Goal: Information Seeking & Learning: Learn about a topic

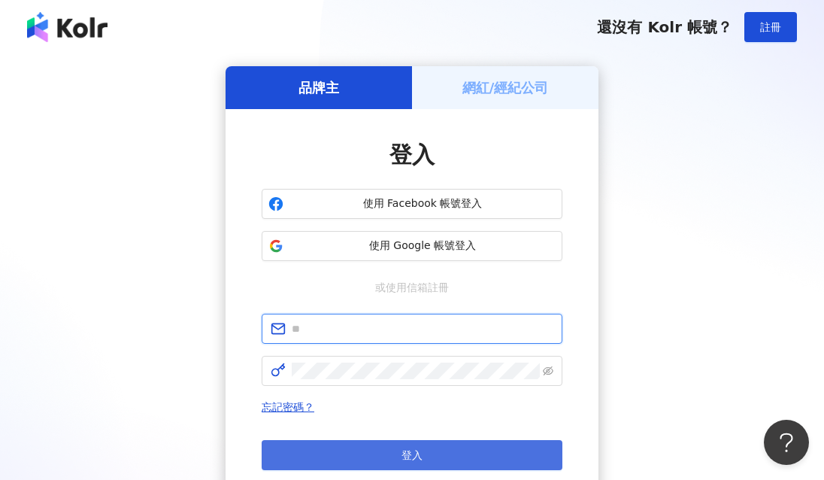
type input "**********"
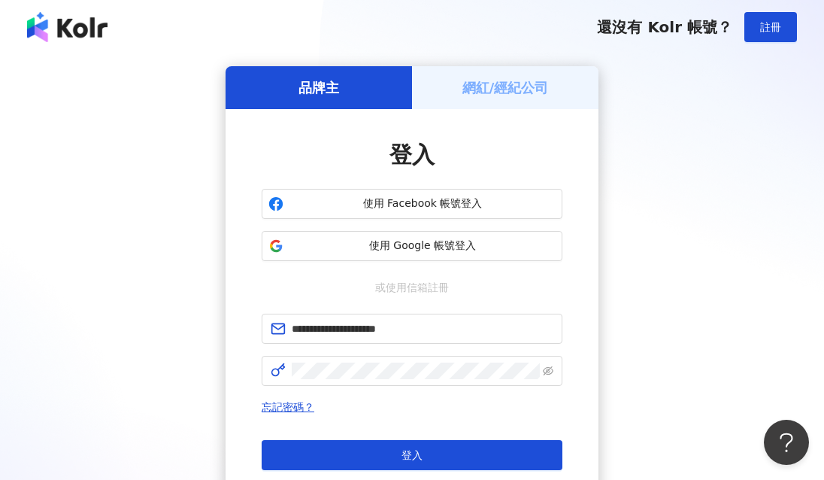
drag, startPoint x: 417, startPoint y: 459, endPoint x: 436, endPoint y: 457, distance: 18.9
click at [417, 460] on span "登入" at bounding box center [412, 455] width 21 height 12
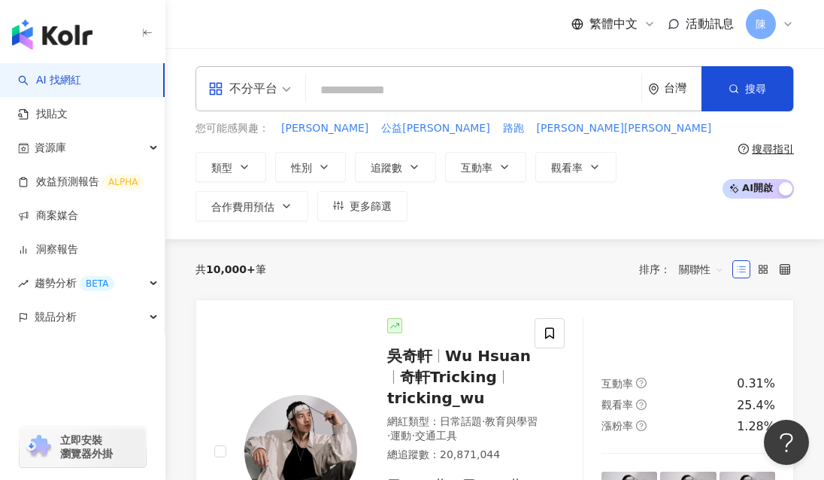
drag, startPoint x: 39, startPoint y: 405, endPoint x: 54, endPoint y: 383, distance: 27.1
click at [39, 405] on div "立即安裝 瀏覽器外掛" at bounding box center [82, 438] width 165 height 84
click at [434, 85] on input "search" at bounding box center [473, 90] width 323 height 29
click at [474, 94] on input "search" at bounding box center [473, 90] width 323 height 29
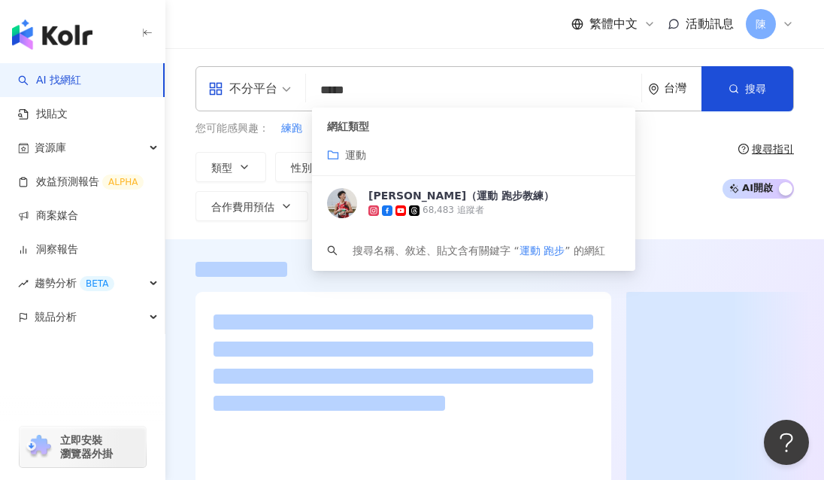
type input "*****"
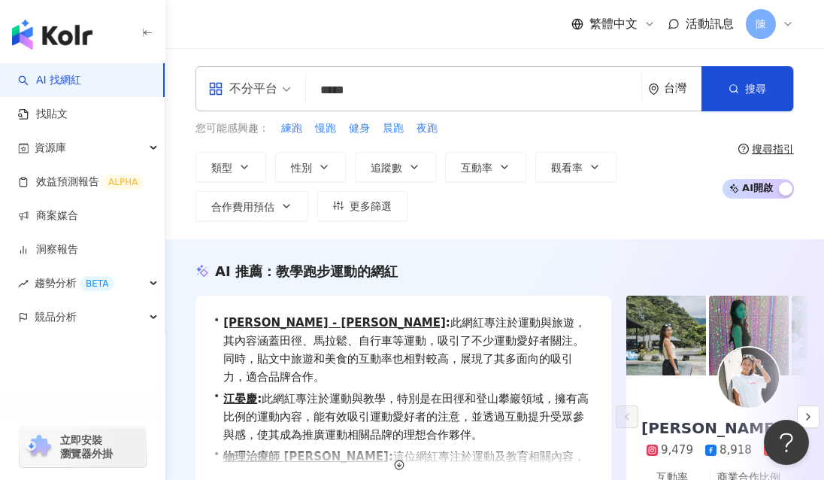
click at [0, 0] on div "網紅類型 運動 黃俊麒 （運動 跑步教練） 68,483 追蹤者 搜尋名稱、敘述、貼文含有關鍵字 “ 運動 跑步 ” 的網紅" at bounding box center [0, 0] width 0 height 0
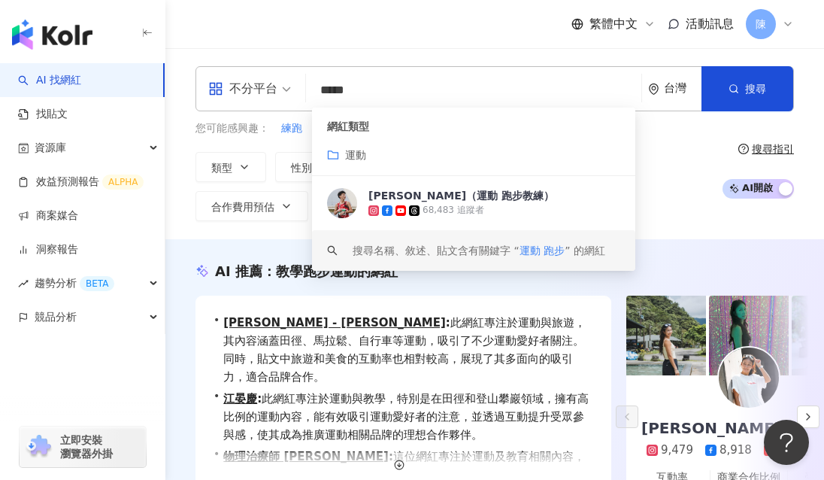
drag, startPoint x: 696, startPoint y: 245, endPoint x: 641, endPoint y: 238, distance: 55.4
click at [696, 245] on div "AI 推薦 ： 教學跑步運動的網紅 • Kyoko Morita - 森田京子 : 此網紅專注於運動與旅遊，其內容涵蓋田徑、馬拉鬆、自行車等運動，吸引了不少運…" at bounding box center [494, 419] width 659 height 360
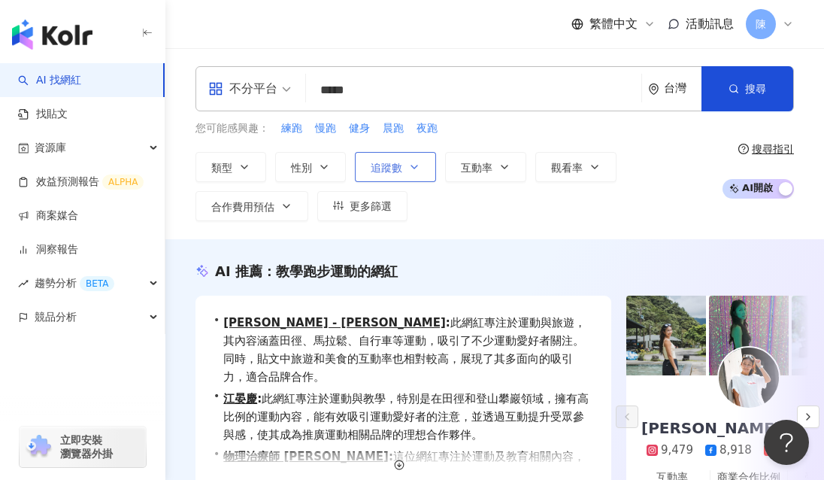
click at [405, 163] on button "追蹤數" at bounding box center [395, 167] width 81 height 30
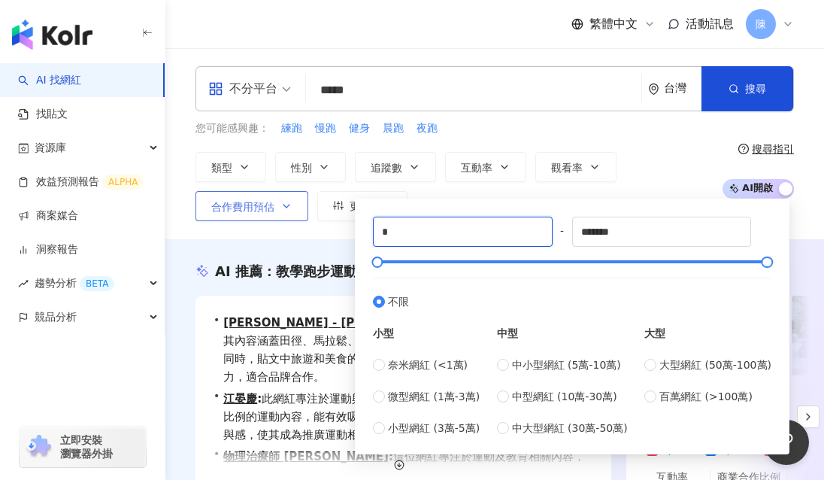
drag, startPoint x: 396, startPoint y: 231, endPoint x: 270, endPoint y: 212, distance: 127.7
click at [270, 212] on div "類型 性別 追蹤數 互動率 觀看率 合作費用預估 更多篩選 * - ******* 不限 小型 奈米網紅 (<1萬) 微型網紅 (1萬-3萬) 小型網紅 (3…" at bounding box center [455, 186] width 519 height 69
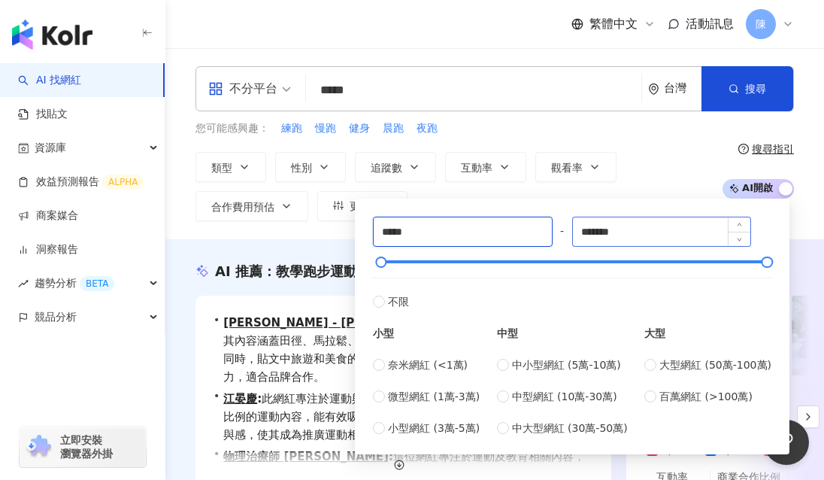
type input "*****"
drag, startPoint x: 636, startPoint y: 233, endPoint x: 571, endPoint y: 238, distance: 65.6
click at [516, 244] on div "***** - ******* 不限 小型 奈米網紅 (<1萬) 微型網紅 (1萬-3萬) 小型網紅 (3萬-5萬) 中型 中小型網紅 (5萬-10萬) 中型…" at bounding box center [572, 327] width 399 height 220
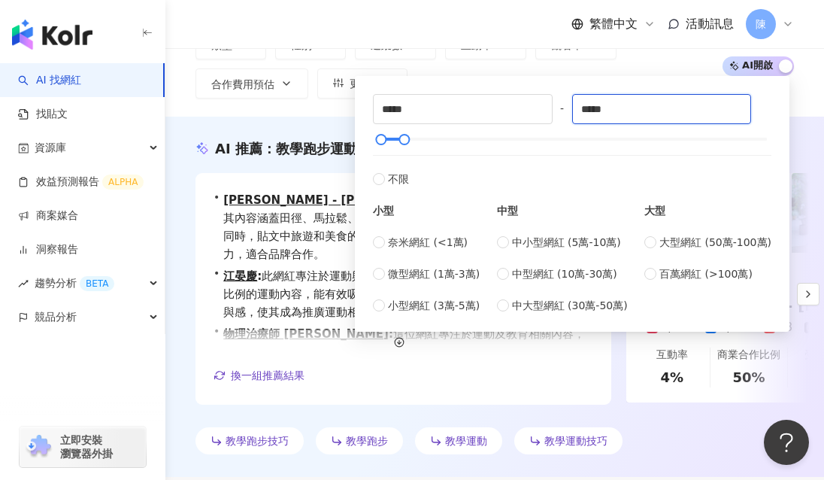
scroll to position [75, 0]
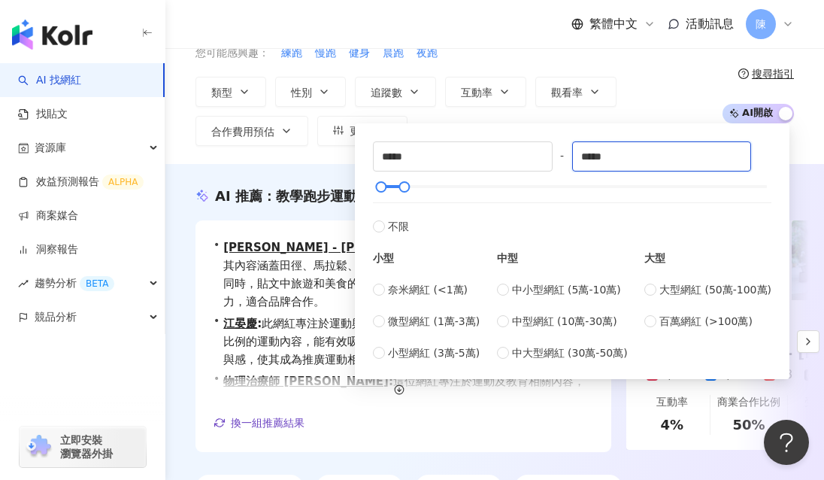
type input "*****"
click at [299, 160] on div "不分平台 ***** 台灣 搜尋 717c3b11-fed0-464b-b8fd-d789ff235190 keyword 網紅類型 運動 黃俊麒 （運動 跑…" at bounding box center [494, 68] width 659 height 191
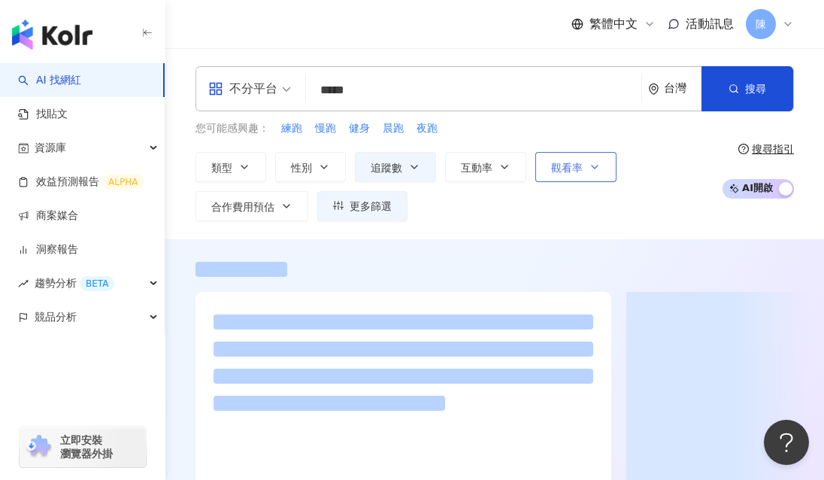
click at [580, 173] on span "觀看率" at bounding box center [567, 168] width 32 height 12
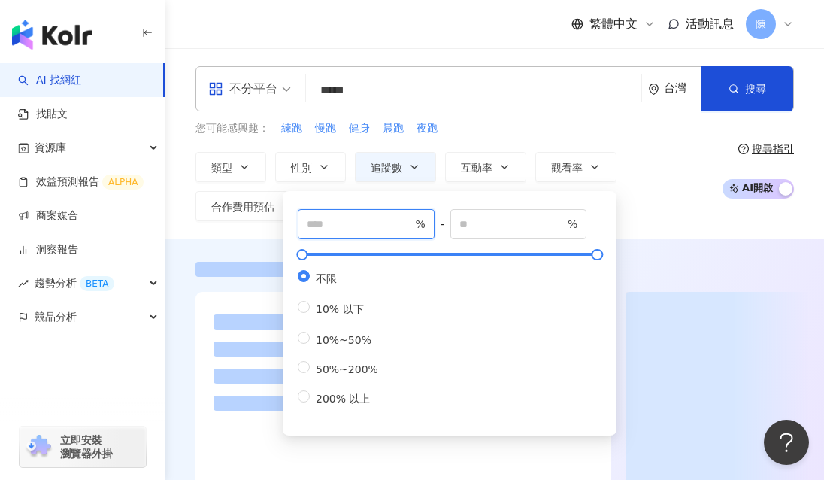
click at [394, 223] on input "number" at bounding box center [359, 224] width 105 height 17
type input "***"
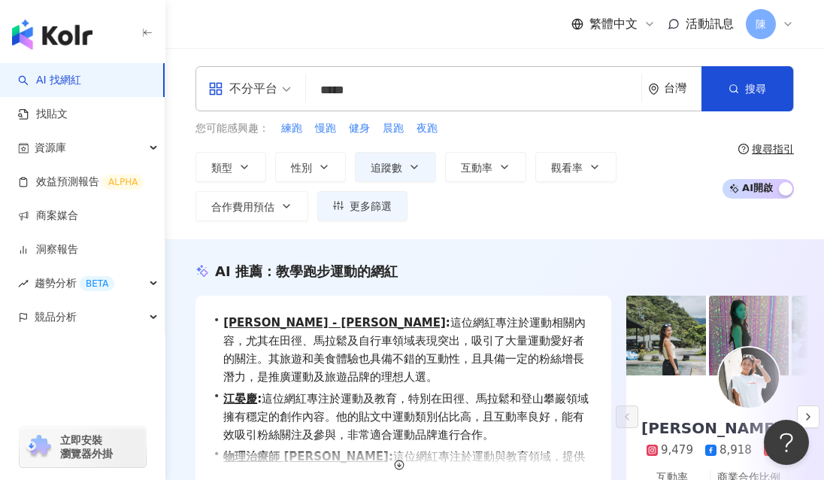
click at [636, 222] on div "不分平台 ***** 台灣 搜尋 717c3b11-fed0-464b-b8fd-d789ff235190 keyword 網紅類型 運動 黃俊麒 （運動 跑…" at bounding box center [494, 143] width 659 height 191
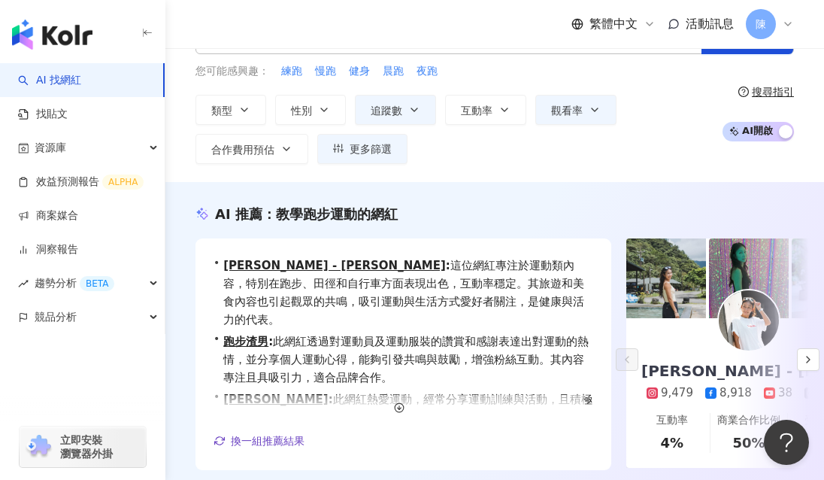
scroll to position [75, 0]
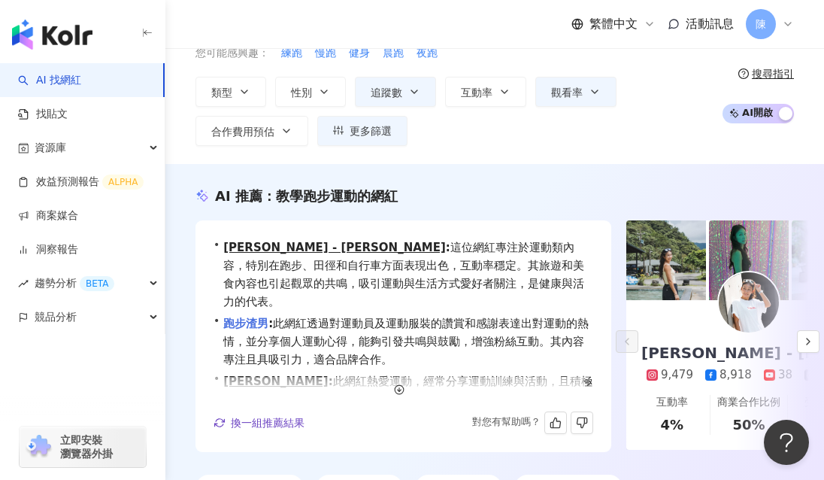
click at [262, 317] on link "跑步渣男" at bounding box center [245, 324] width 45 height 14
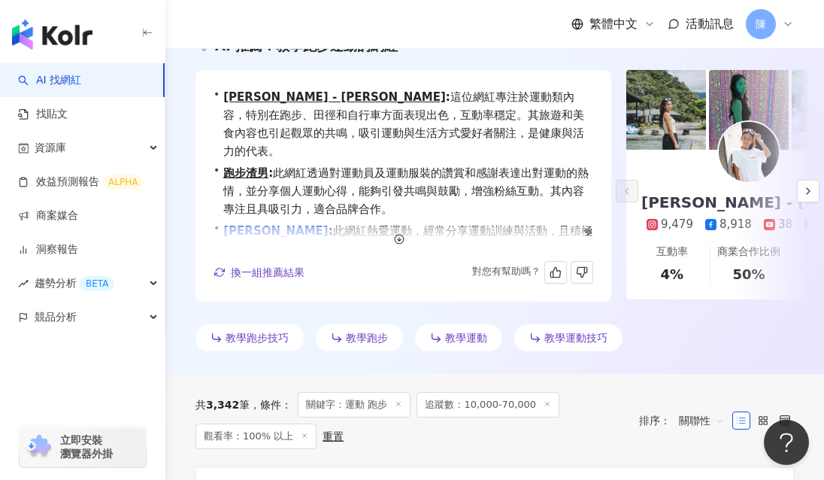
click at [308, 224] on link "黃毓軒 Edison Huang" at bounding box center [275, 231] width 105 height 14
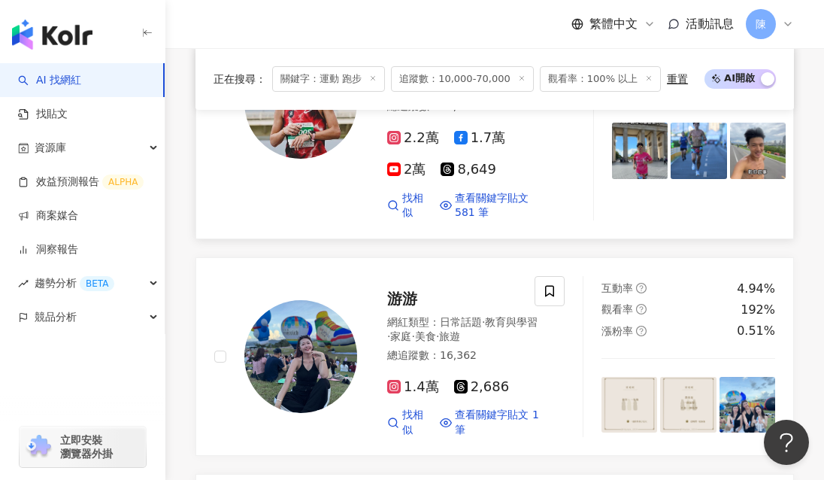
scroll to position [677, 0]
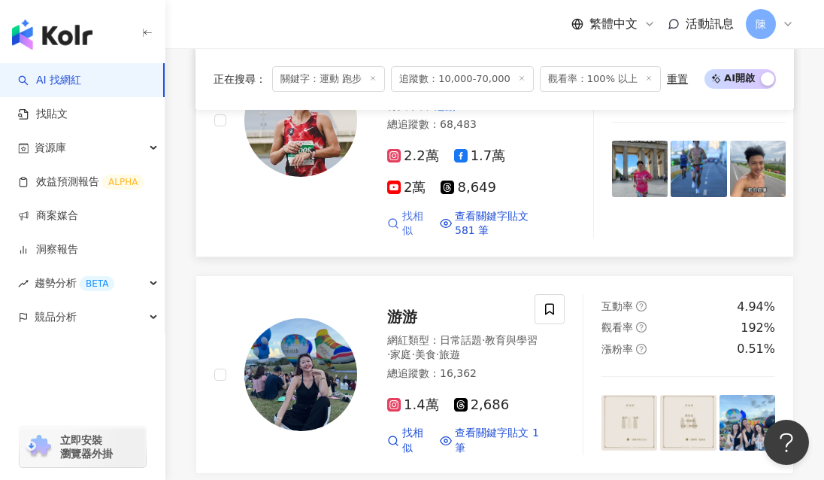
click at [401, 209] on link "找相似" at bounding box center [407, 223] width 41 height 29
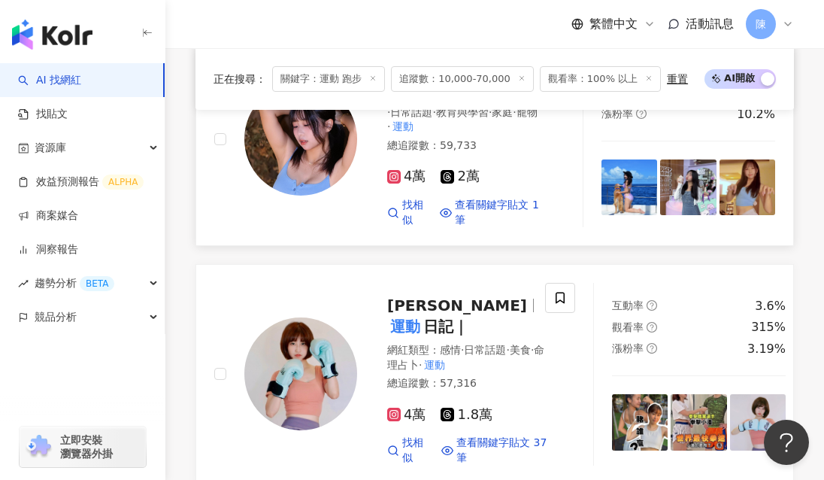
scroll to position [1579, 0]
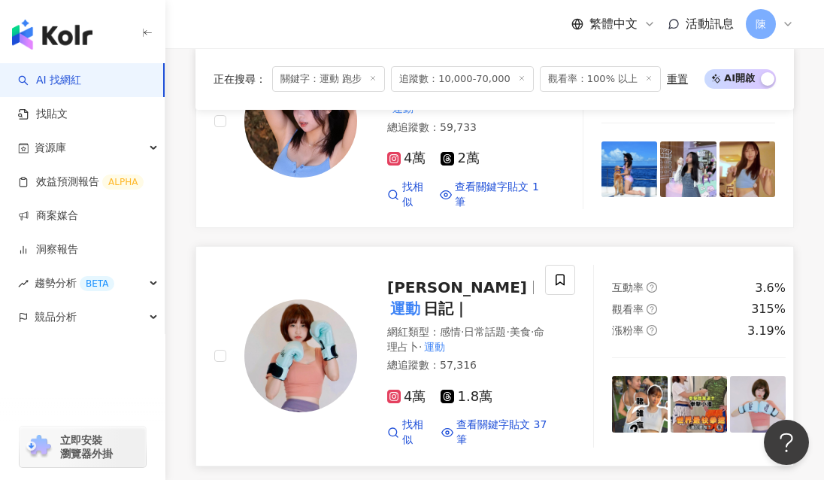
click at [314, 305] on img at bounding box center [300, 355] width 113 height 113
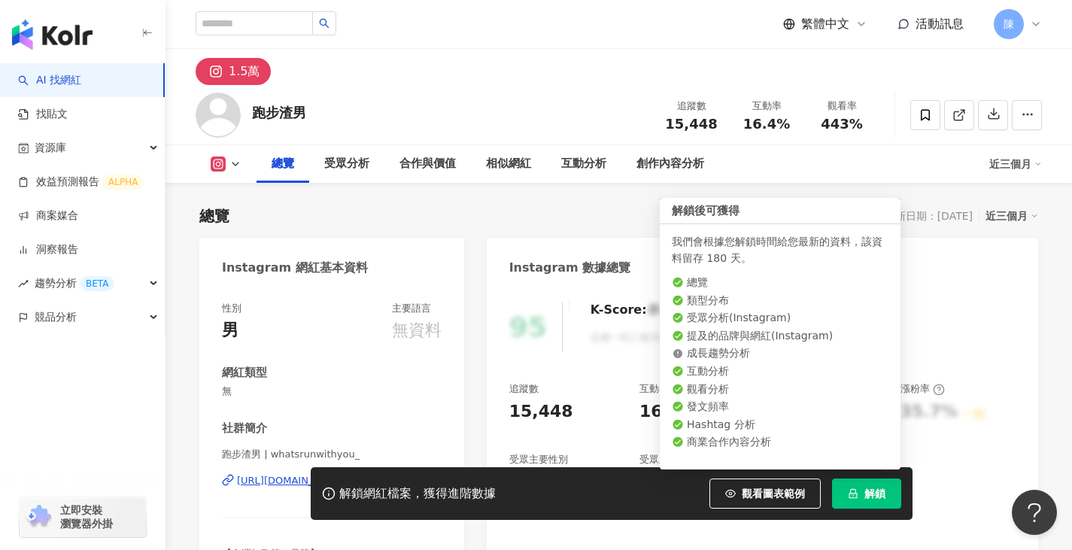
click at [824, 468] on button "解鎖" at bounding box center [866, 493] width 69 height 30
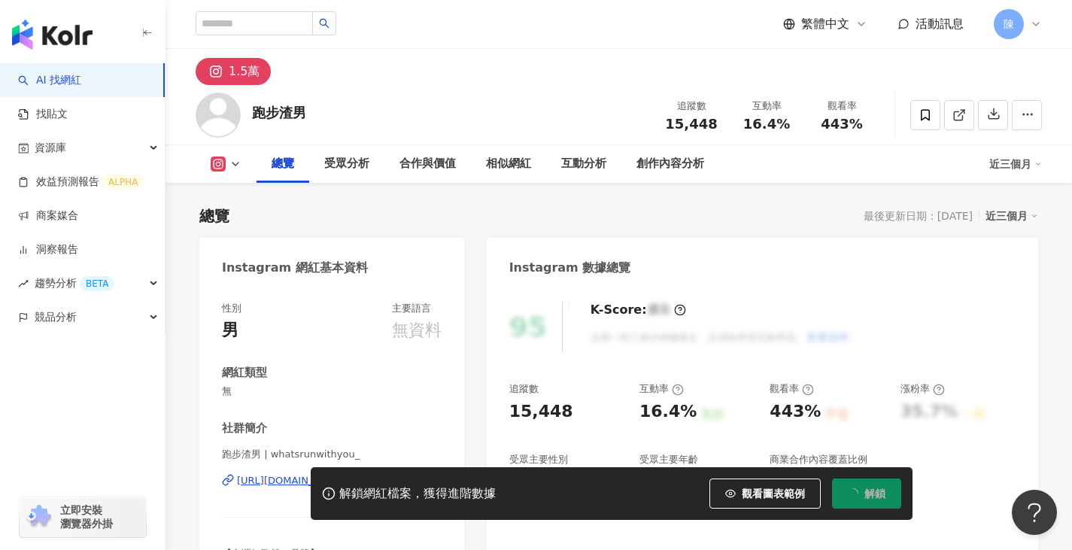
scroll to position [150, 0]
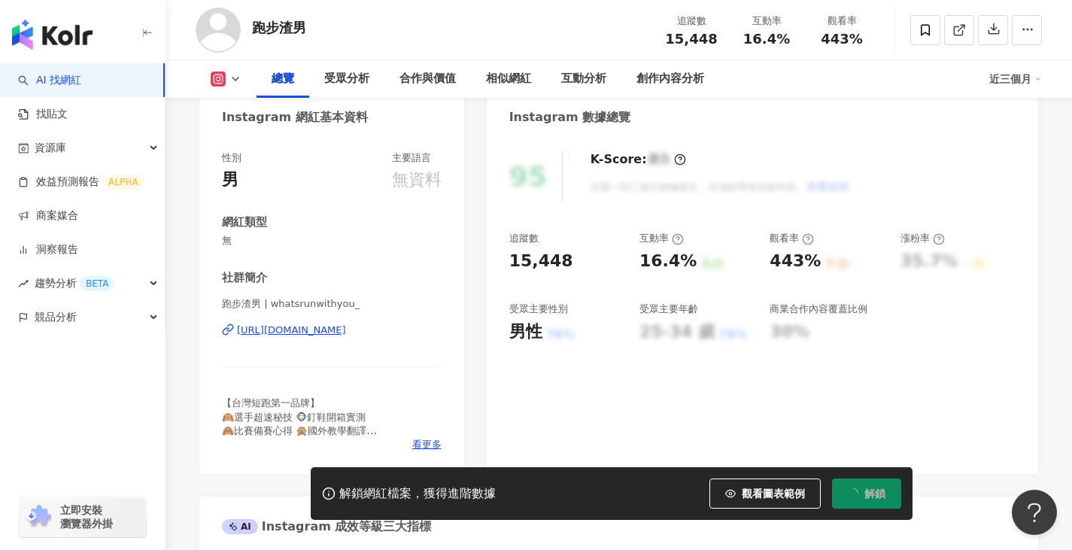
click at [329, 330] on div "https://www.instagram.com/whatsrunwithyou_/" at bounding box center [291, 330] width 109 height 14
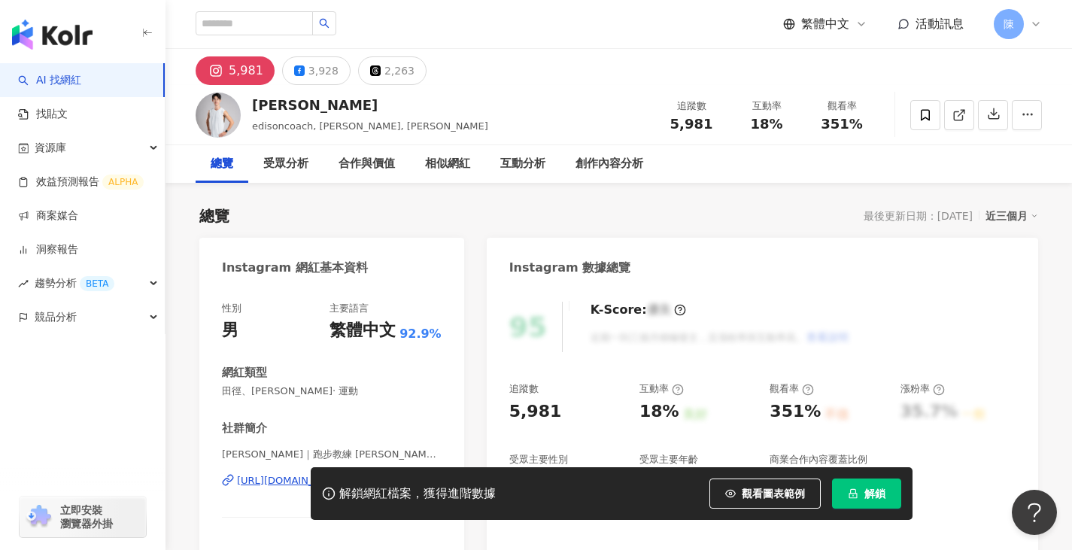
click at [824, 479] on button "解鎖" at bounding box center [866, 493] width 69 height 30
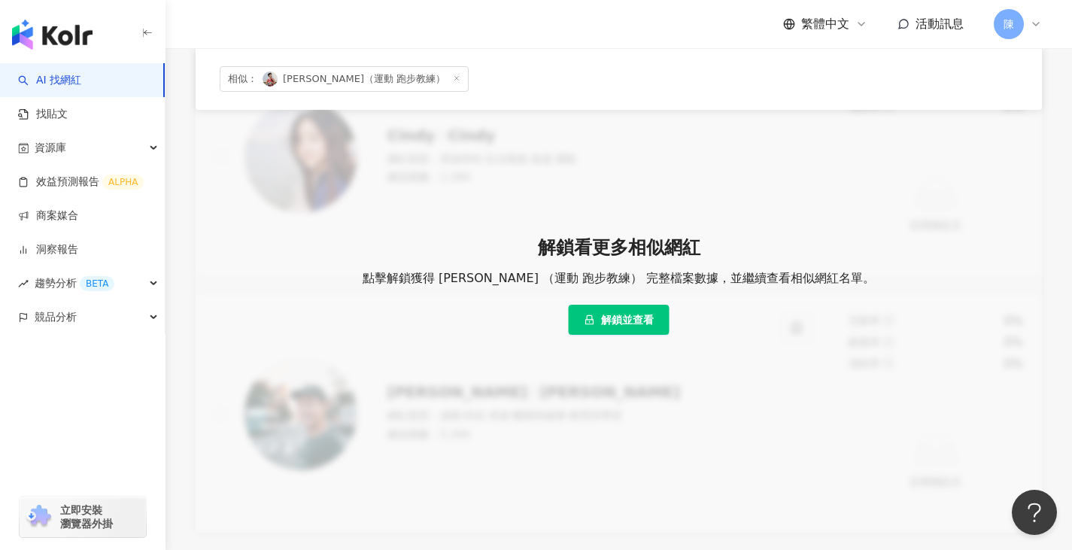
scroll to position [451, 0]
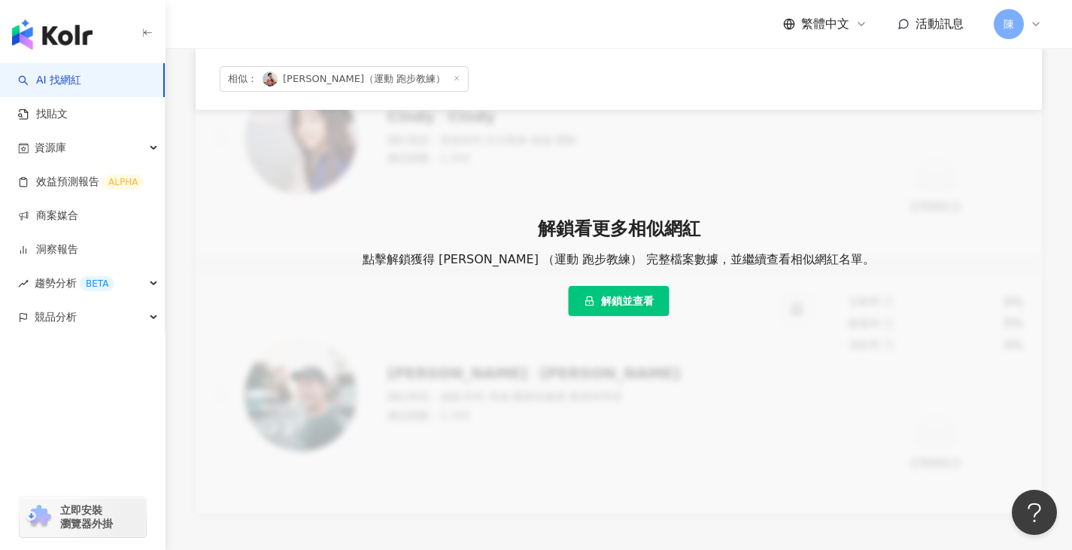
click at [600, 306] on button "解鎖並查看" at bounding box center [619, 301] width 101 height 30
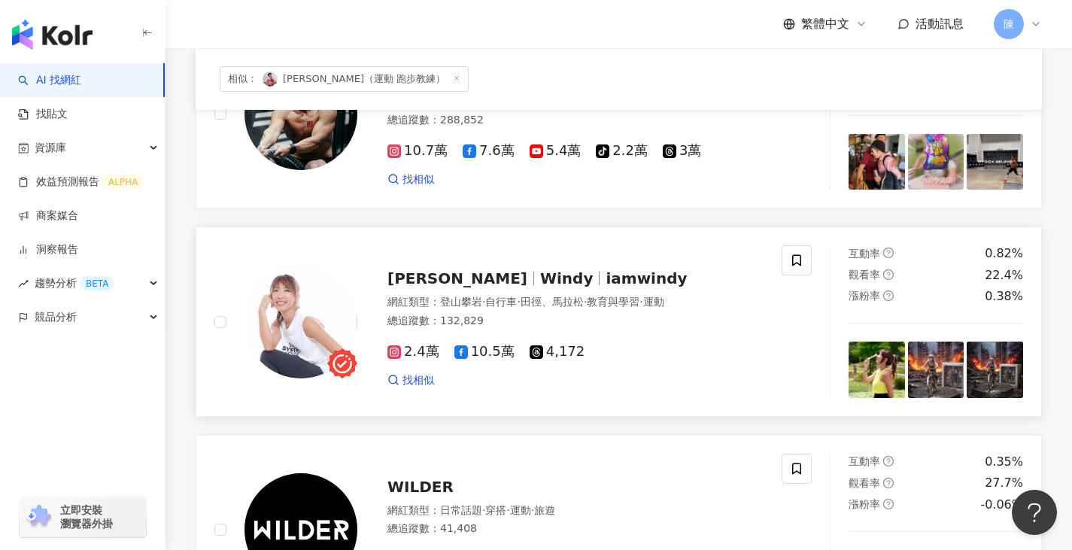
click at [602, 412] on link "段慧琳 Windy iamwindy 網紅類型 ： 登山攀岩 · 自行車 · 田徑、[PERSON_NAME]· 教育與學習 · 運動 總追蹤數 ： 132,…" at bounding box center [619, 321] width 846 height 190
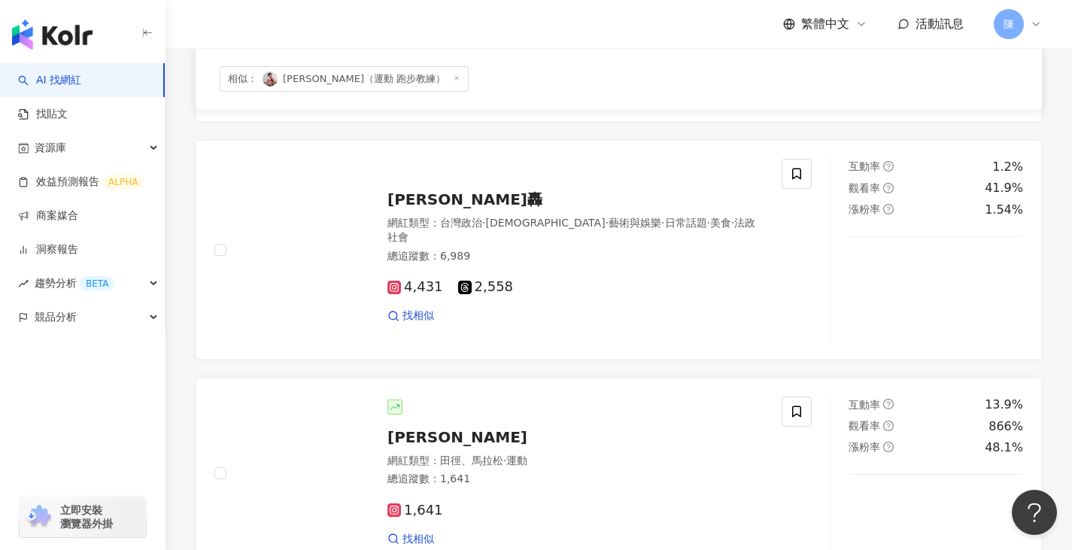
scroll to position [1880, 0]
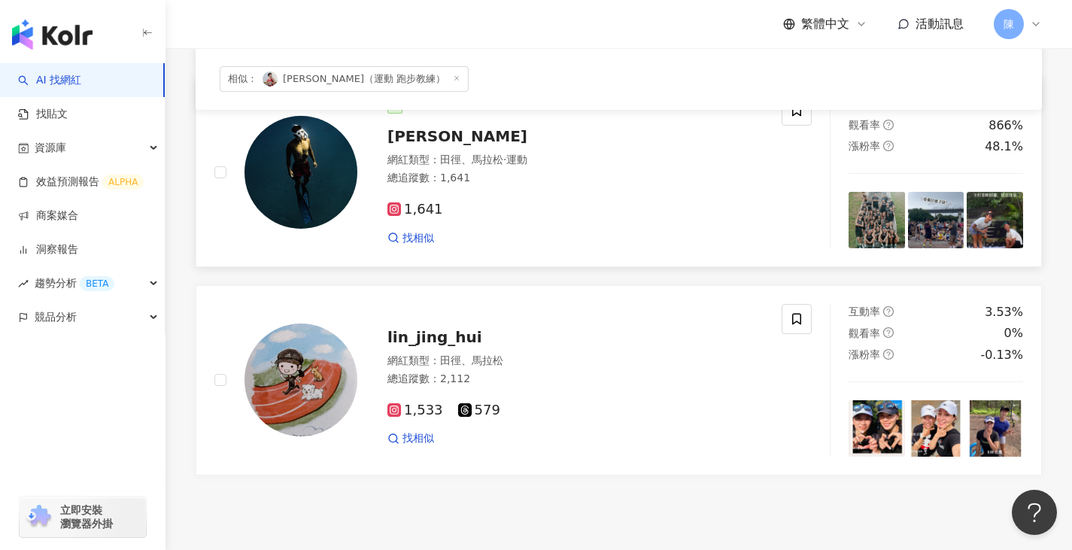
click at [524, 262] on link "[PERSON_NAME] 網紅類型 ： 田徑、[PERSON_NAME]· 運動 總追蹤數 ： 1,641 1,641 找相似 互動率 13.9% 觀看率 …" at bounding box center [619, 172] width 846 height 190
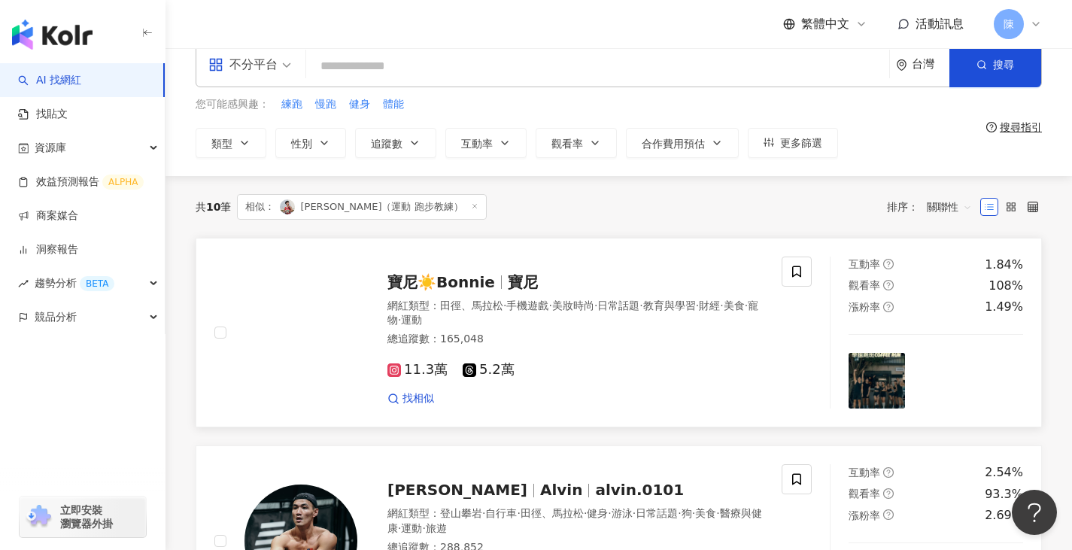
scroll to position [0, 0]
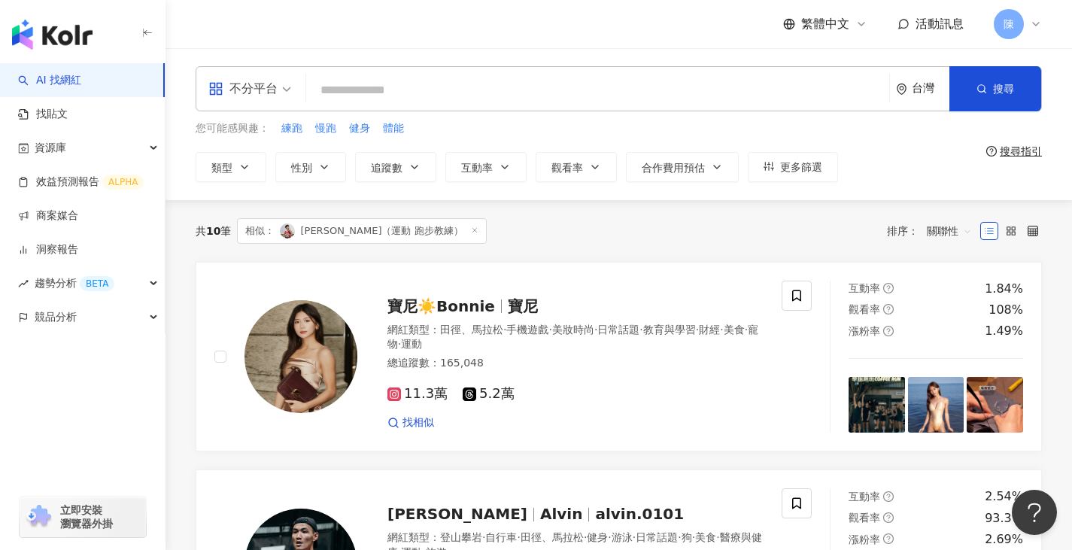
drag, startPoint x: 384, startPoint y: 96, endPoint x: 390, endPoint y: 82, distance: 14.8
click at [384, 96] on input "search" at bounding box center [597, 90] width 571 height 29
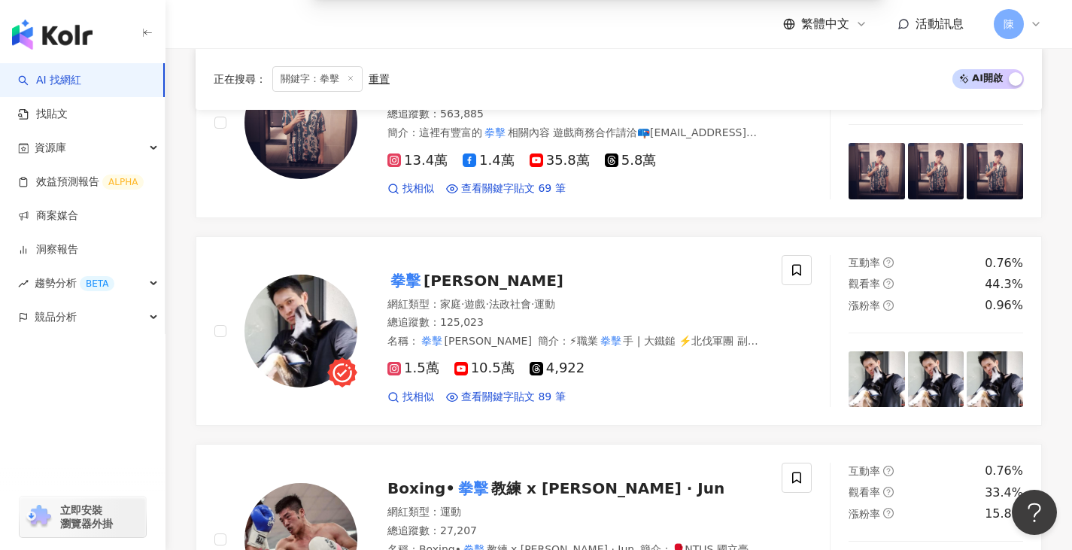
scroll to position [526, 0]
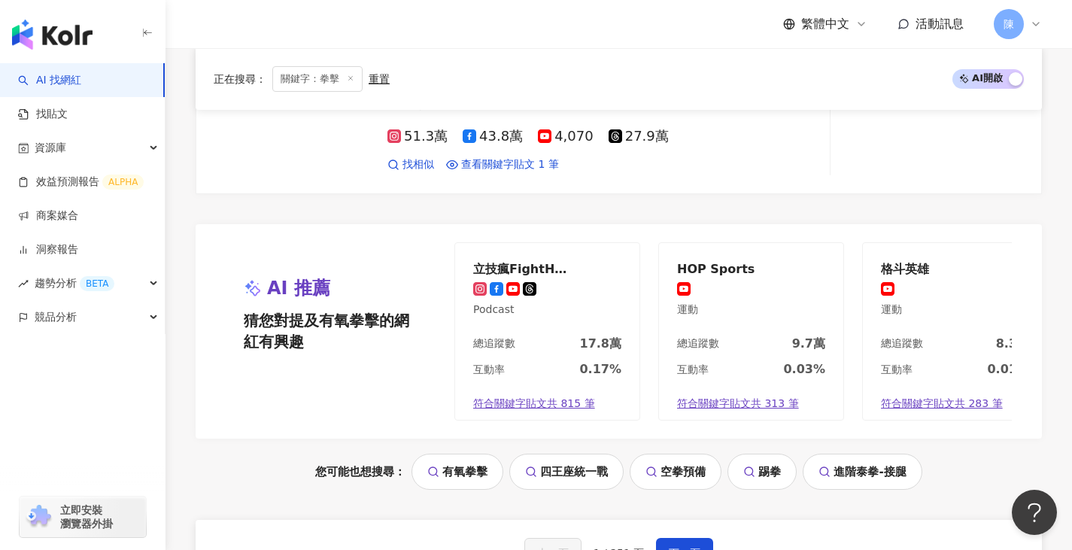
scroll to position [2701, 0]
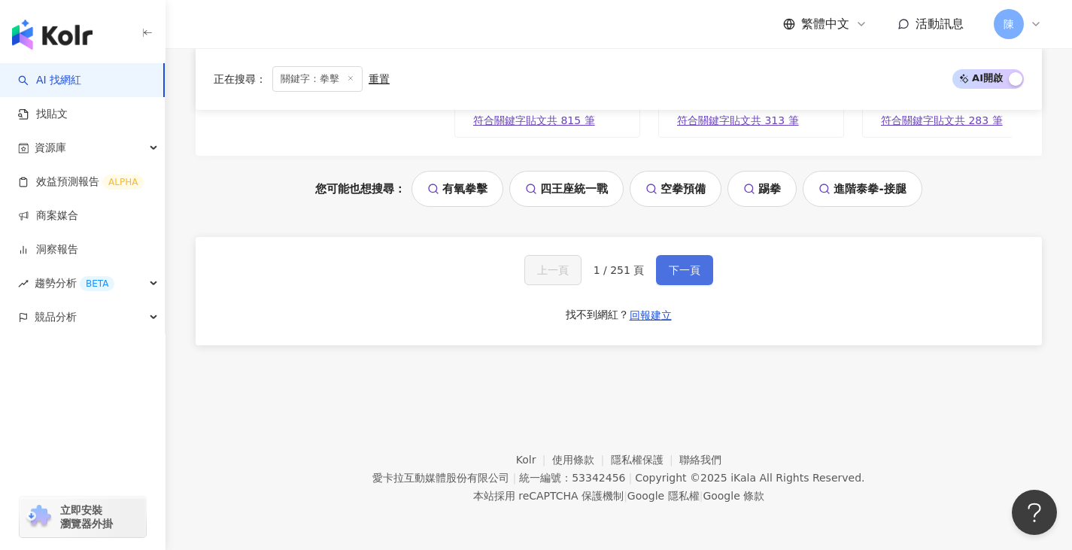
click at [678, 262] on button "下一頁" at bounding box center [684, 270] width 57 height 30
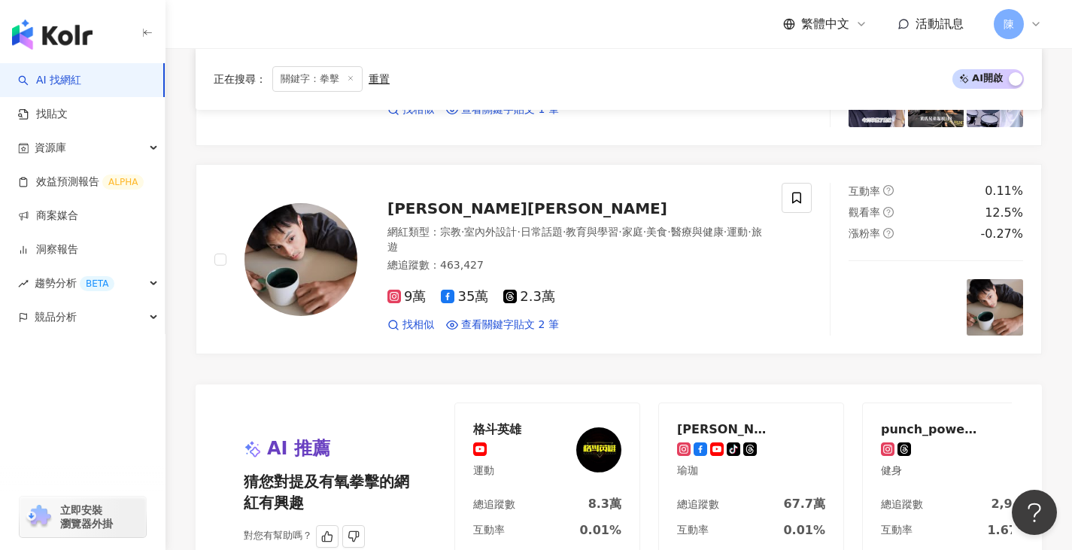
scroll to position [2147, 0]
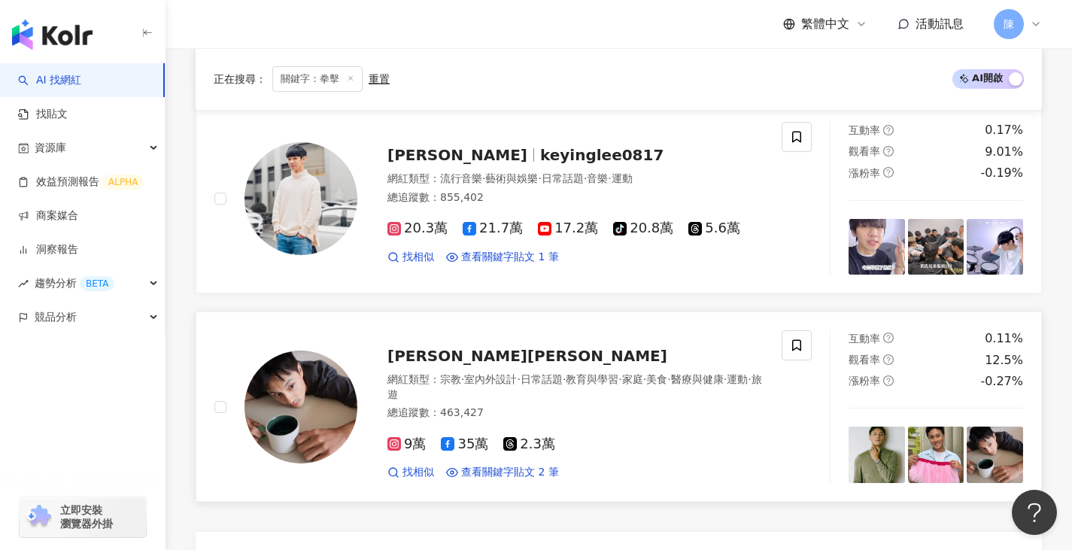
click at [329, 396] on img at bounding box center [300, 406] width 113 height 113
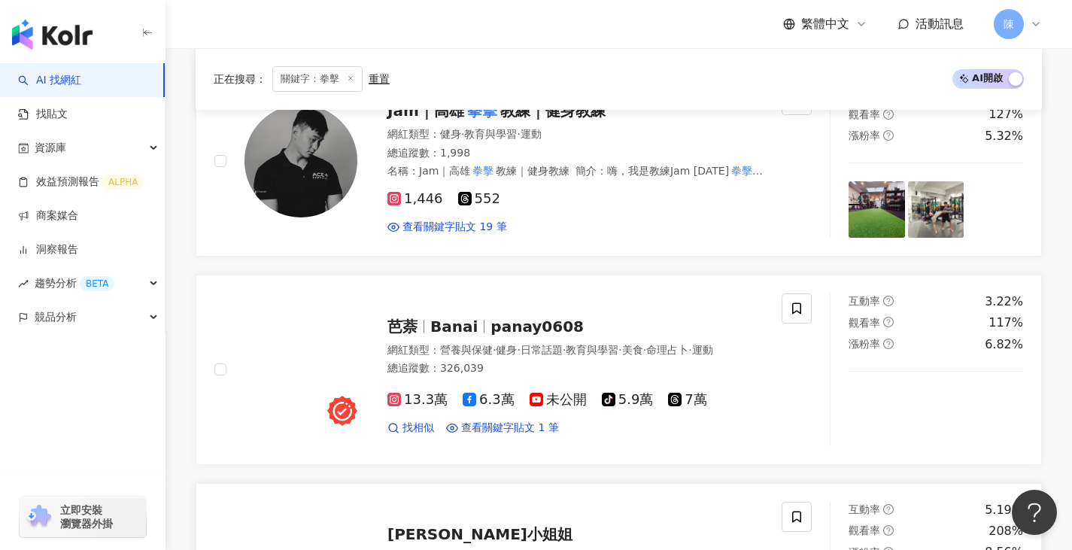
scroll to position [1094, 0]
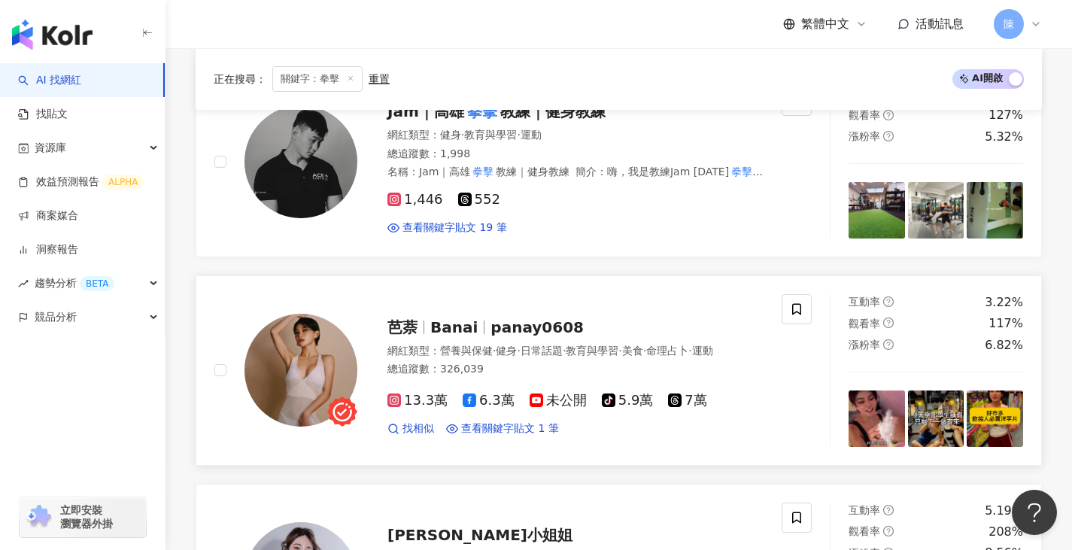
click at [323, 342] on img at bounding box center [300, 370] width 113 height 113
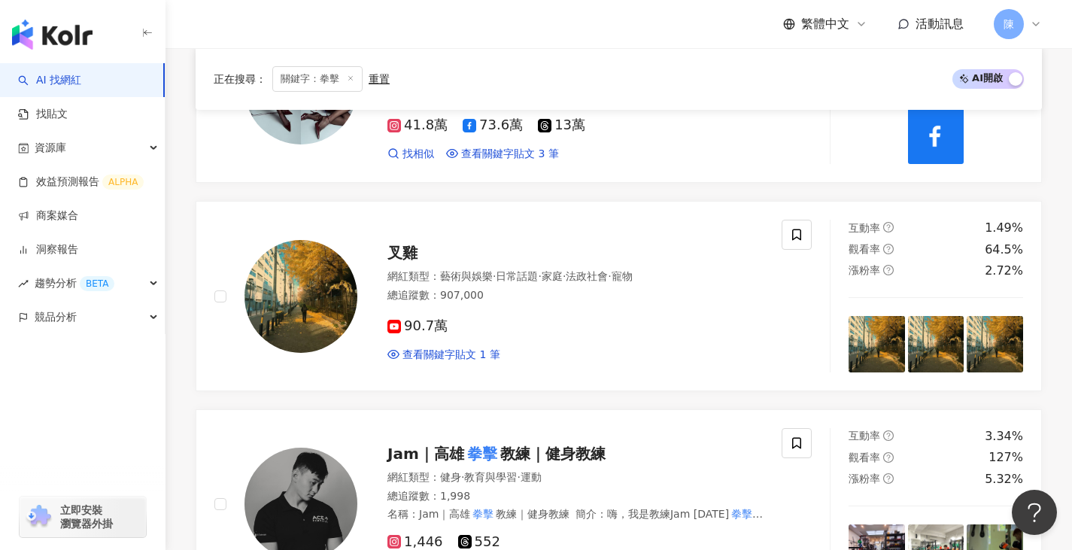
scroll to position [978, 0]
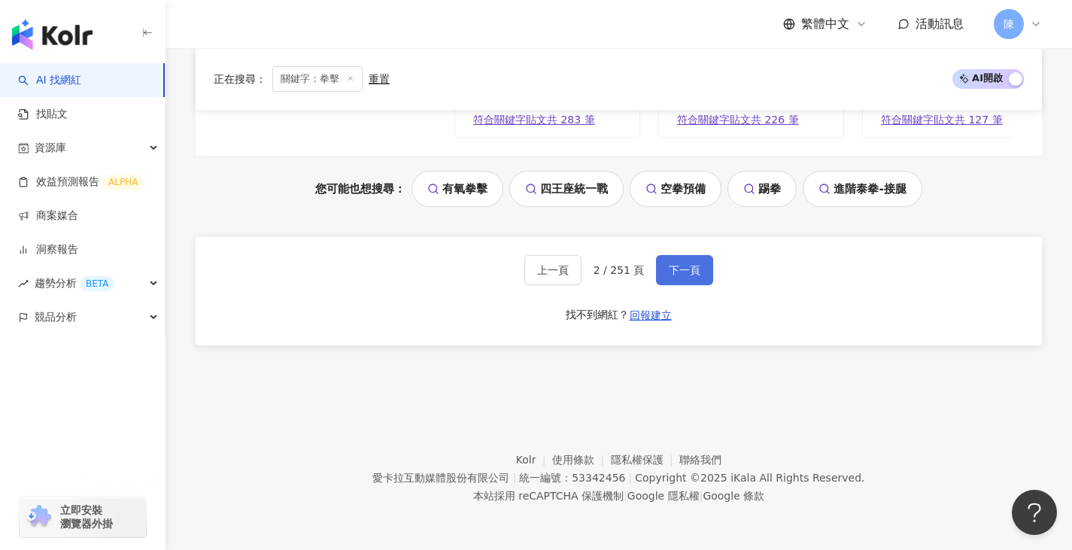
click at [663, 276] on button "下一頁" at bounding box center [684, 270] width 57 height 30
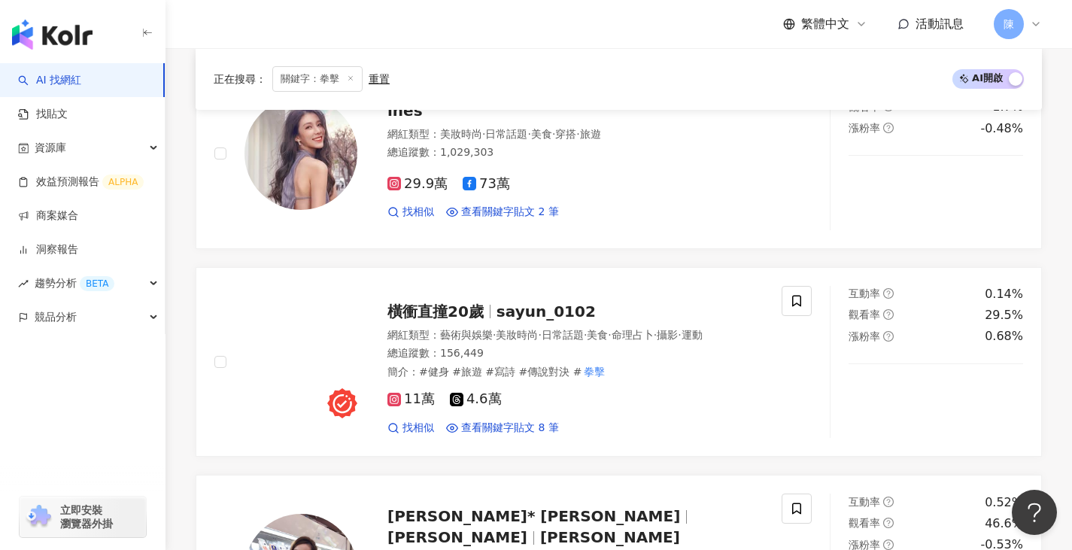
scroll to position [2905, 0]
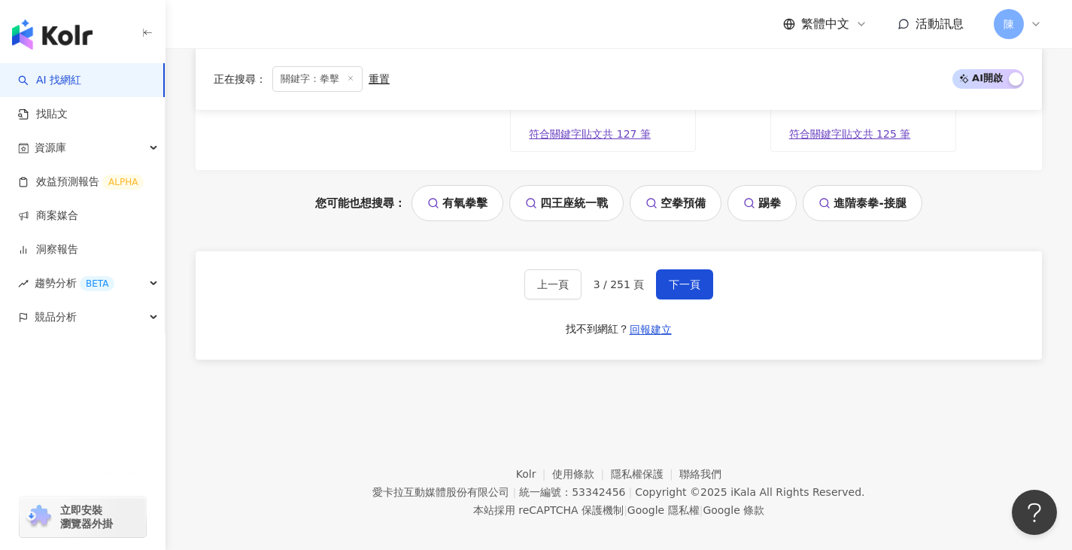
click at [478, 54] on div "正在搜尋 ： 關鍵字：拳擊 重置 AI 開啟 AI 關閉" at bounding box center [619, 79] width 846 height 62
click at [675, 278] on span "下一頁" at bounding box center [685, 284] width 32 height 12
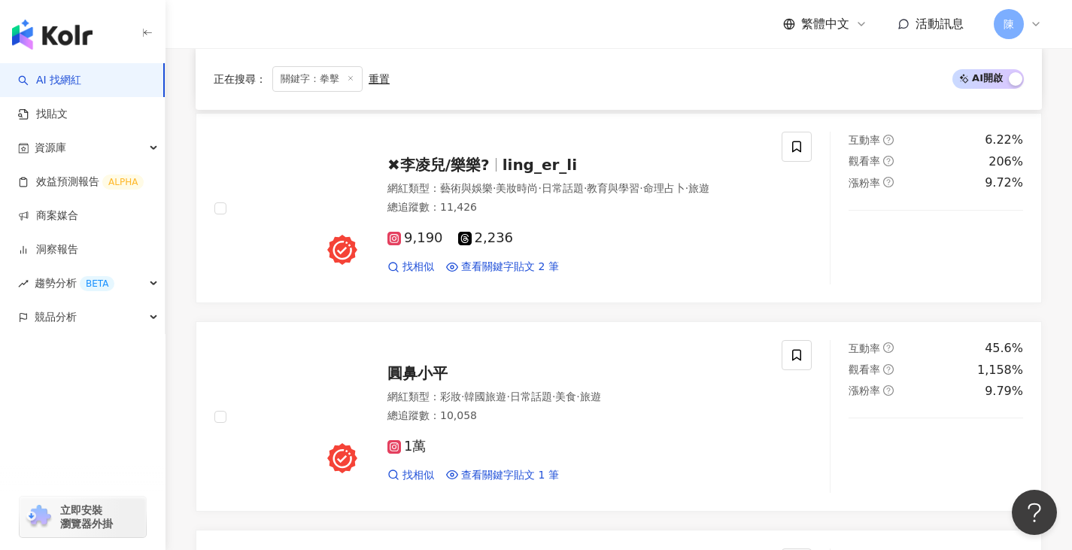
scroll to position [1706, 0]
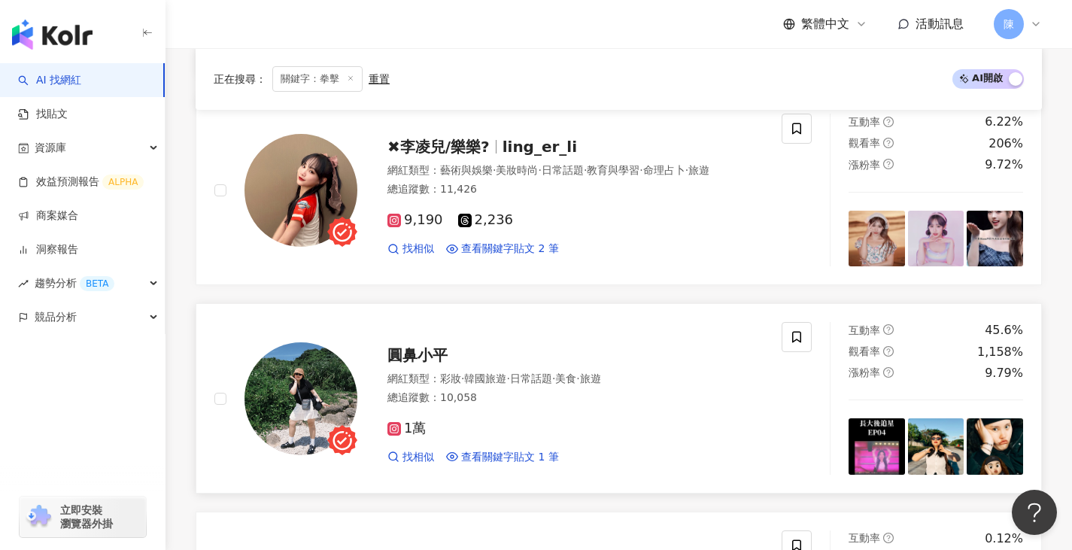
click at [346, 372] on img at bounding box center [300, 398] width 113 height 113
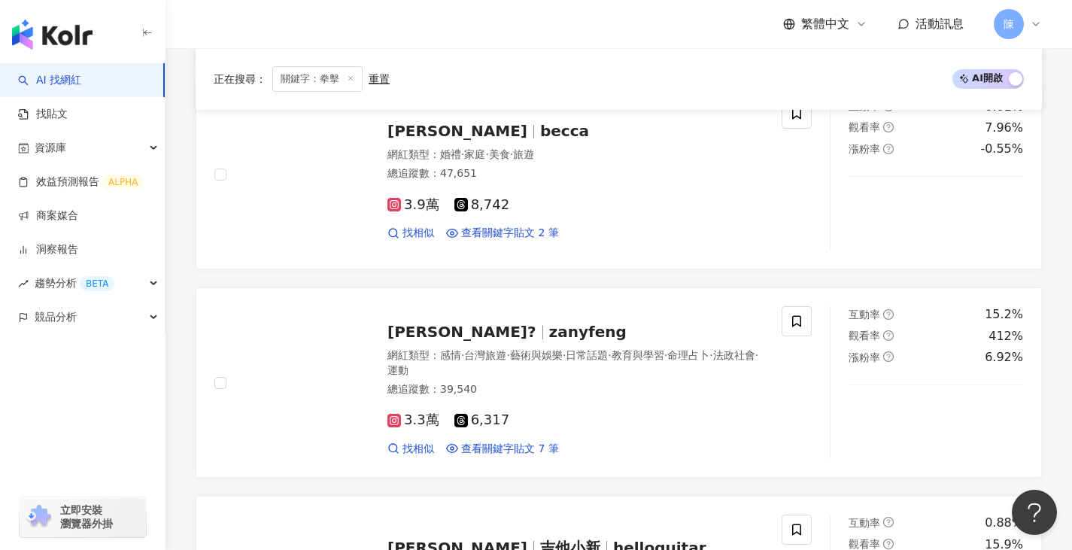
scroll to position [427, 0]
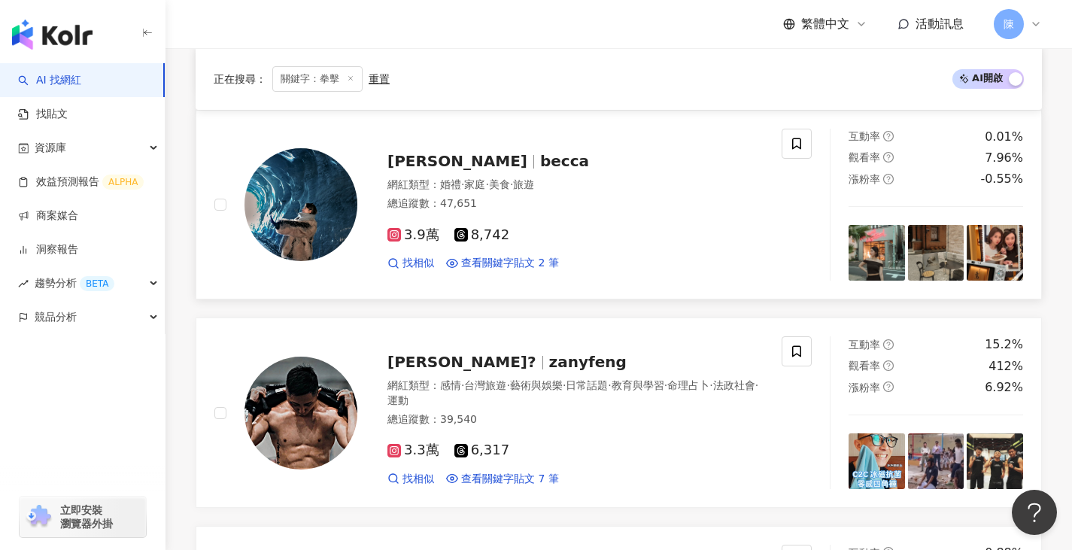
click at [335, 189] on img at bounding box center [300, 204] width 113 height 113
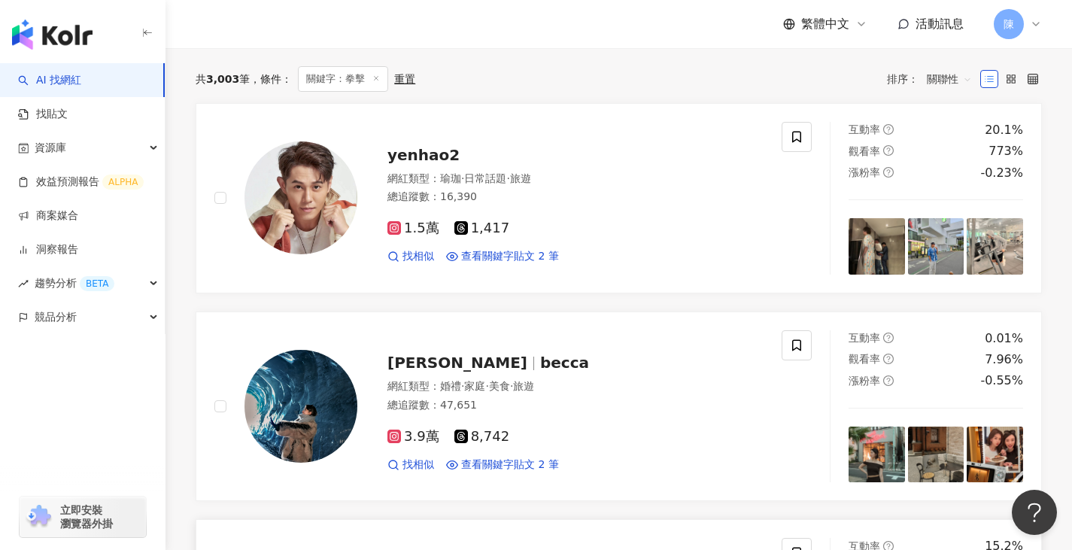
scroll to position [126, 0]
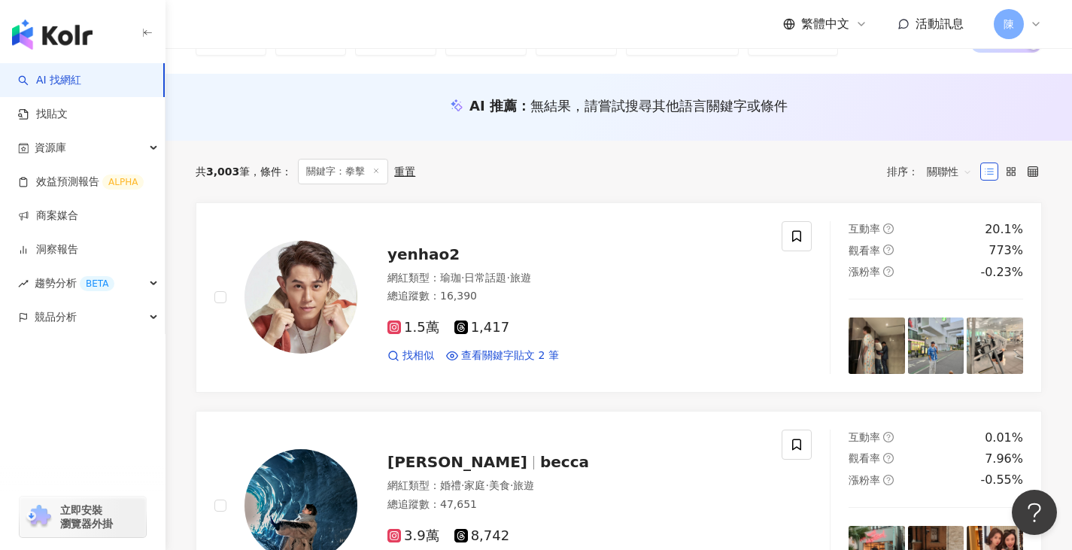
click at [599, 199] on div "共 3,003 筆 條件 ： 關鍵字：拳擊 重置 排序： 關聯性" at bounding box center [619, 172] width 846 height 62
click at [281, 280] on img at bounding box center [300, 297] width 113 height 113
click at [545, 173] on div "共 3,003 筆 條件 ： 關鍵字：拳擊 重置 排序： 關聯性" at bounding box center [619, 172] width 846 height 26
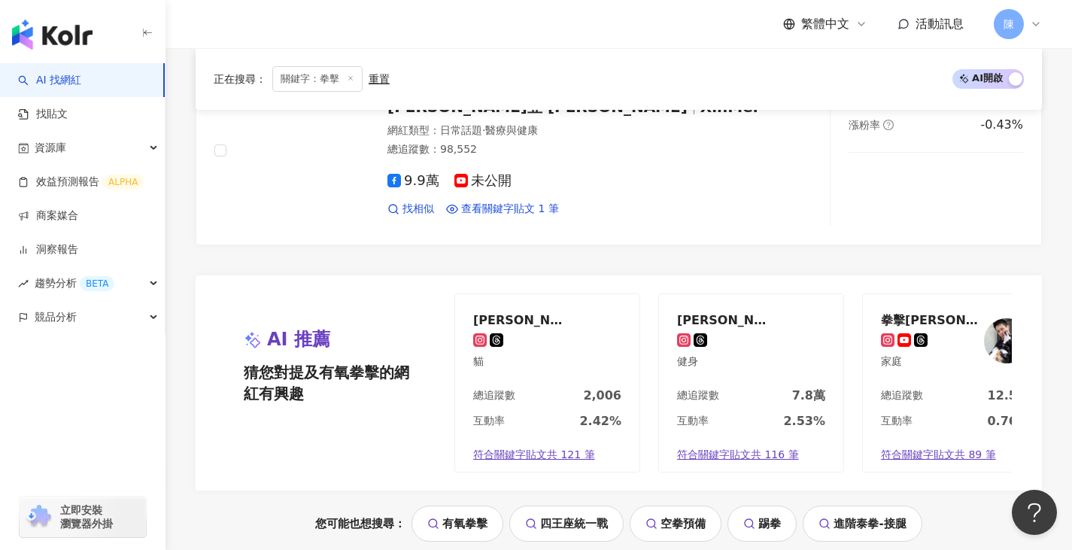
scroll to position [2683, 0]
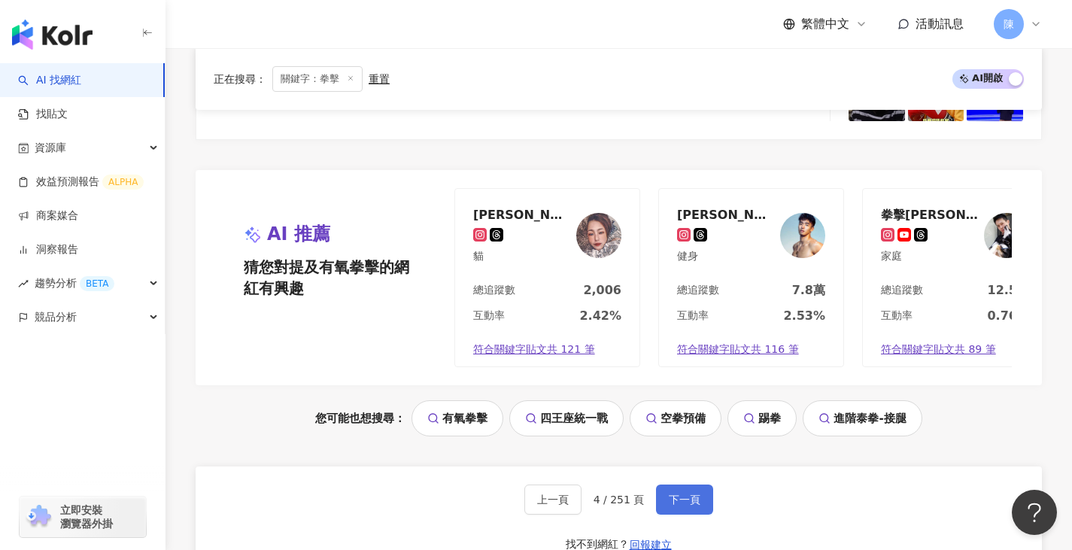
click at [691, 468] on span "下一頁" at bounding box center [685, 499] width 32 height 12
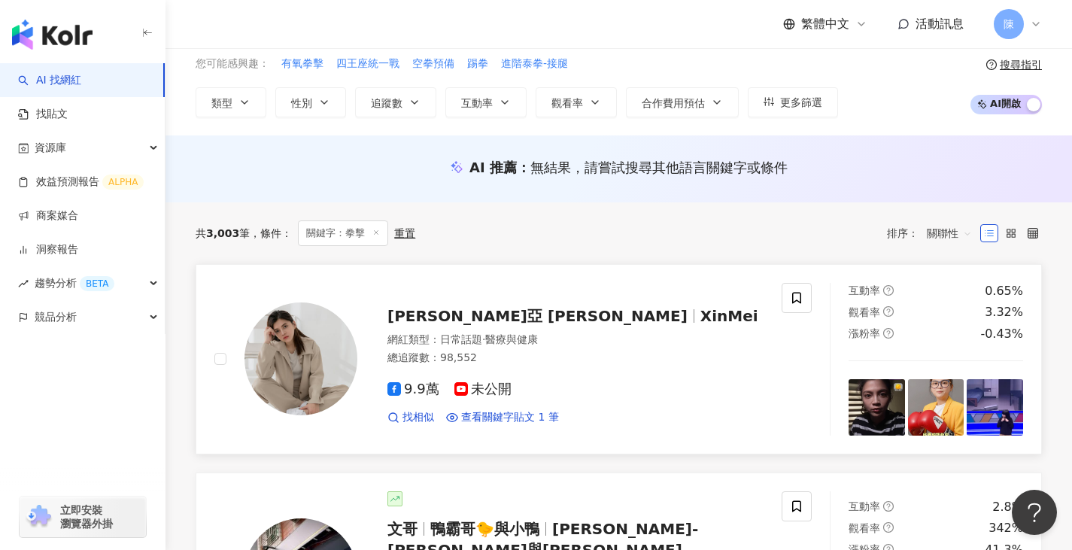
scroll to position [0, 0]
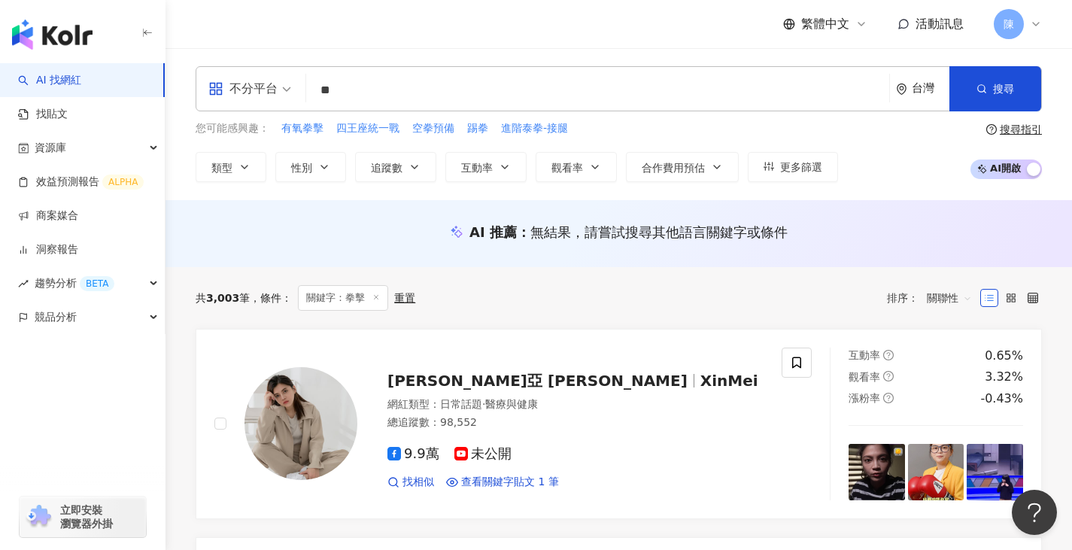
click at [377, 94] on input "**" at bounding box center [597, 90] width 571 height 29
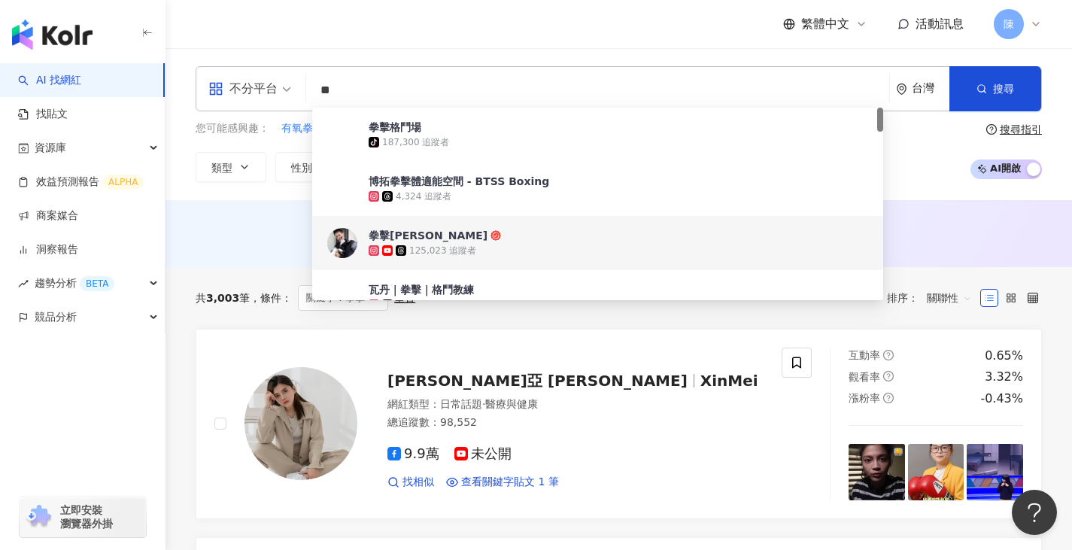
type input "*"
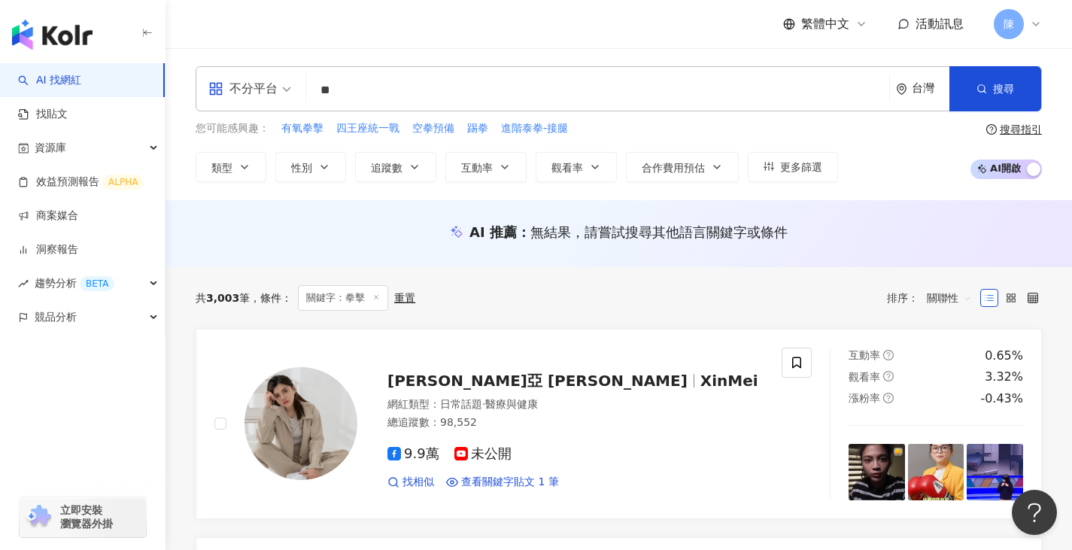
type input "*"
type input "**"
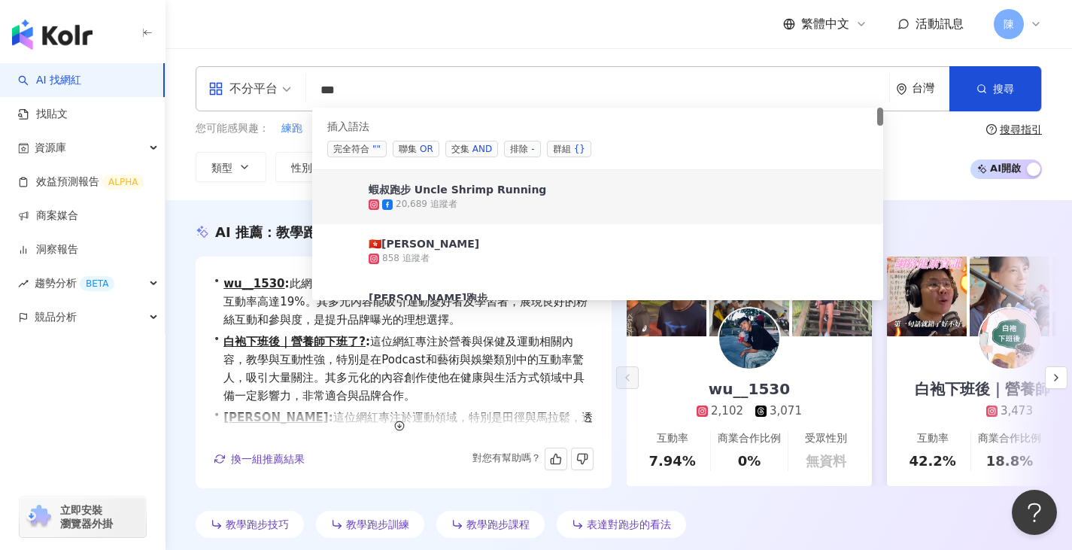
scroll to position [75, 0]
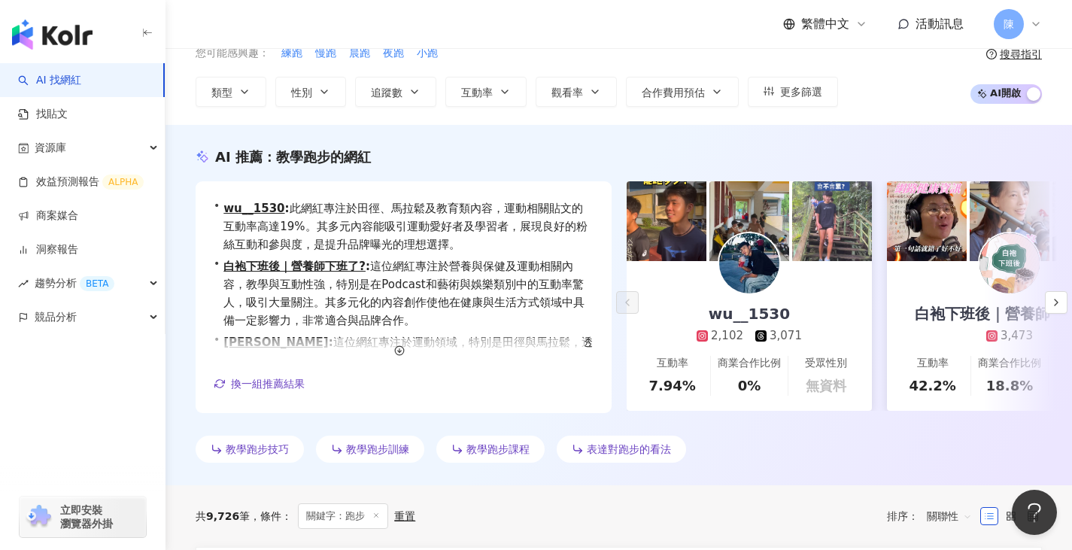
click at [172, 214] on div "AI 推薦 ： 教學跑步的網紅 • wu__1530 : 此網紅專注於田徑、馬拉鬆及教育類內容，運動相關貼文的互動率高達19%。其多元內容能吸引運動愛好者及學…" at bounding box center [618, 307] width 906 height 321
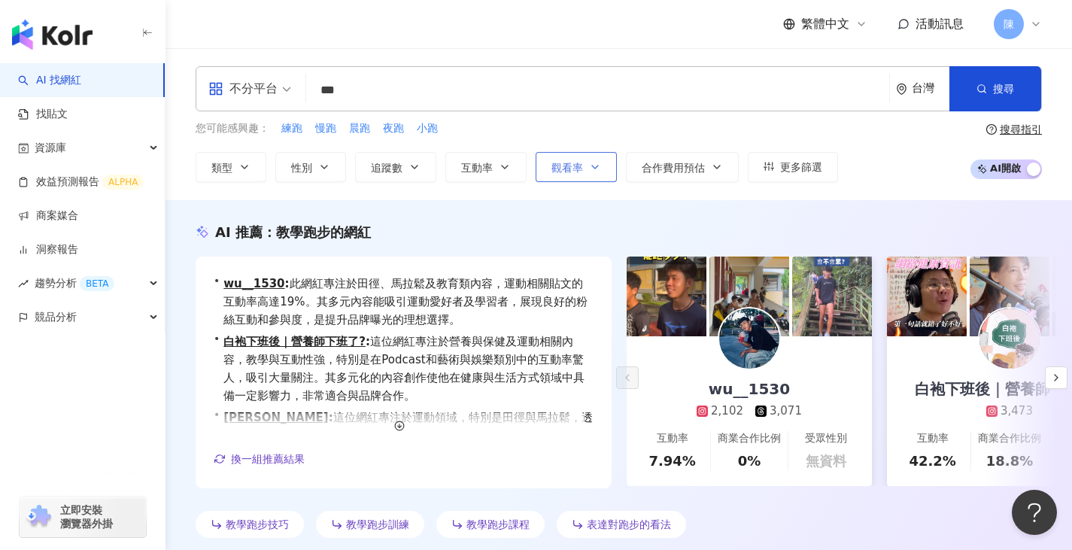
click at [590, 169] on icon "button" at bounding box center [595, 167] width 12 height 12
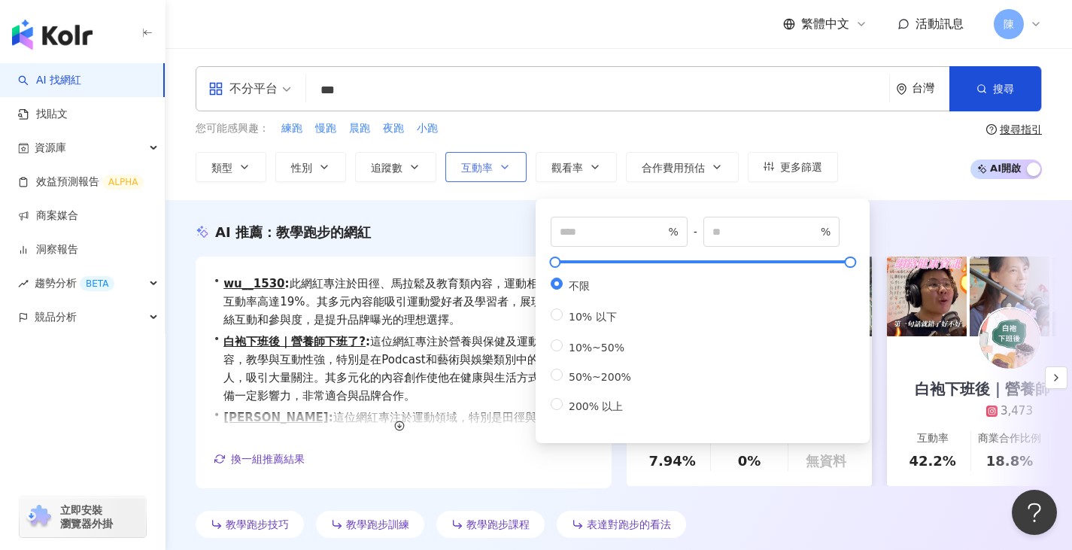
click at [481, 162] on span "互動率" at bounding box center [477, 168] width 32 height 12
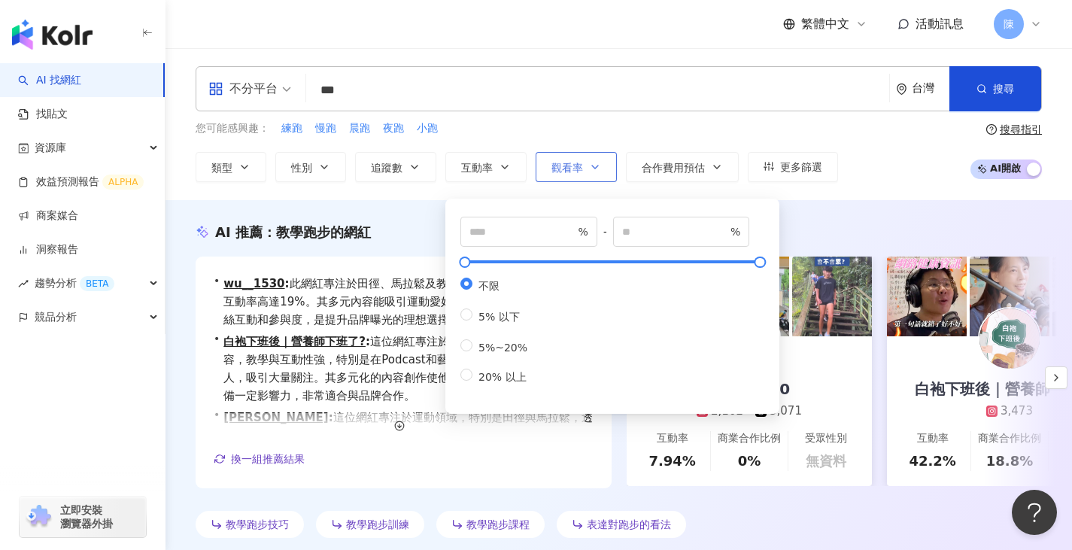
click at [559, 162] on span "觀看率" at bounding box center [567, 168] width 32 height 12
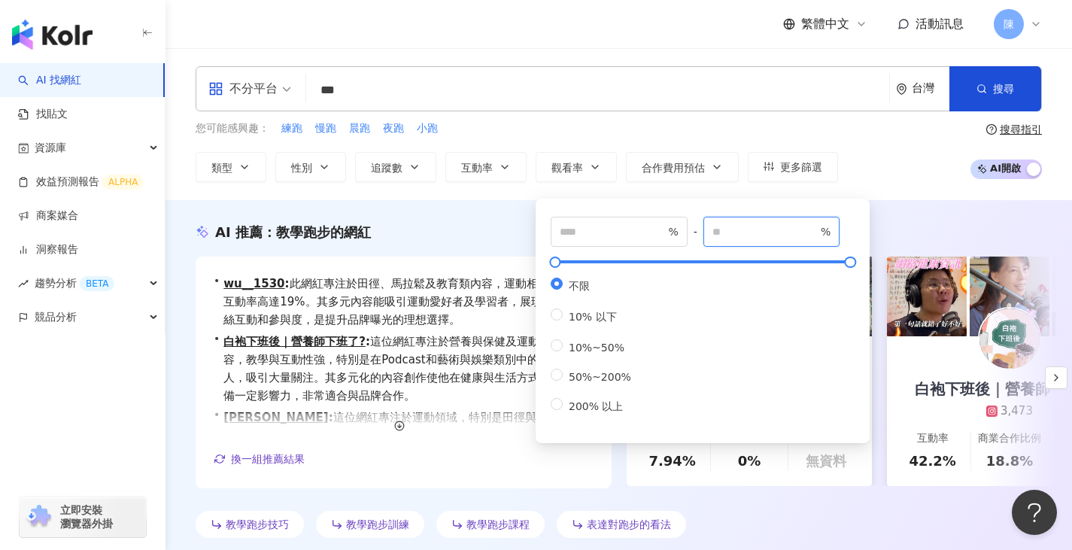
click at [754, 235] on input "number" at bounding box center [764, 231] width 105 height 17
type input "***"
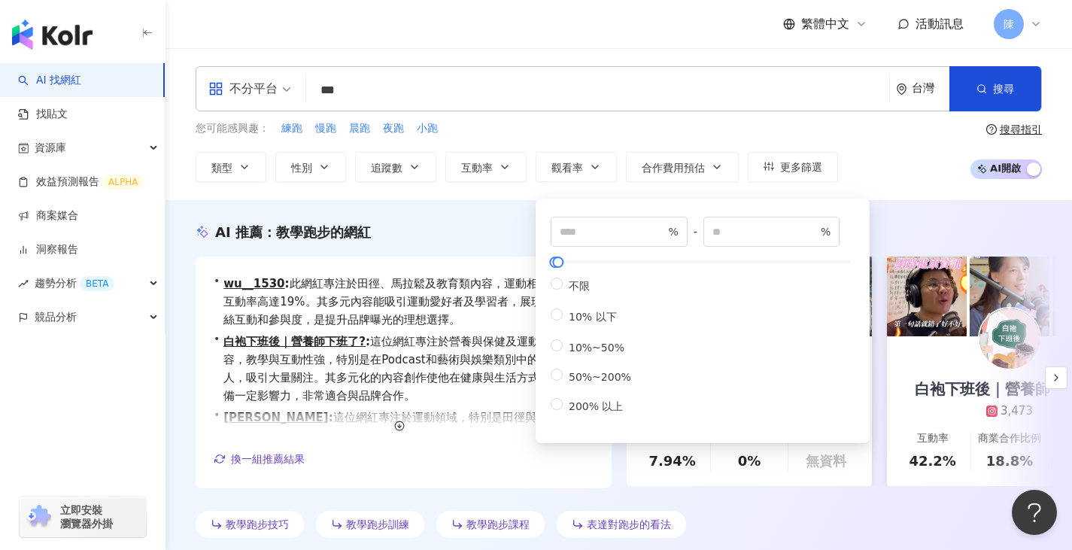
click at [824, 205] on div "AI 推薦 ： 教學跑步的網紅 • wu__1530 : 此網紅專注於田徑、馬拉鬆及教育類內容，運動相關貼文的互動率高達19%。其多元內容能吸引運動愛好者及學…" at bounding box center [618, 380] width 906 height 360
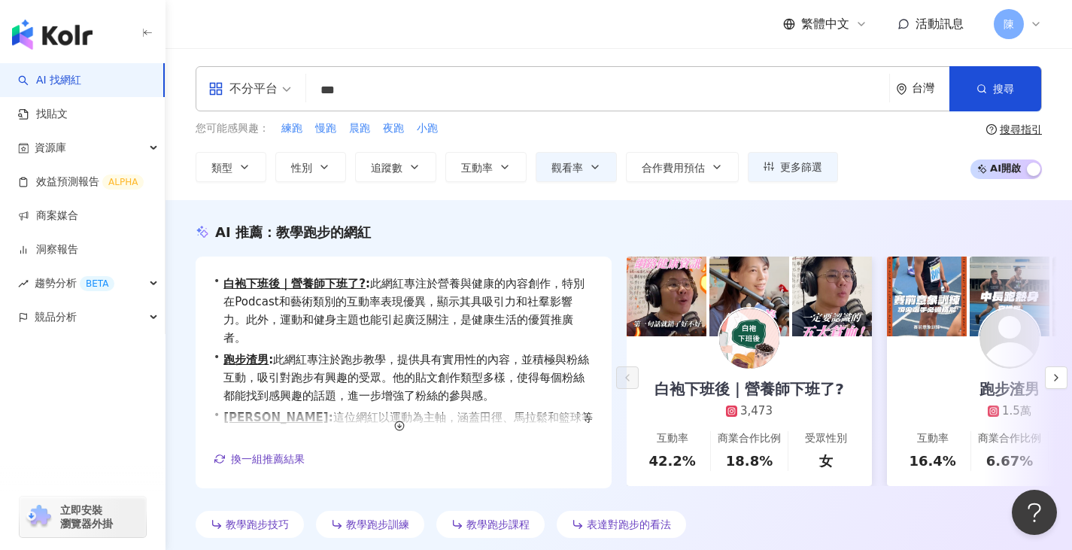
click at [719, 206] on div "AI 推薦 ： 教學跑步的網紅 • 白袍下班後｜營養師下班了? : 此網紅專注於營養與健康的內容創作，特別在Podcast和藝術類別的互動率表現優異，顯示其具…" at bounding box center [618, 380] width 906 height 360
click at [513, 244] on div "AI 推薦 ： 教學跑步的網紅 • 白袍下班後｜營養師下班了? : 此網紅專注於營養與健康的內容創作，特別在Podcast和藝術類別的互動率表現優異，顯示其具…" at bounding box center [618, 383] width 906 height 321
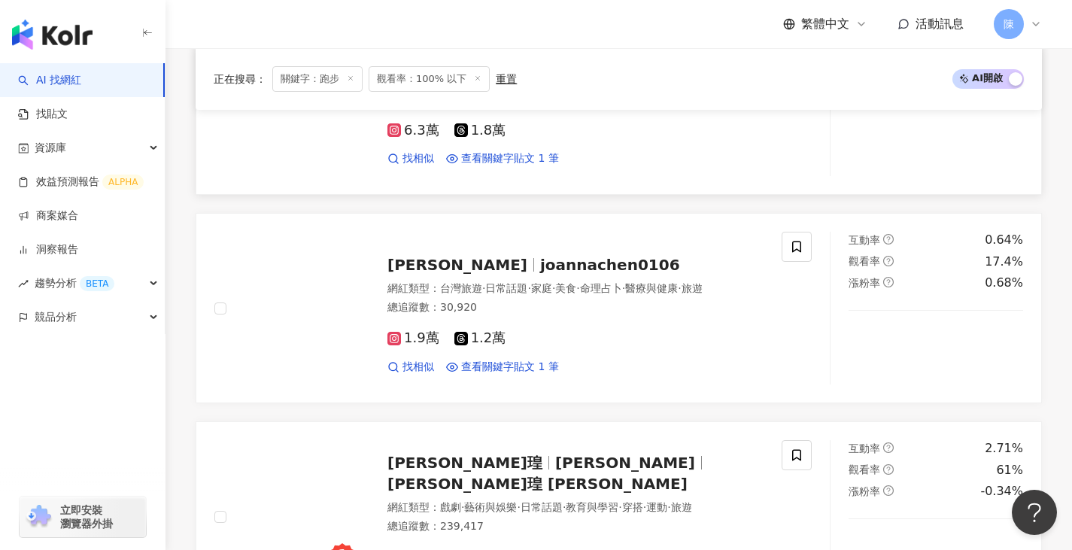
scroll to position [2181, 0]
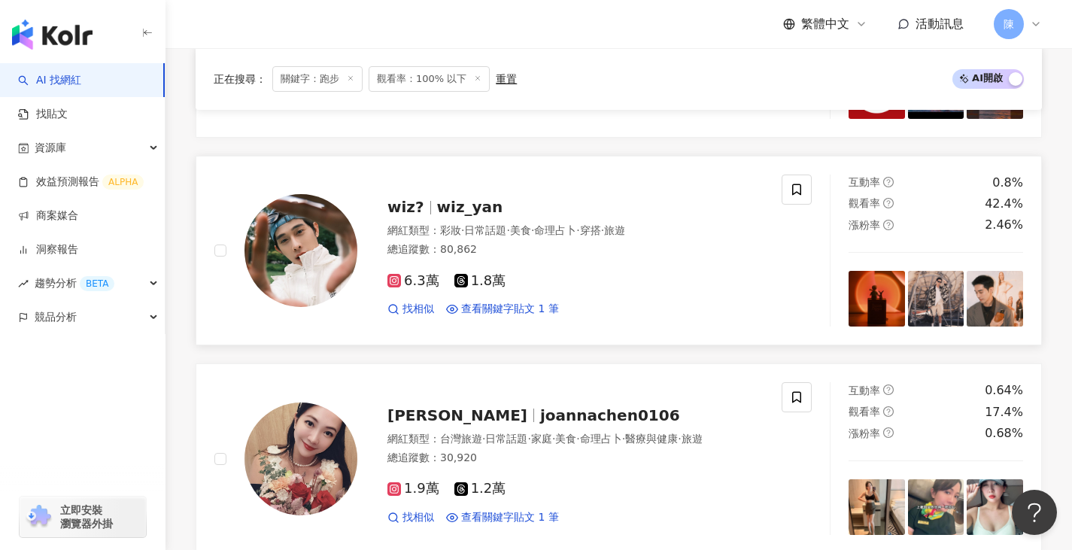
click at [336, 243] on img at bounding box center [300, 250] width 113 height 113
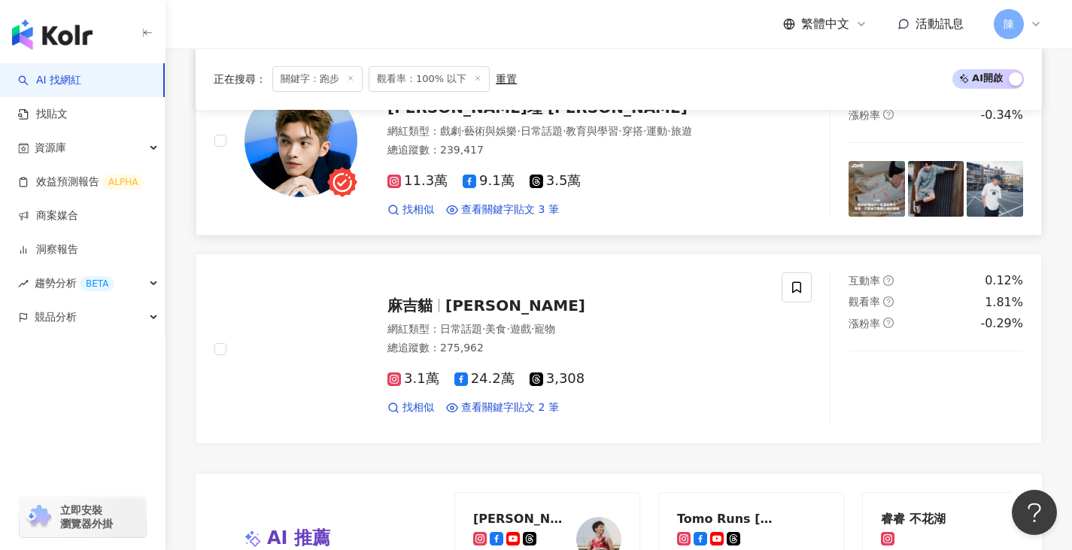
scroll to position [3008, 0]
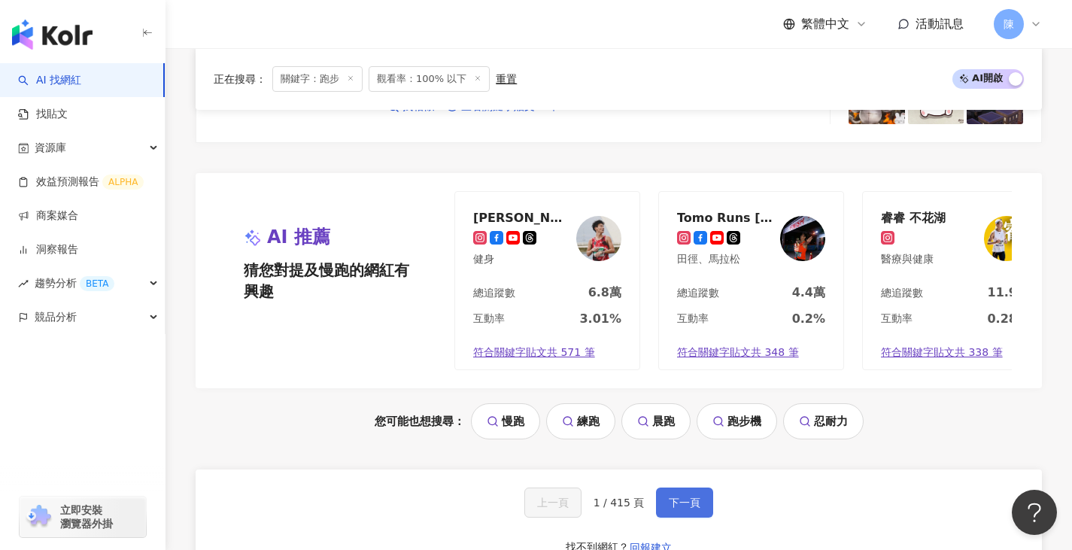
click at [675, 468] on button "下一頁" at bounding box center [684, 502] width 57 height 30
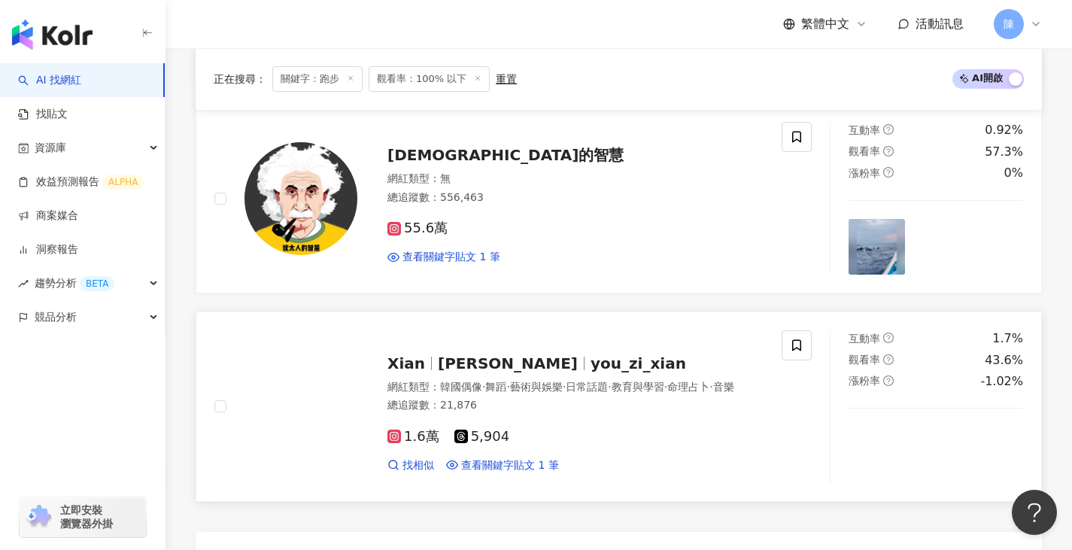
scroll to position [2598, 0]
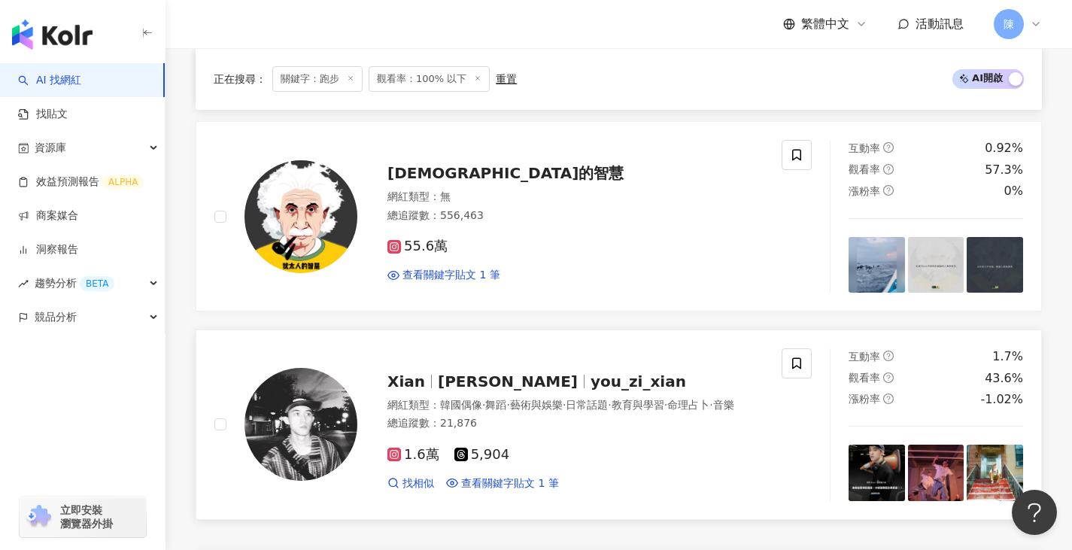
click at [285, 396] on img at bounding box center [300, 424] width 113 height 113
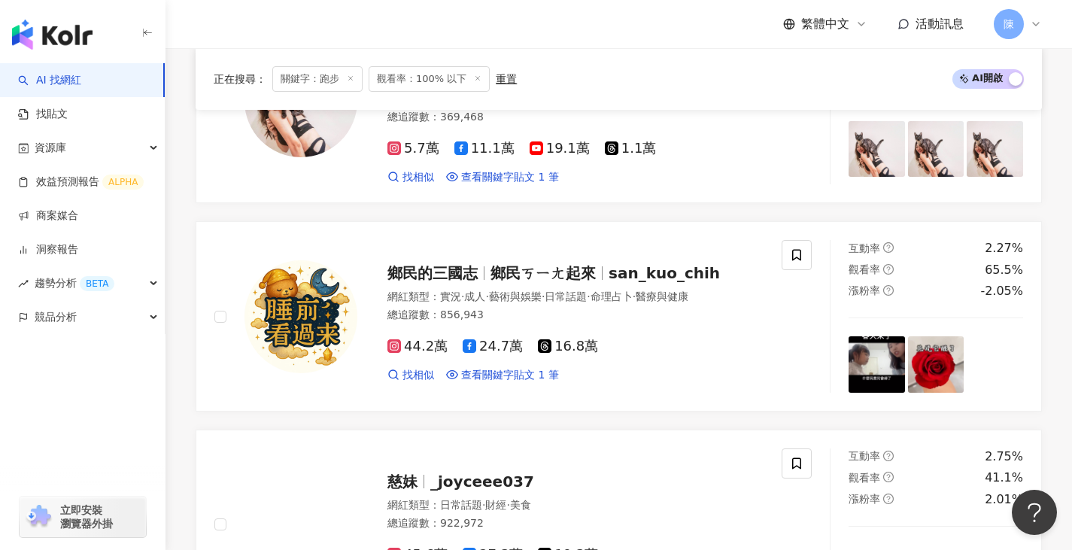
scroll to position [1545, 0]
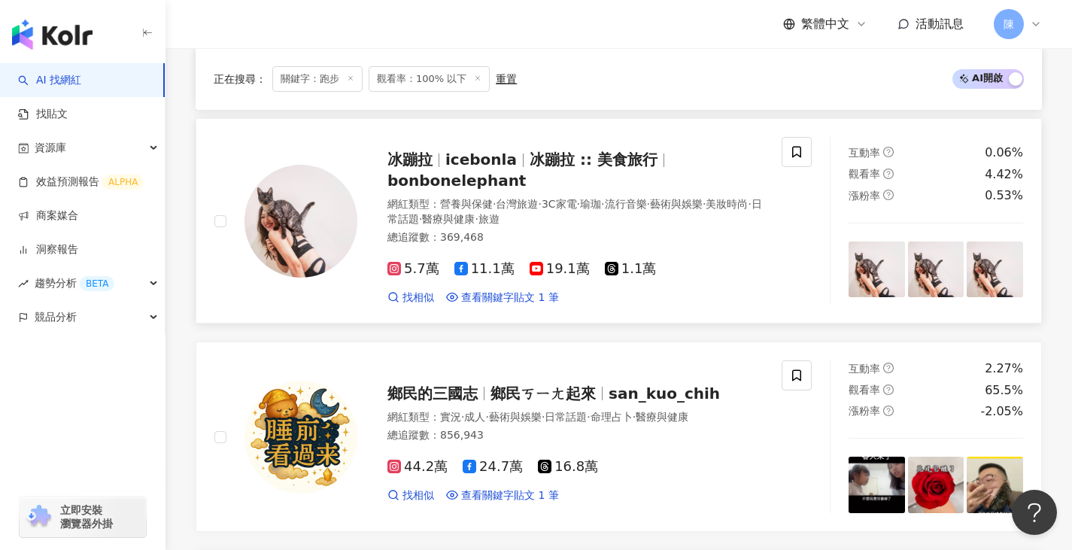
click at [311, 206] on img at bounding box center [300, 221] width 113 height 113
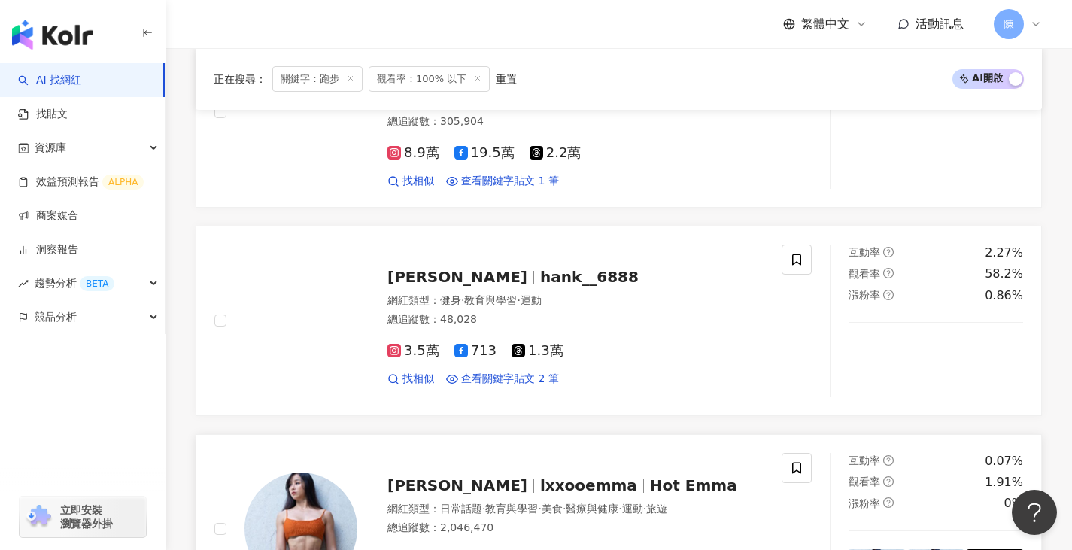
scroll to position [1018, 0]
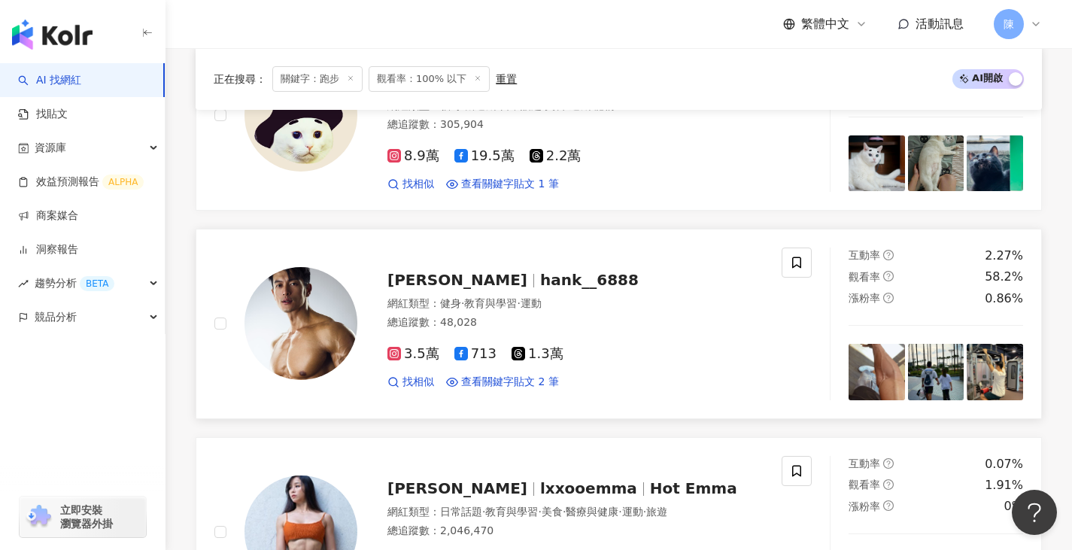
click at [311, 296] on img at bounding box center [300, 323] width 113 height 113
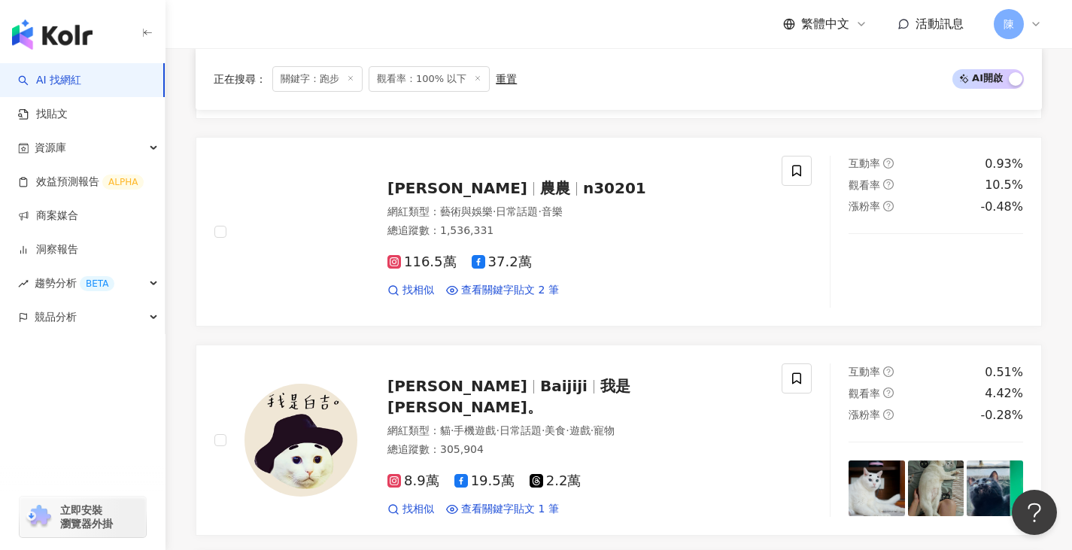
scroll to position [567, 0]
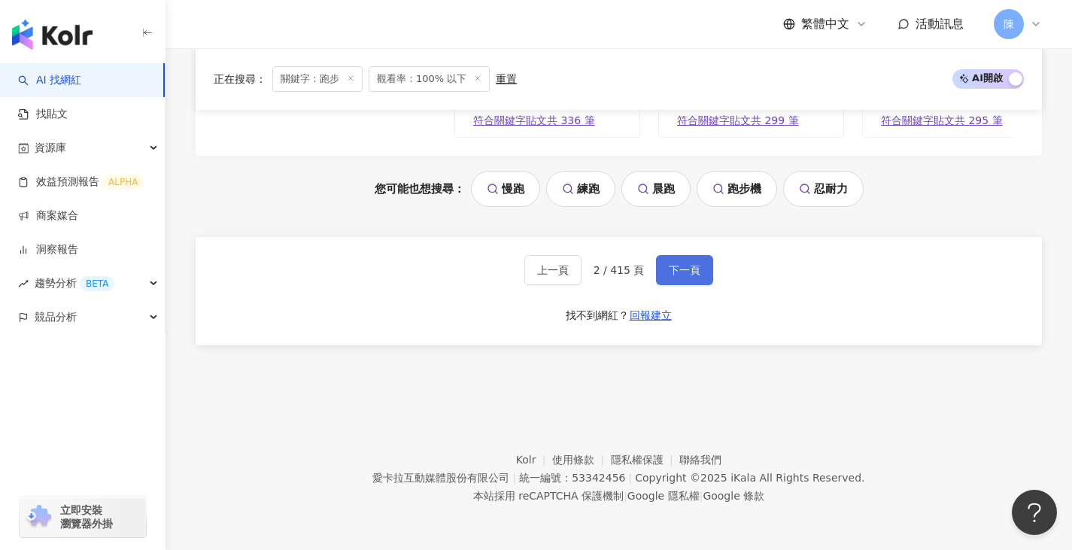
click at [686, 279] on button "下一頁" at bounding box center [684, 270] width 57 height 30
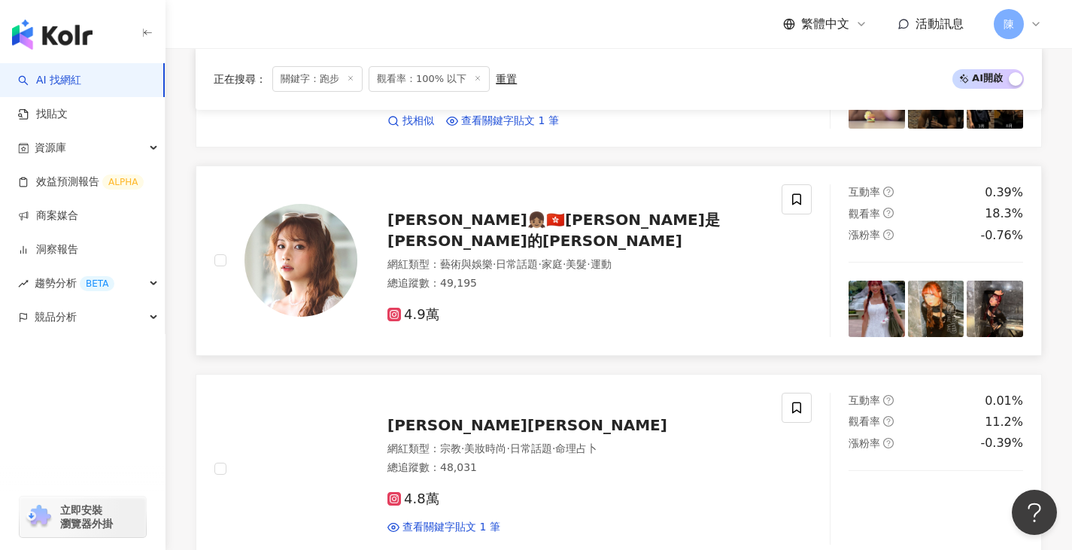
scroll to position [2225, 0]
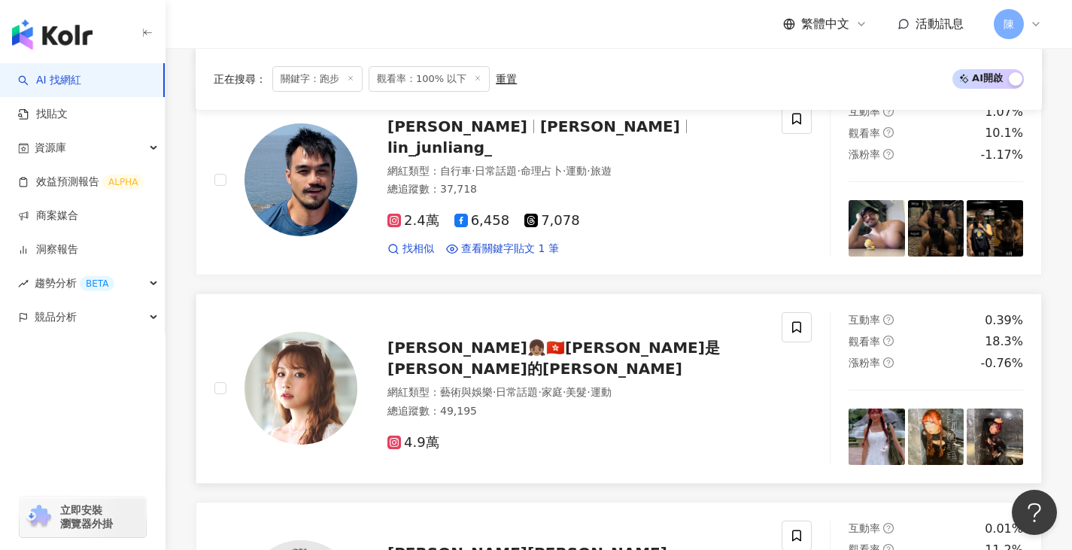
click at [355, 341] on div at bounding box center [300, 388] width 113 height 113
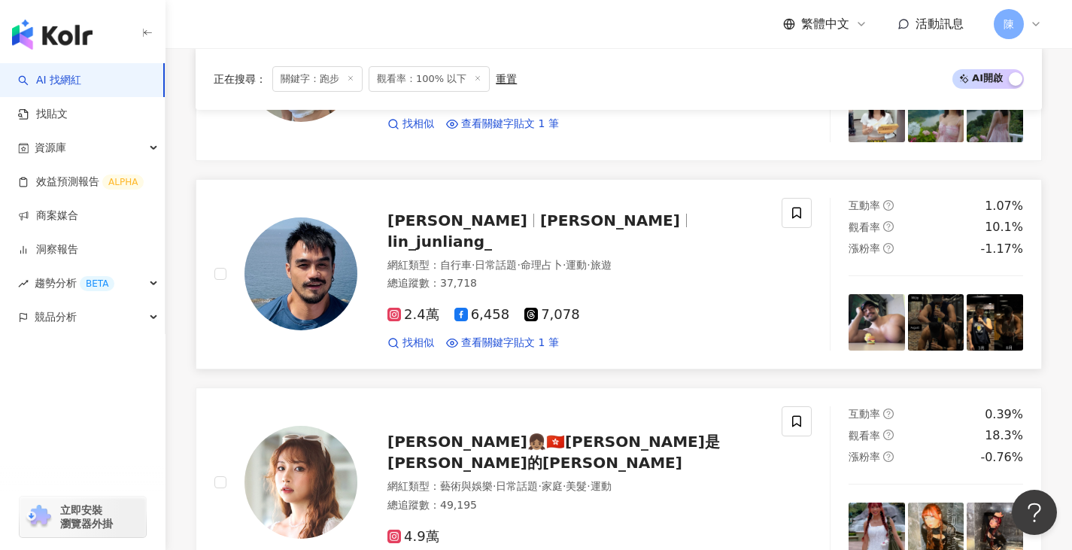
scroll to position [2074, 0]
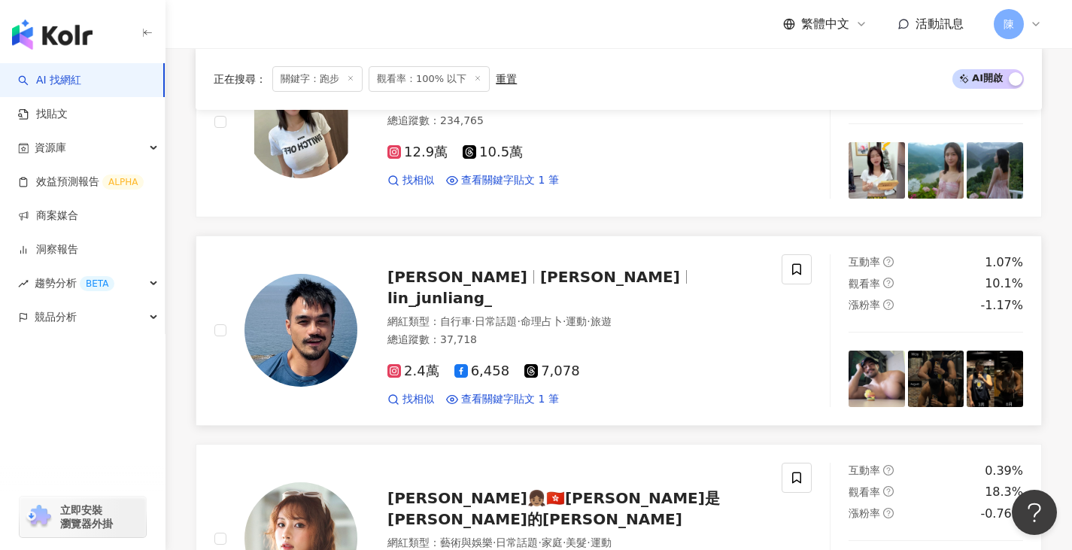
click at [325, 303] on img at bounding box center [300, 330] width 113 height 113
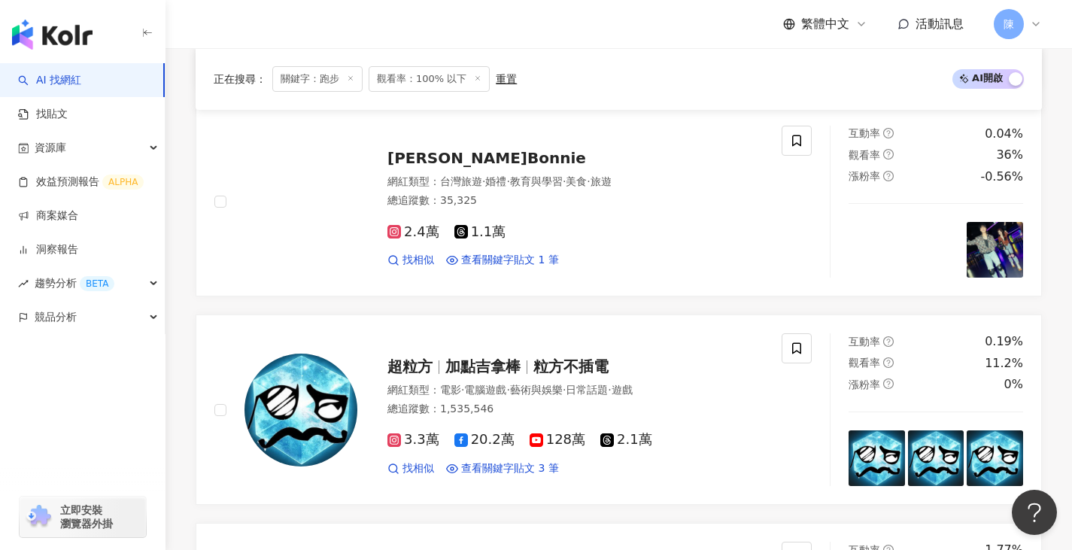
scroll to position [720, 0]
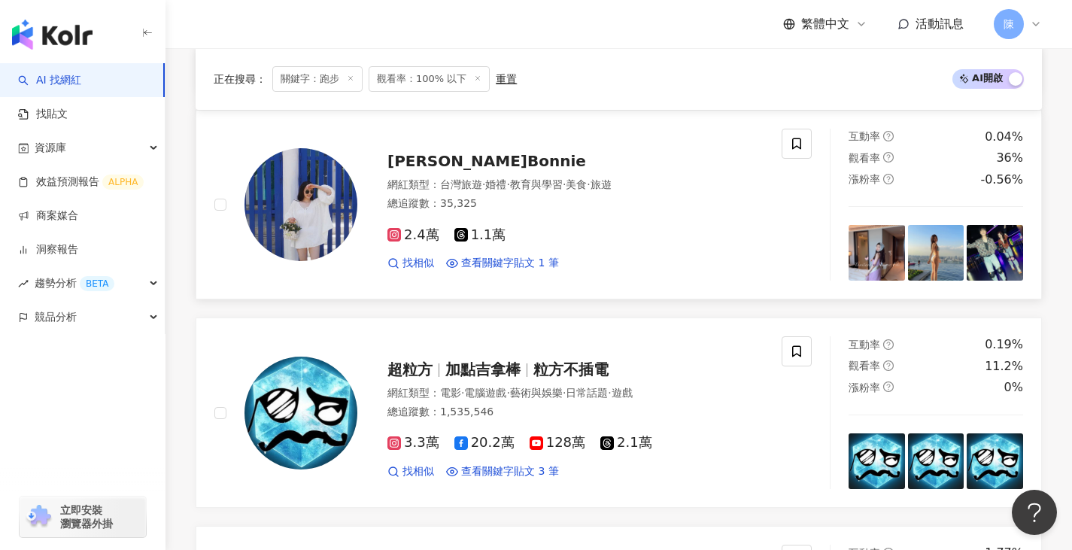
click at [315, 173] on img at bounding box center [300, 204] width 113 height 113
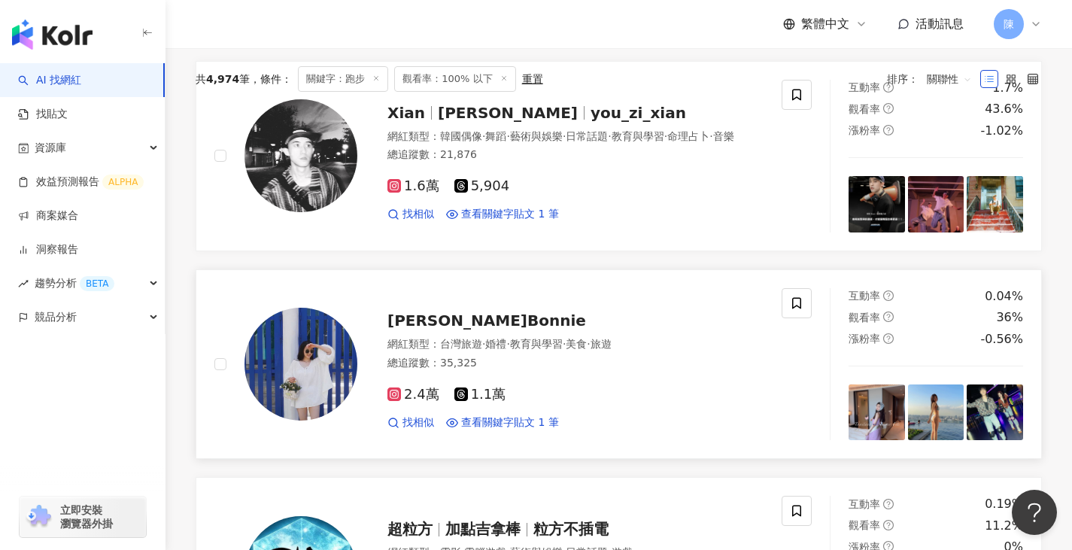
scroll to position [495, 0]
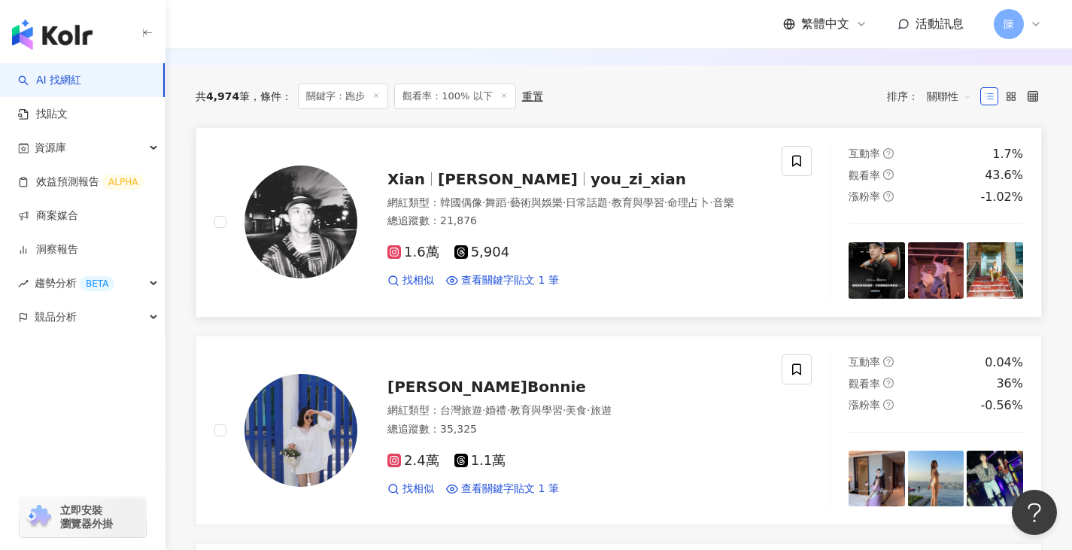
click at [253, 211] on img at bounding box center [300, 221] width 113 height 113
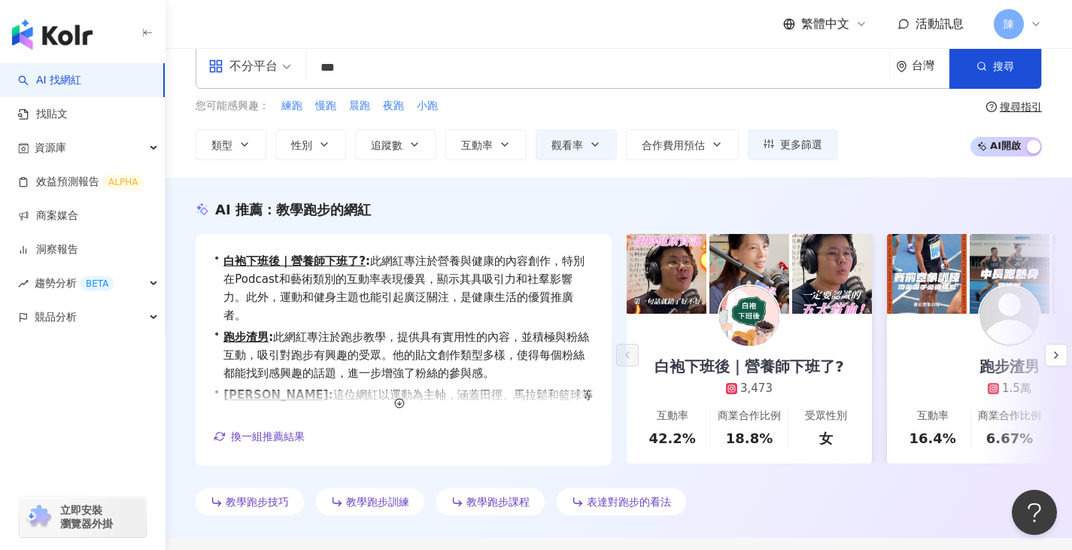
scroll to position [0, 0]
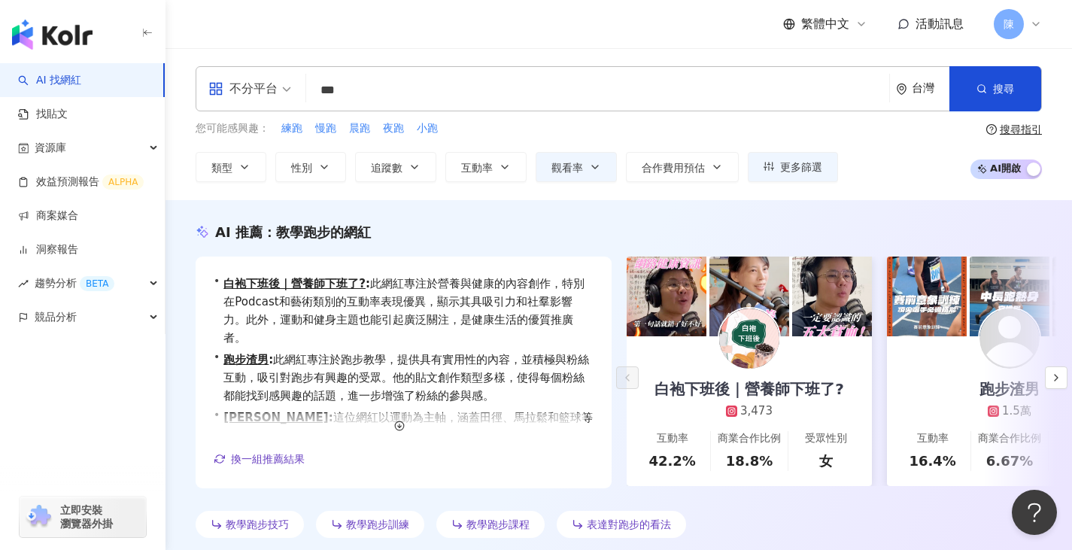
drag, startPoint x: 434, startPoint y: 92, endPoint x: 443, endPoint y: 89, distance: 9.3
click at [434, 92] on input "**" at bounding box center [597, 90] width 571 height 29
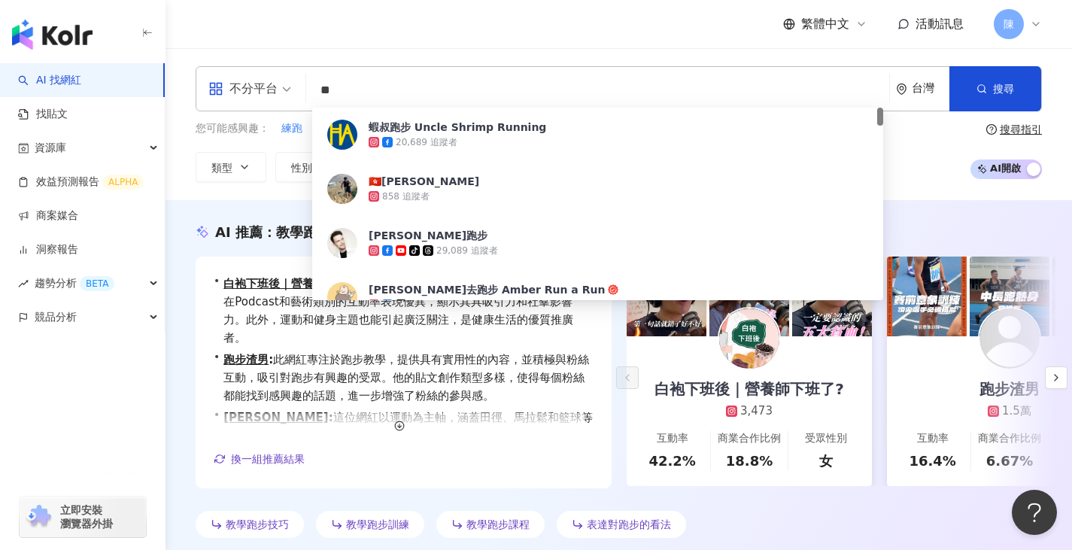
type input "*"
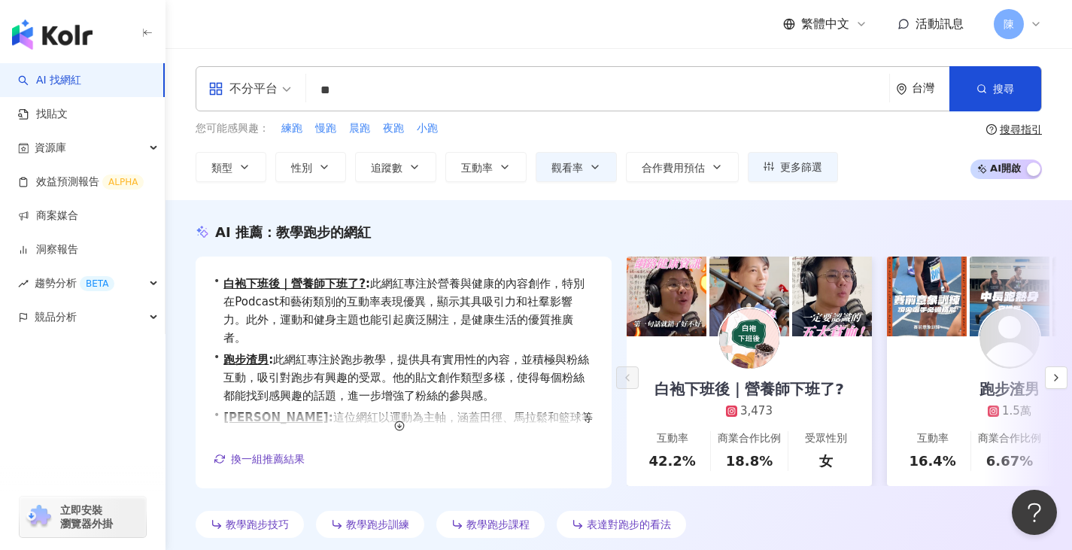
type input "**"
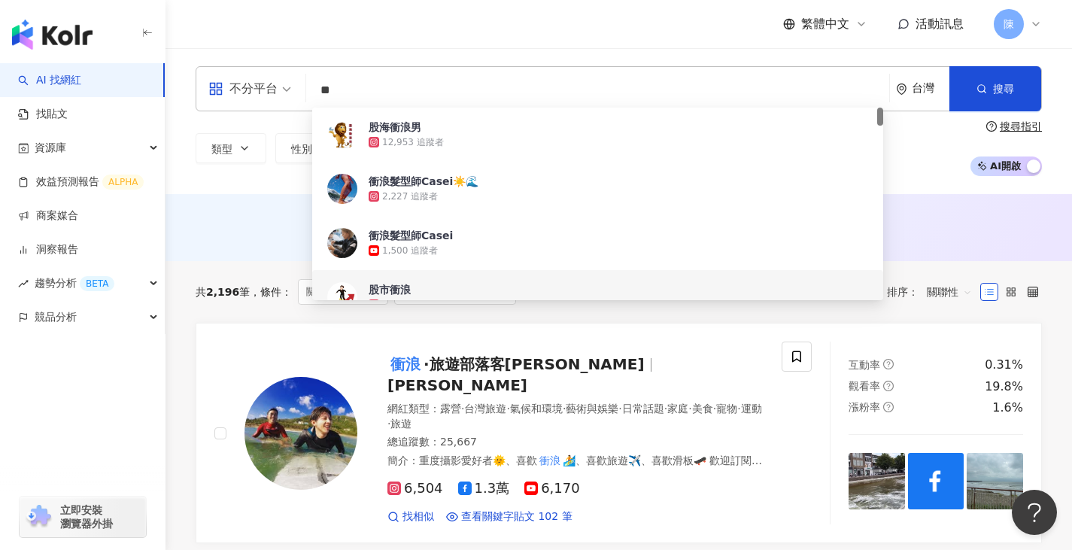
click at [247, 320] on div "共 2,196 筆 條件 ： 關鍵字：衝浪 觀看率：100% 以下 重置 排序： 關聯性" at bounding box center [619, 292] width 846 height 62
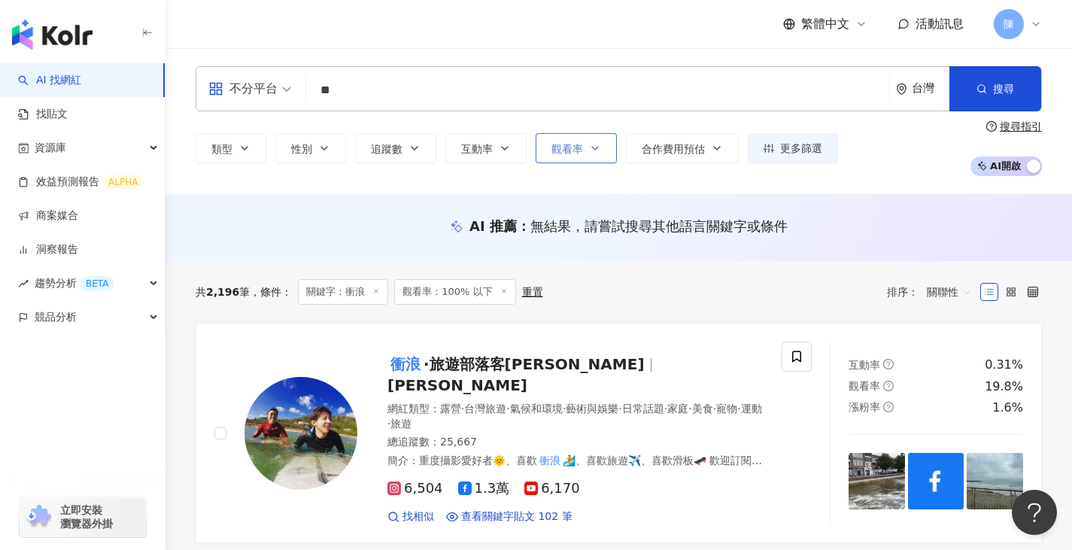
click at [565, 146] on span "觀看率" at bounding box center [567, 149] width 32 height 12
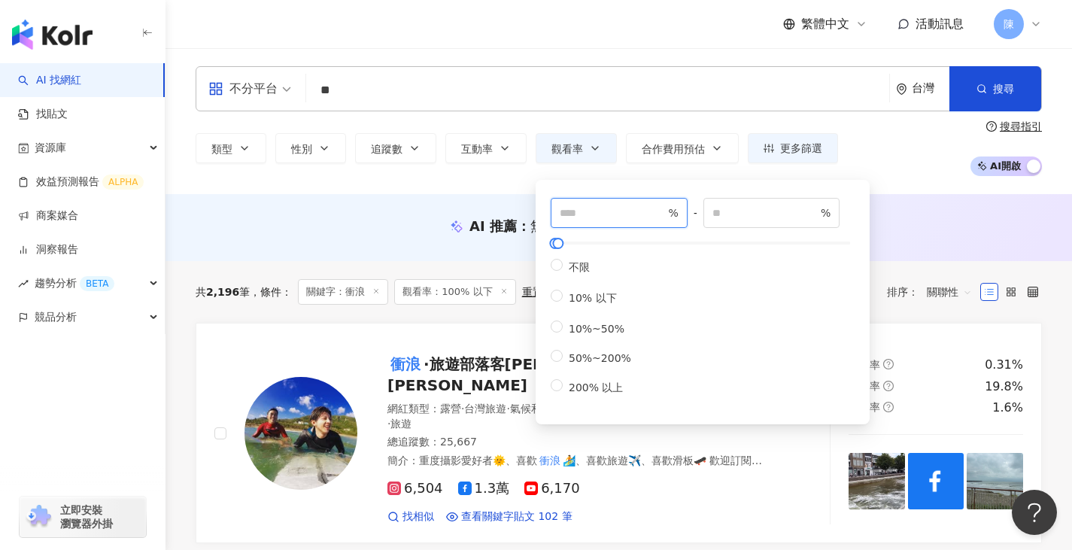
click at [623, 214] on input "number" at bounding box center [612, 213] width 105 height 17
drag, startPoint x: 811, startPoint y: 211, endPoint x: 484, endPoint y: 199, distance: 327.3
click at [712, 205] on input "***" at bounding box center [764, 213] width 105 height 17
drag, startPoint x: 746, startPoint y: 211, endPoint x: 496, endPoint y: 162, distance: 255.2
click at [526, 170] on div "類型 性別 追蹤數 互動率 觀看率 合作費用預估 更多篩選 % - *** % 不限 10% 以下 10%~50% 50%~200% 200% 以上 % - …" at bounding box center [619, 148] width 846 height 56
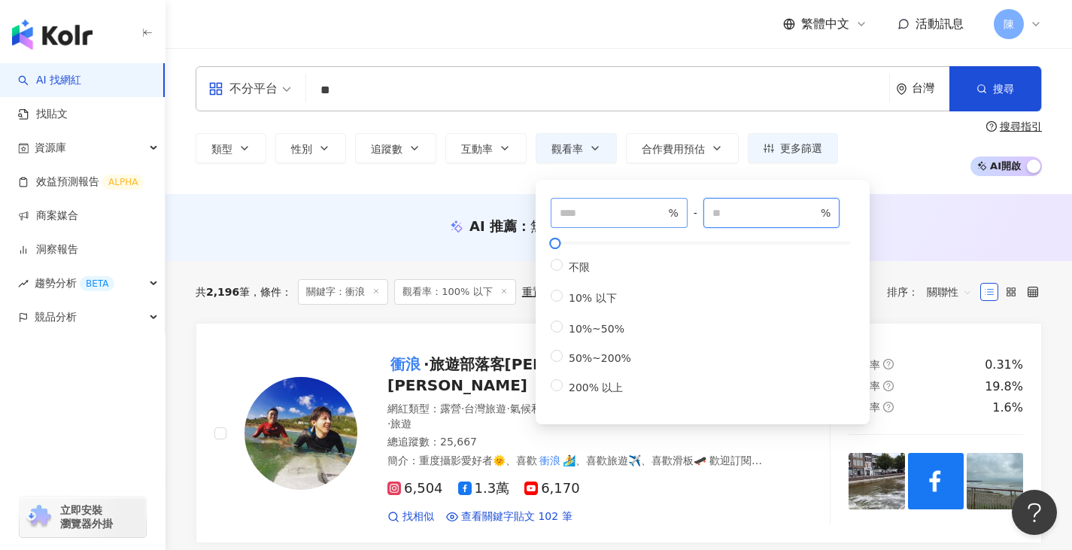
type input "*"
click at [635, 205] on input "number" at bounding box center [612, 213] width 105 height 17
type input "***"
click at [417, 195] on div "AI 推薦 ： 無結果，請嘗試搜尋其他語言關鍵字或條件" at bounding box center [618, 227] width 906 height 67
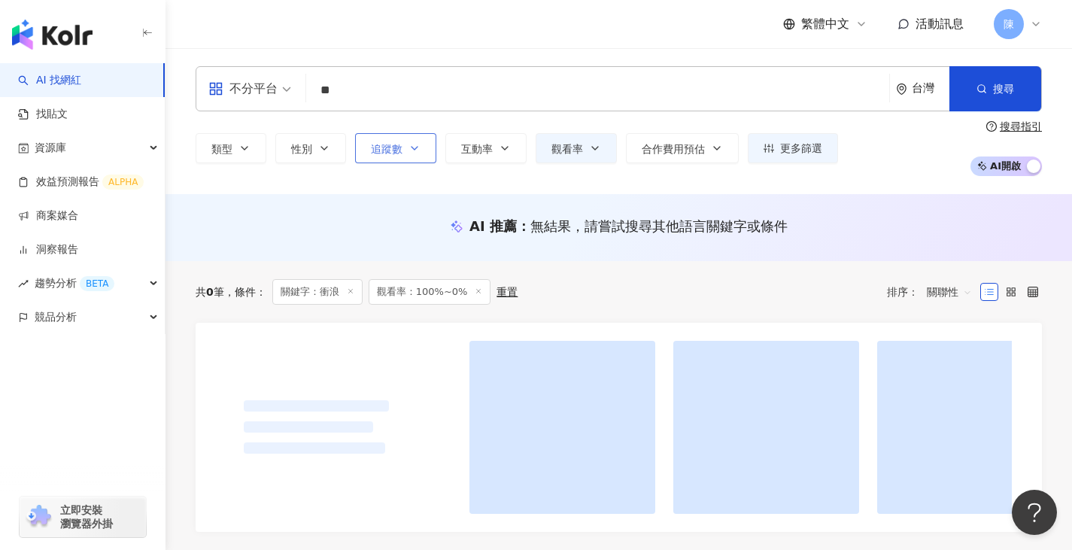
click at [417, 152] on icon "button" at bounding box center [414, 148] width 12 height 12
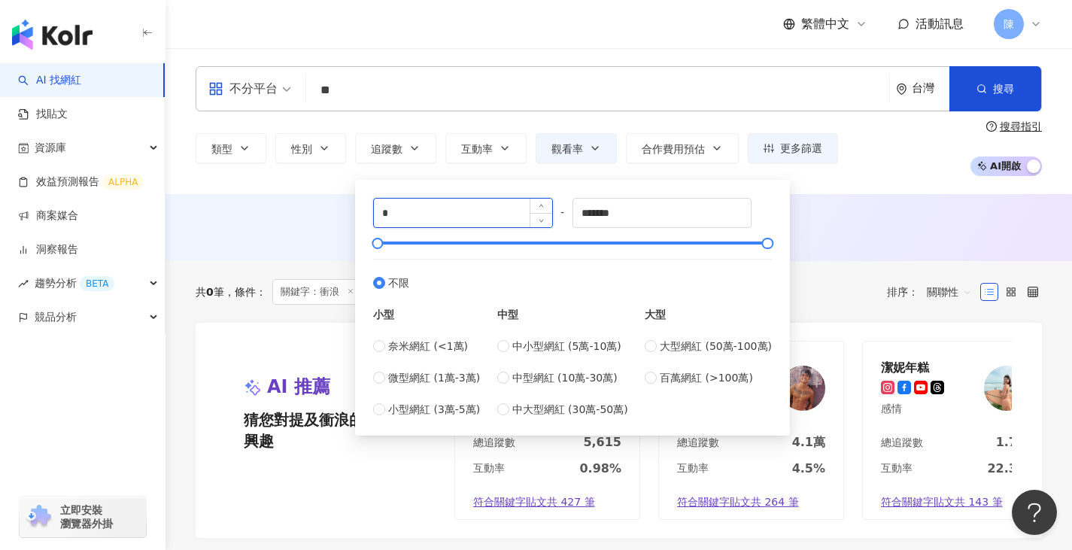
click at [502, 208] on input "*" at bounding box center [463, 213] width 178 height 29
type input "*****"
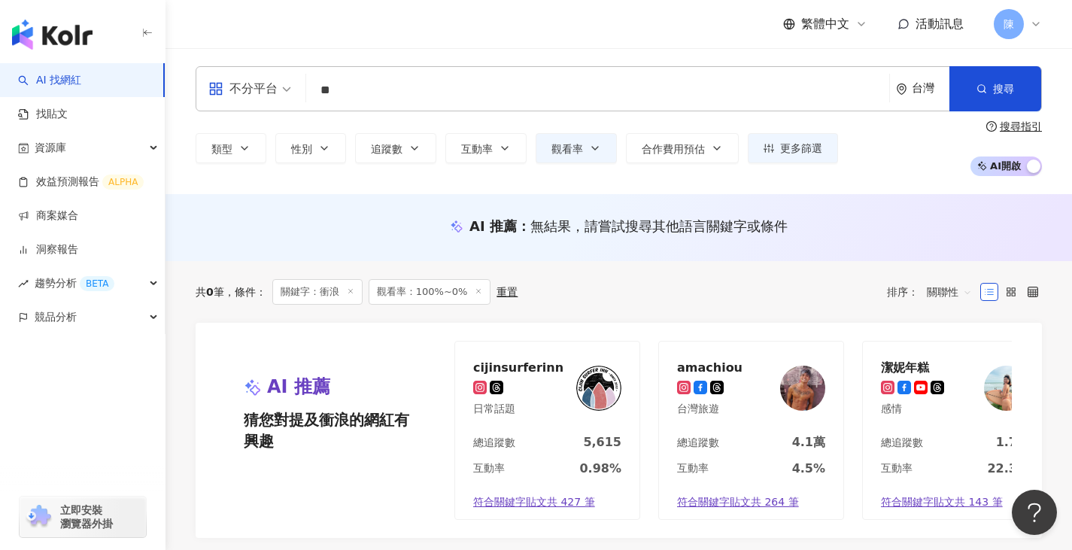
click at [824, 216] on div "AI 推薦 ： 無結果，請嘗試搜尋其他語言關鍵字或條件" at bounding box center [618, 227] width 906 height 67
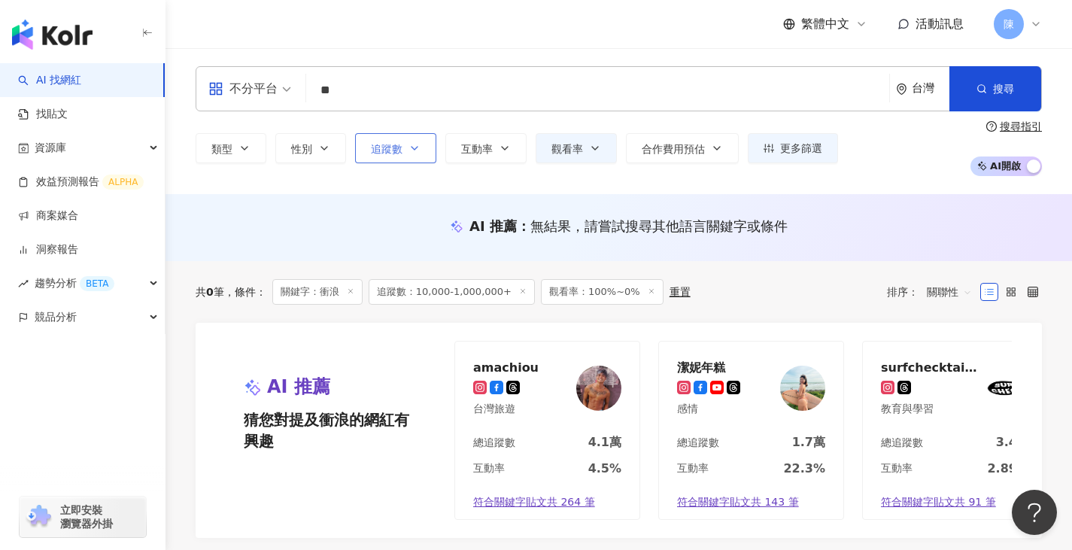
click at [421, 151] on button "追蹤數" at bounding box center [395, 148] width 81 height 30
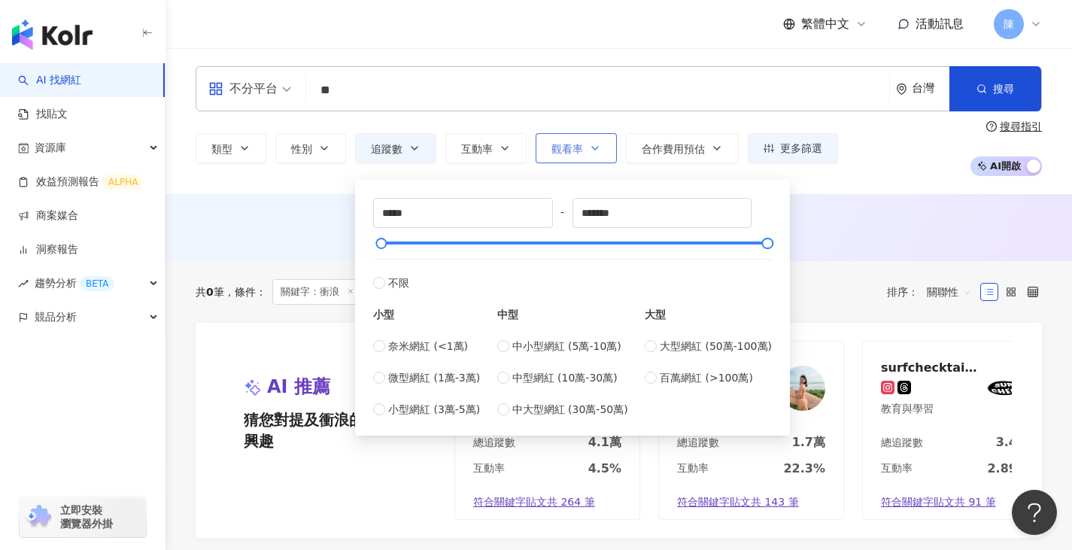
click at [574, 135] on button "觀看率" at bounding box center [575, 148] width 81 height 30
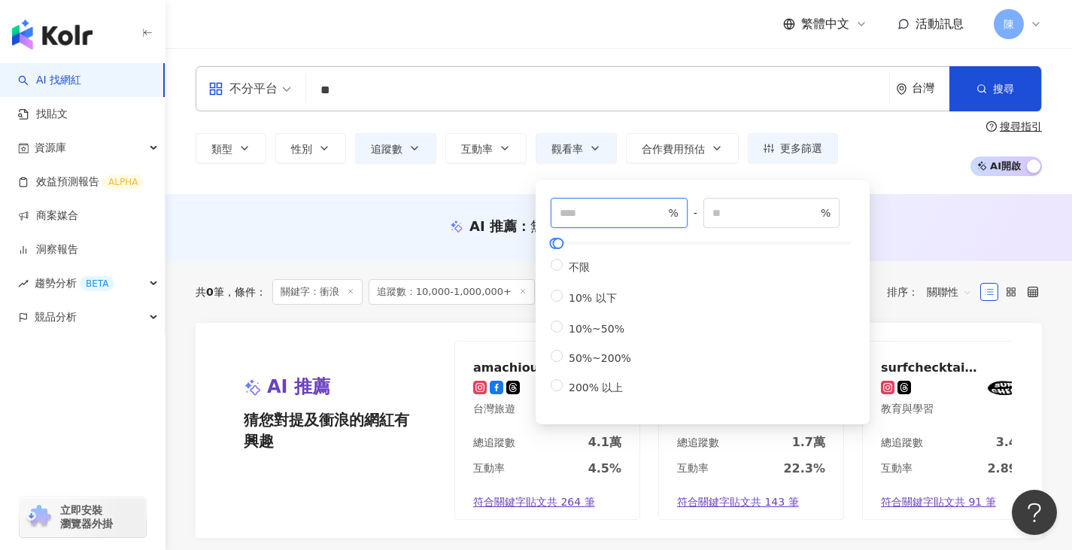
drag, startPoint x: 592, startPoint y: 213, endPoint x: 473, endPoint y: 176, distance: 124.4
click at [466, 190] on div "不分平台 ** 台灣 搜尋 0f028bfd-b9e3-47df-b50b-f2c025c6950f eeb45e4e-fd48-4396-9b04-29f6…" at bounding box center [618, 121] width 906 height 146
type input "*"
type input "**"
drag, startPoint x: 690, startPoint y: 208, endPoint x: 632, endPoint y: 194, distance: 60.4
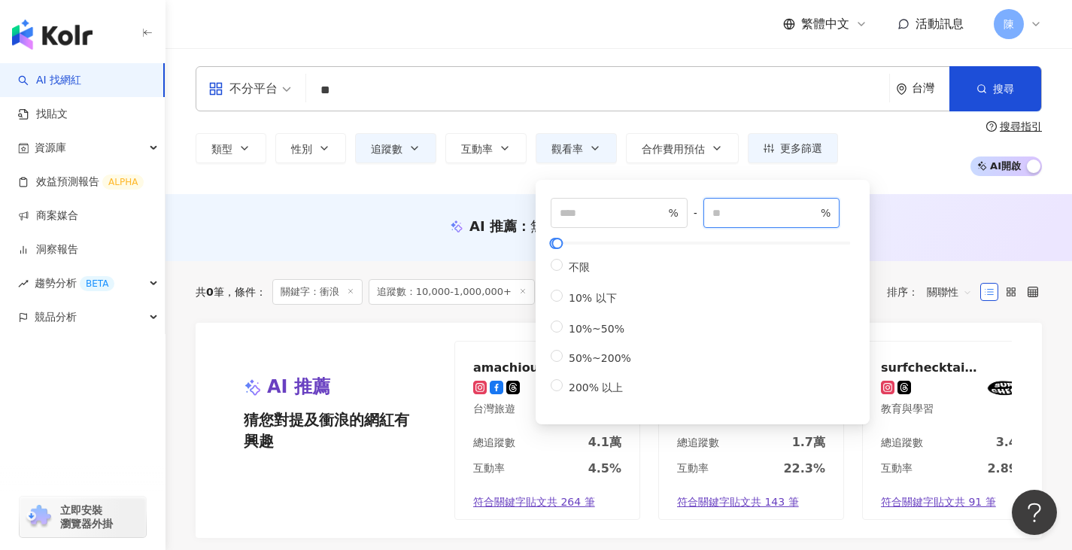
click at [662, 208] on div "* % - ** % 不限 10% 以下 10%~50% 50%~200% 200% 以上" at bounding box center [703, 297] width 304 height 198
drag, startPoint x: 557, startPoint y: 214, endPoint x: 297, endPoint y: 191, distance: 260.4
click at [317, 191] on div "不分平台 ** 台灣 搜尋 0f028bfd-b9e3-47df-b50b-f2c025c6950f eeb45e4e-fd48-4396-9b04-29f6…" at bounding box center [618, 121] width 906 height 146
type input "**"
click at [754, 214] on input "**" at bounding box center [764, 213] width 105 height 17
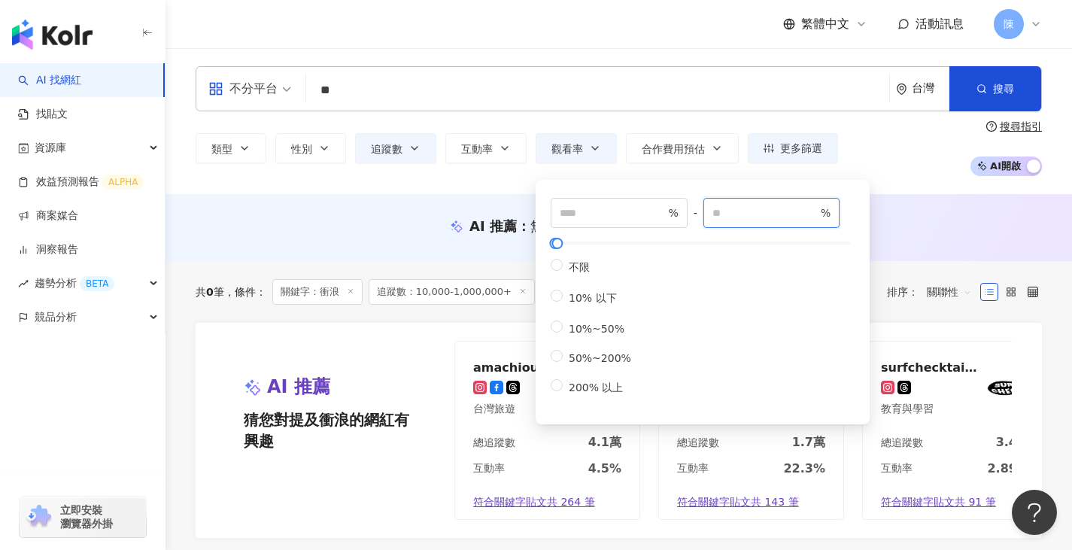
type input "*"
click at [349, 236] on div "AI 推薦 ： 無結果，請嘗試搜尋其他語言關鍵字或條件" at bounding box center [618, 231] width 906 height 28
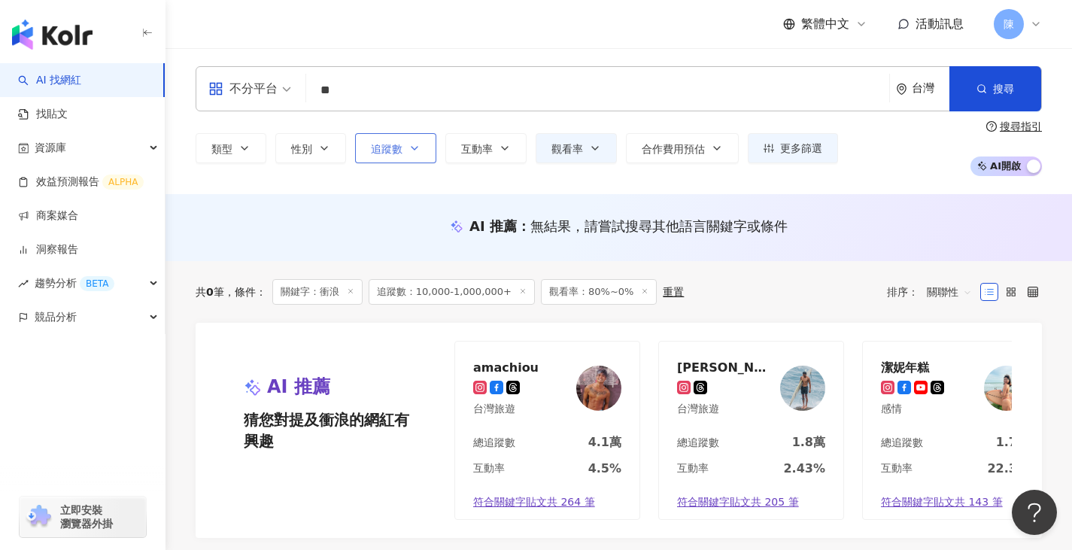
click at [410, 150] on icon "button" at bounding box center [414, 148] width 12 height 12
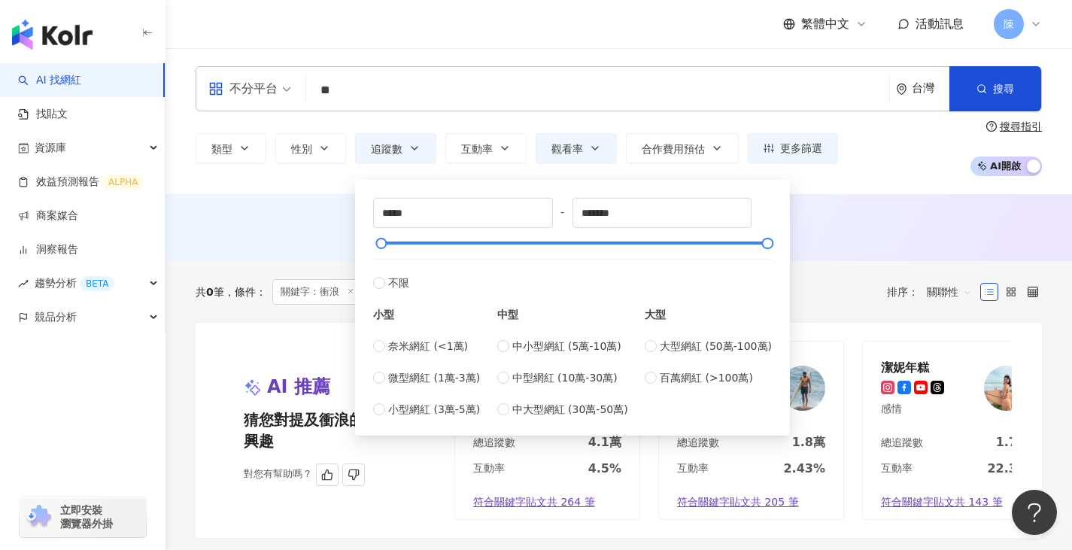
drag, startPoint x: 305, startPoint y: 220, endPoint x: 860, endPoint y: 403, distance: 584.6
click at [307, 220] on div "AI 推薦 ： 無結果，請嘗試搜尋其他語言關鍵字或條件" at bounding box center [619, 226] width 846 height 19
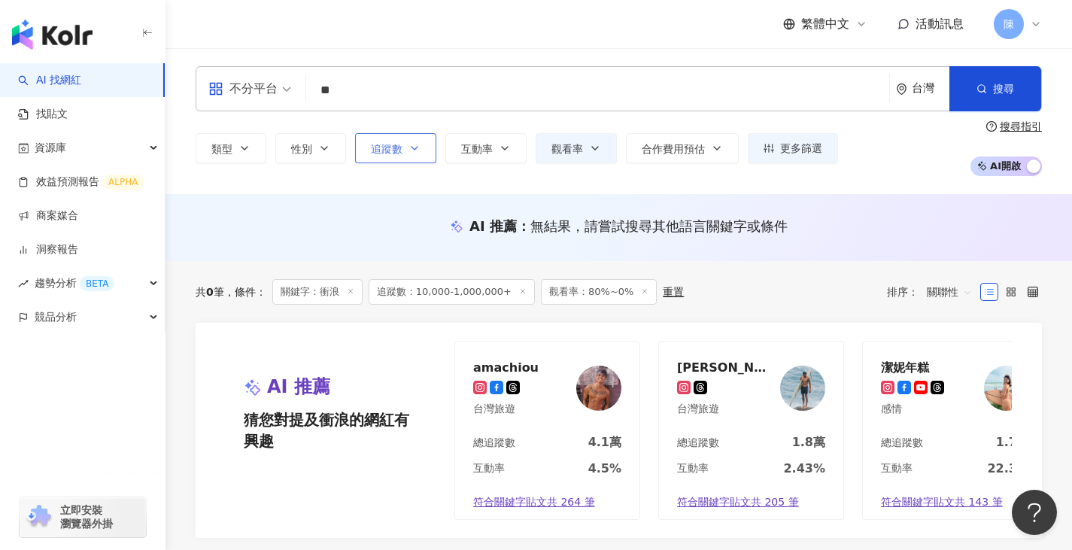
click at [416, 141] on button "追蹤數" at bounding box center [395, 148] width 81 height 30
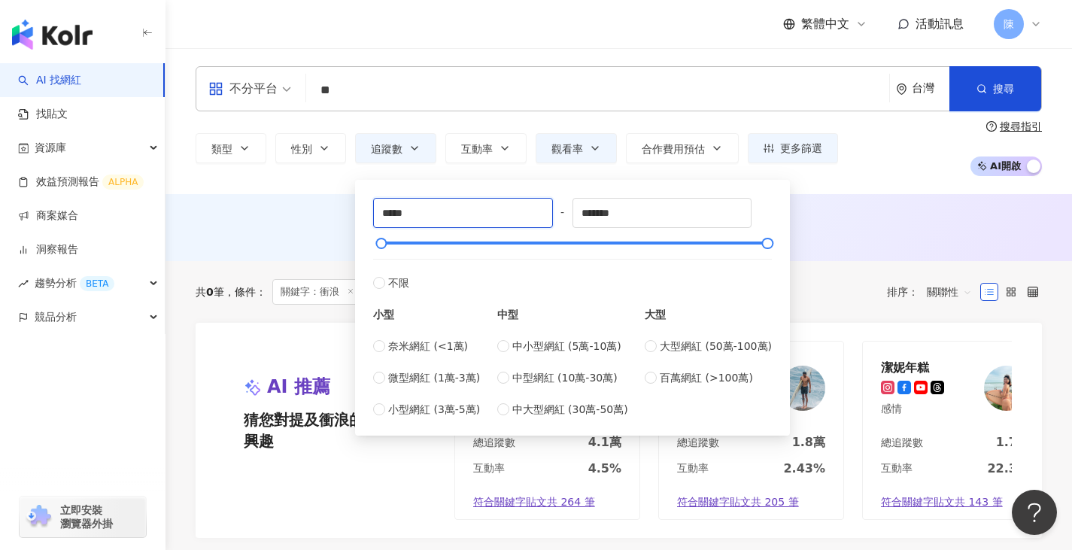
drag, startPoint x: 439, startPoint y: 211, endPoint x: 358, endPoint y: 208, distance: 81.3
click at [358, 208] on div "***** - ******* 不限 小型 奈米網紅 (<1萬) 微型網紅 (1萬-3萬) 小型網紅 (3萬-5萬) 中型 中小型網紅 (5萬-10萬) 中型…" at bounding box center [572, 308] width 435 height 256
click at [588, 147] on button "觀看率" at bounding box center [575, 148] width 81 height 30
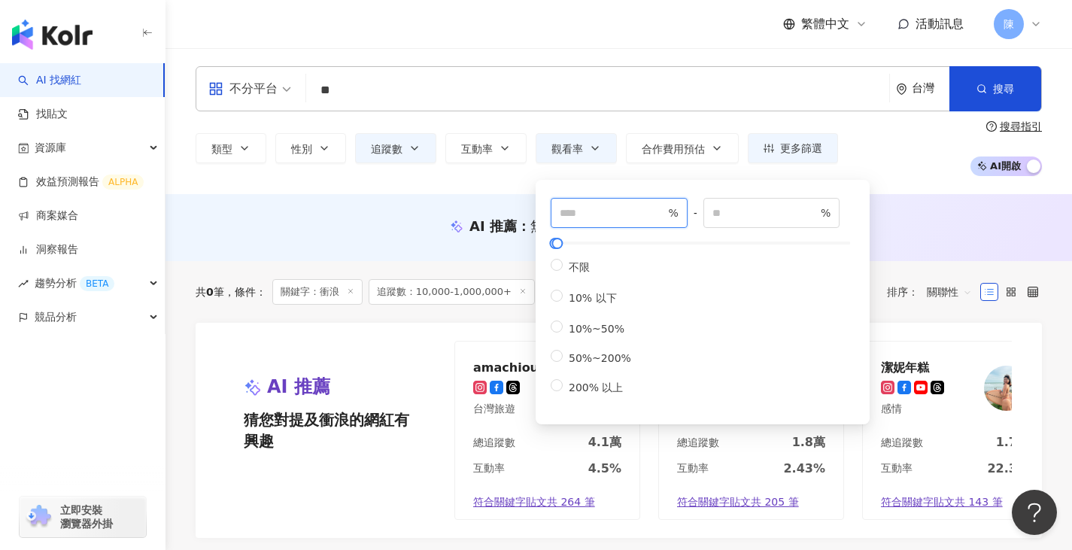
drag, startPoint x: 614, startPoint y: 215, endPoint x: 419, endPoint y: 186, distance: 197.0
click at [422, 198] on main "不分平台 ** 台灣 搜尋 0f028bfd-b9e3-47df-b50b-f2c025c6950f eeb45e4e-fd48-4396-9b04-29f6…" at bounding box center [618, 454] width 906 height 812
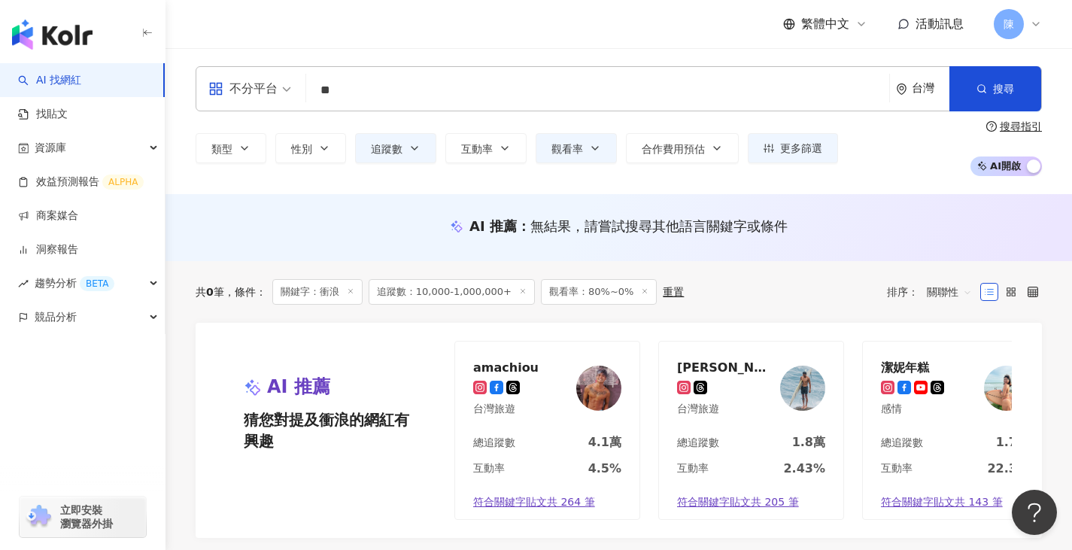
click at [392, 215] on div "AI 推薦 ： 無結果，請嘗試搜尋其他語言關鍵字或條件" at bounding box center [618, 227] width 906 height 67
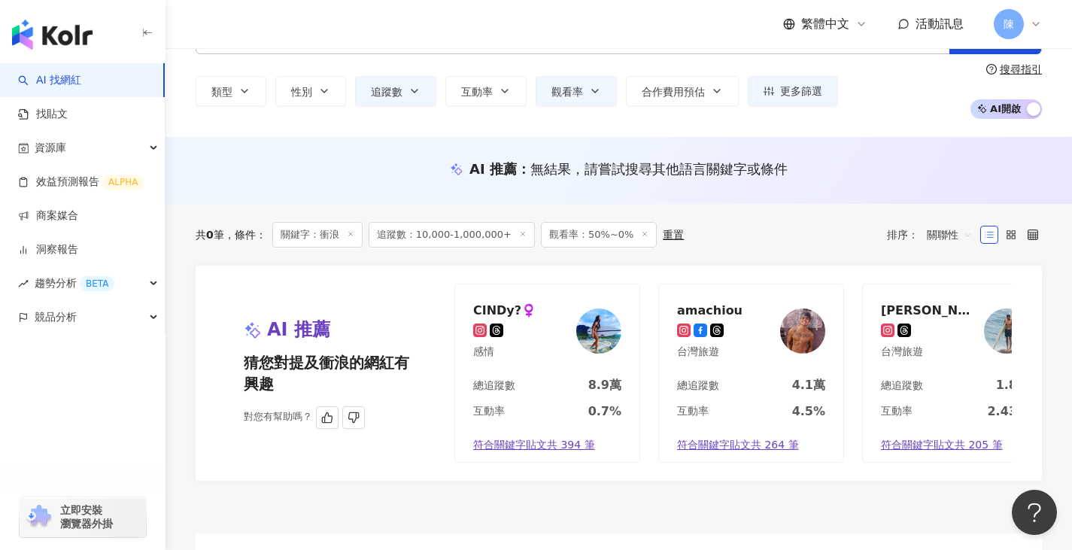
scroll to position [75, 0]
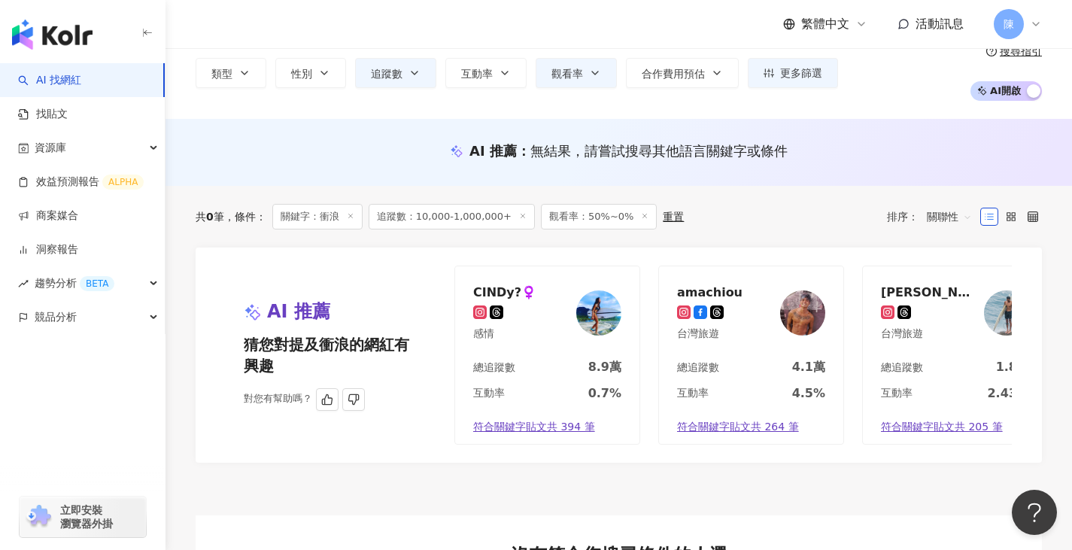
click at [611, 312] on img at bounding box center [598, 312] width 45 height 45
click at [802, 302] on img at bounding box center [802, 312] width 45 height 45
click at [824, 304] on img at bounding box center [1006, 312] width 45 height 45
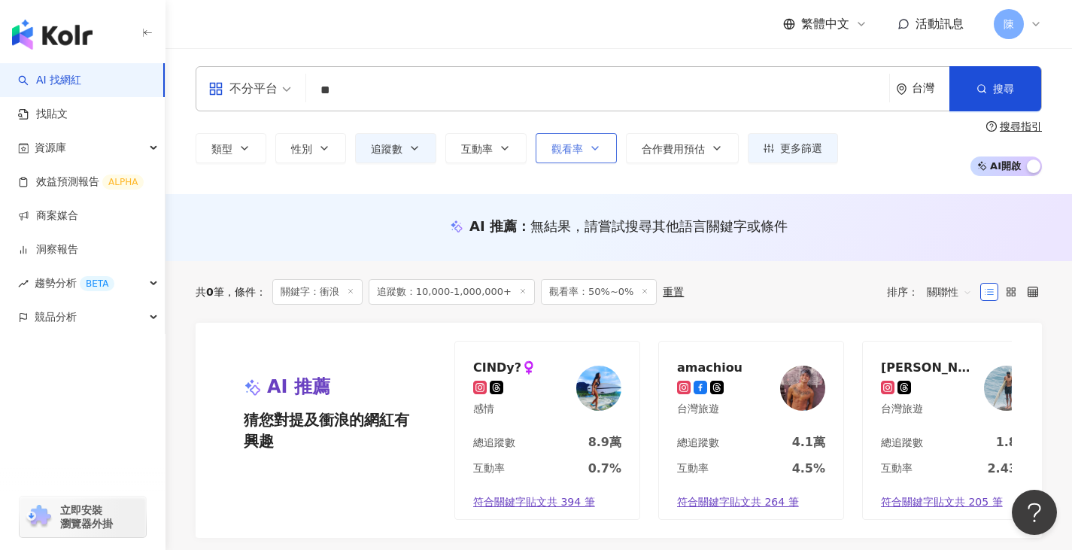
click at [581, 157] on button "觀看率" at bounding box center [575, 148] width 81 height 30
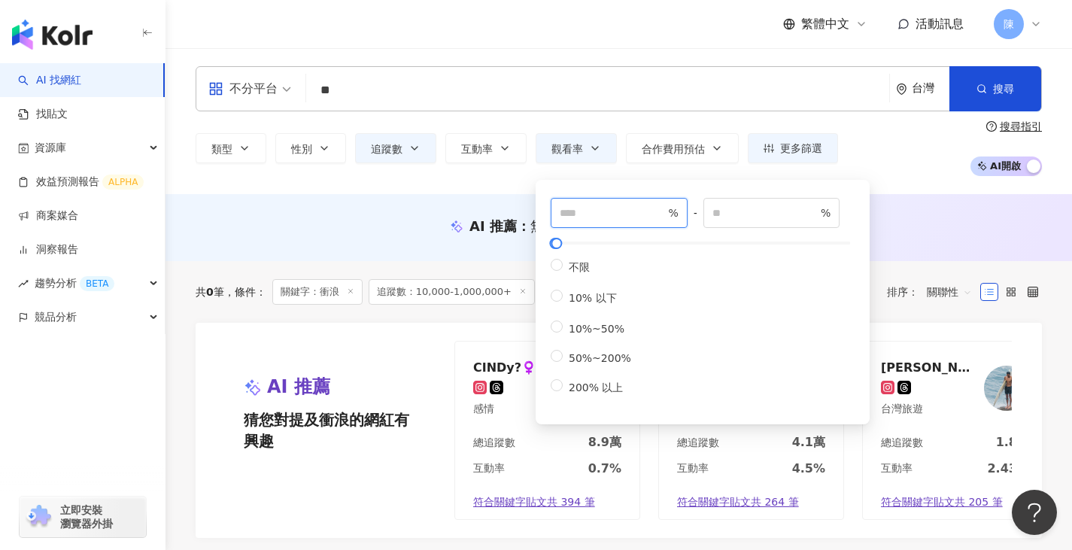
drag, startPoint x: 586, startPoint y: 214, endPoint x: 541, endPoint y: 211, distance: 45.3
click at [541, 211] on div "** % - * % 不限 10% 以下 10%~50% 50%~200% 200% 以上" at bounding box center [702, 302] width 334 height 244
click at [565, 364] on span "50%~200%" at bounding box center [600, 358] width 74 height 12
type input "**"
type input "***"
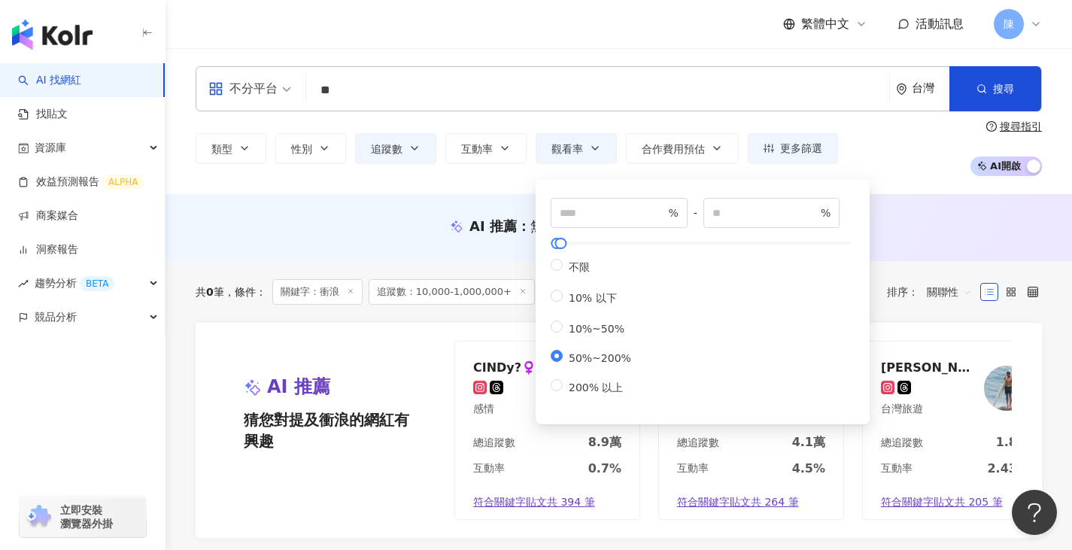
click at [824, 223] on div "AI 推薦 ： 無結果，請嘗試搜尋其他語言關鍵字或條件" at bounding box center [619, 226] width 846 height 19
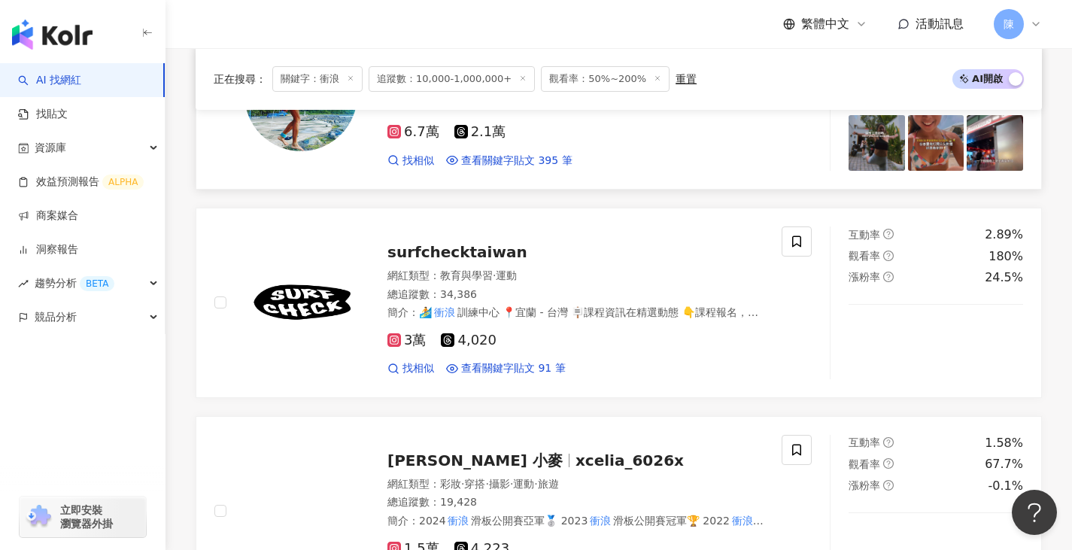
scroll to position [451, 0]
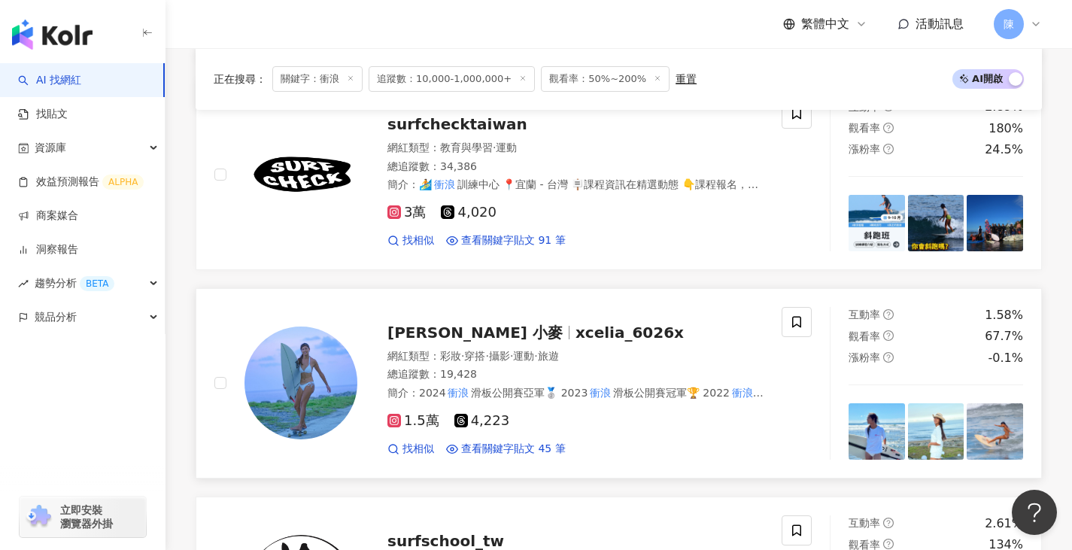
click at [321, 360] on img at bounding box center [300, 382] width 113 height 113
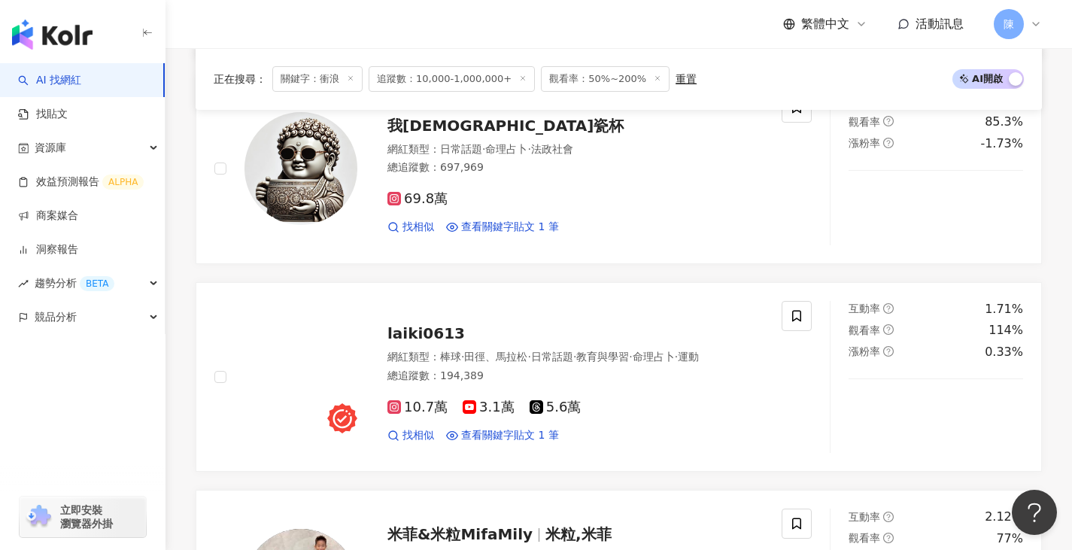
scroll to position [2181, 0]
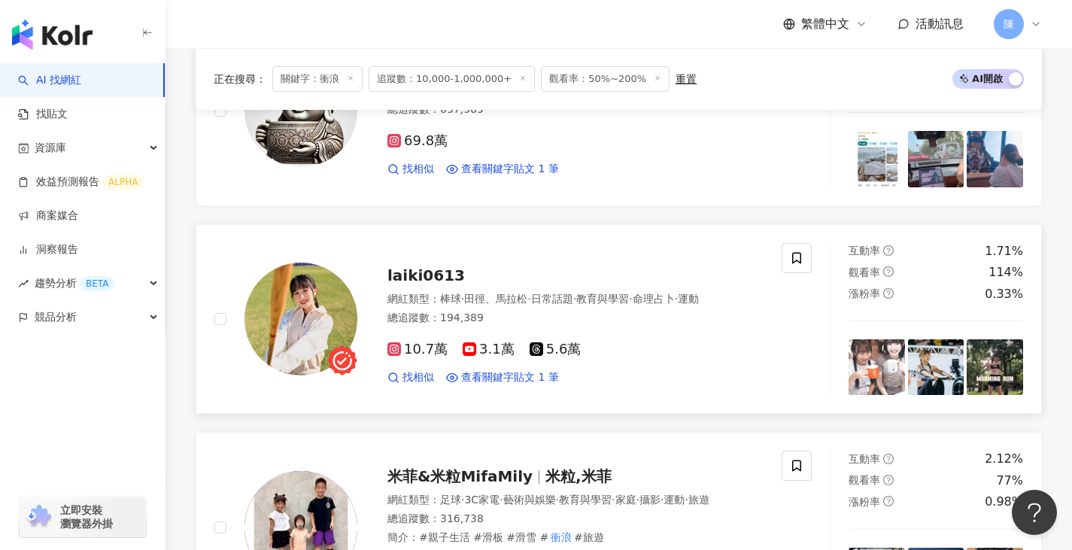
click at [302, 308] on img at bounding box center [300, 318] width 113 height 113
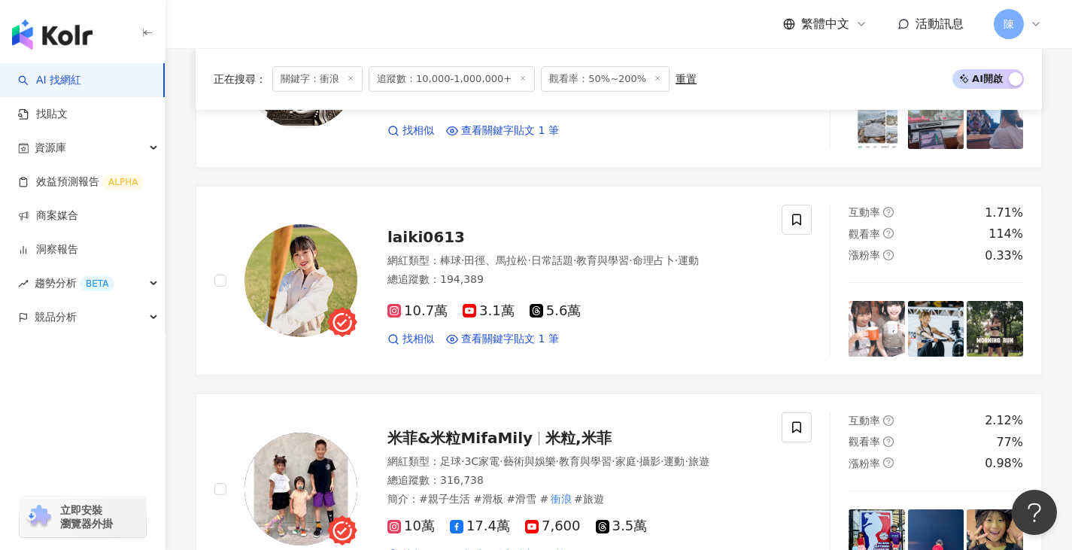
scroll to position [2482, 0]
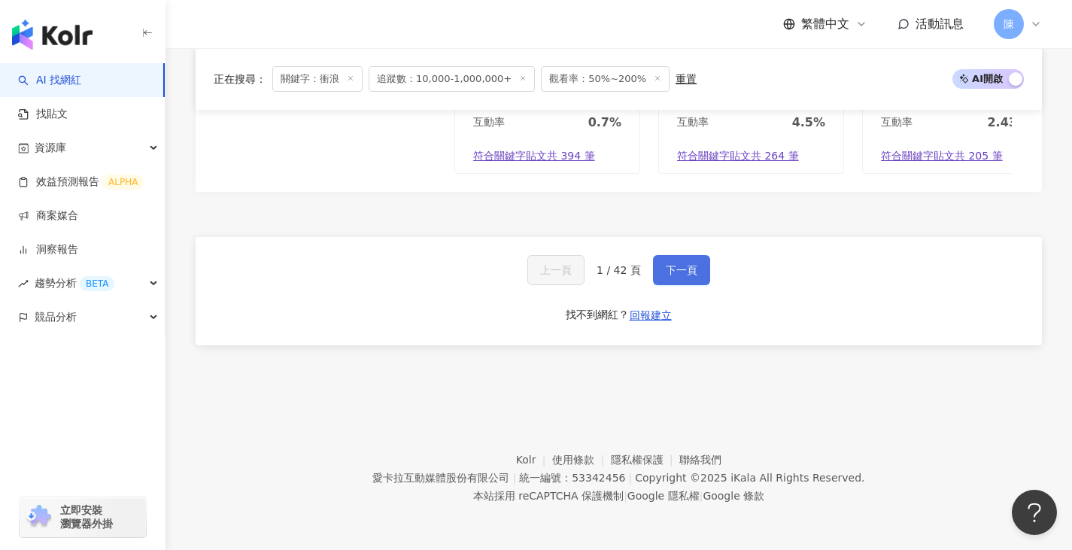
click at [655, 265] on button "下一頁" at bounding box center [681, 270] width 57 height 30
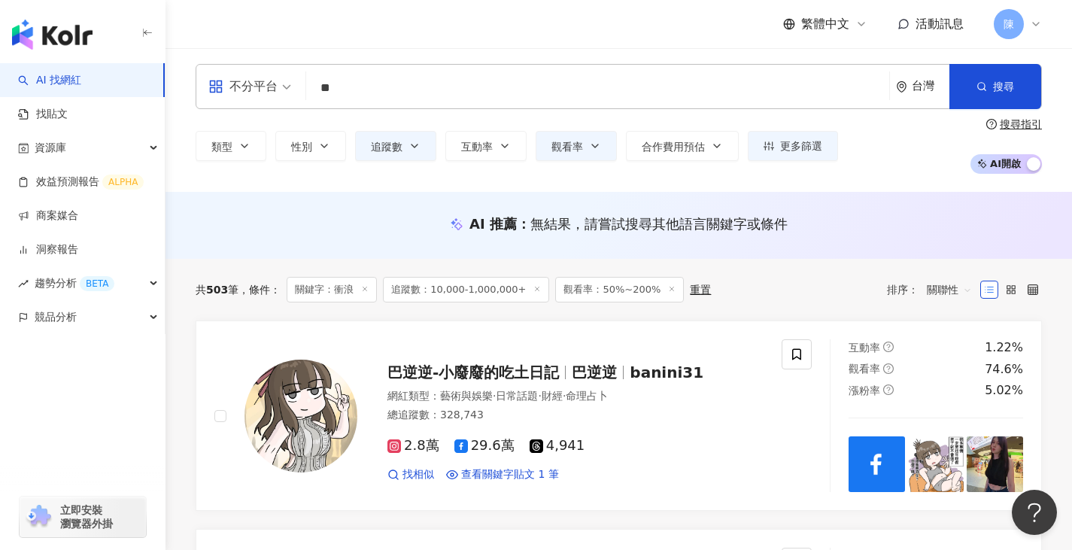
scroll to position [0, 0]
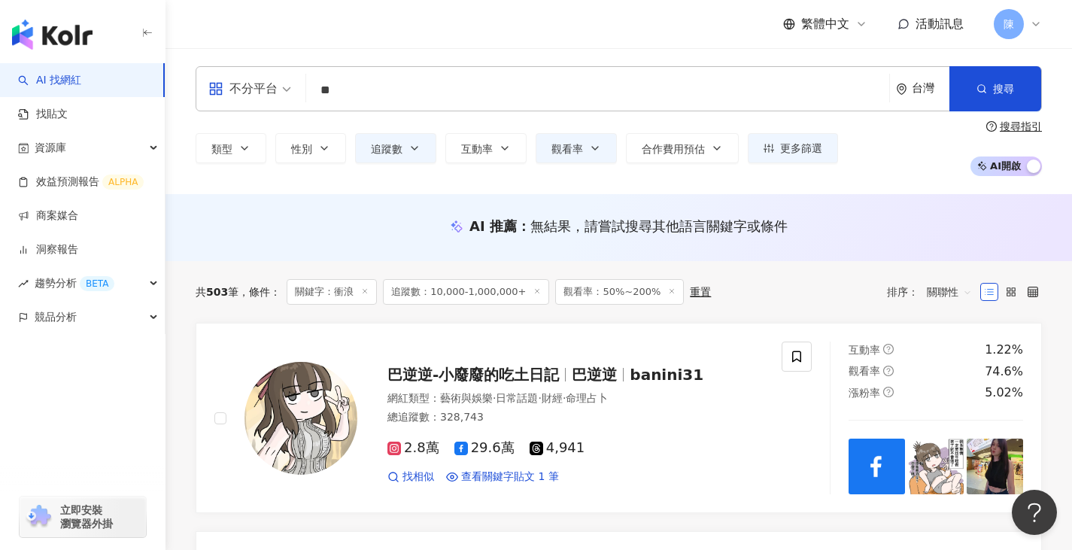
drag, startPoint x: 373, startPoint y: 90, endPoint x: 258, endPoint y: 83, distance: 115.3
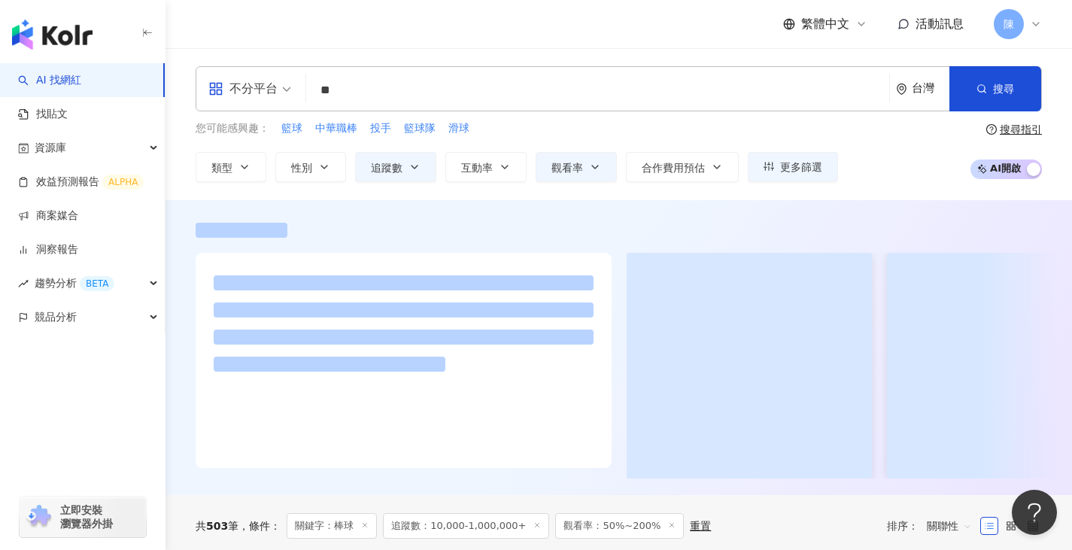
click at [240, 190] on div "不分平台 棒球 ** 台灣 搜尋 loading keyword 網紅類型 運動 / 棒球 搜尋名稱、敘述、貼文含有關鍵字 “ 棒球 ” 的網紅 您可能感興趣…" at bounding box center [618, 124] width 906 height 152
click at [618, 168] on div "類型 性別 追蹤數 互動率 觀看率 合作費用預估 更多篩選 ** % - *** % 不限 10% 以下 10%~50% 50%~200% 200% 以上 %…" at bounding box center [517, 167] width 642 height 30
click at [587, 168] on button "觀看率" at bounding box center [575, 167] width 81 height 30
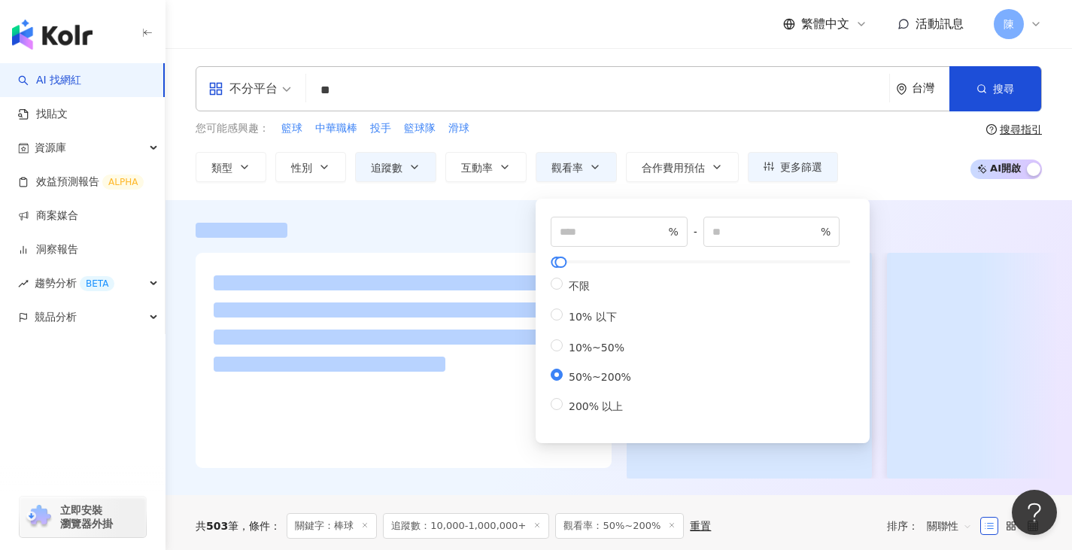
click at [824, 217] on div at bounding box center [618, 347] width 906 height 295
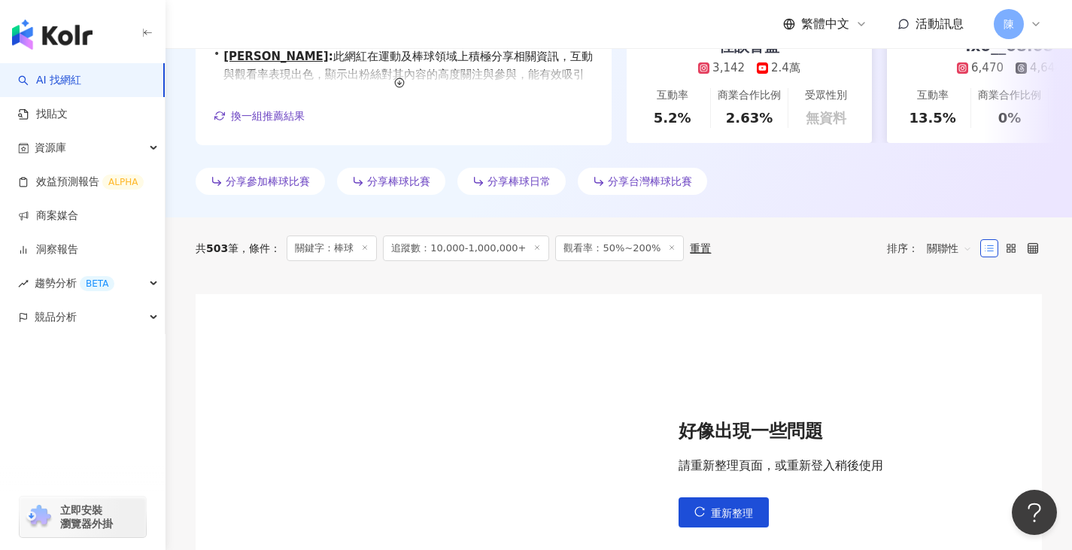
scroll to position [526, 0]
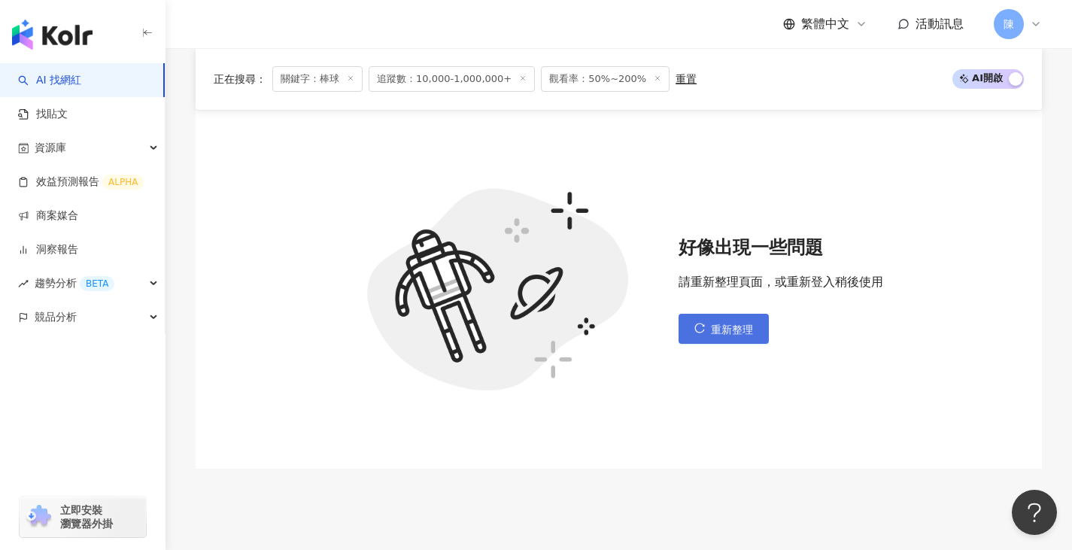
click at [700, 320] on button "重新整理" at bounding box center [723, 329] width 90 height 30
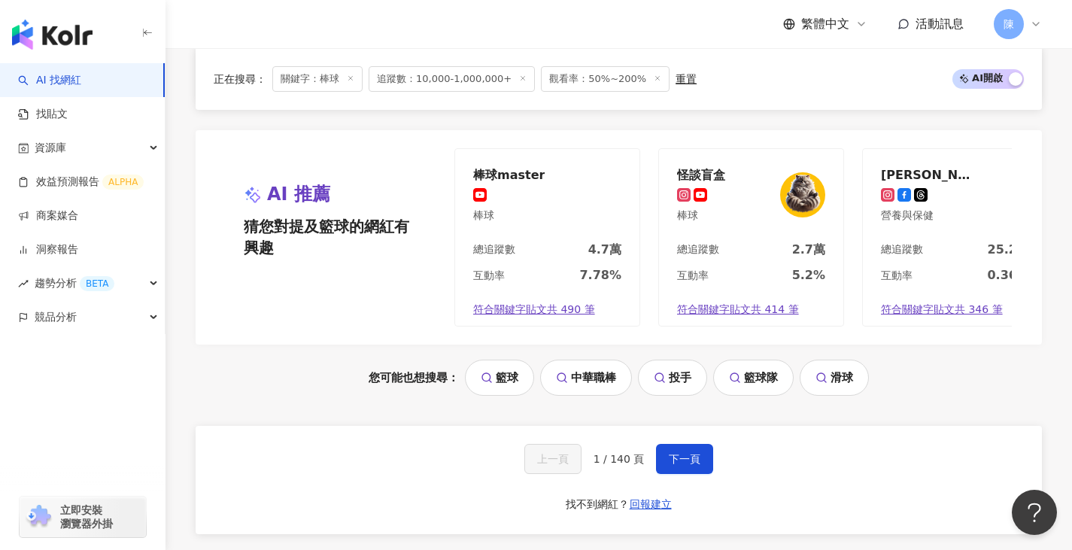
scroll to position [3008, 0]
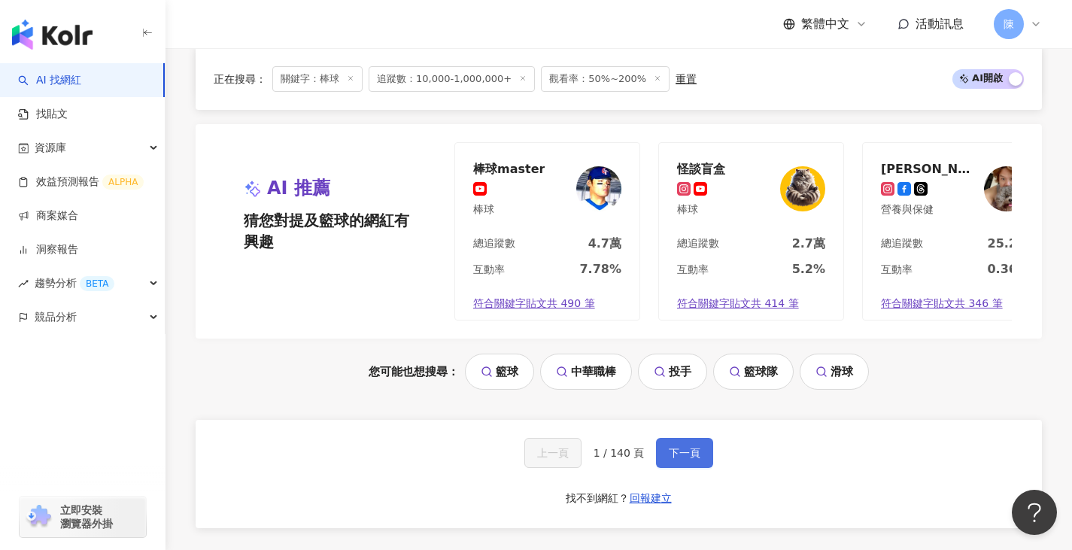
click at [681, 452] on button "下一頁" at bounding box center [684, 453] width 57 height 30
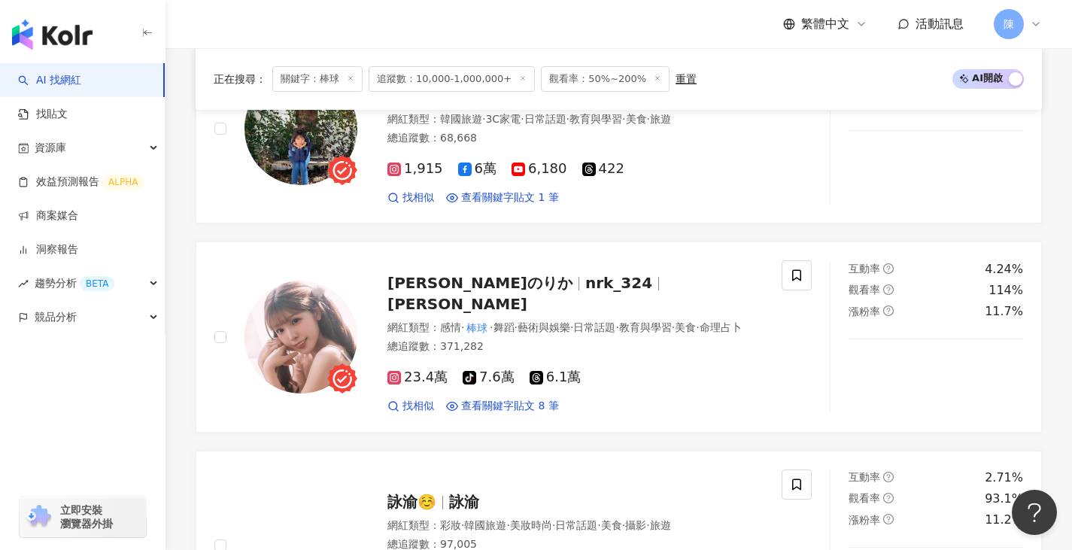
scroll to position [3023, 0]
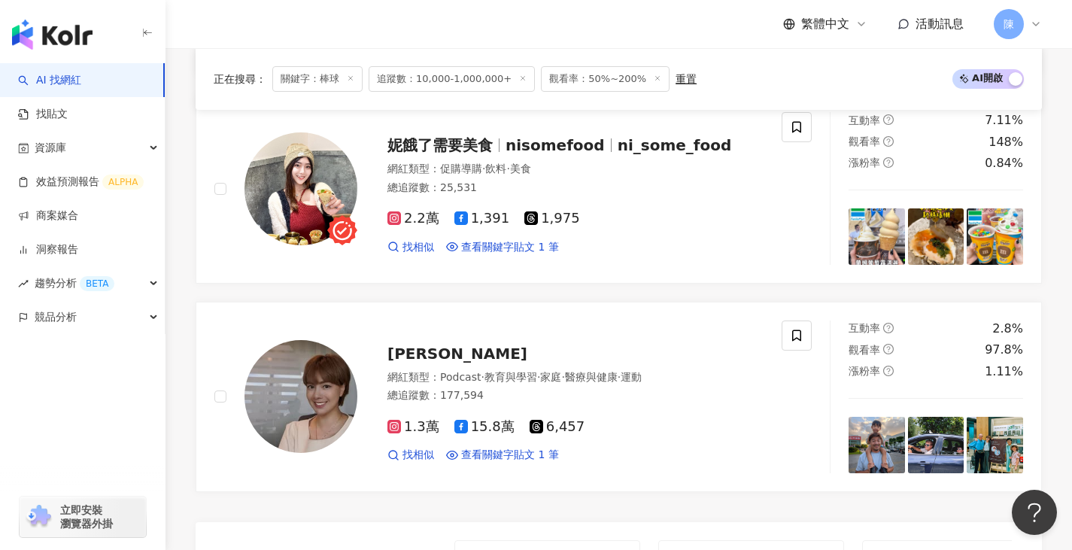
scroll to position [3084, 0]
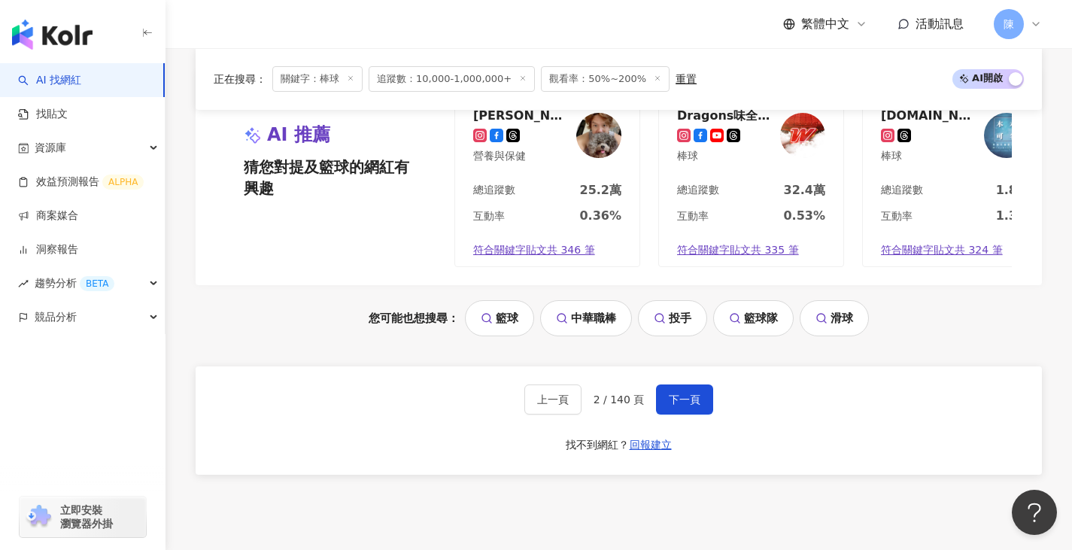
click at [706, 387] on div "上一頁 2 / 140 頁 下一頁 找不到網紅？ 回報建立" at bounding box center [619, 420] width 846 height 108
click at [682, 402] on span "下一頁" at bounding box center [685, 399] width 32 height 12
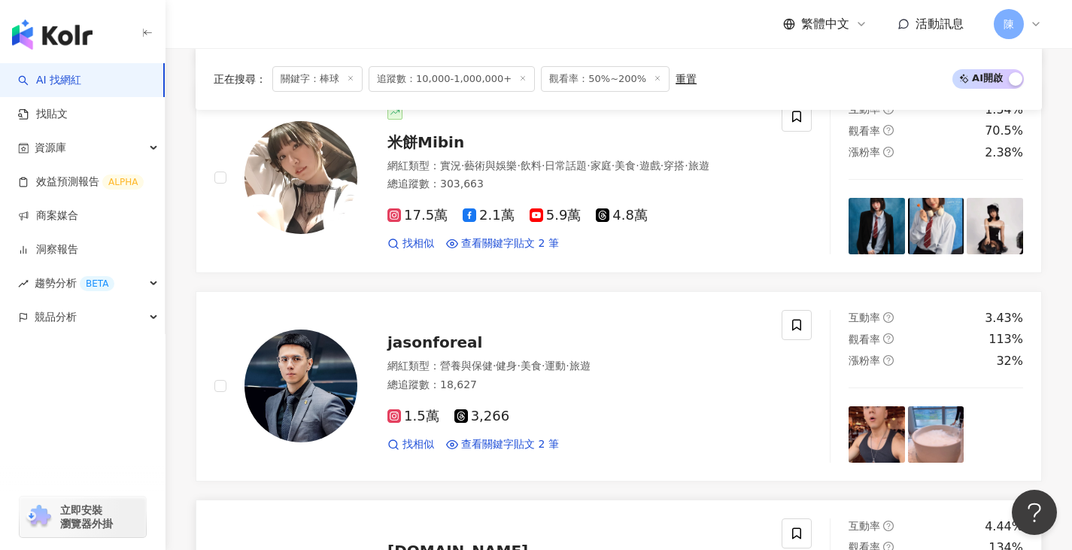
scroll to position [2476, 0]
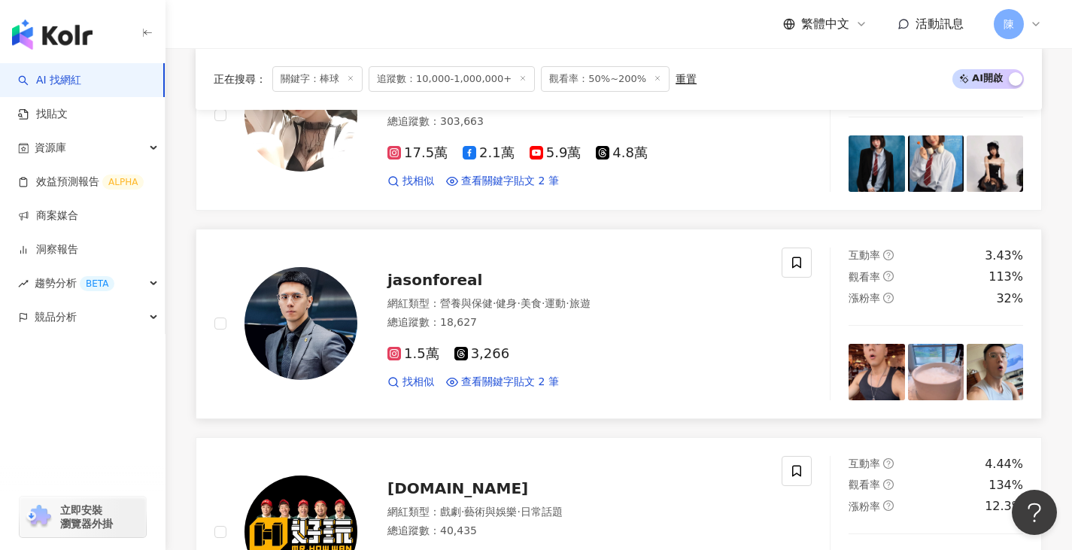
click at [254, 323] on img at bounding box center [300, 323] width 113 height 113
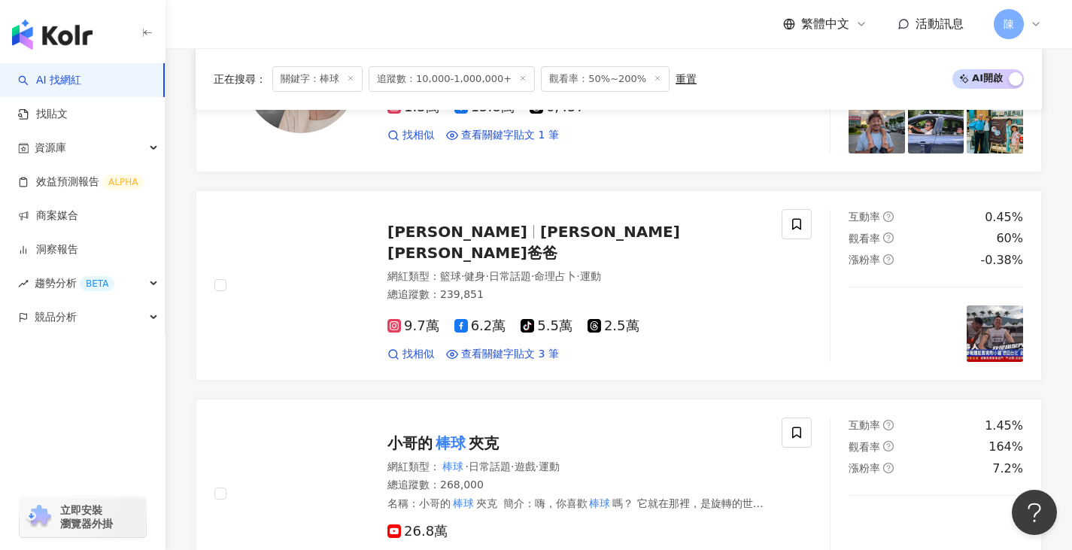
scroll to position [596, 0]
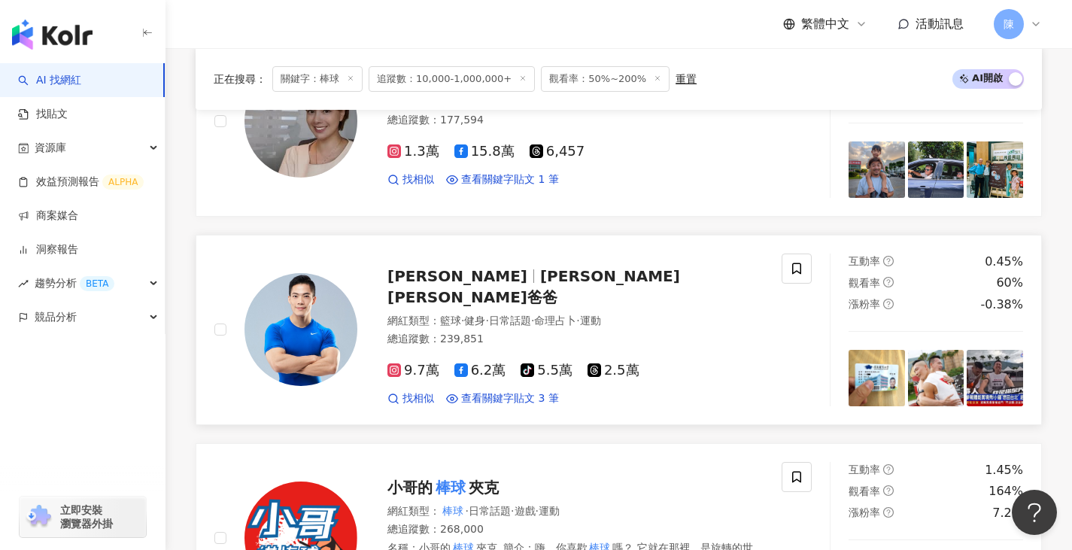
click at [344, 353] on img at bounding box center [300, 329] width 113 height 113
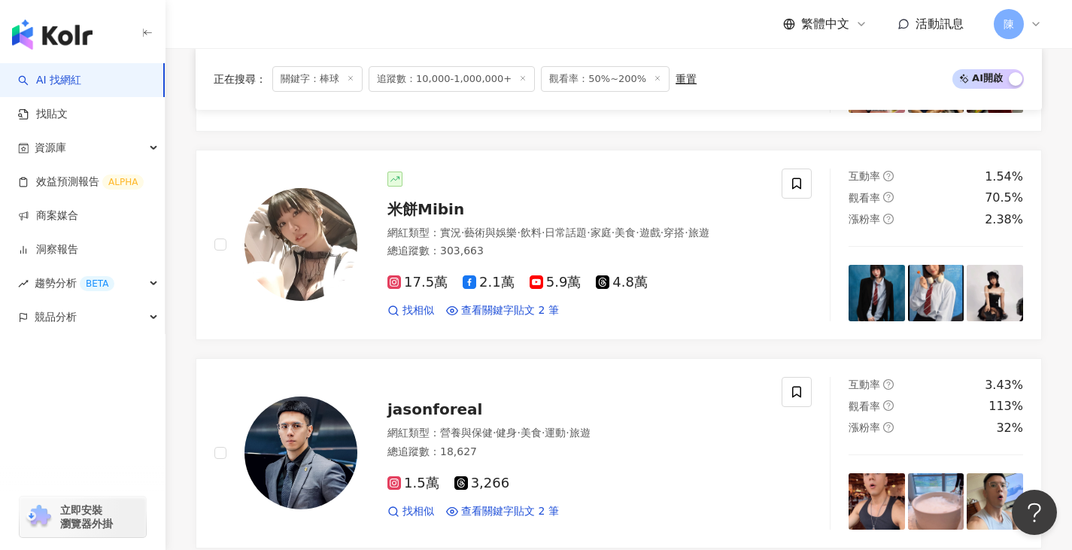
scroll to position [3211, 0]
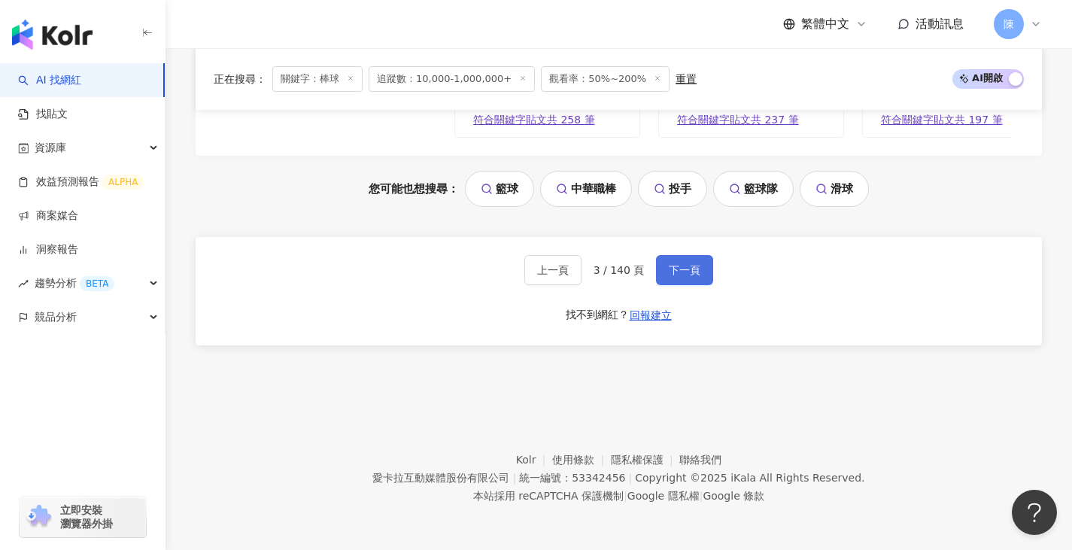
click at [682, 273] on span "下一頁" at bounding box center [685, 270] width 32 height 12
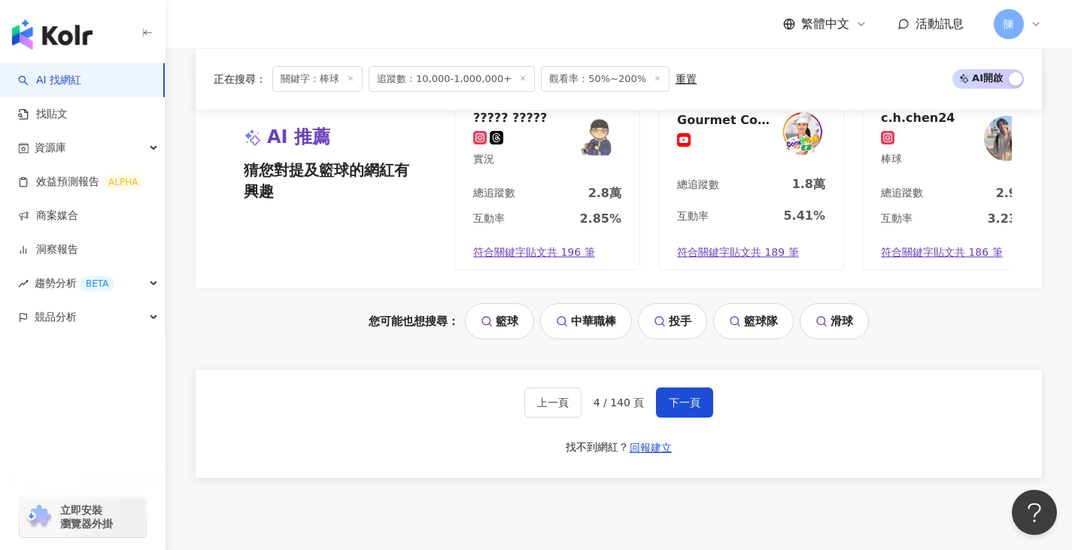
scroll to position [3127, 0]
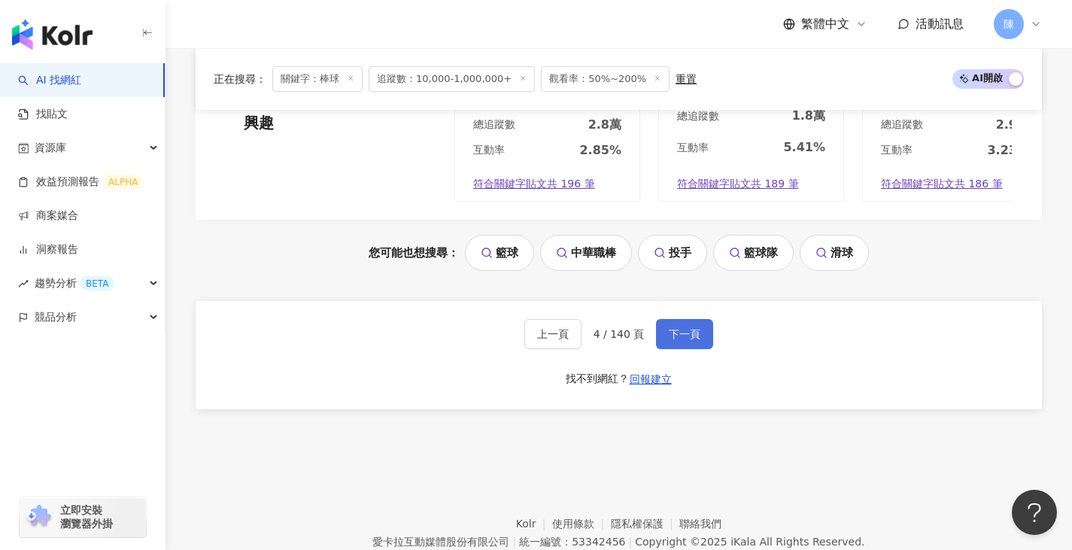
click at [681, 339] on span "下一頁" at bounding box center [685, 334] width 32 height 12
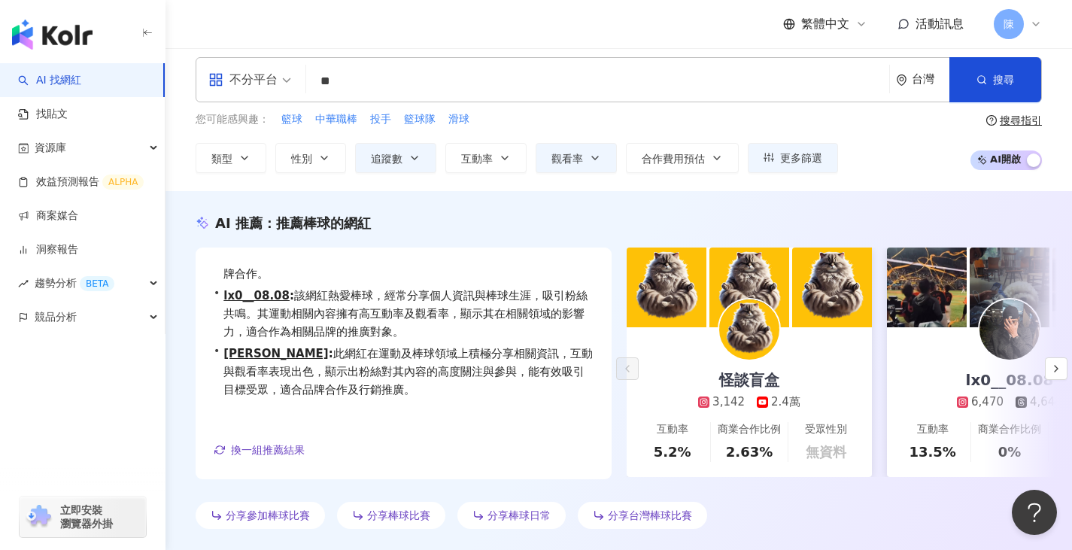
scroll to position [0, 0]
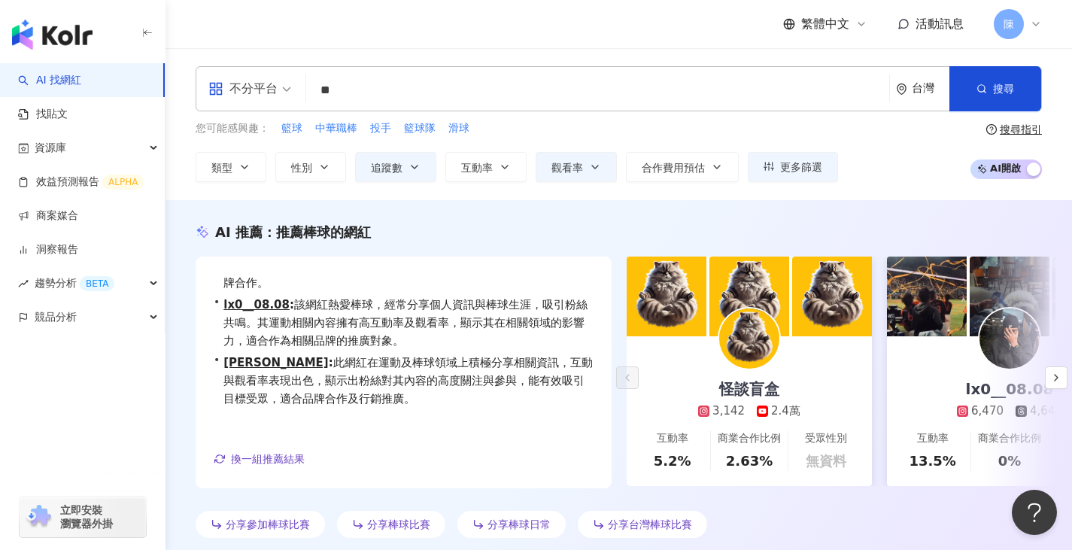
click at [384, 83] on input "**" at bounding box center [597, 90] width 571 height 29
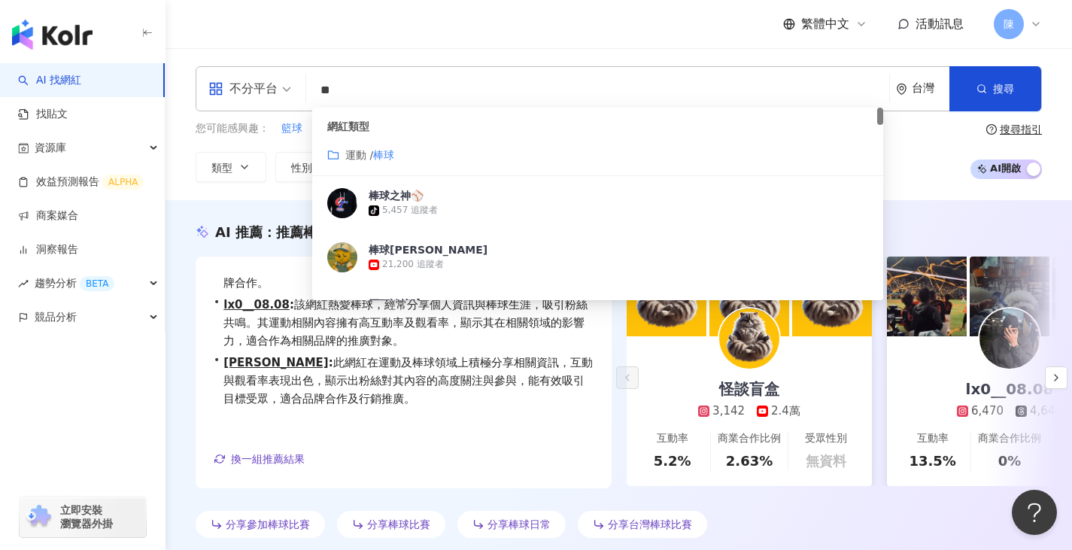
type input "*"
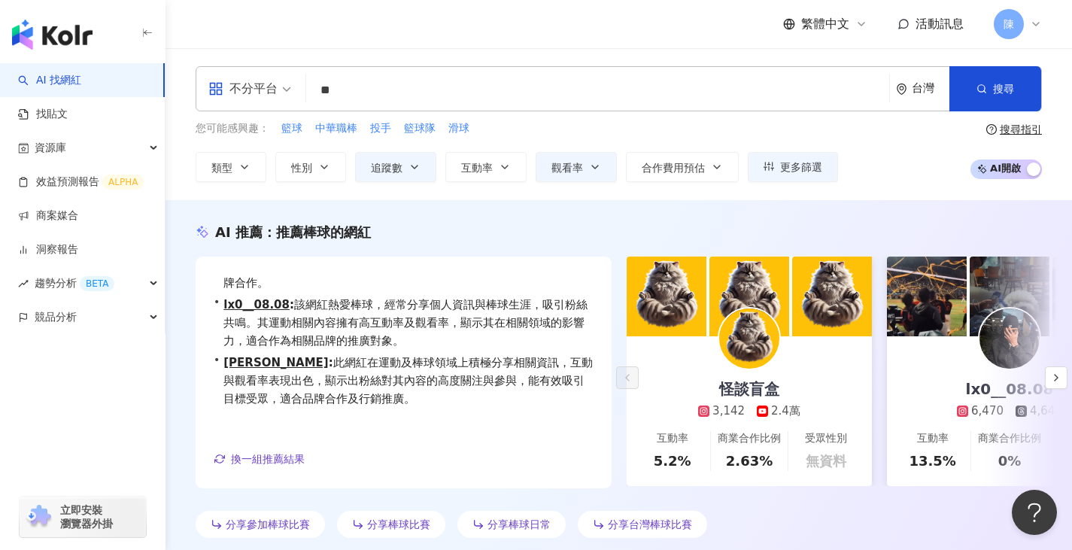
type input "**"
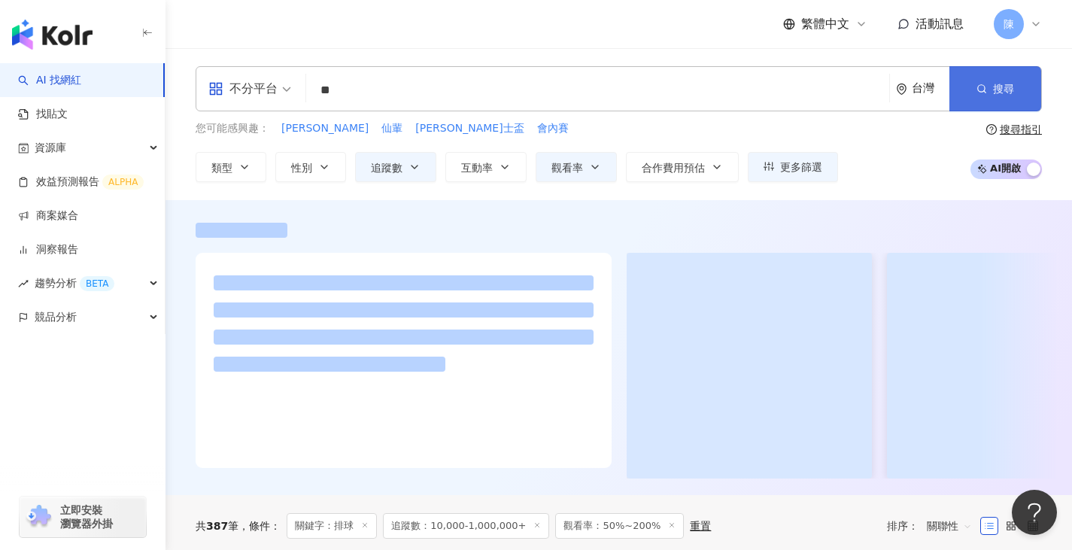
click at [824, 80] on button "搜尋" at bounding box center [995, 88] width 92 height 45
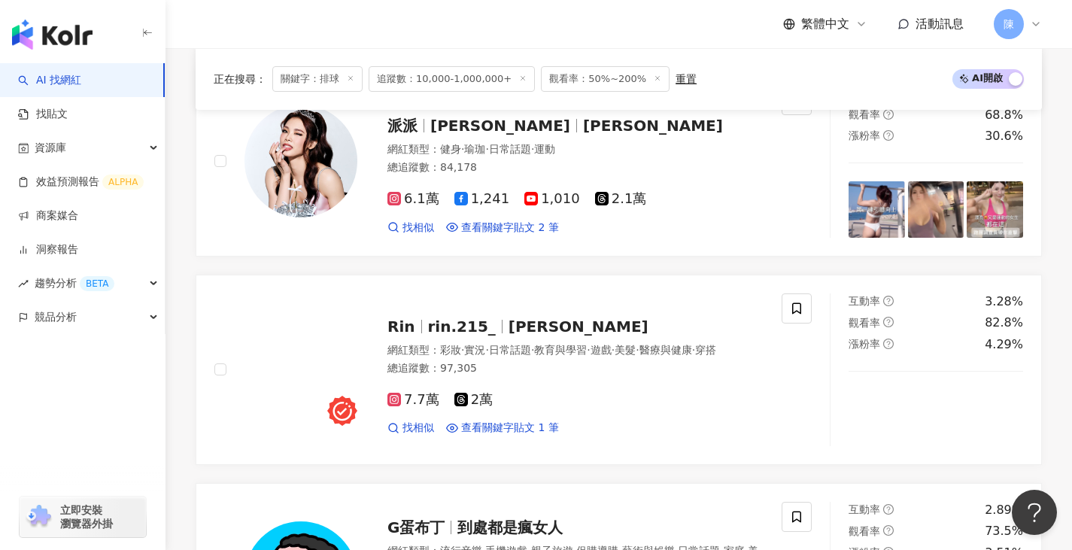
scroll to position [1955, 0]
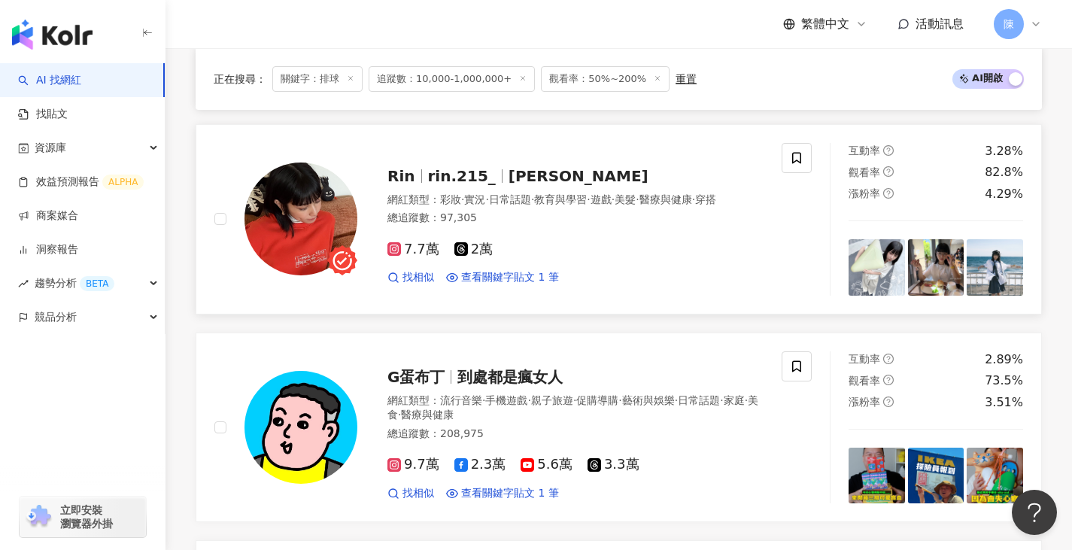
click at [287, 207] on img at bounding box center [300, 218] width 113 height 113
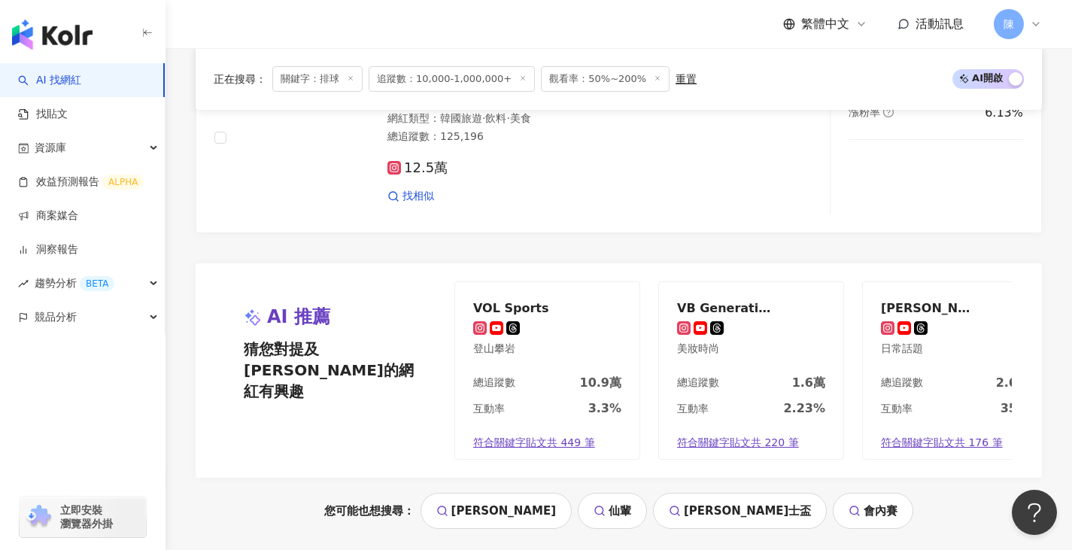
scroll to position [3008, 0]
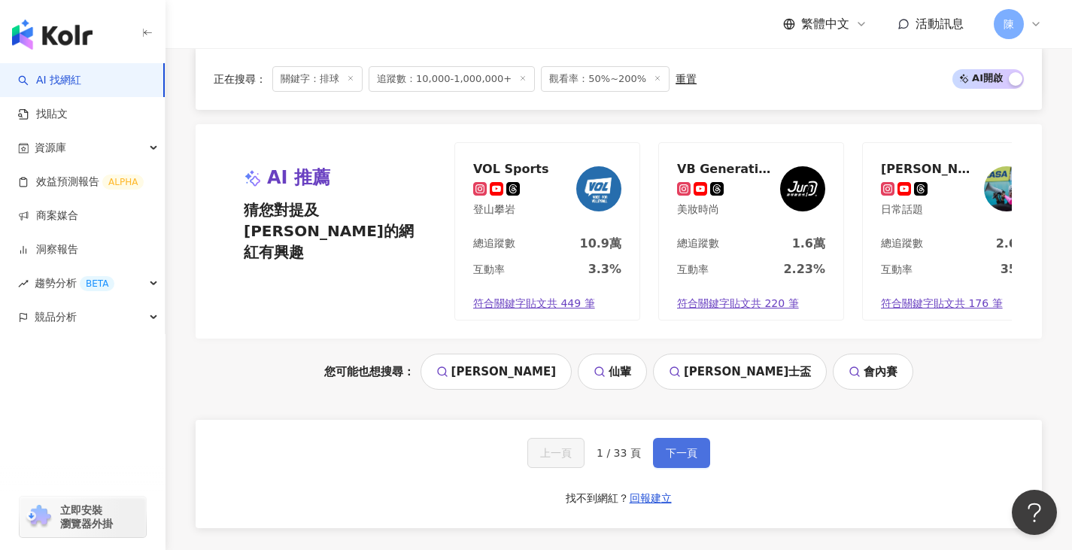
click at [699, 458] on button "下一頁" at bounding box center [681, 453] width 57 height 30
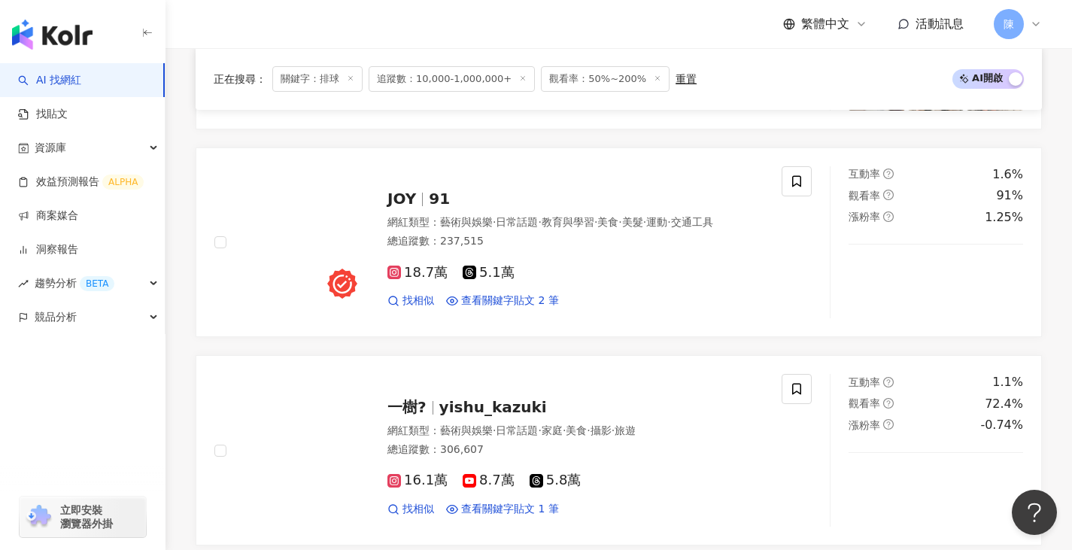
scroll to position [616, 0]
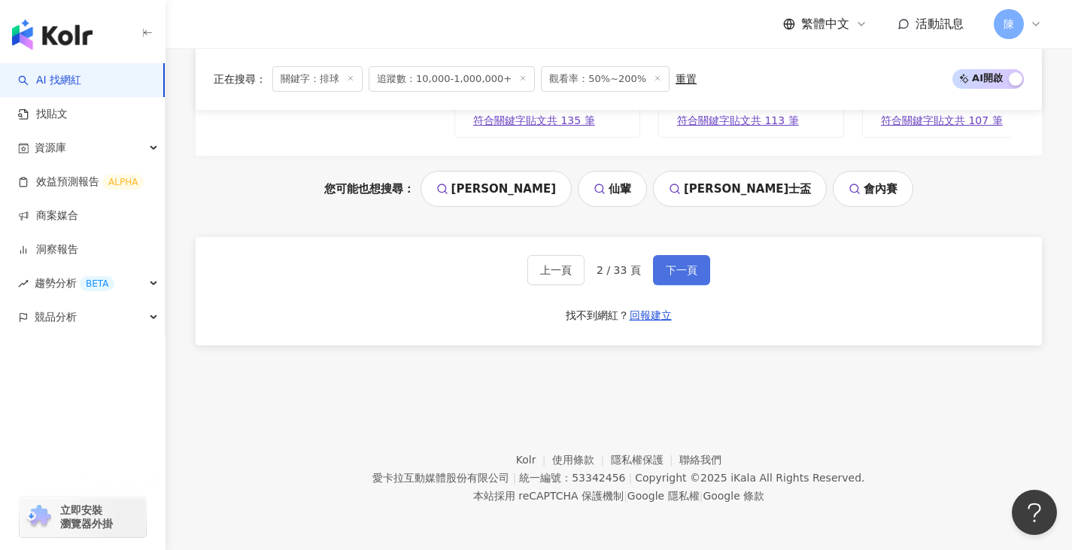
click at [673, 272] on span "下一頁" at bounding box center [682, 270] width 32 height 12
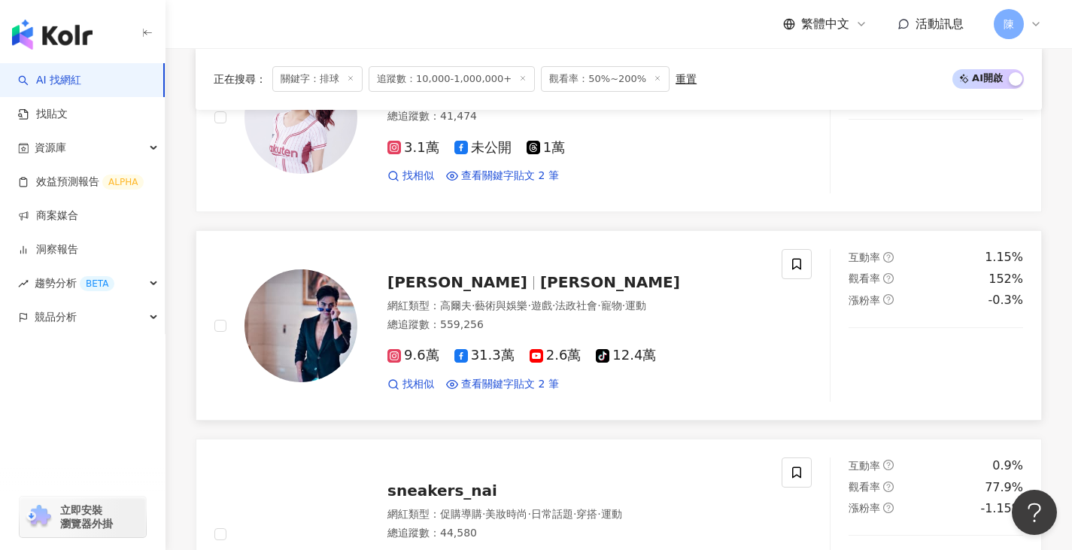
scroll to position [1548, 0]
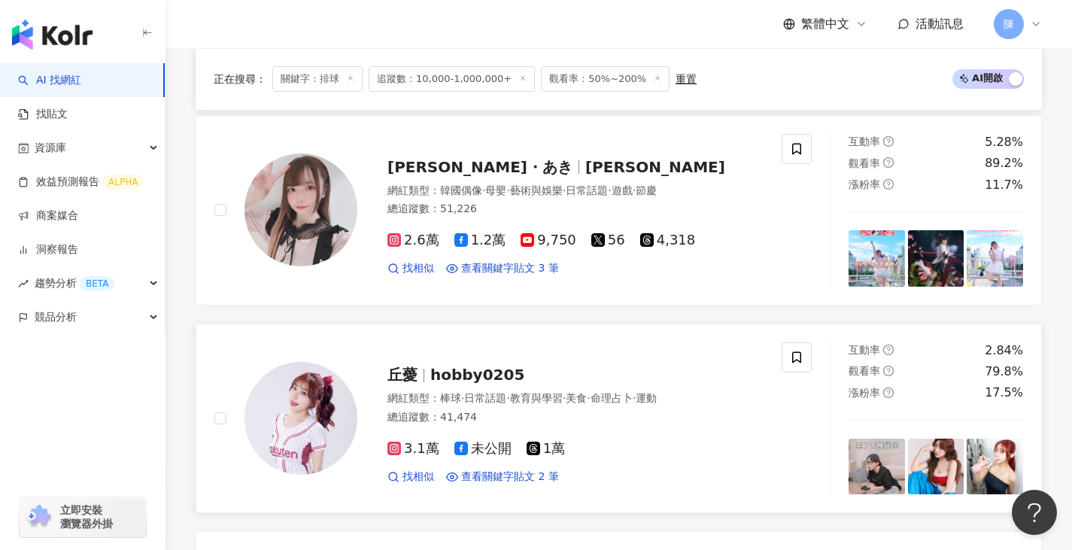
click at [338, 381] on img at bounding box center [300, 418] width 113 height 113
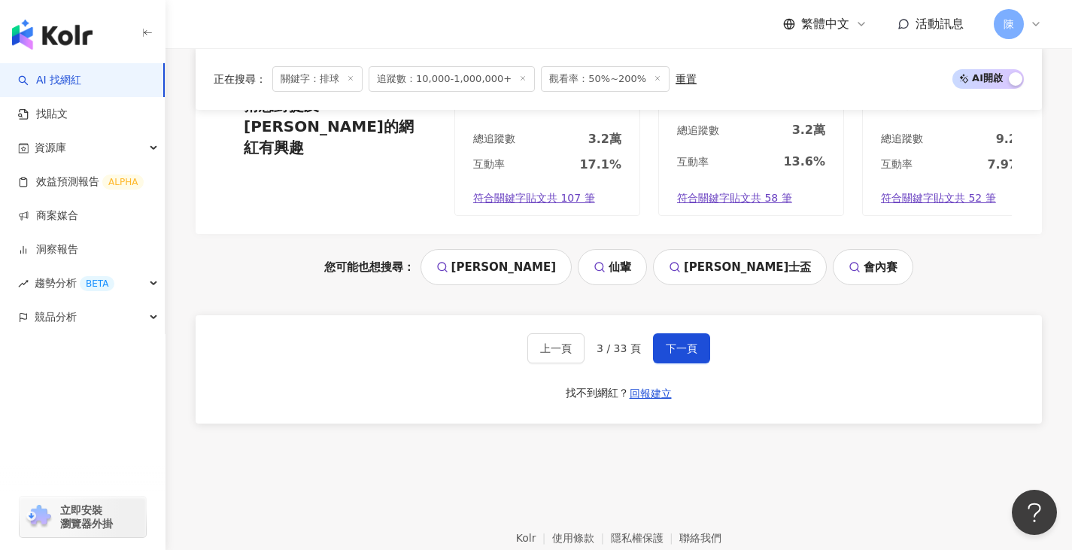
scroll to position [3202, 0]
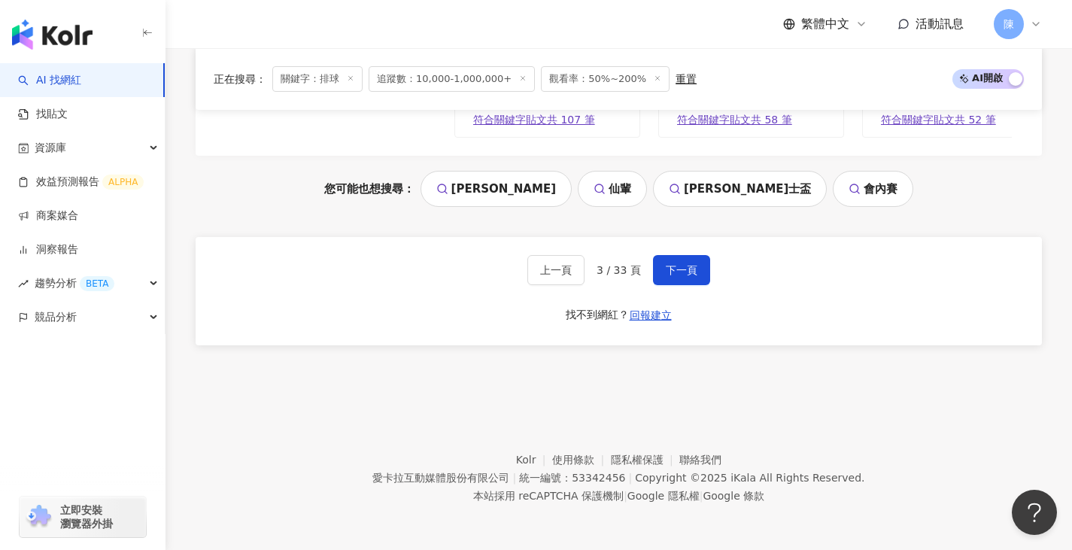
drag, startPoint x: 675, startPoint y: 266, endPoint x: 616, endPoint y: 163, distance: 118.6
click at [675, 266] on span "下一頁" at bounding box center [682, 270] width 32 height 12
click at [684, 259] on button "下一頁" at bounding box center [681, 270] width 57 height 30
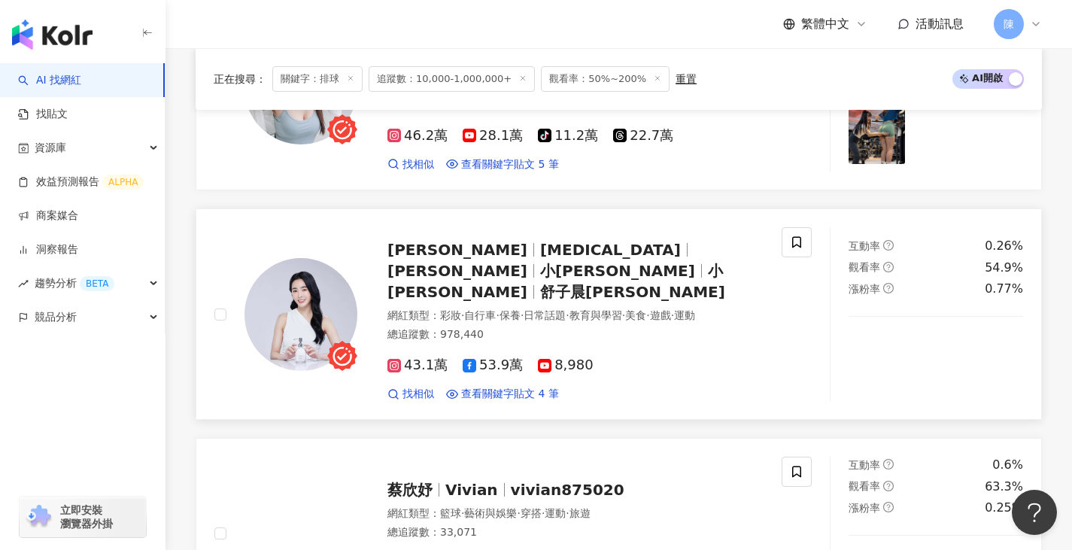
scroll to position [1802, 0]
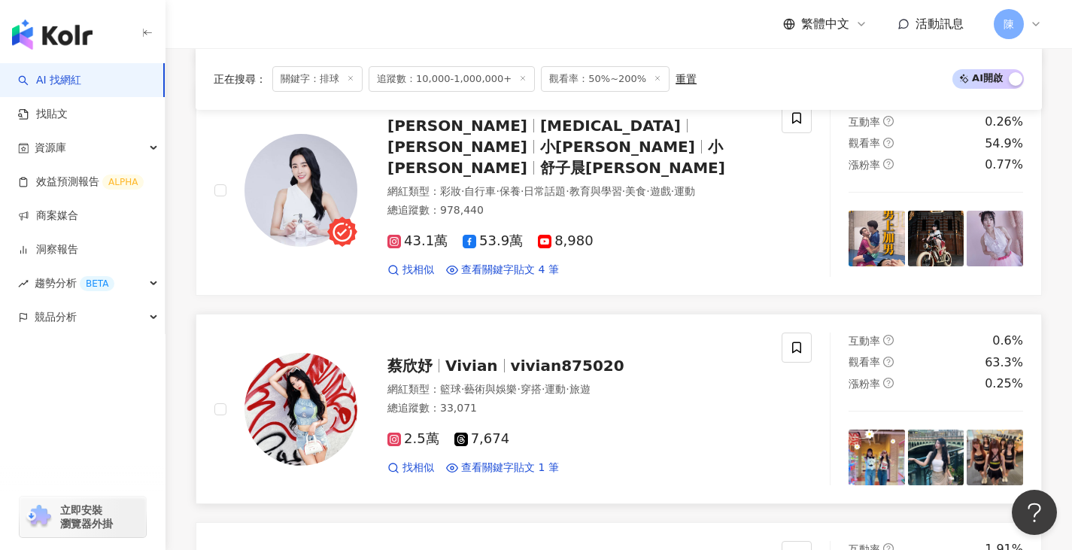
click at [305, 408] on img at bounding box center [300, 409] width 113 height 113
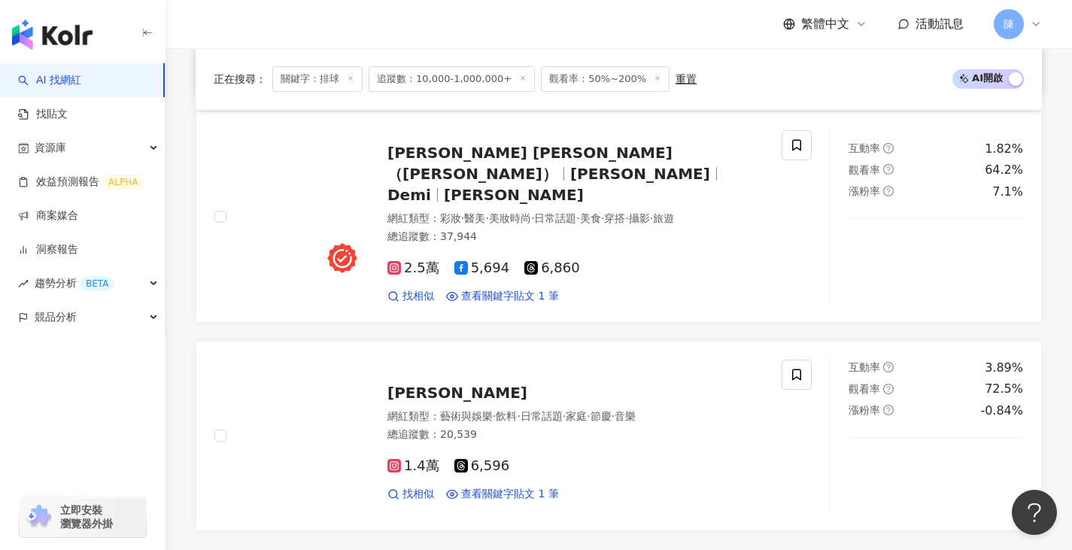
scroll to position [3005, 0]
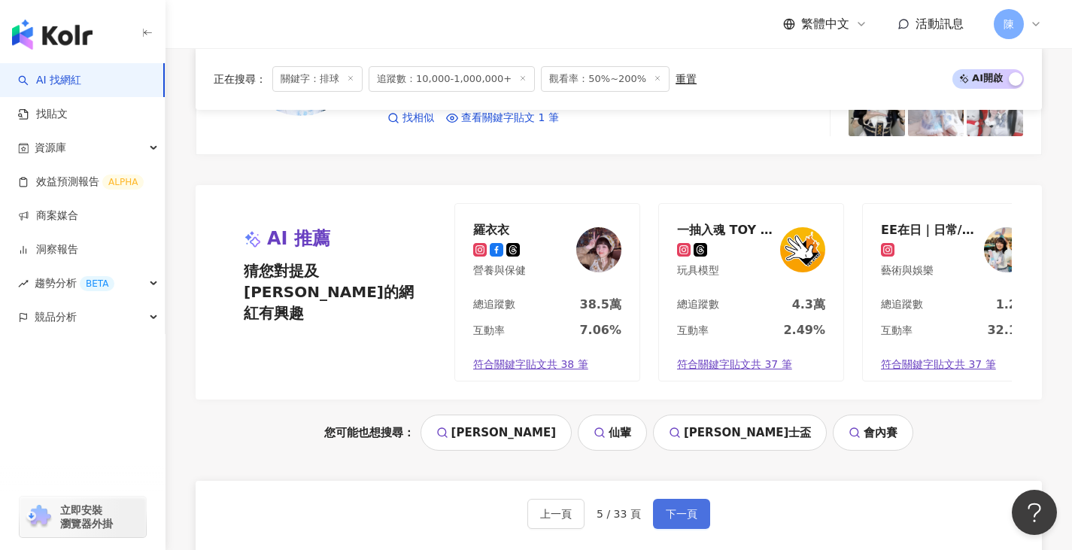
click at [687, 468] on span "下一頁" at bounding box center [682, 514] width 32 height 12
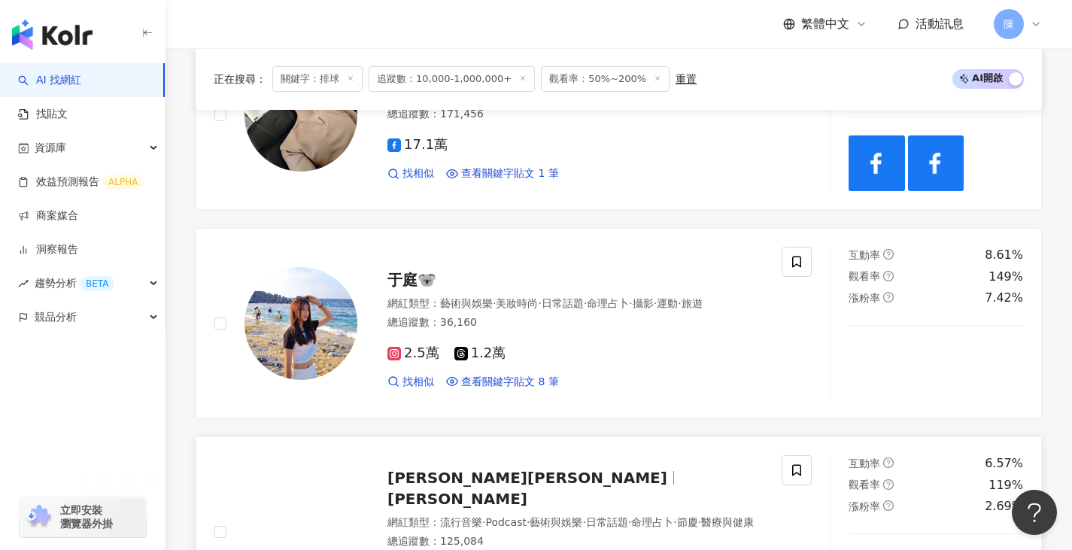
scroll to position [946, 0]
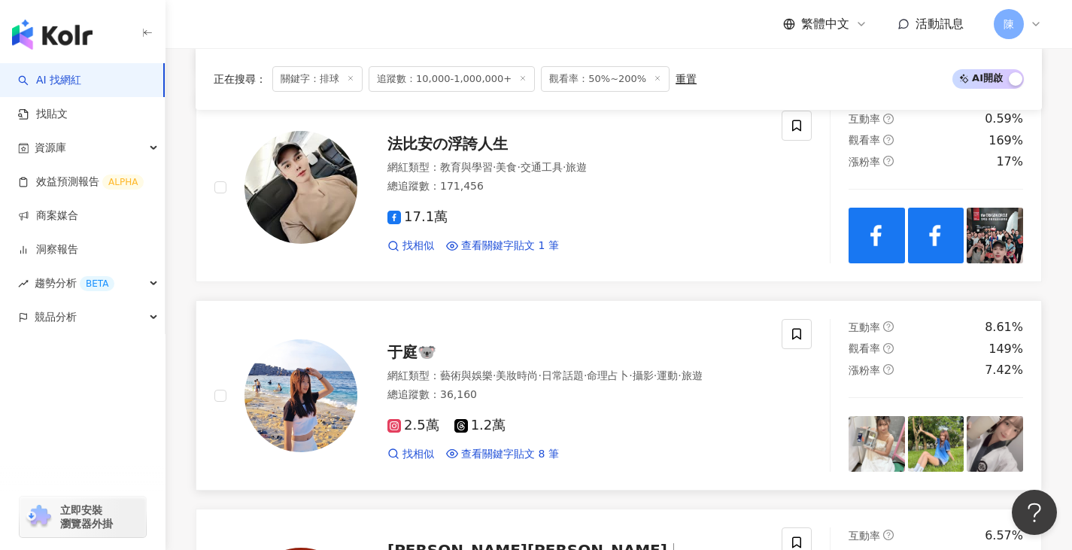
click at [259, 374] on img at bounding box center [300, 395] width 113 height 113
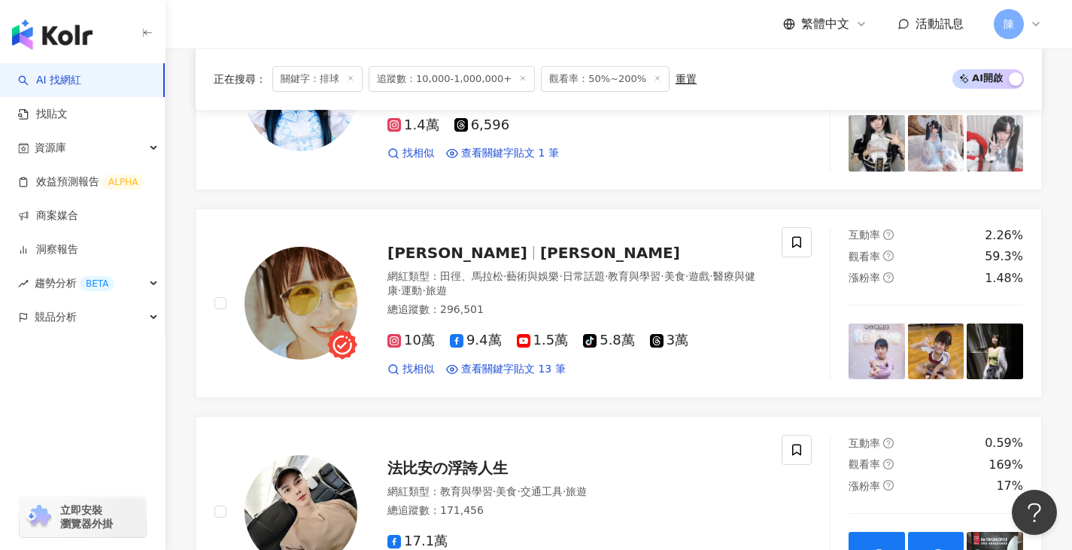
scroll to position [570, 0]
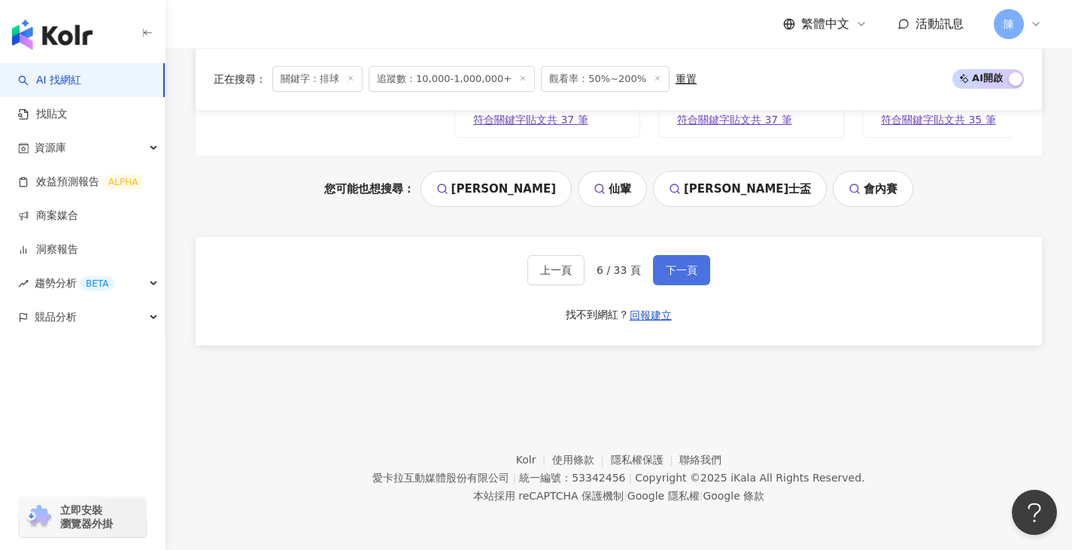
click at [682, 272] on span "下一頁" at bounding box center [682, 270] width 32 height 12
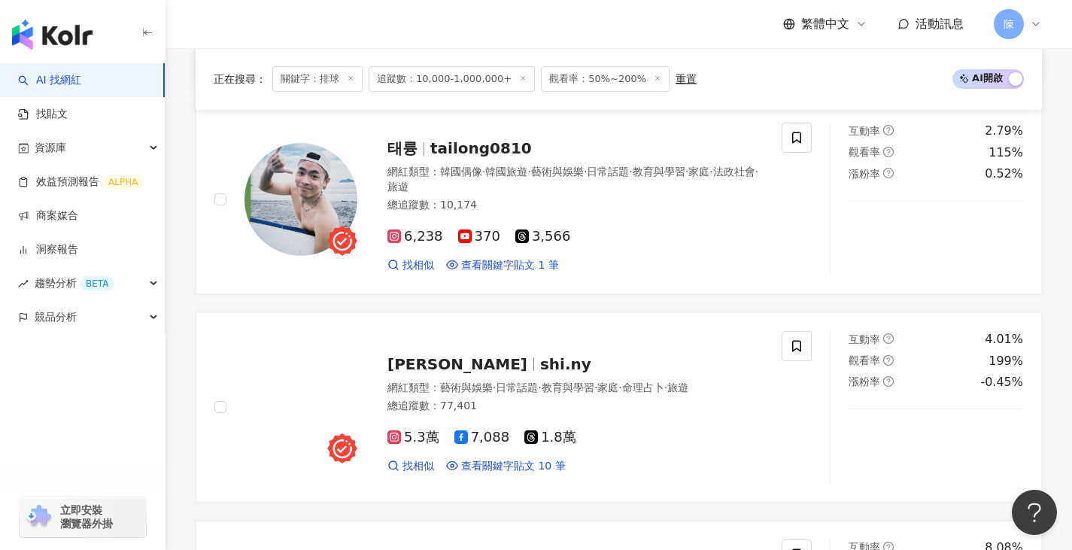
scroll to position [3211, 0]
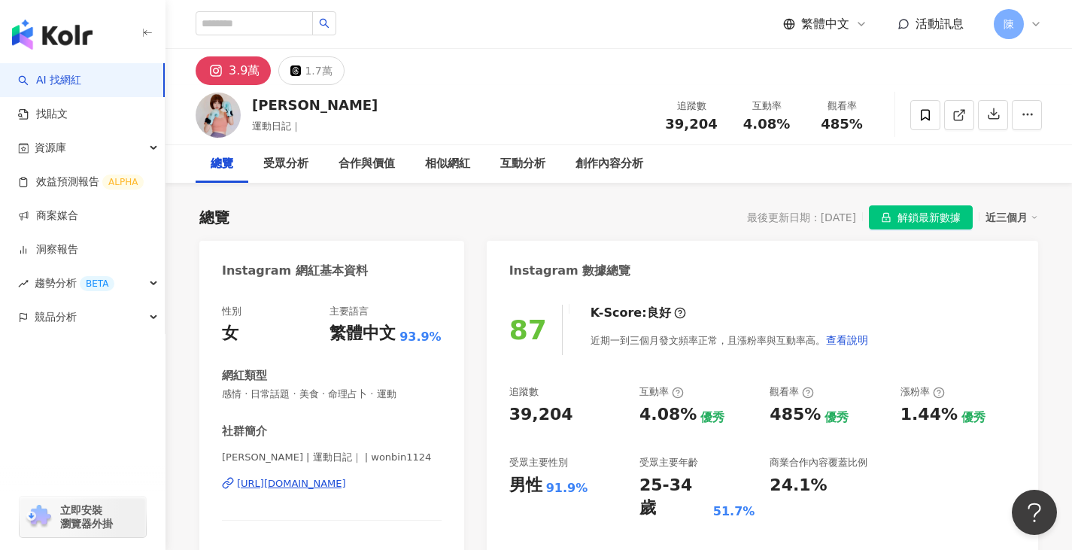
scroll to position [75, 0]
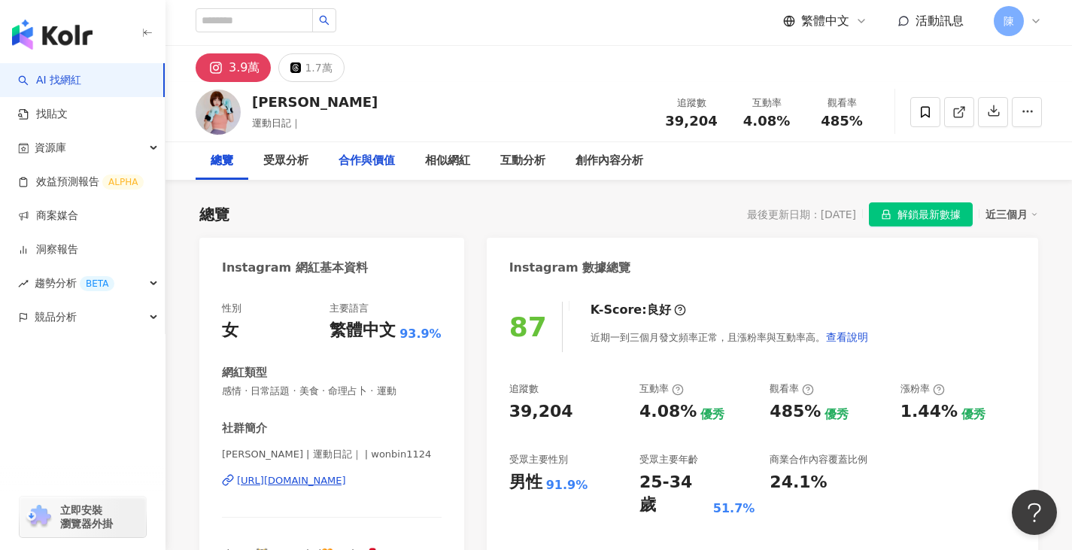
scroll to position [0, 0]
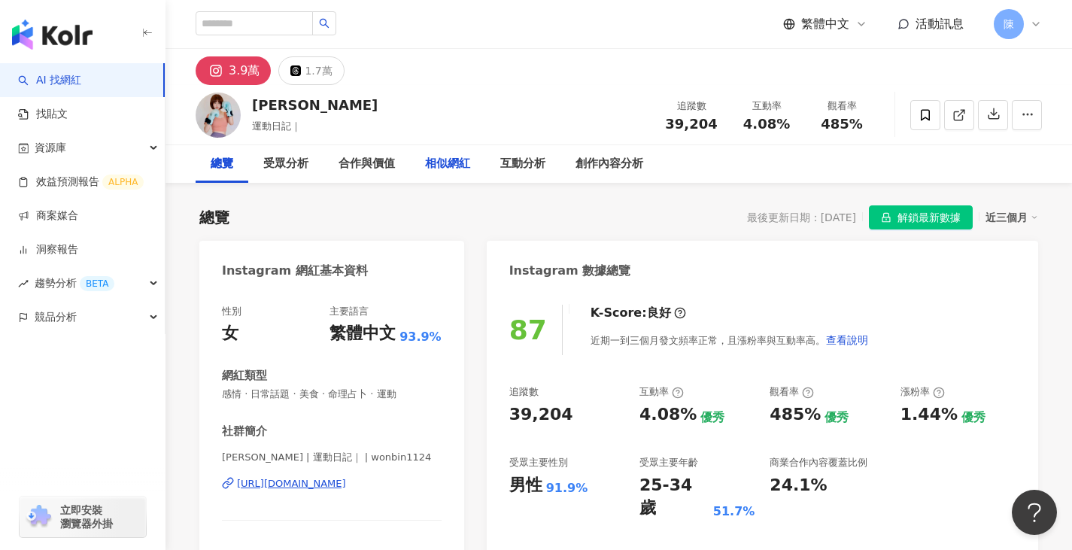
click at [445, 160] on div "相似網紅" at bounding box center [447, 164] width 45 height 18
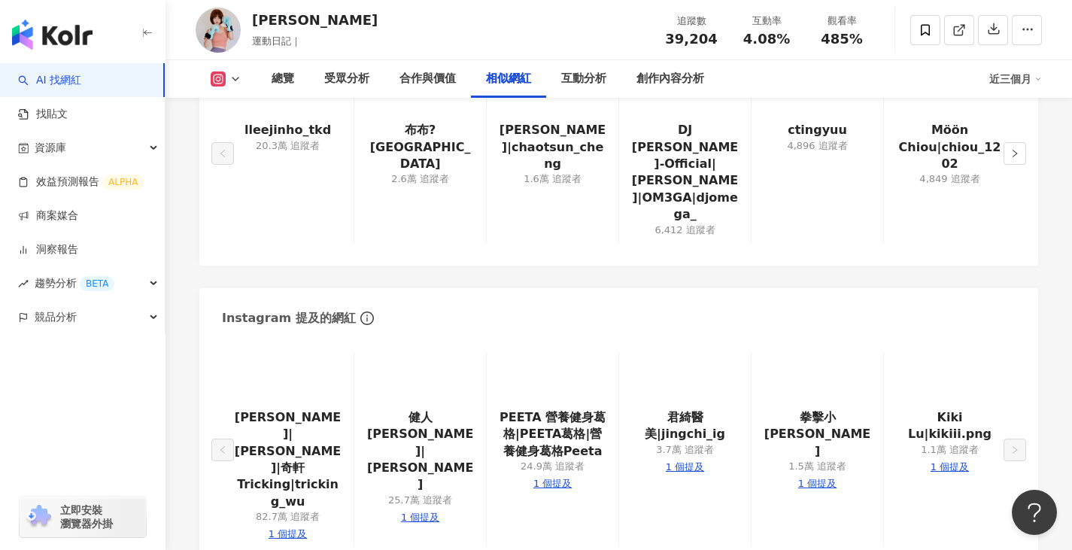
scroll to position [2738, 0]
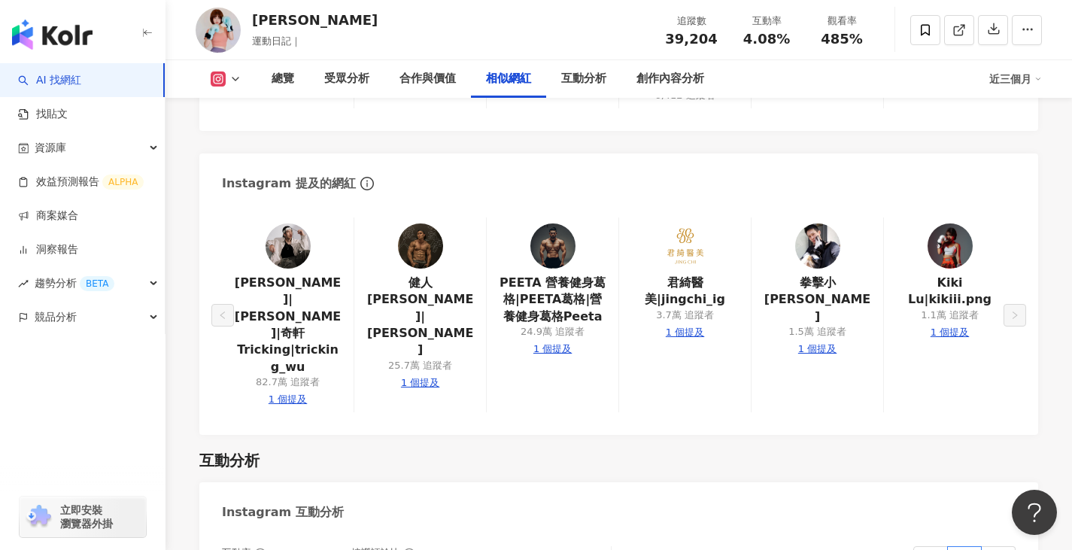
click at [824, 217] on div "Kiki Lu|kikiii.png 1.1萬 追蹤者 1 個提及" at bounding box center [949, 315] width 132 height 196
click at [824, 223] on img at bounding box center [949, 245] width 45 height 45
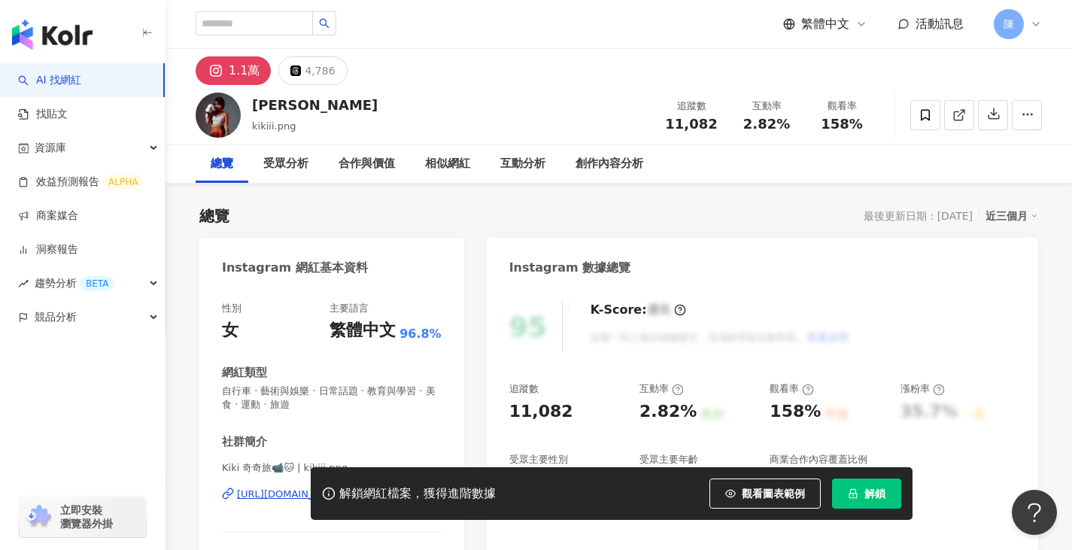
click at [857, 491] on icon "lock" at bounding box center [853, 493] width 11 height 11
click at [879, 488] on span "解鎖" at bounding box center [874, 493] width 21 height 12
click at [866, 493] on span "解鎖" at bounding box center [874, 493] width 21 height 12
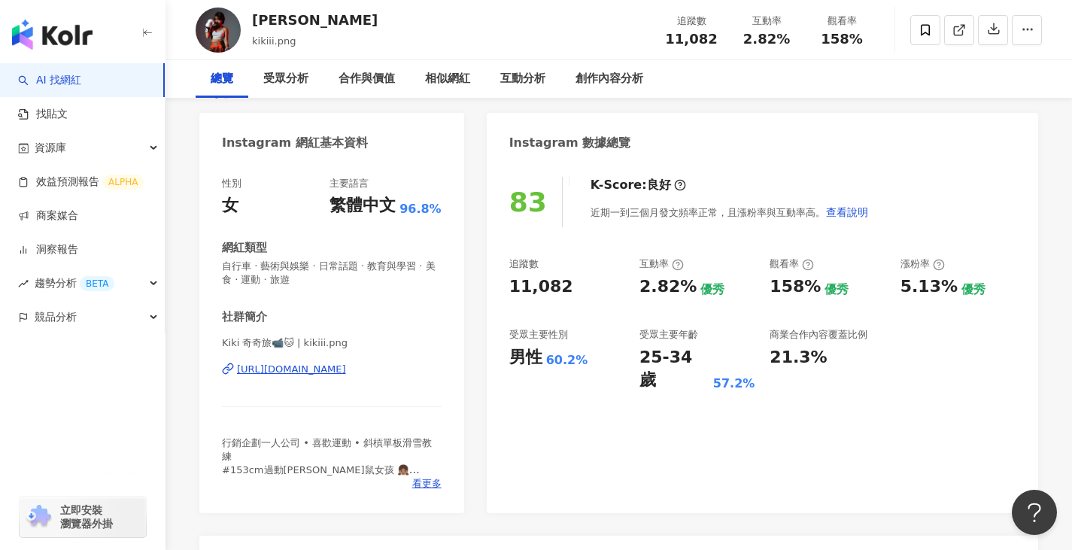
scroll to position [150, 0]
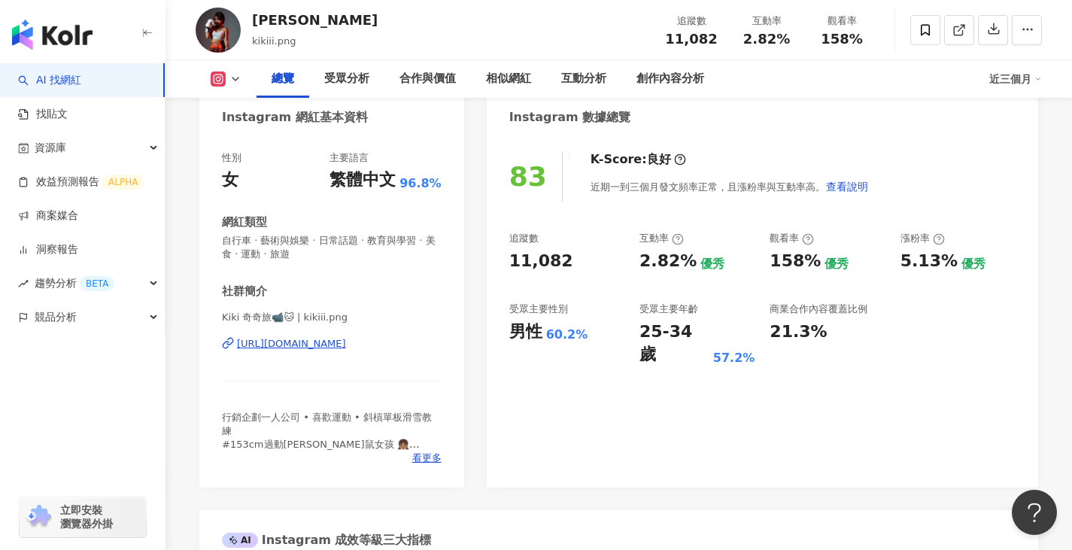
click at [333, 350] on div "https://www.instagram.com/kikiii.png/" at bounding box center [291, 344] width 109 height 14
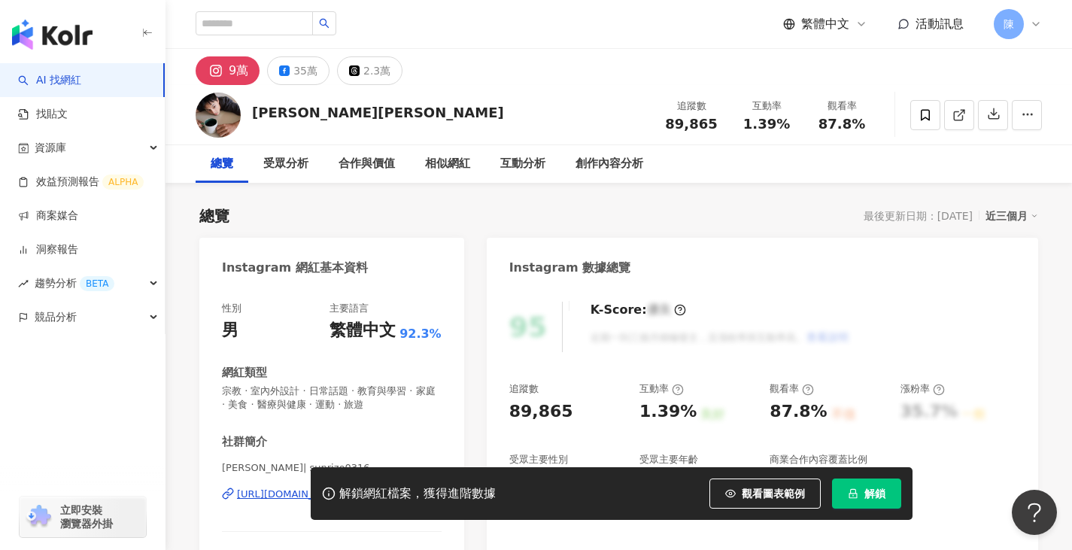
click at [839, 498] on button "解鎖" at bounding box center [866, 493] width 69 height 30
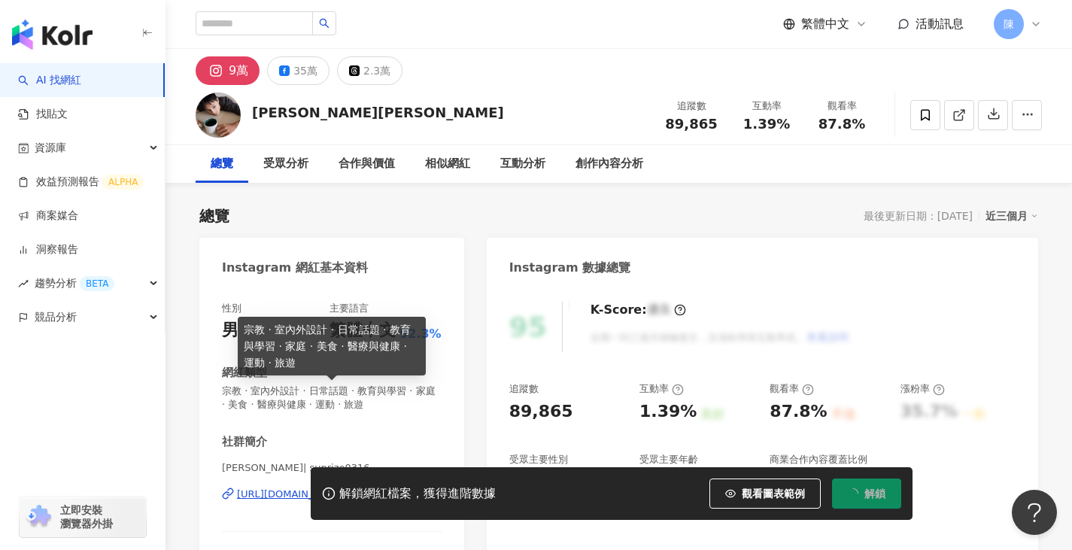
scroll to position [150, 0]
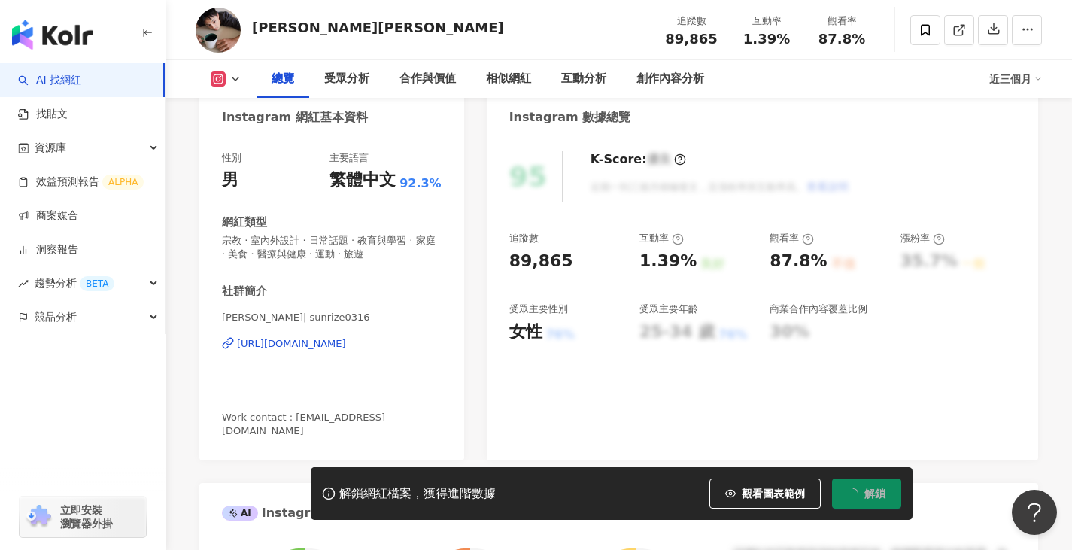
click at [290, 343] on div "[URL][DOMAIN_NAME]" at bounding box center [291, 344] width 109 height 14
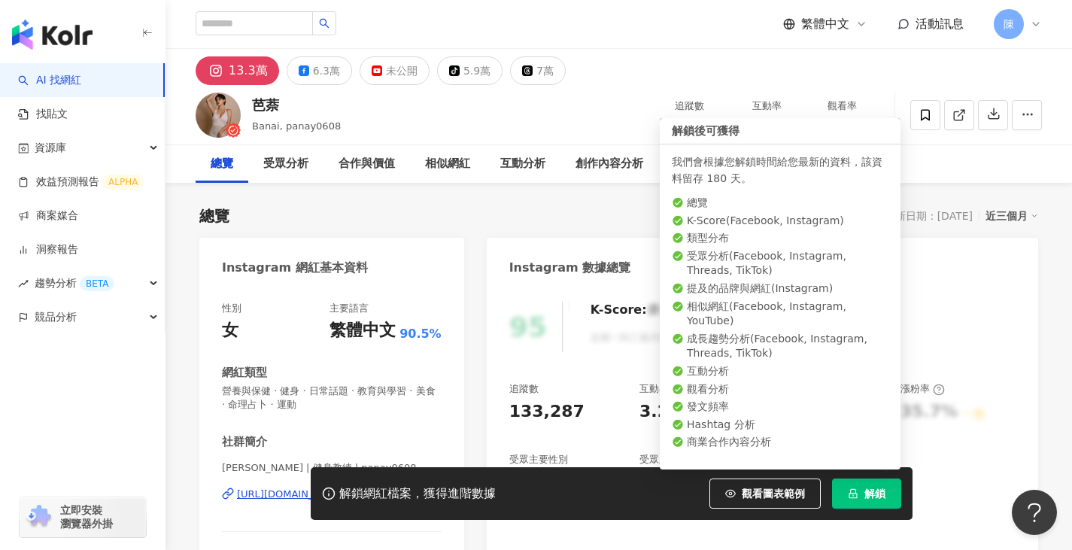
click at [878, 496] on span "解鎖" at bounding box center [874, 493] width 21 height 12
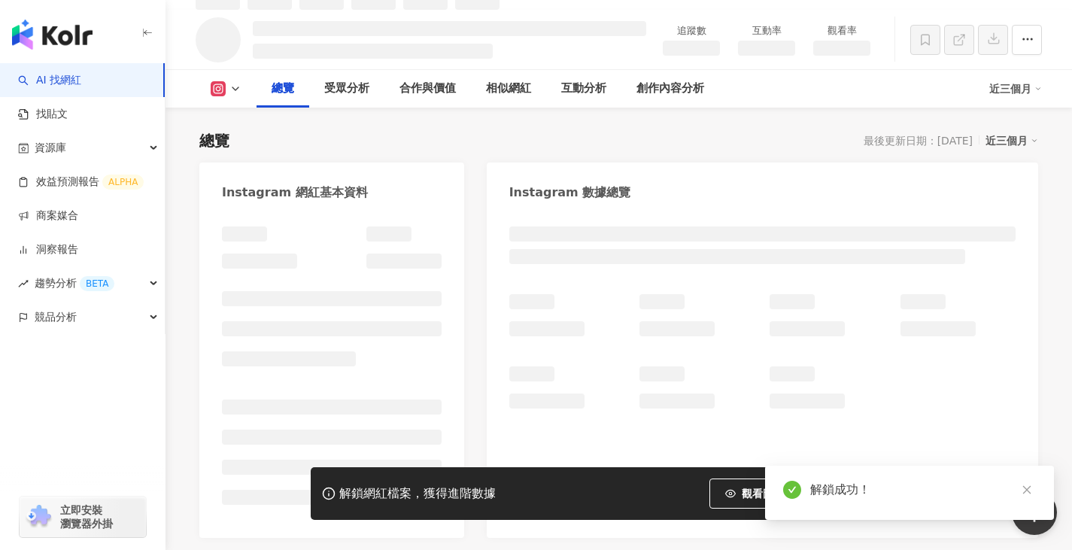
scroll to position [92, 0]
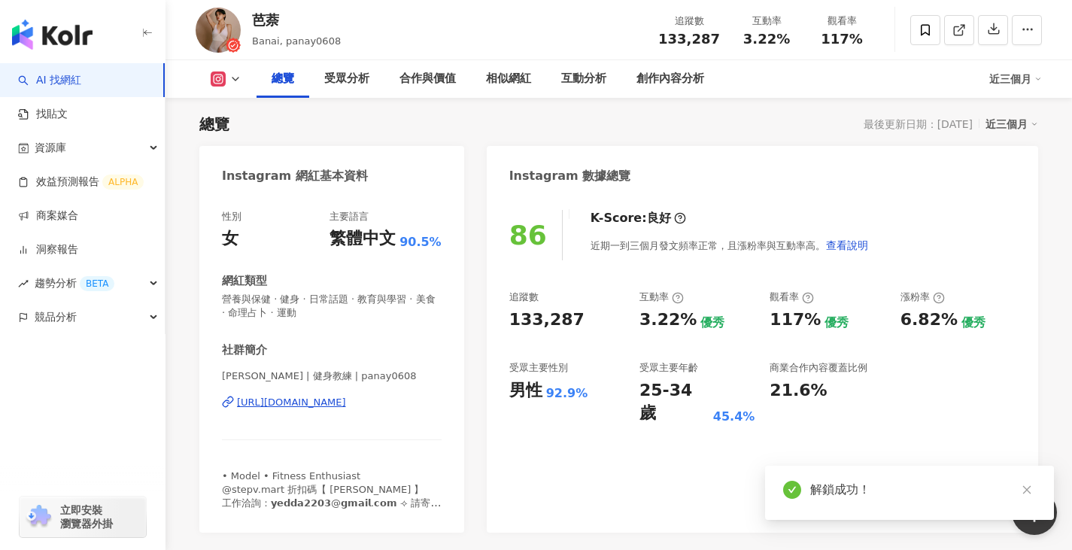
click at [320, 396] on div "[URL][DOMAIN_NAME]" at bounding box center [291, 403] width 109 height 14
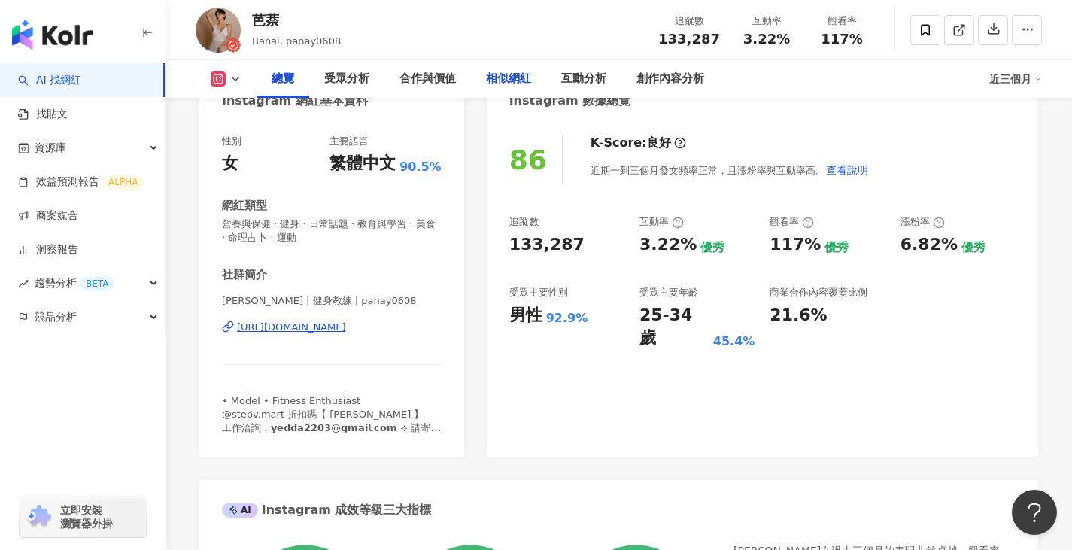
click at [505, 74] on div "相似網紅" at bounding box center [508, 79] width 45 height 18
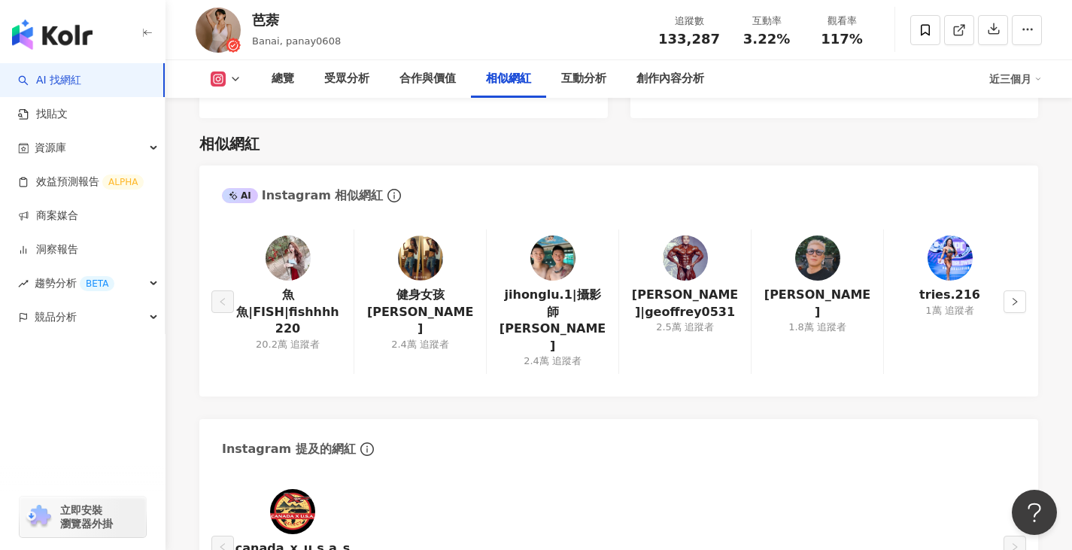
click at [422, 235] on img at bounding box center [420, 257] width 45 height 45
click at [1011, 290] on button "button" at bounding box center [1014, 301] width 23 height 23
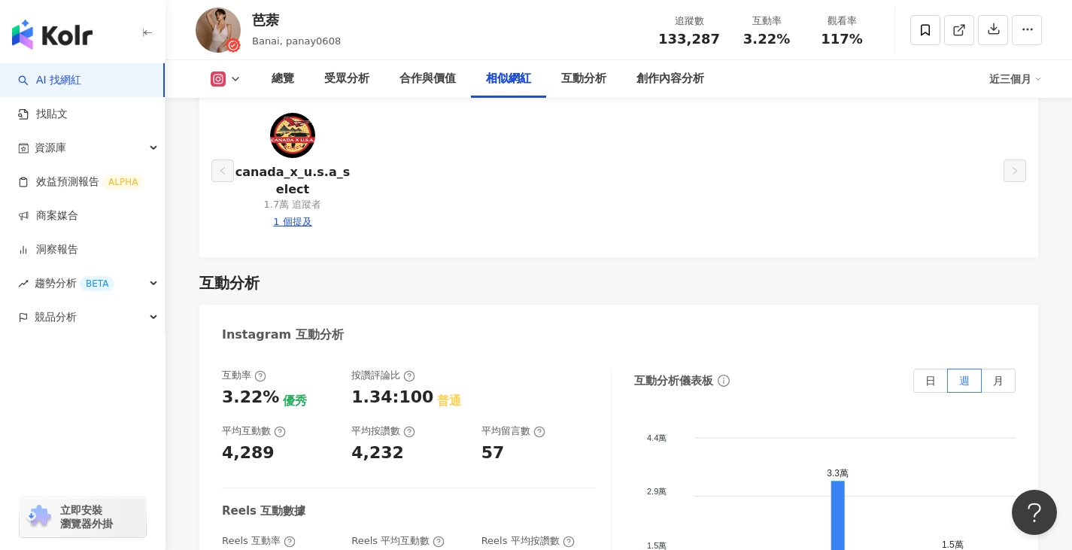
scroll to position [3124, 0]
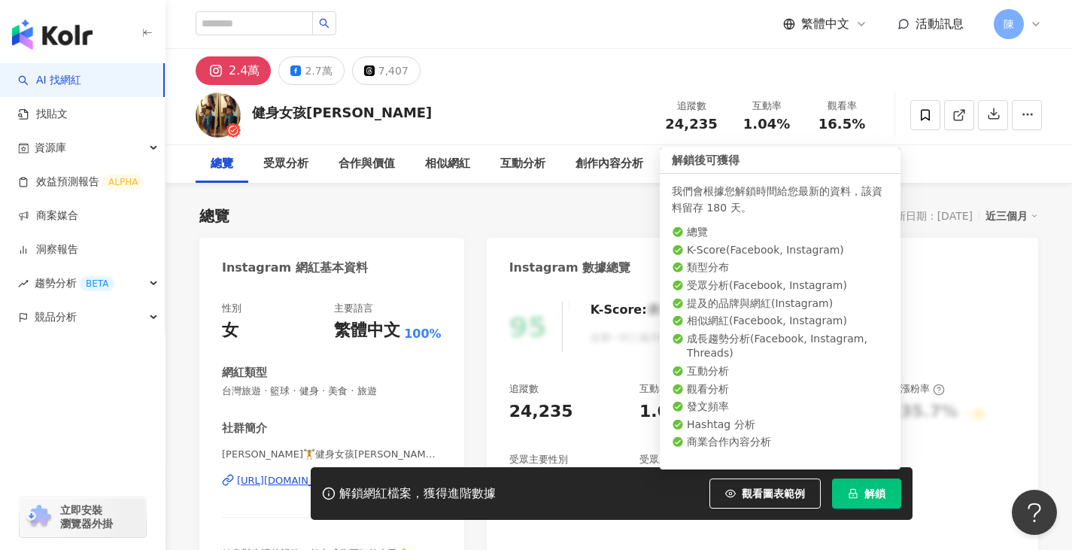
click at [878, 493] on span "解鎖" at bounding box center [874, 493] width 21 height 12
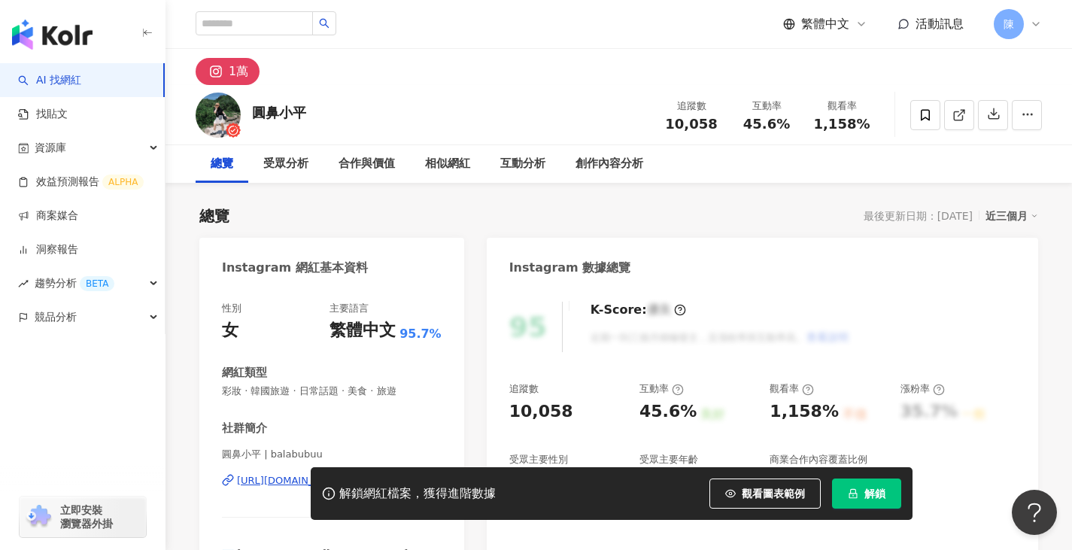
click at [859, 487] on button "解鎖" at bounding box center [866, 493] width 69 height 30
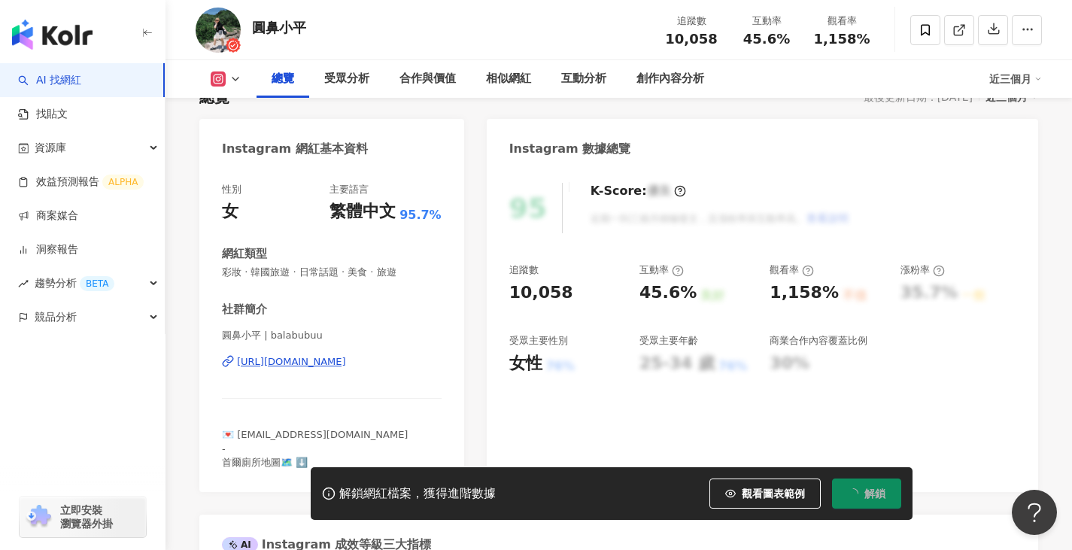
scroll to position [150, 0]
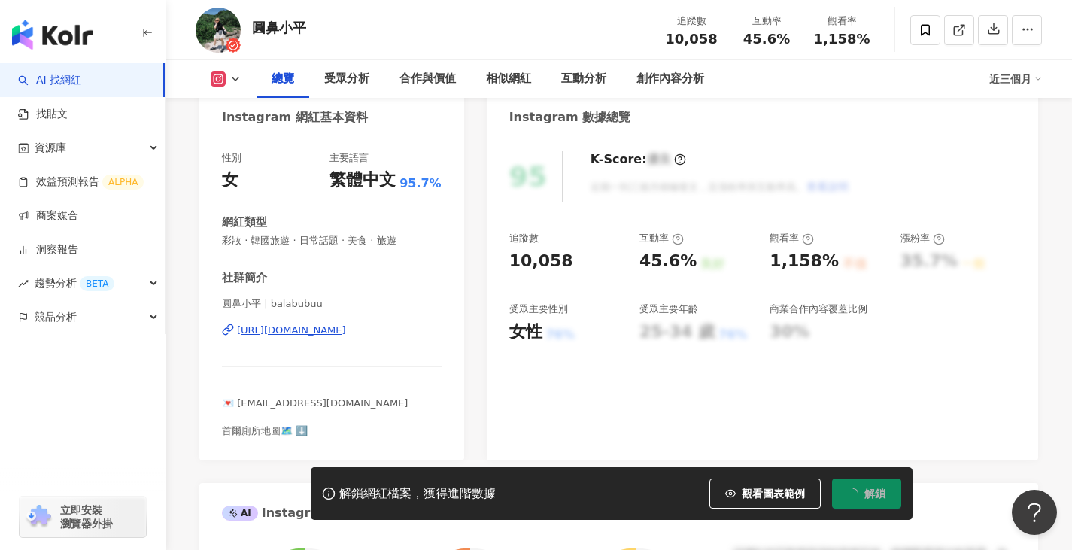
click at [338, 331] on div "https://www.instagram.com/balabubuu/" at bounding box center [291, 330] width 109 height 14
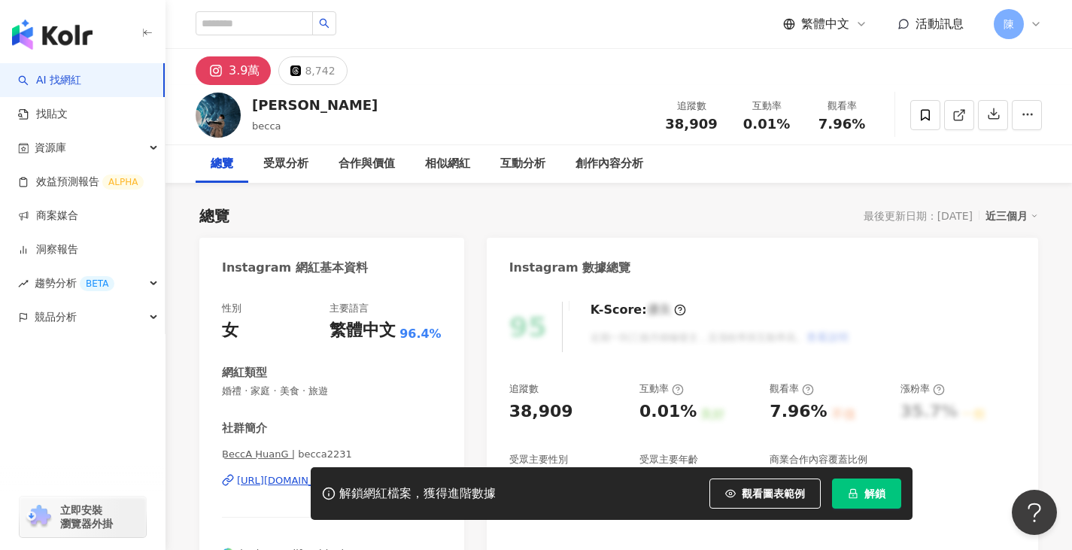
click at [858, 507] on button "解鎖" at bounding box center [866, 493] width 69 height 30
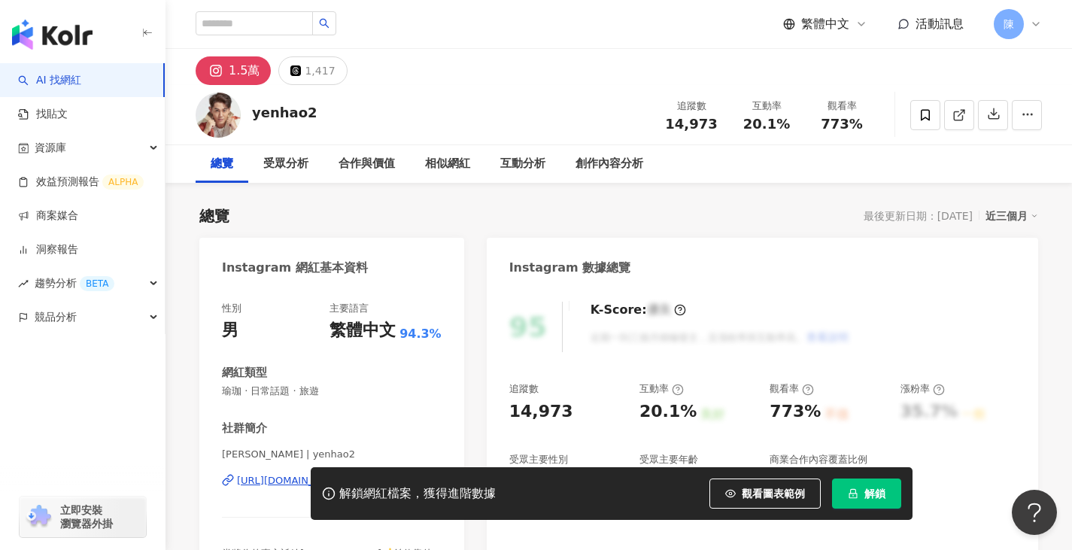
click at [853, 493] on icon "lock" at bounding box center [852, 494] width 8 height 10
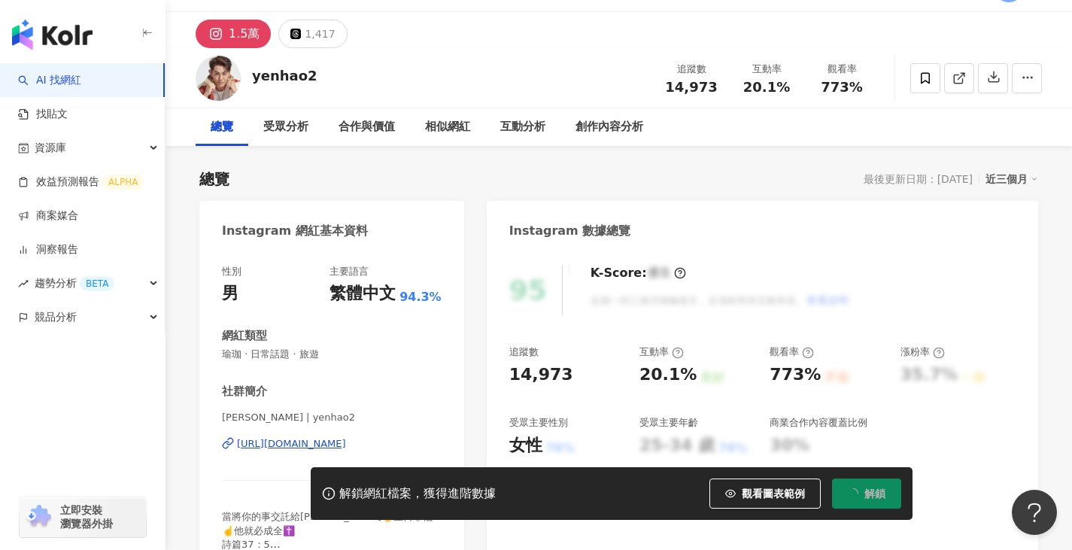
scroll to position [226, 0]
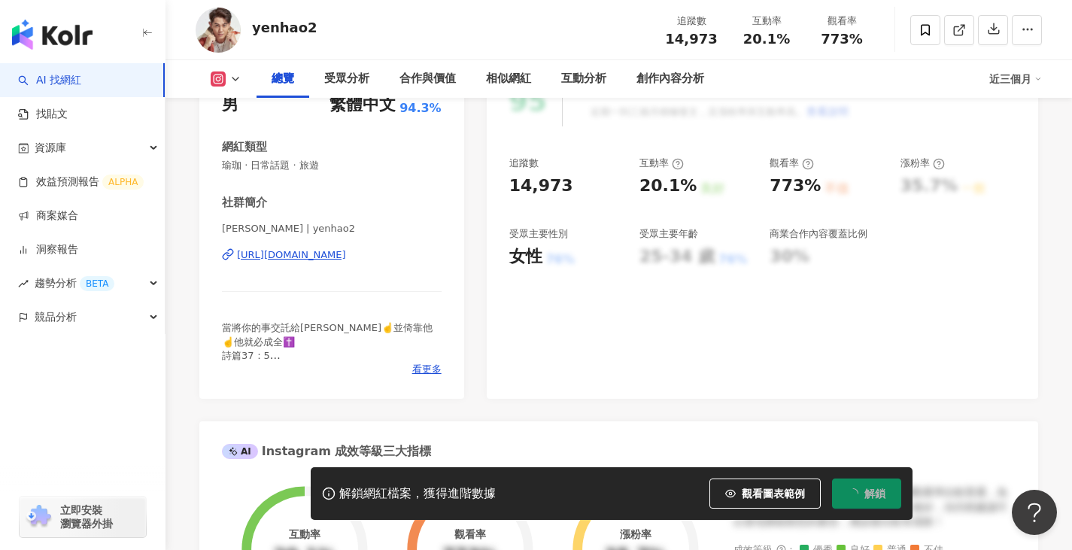
click at [327, 256] on div "https://www.instagram.com/yenhao2/" at bounding box center [291, 255] width 109 height 14
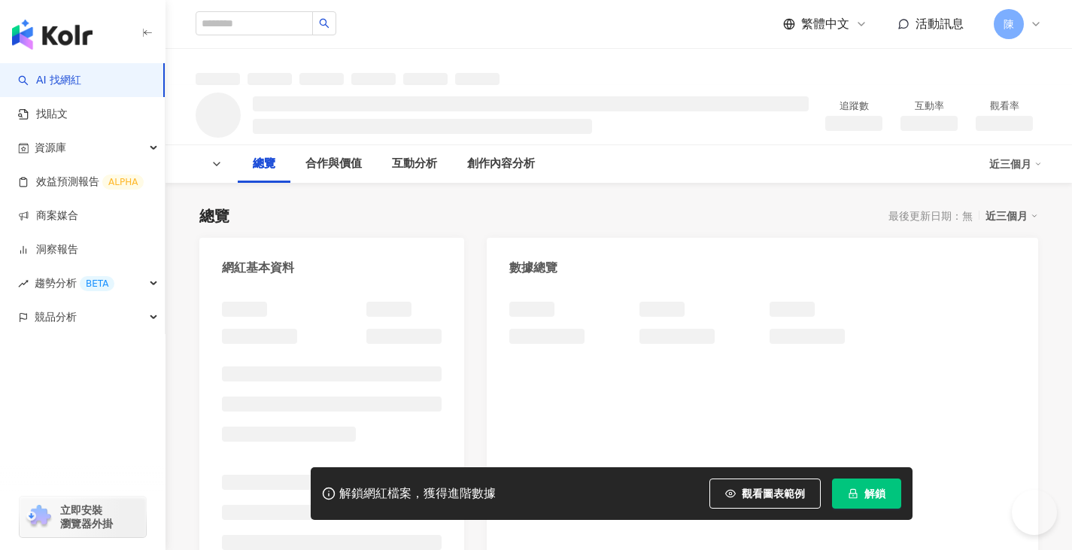
click at [860, 490] on button "解鎖" at bounding box center [866, 493] width 69 height 30
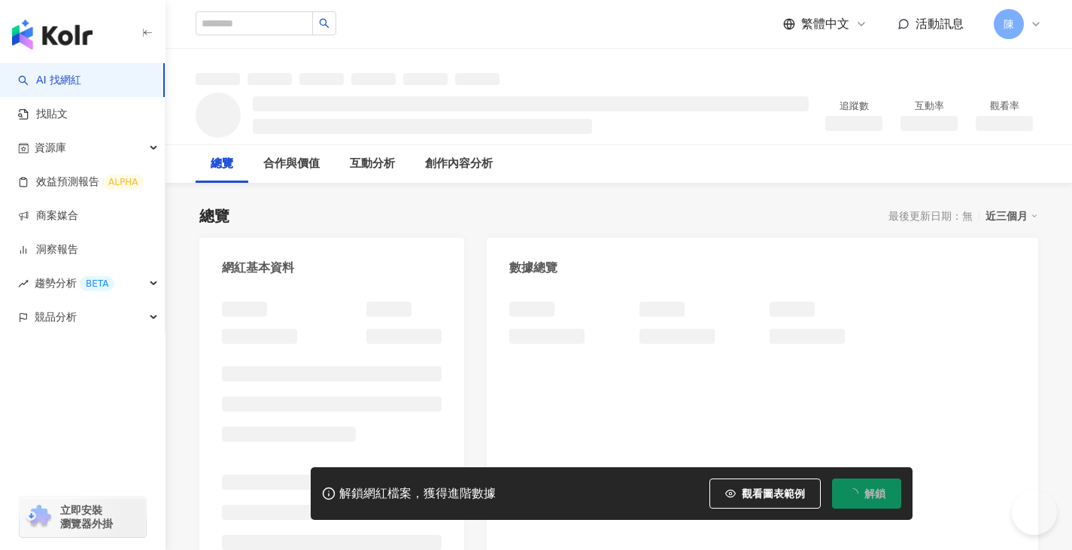
click at [857, 493] on button "解鎖" at bounding box center [866, 493] width 69 height 30
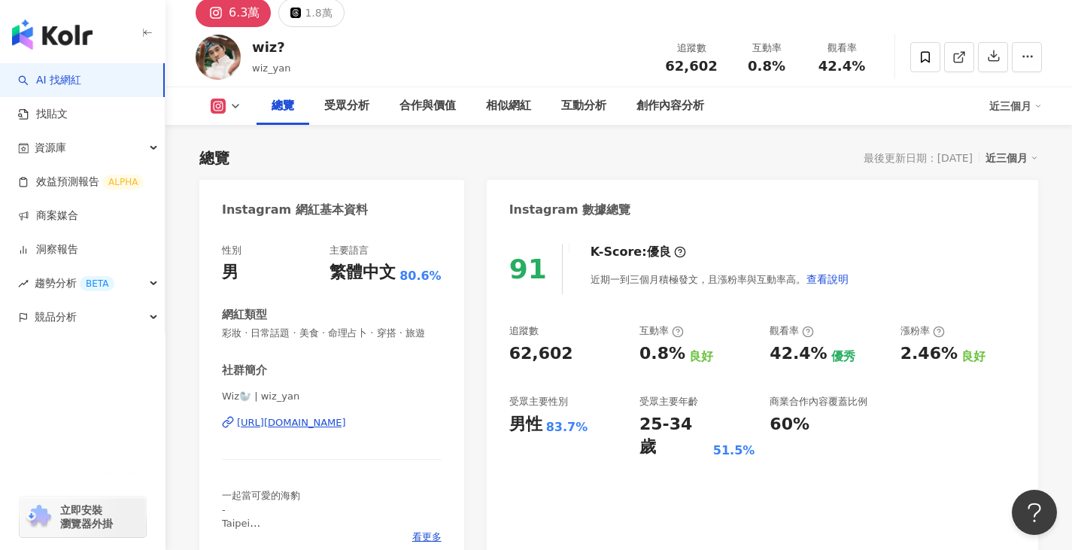
scroll to position [75, 0]
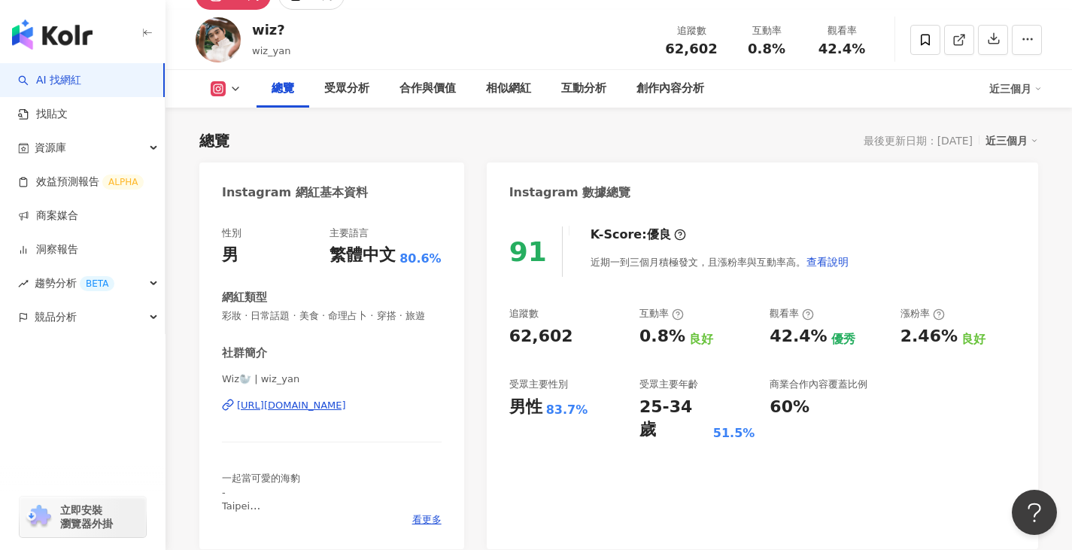
click at [306, 412] on div "[URL][DOMAIN_NAME]" at bounding box center [291, 406] width 109 height 14
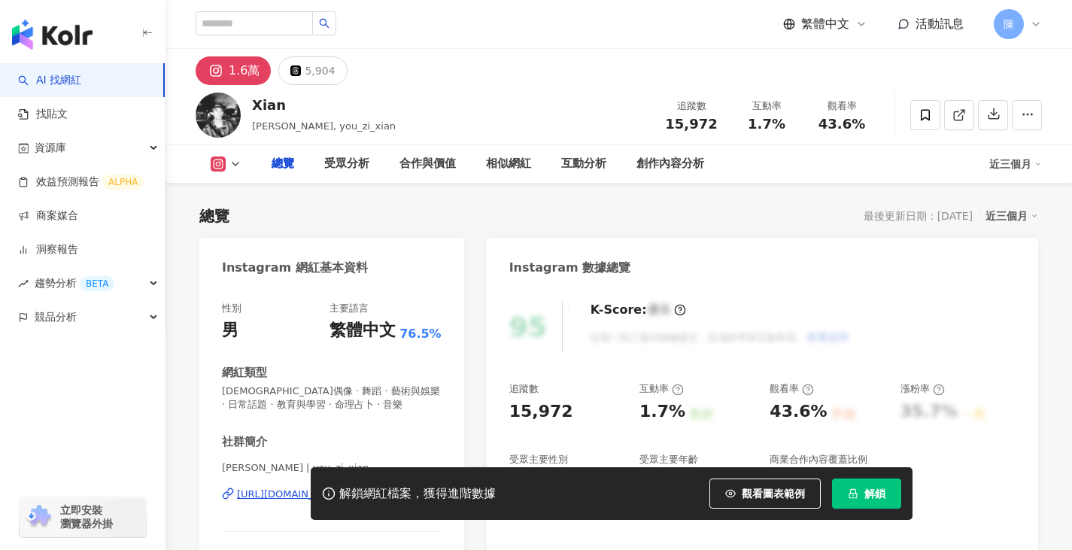
click at [881, 505] on button "解鎖" at bounding box center [866, 493] width 69 height 30
click at [878, 493] on span "解鎖" at bounding box center [874, 493] width 21 height 12
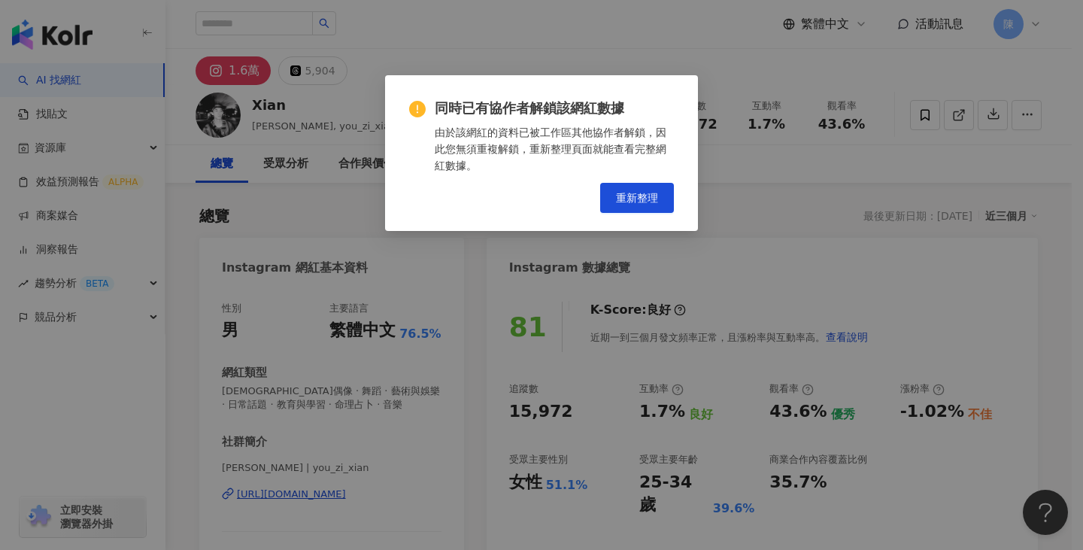
click at [754, 207] on div "同時已有協作者解鎖該網紅數據 由於該網紅的資料已被工作區其他協作者解鎖，因此您無須重複解鎖，重新整理頁面就能查看完整網紅數據。 重新整理" at bounding box center [541, 275] width 1083 height 550
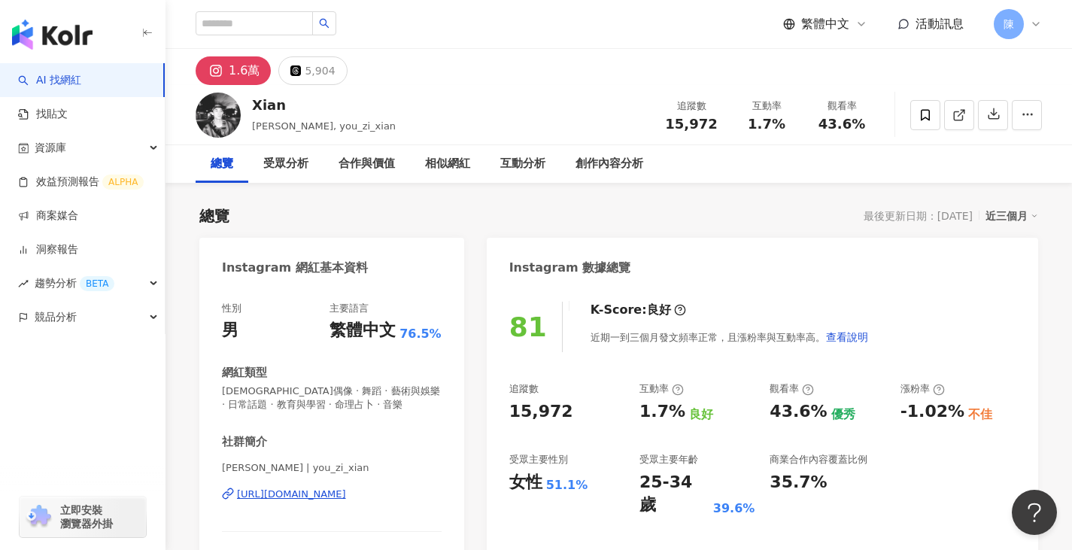
click at [346, 494] on div "https://www.instagram.com/you_zi_xian/" at bounding box center [291, 494] width 109 height 14
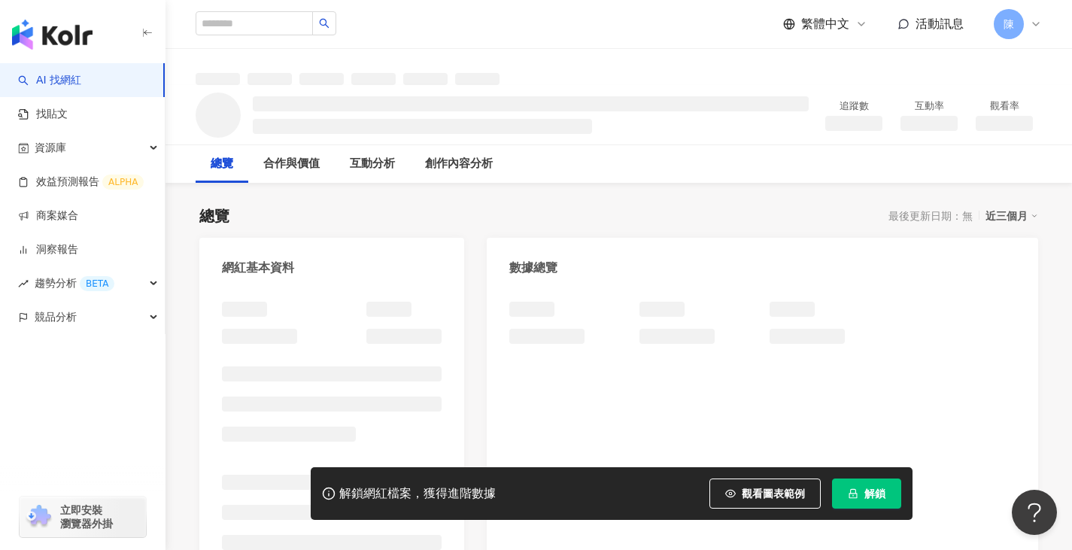
click at [864, 499] on span "解鎖" at bounding box center [874, 493] width 21 height 12
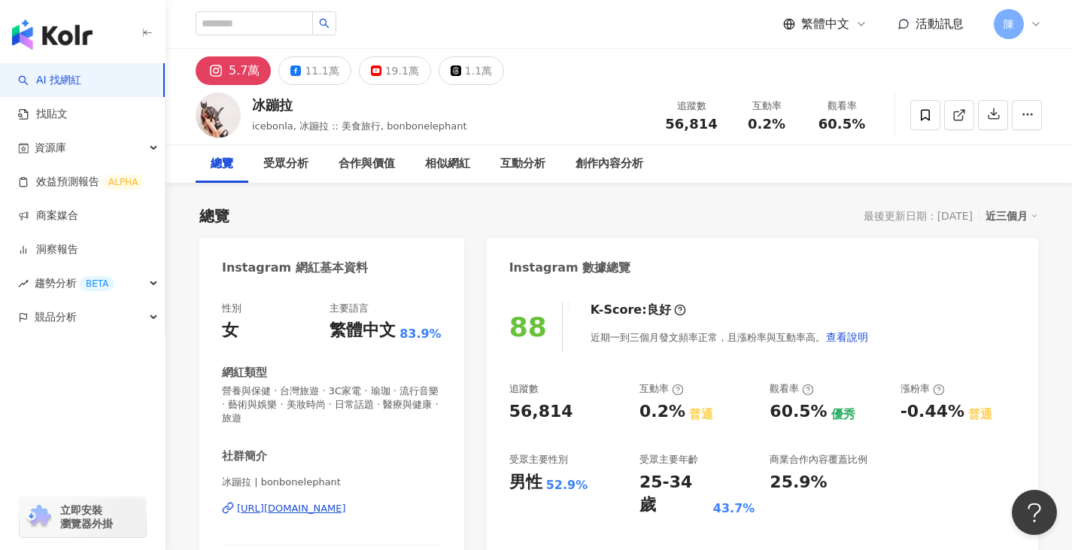
scroll to position [150, 0]
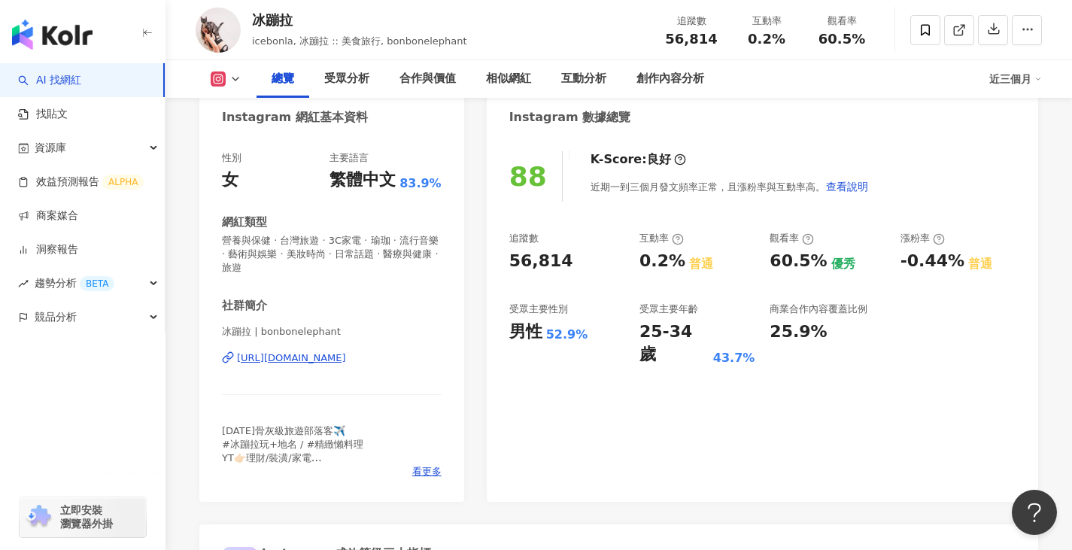
click at [338, 359] on div "https://www.instagram.com/bonbonelephant/" at bounding box center [291, 358] width 109 height 14
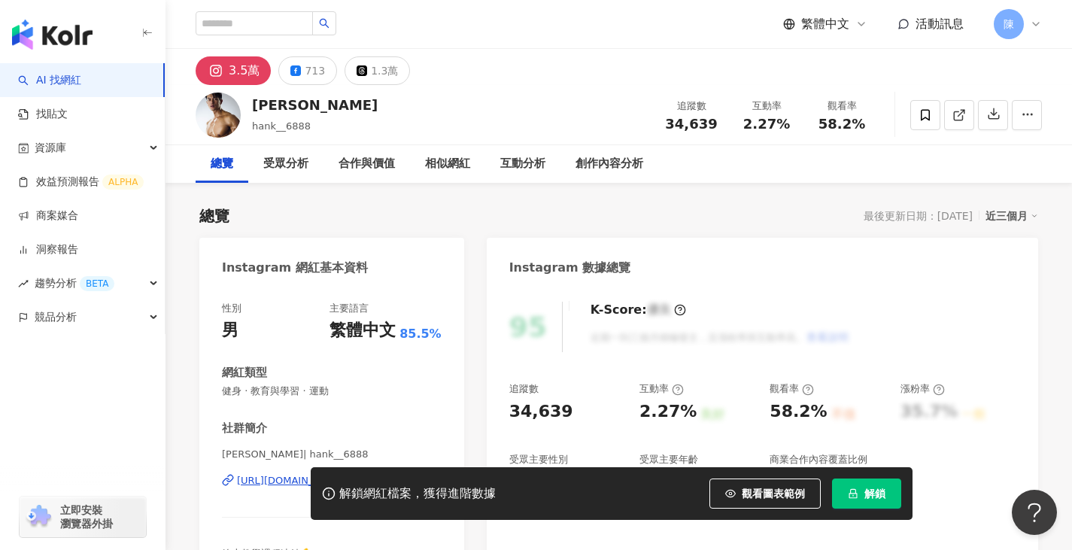
click at [875, 494] on span "解鎖" at bounding box center [874, 493] width 21 height 12
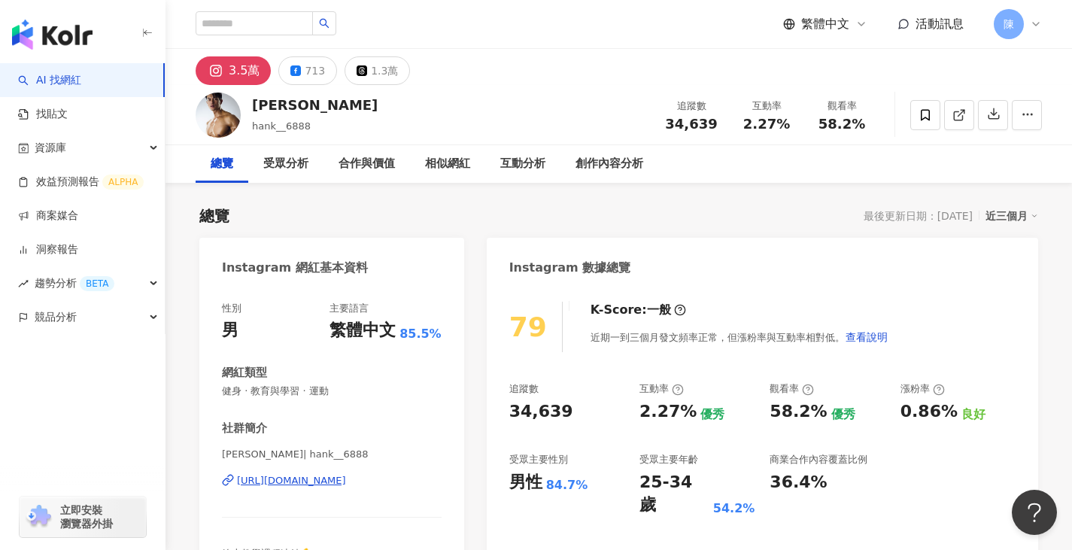
scroll to position [226, 0]
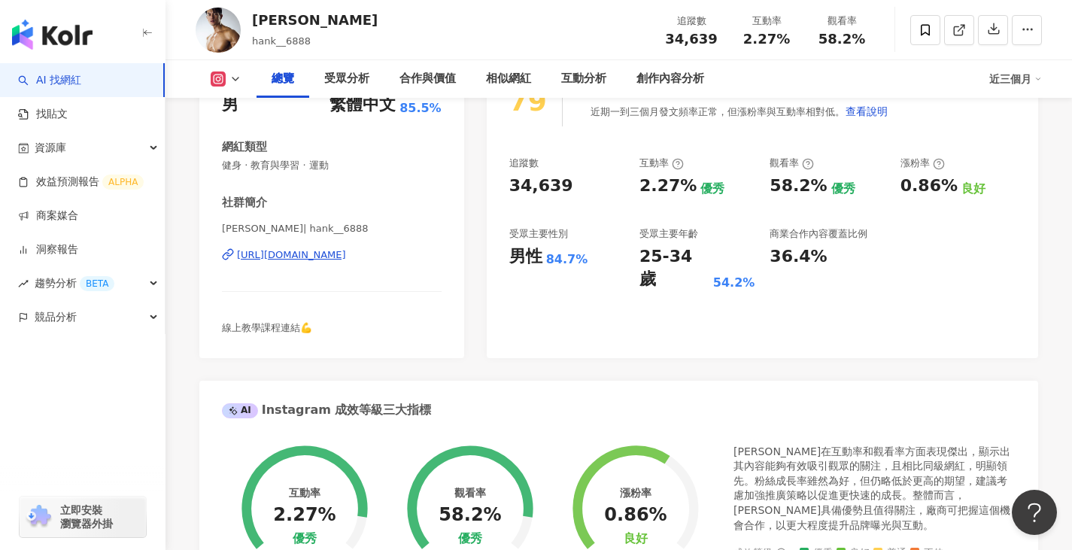
click at [343, 256] on div "https://www.instagram.com/hank__6888/" at bounding box center [291, 255] width 109 height 14
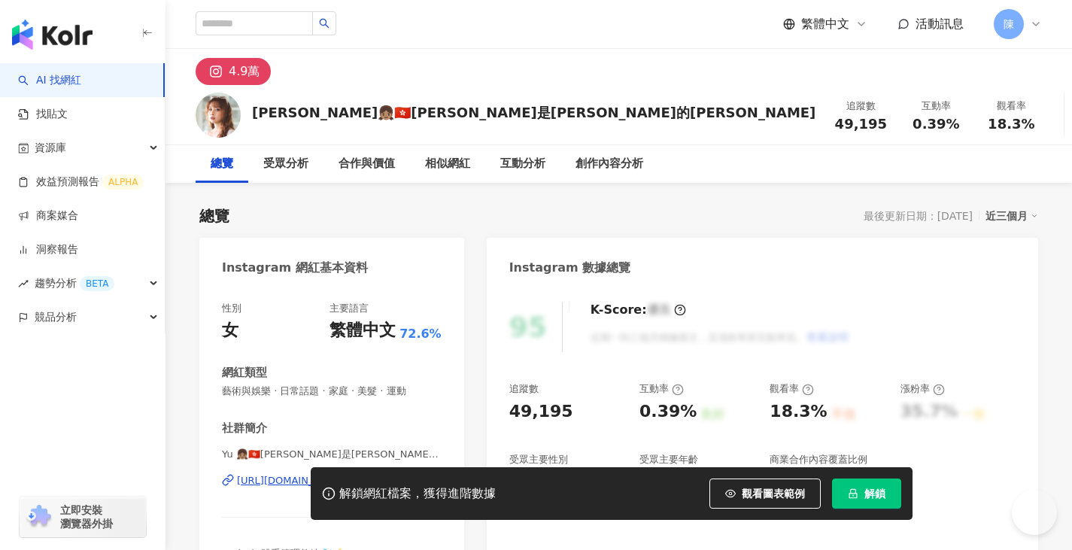
click at [847, 498] on button "解鎖" at bounding box center [866, 493] width 69 height 30
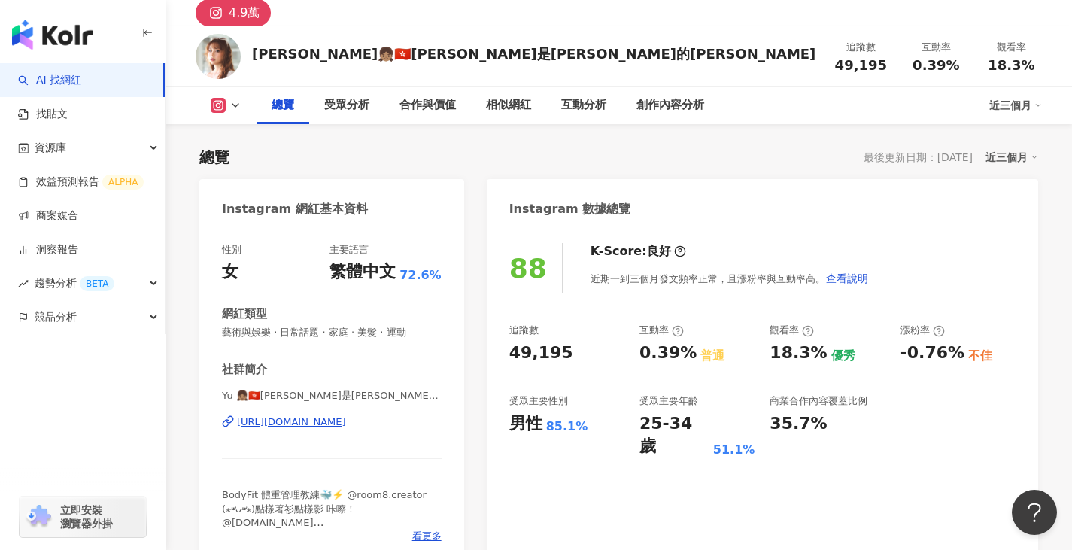
scroll to position [75, 0]
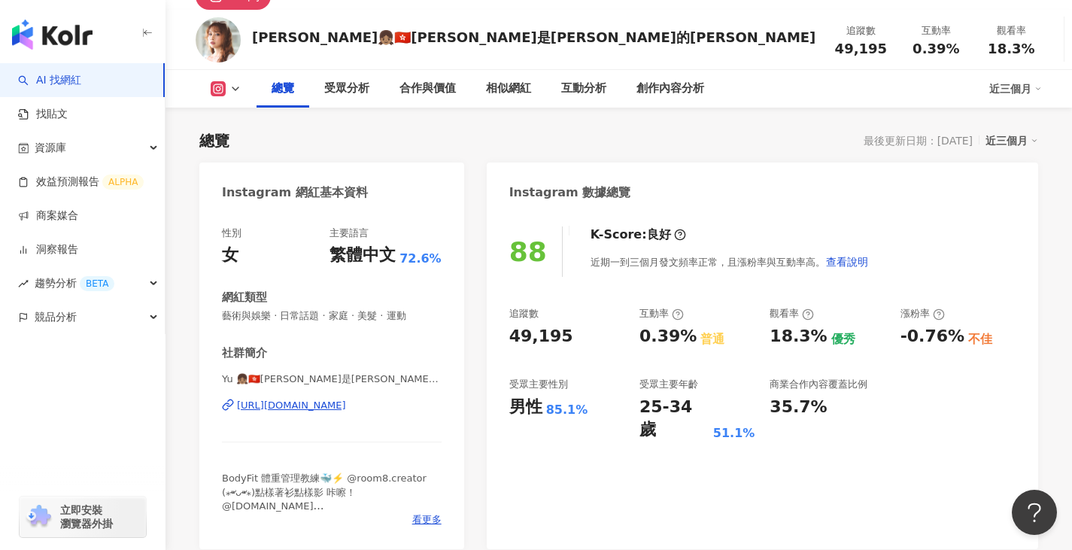
click at [324, 411] on div "https://www.instagram.com/aryuuu.c/" at bounding box center [291, 406] width 109 height 14
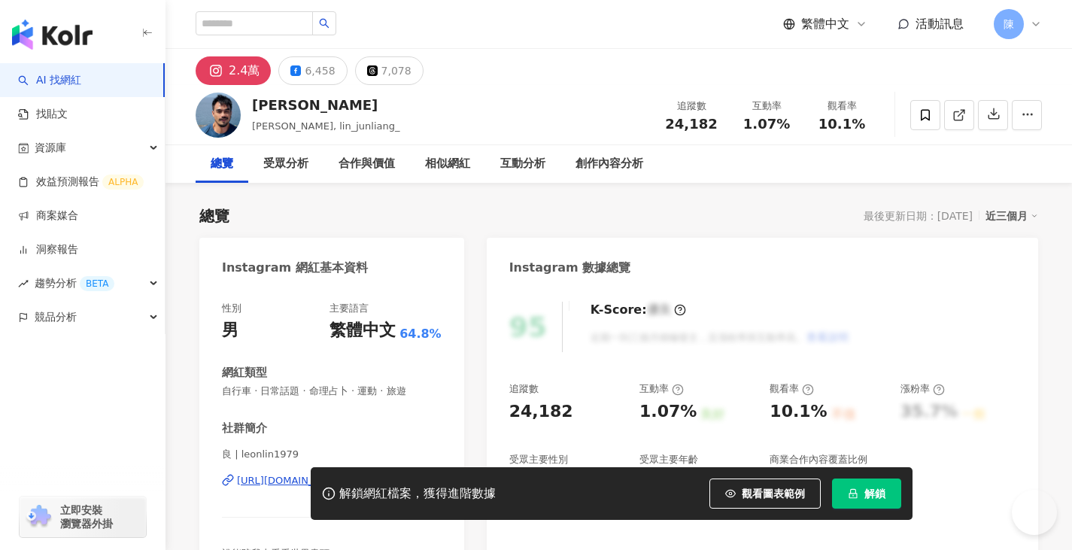
click at [836, 493] on button "解鎖" at bounding box center [866, 493] width 69 height 30
click at [844, 493] on button "解鎖" at bounding box center [866, 493] width 69 height 30
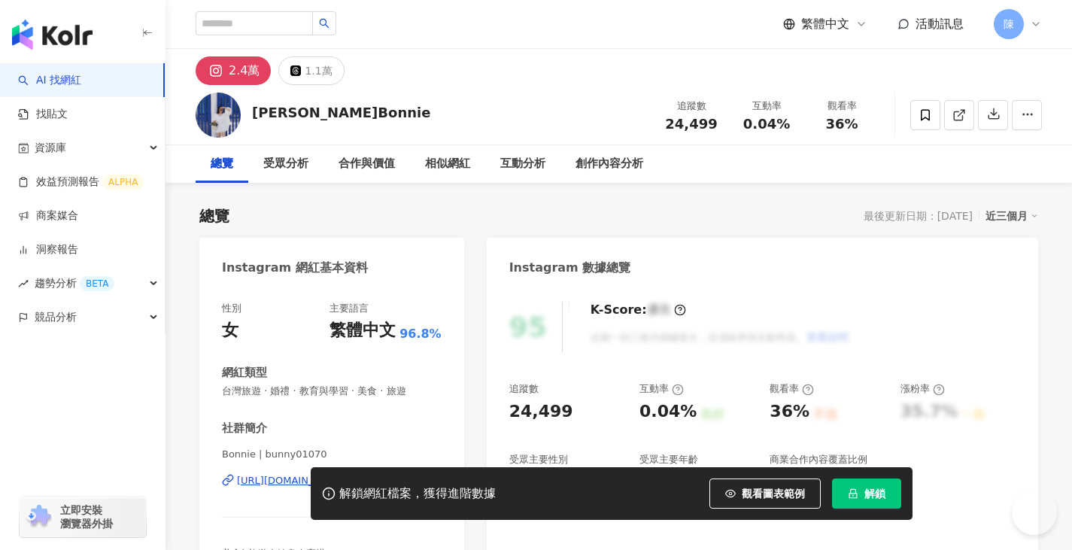
click at [849, 491] on icon "lock" at bounding box center [853, 493] width 11 height 11
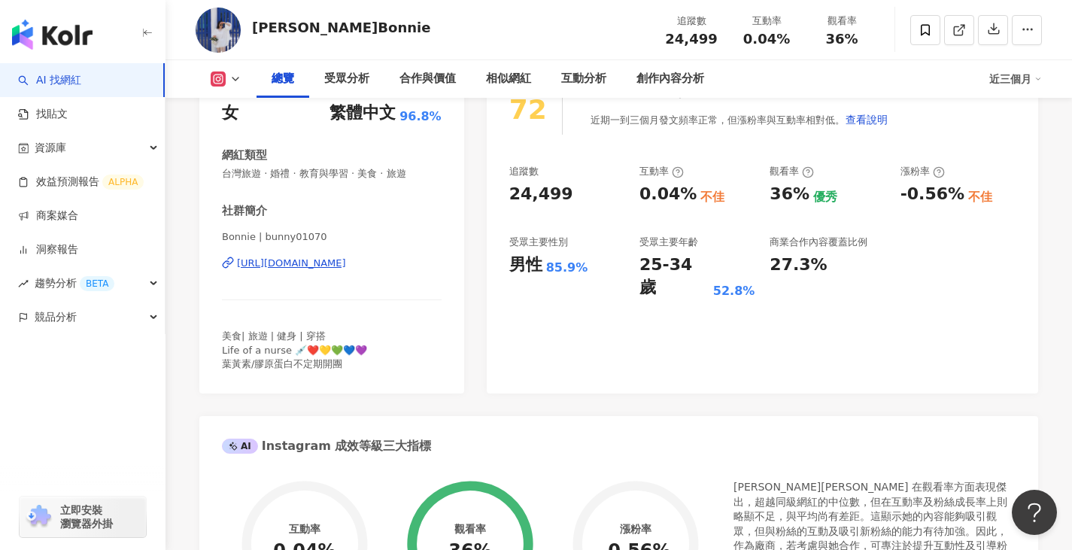
scroll to position [226, 0]
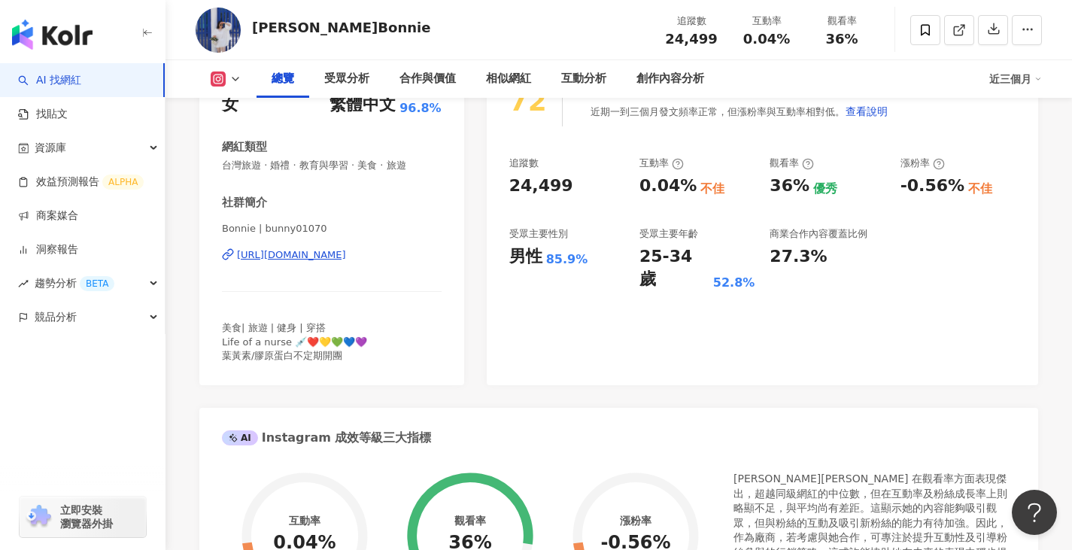
click at [346, 253] on div "https://www.instagram.com/bunny01070/" at bounding box center [291, 255] width 109 height 14
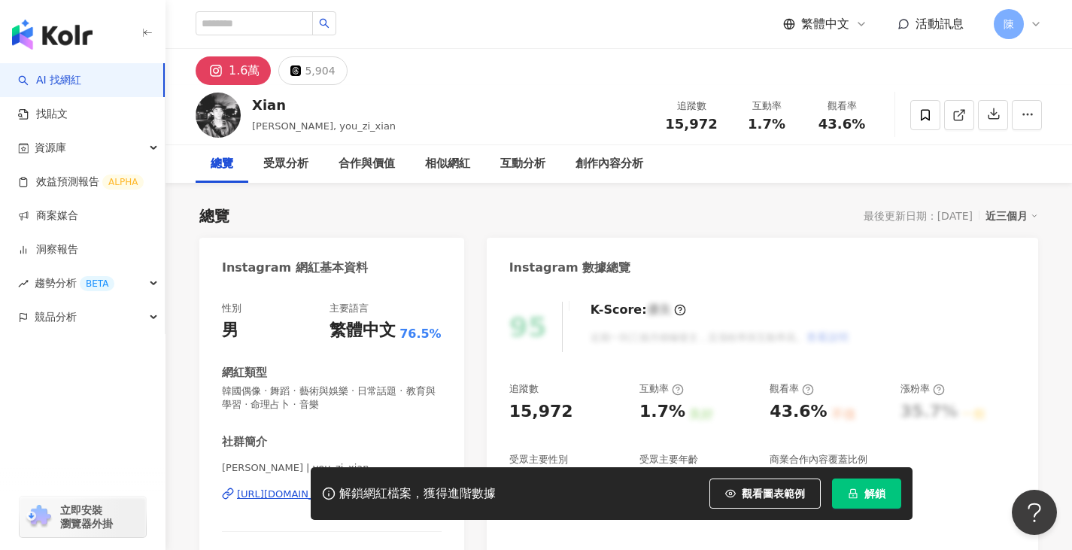
drag, startPoint x: 868, startPoint y: 499, endPoint x: 896, endPoint y: 494, distance: 28.2
click at [872, 499] on span "解鎖" at bounding box center [874, 493] width 21 height 12
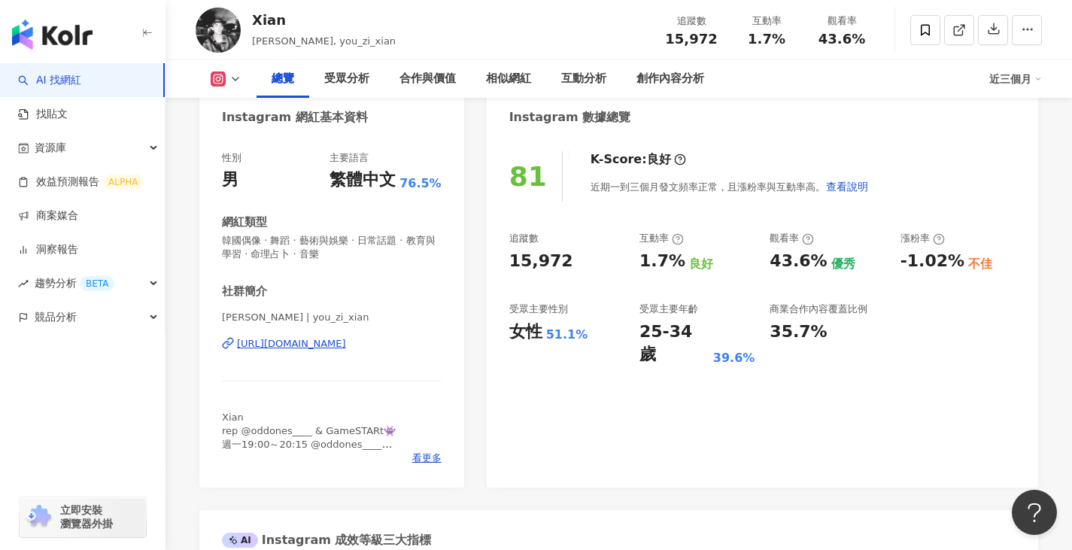
click at [346, 346] on div "https://www.instagram.com/you_zi_xian/" at bounding box center [291, 344] width 109 height 14
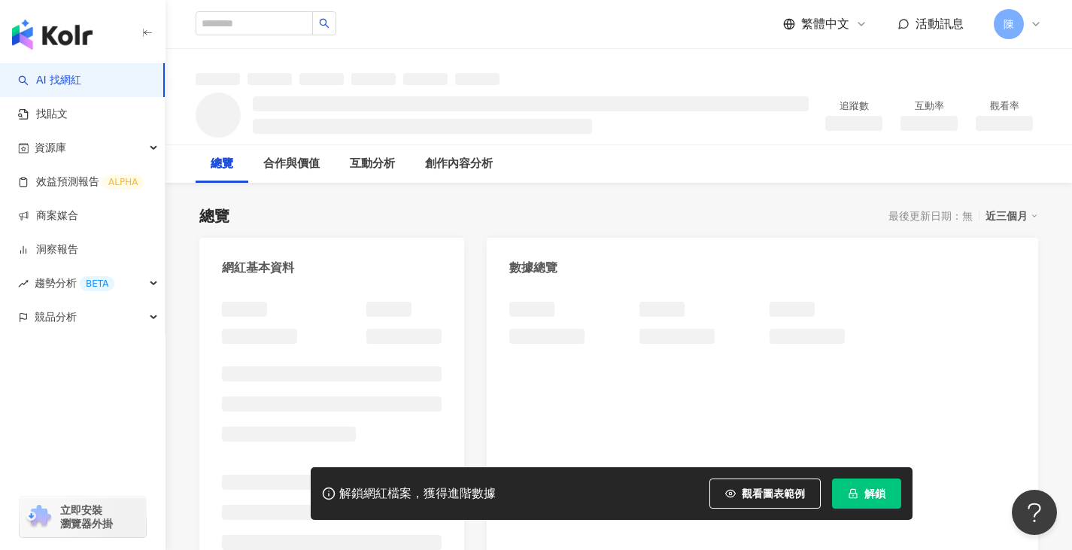
click at [871, 504] on button "解鎖" at bounding box center [866, 493] width 69 height 30
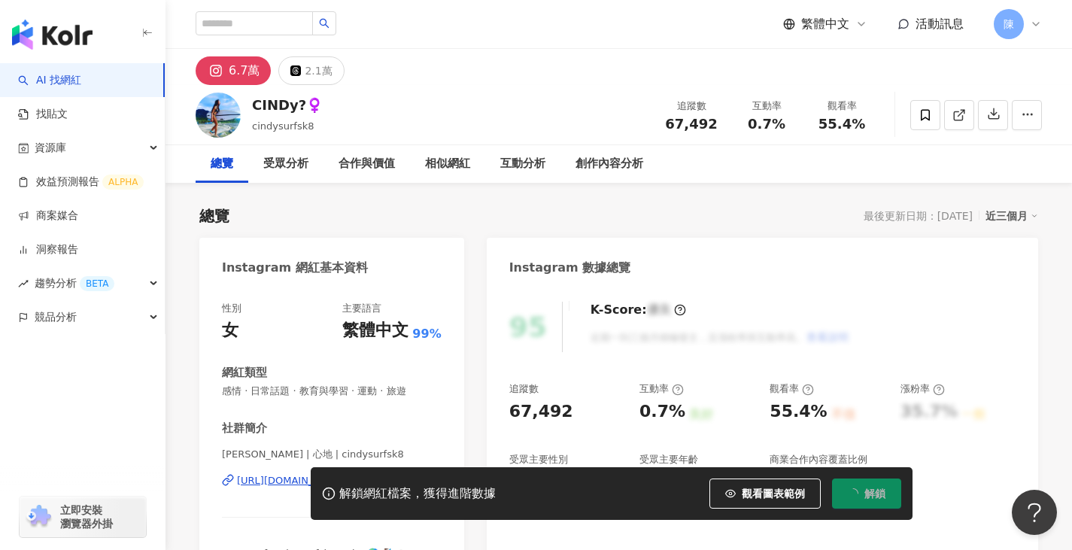
click at [872, 493] on span "解鎖" at bounding box center [874, 493] width 21 height 12
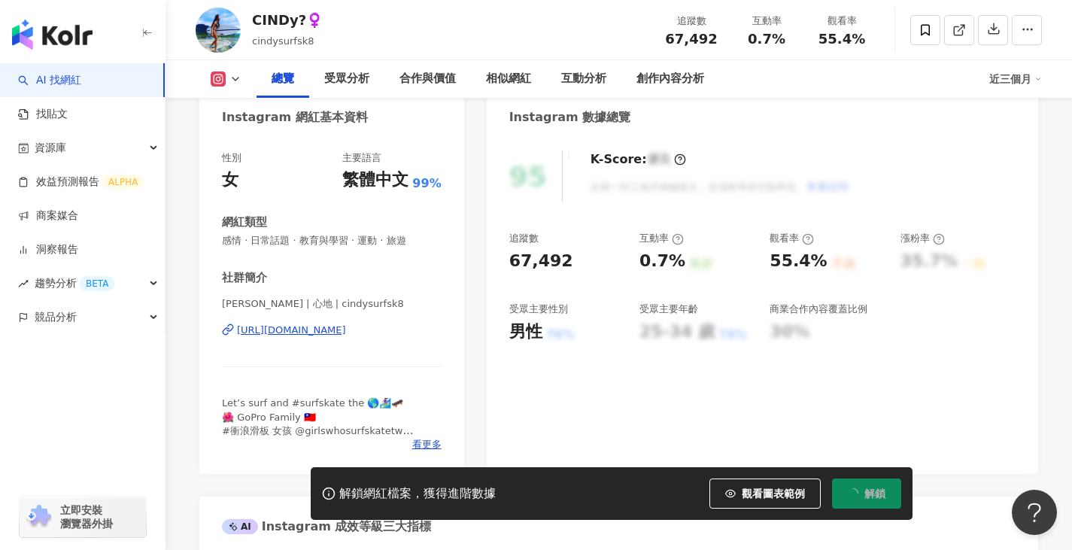
click at [309, 335] on div "https://www.instagram.com/cindysurfsk8/" at bounding box center [291, 330] width 109 height 14
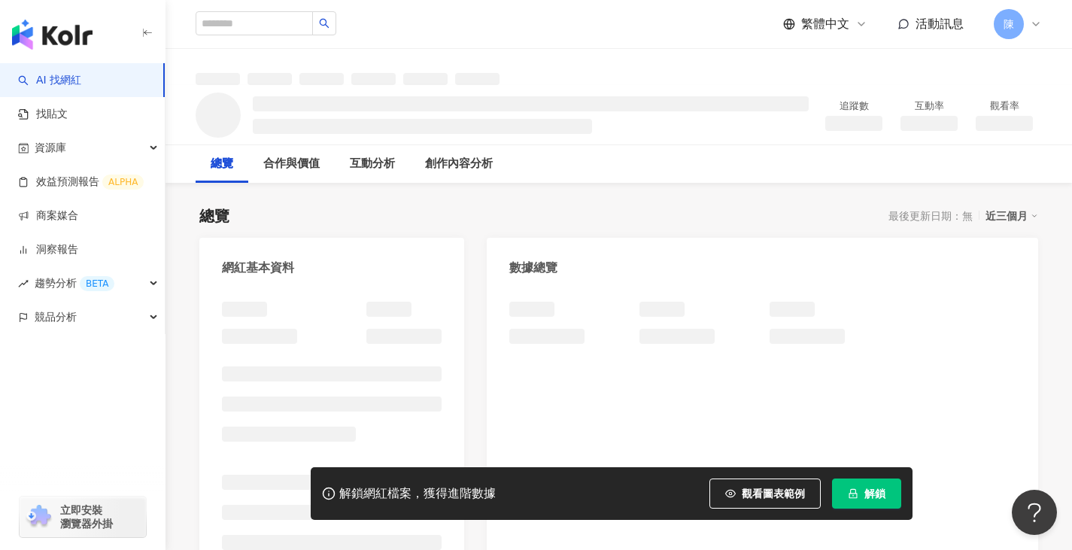
click at [848, 507] on button "解鎖" at bounding box center [866, 493] width 69 height 30
click at [850, 492] on icon "lock" at bounding box center [852, 494] width 8 height 10
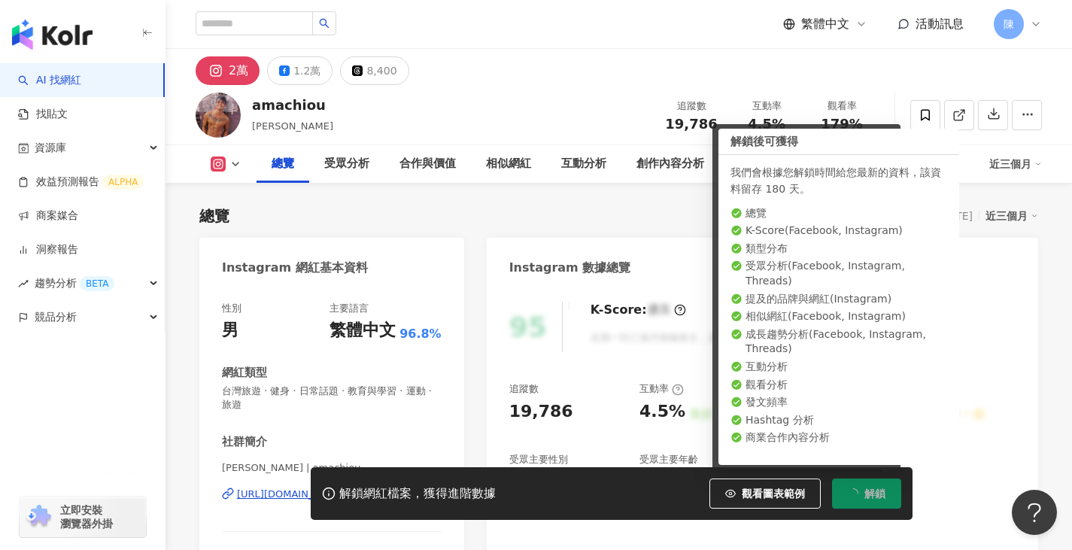
scroll to position [226, 0]
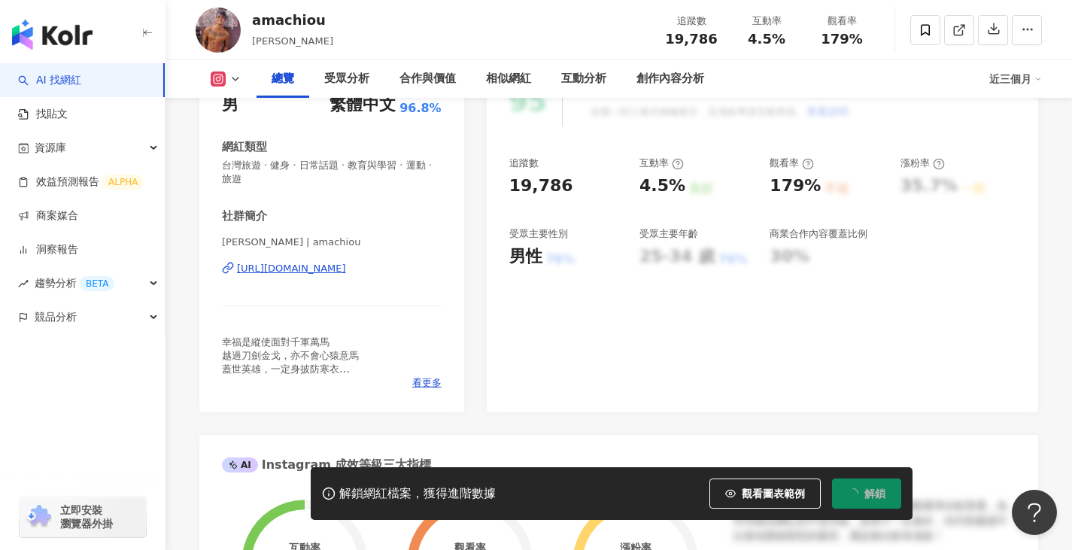
click at [346, 268] on div "[URL][DOMAIN_NAME]" at bounding box center [291, 269] width 109 height 14
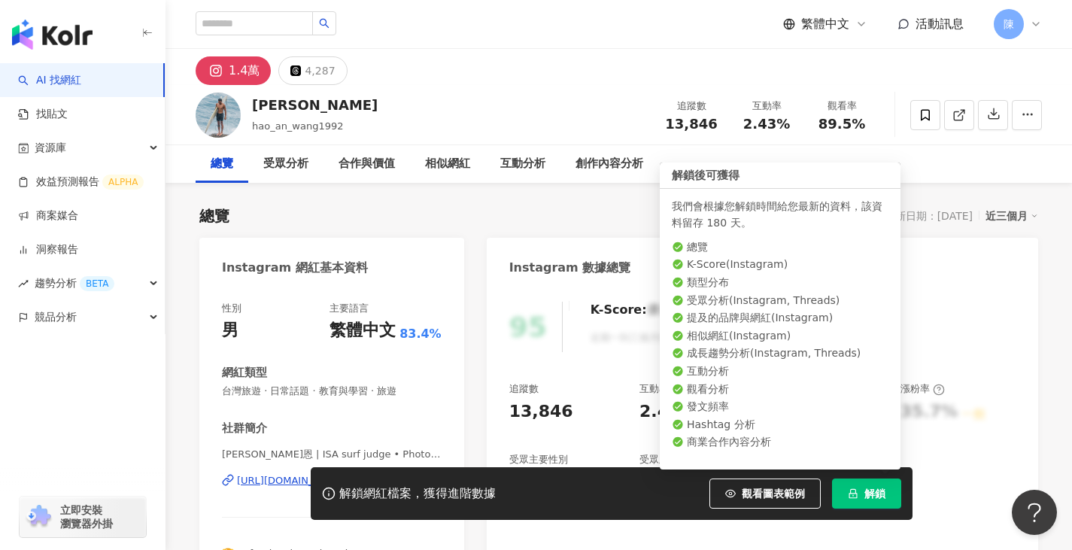
click at [879, 490] on span "解鎖" at bounding box center [874, 493] width 21 height 12
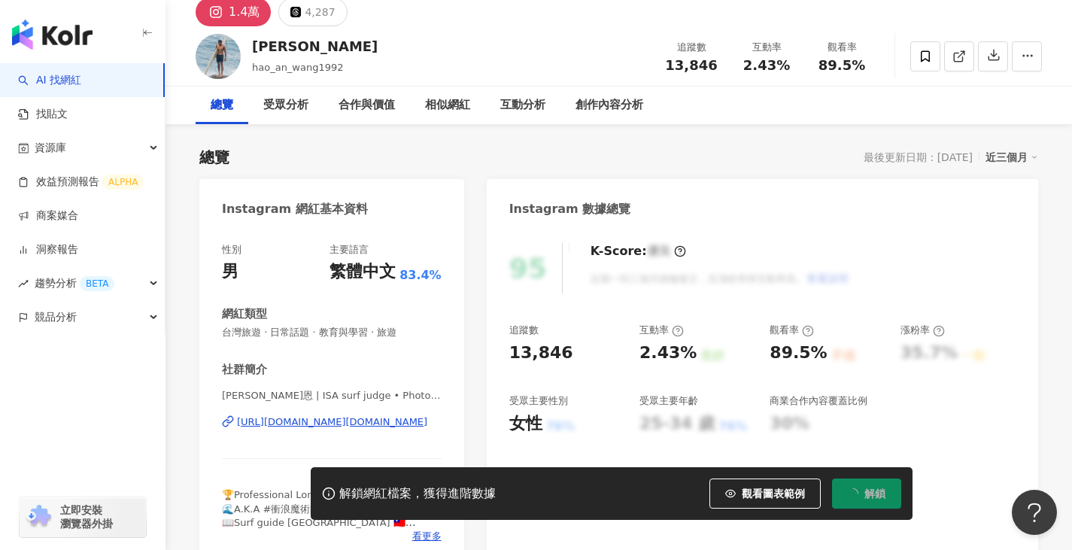
scroll to position [150, 0]
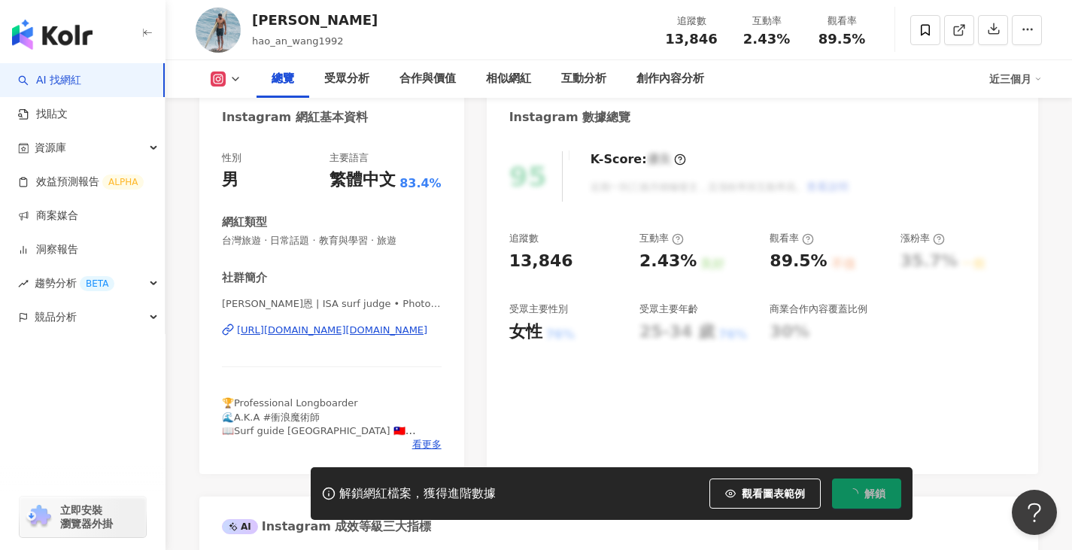
click at [354, 334] on div "https://www.instagram.com/howey.tw/" at bounding box center [332, 330] width 190 height 14
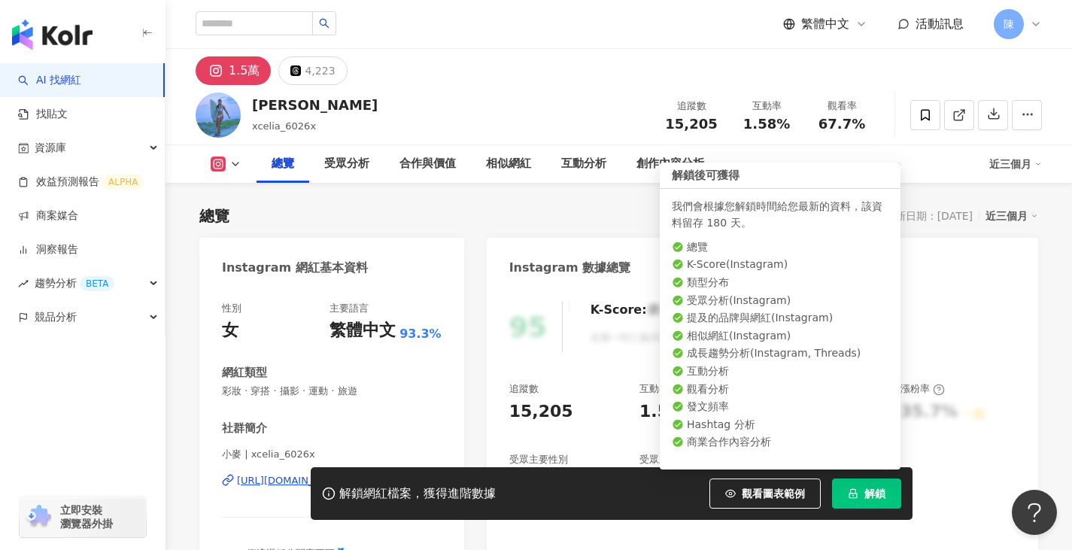
click at [863, 498] on button "解鎖" at bounding box center [866, 493] width 69 height 30
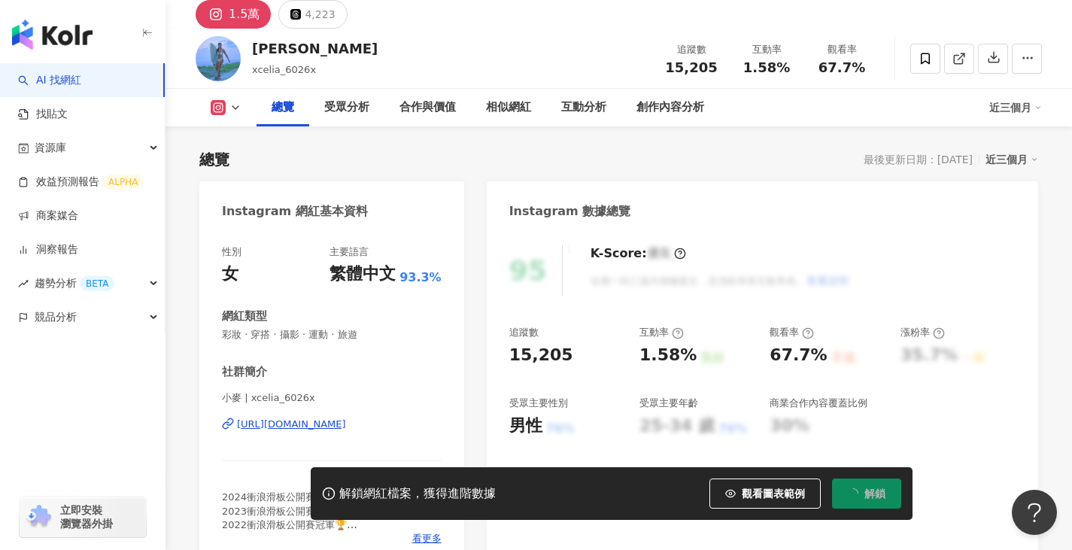
scroll to position [75, 0]
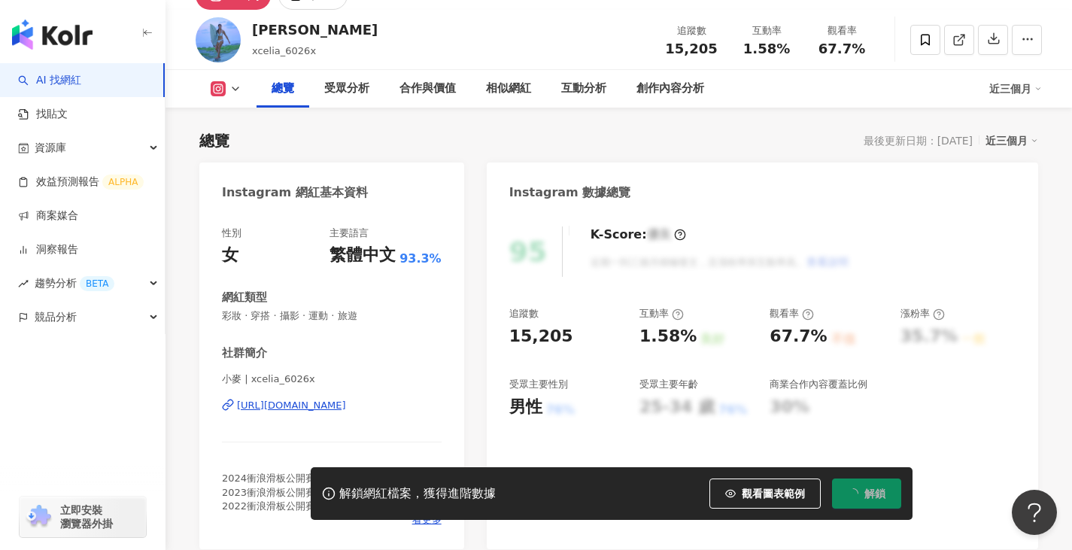
click at [331, 403] on div "https://www.instagram.com/xcelia_6026x/" at bounding box center [291, 406] width 109 height 14
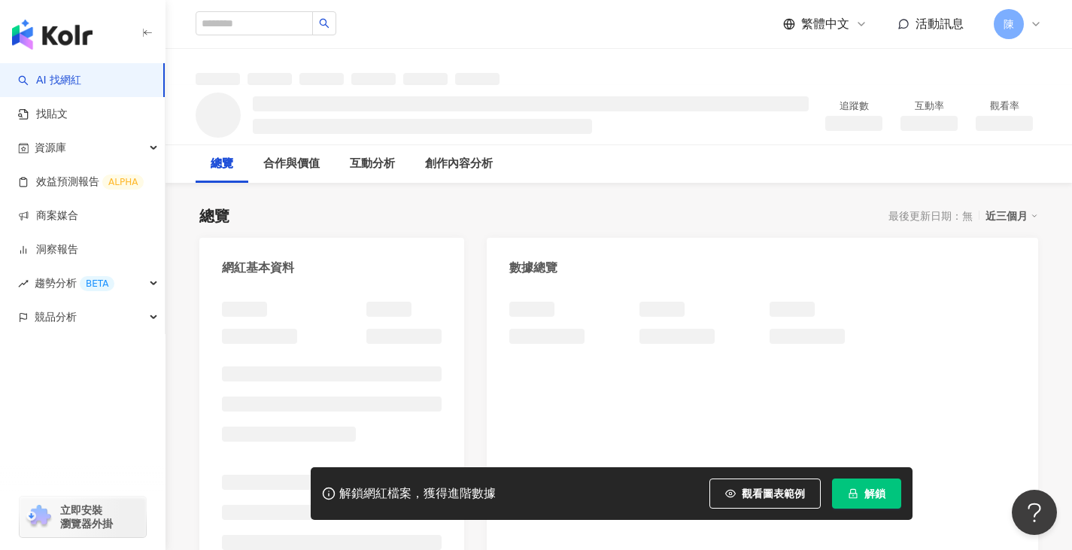
click at [870, 494] on span "解鎖" at bounding box center [874, 493] width 21 height 12
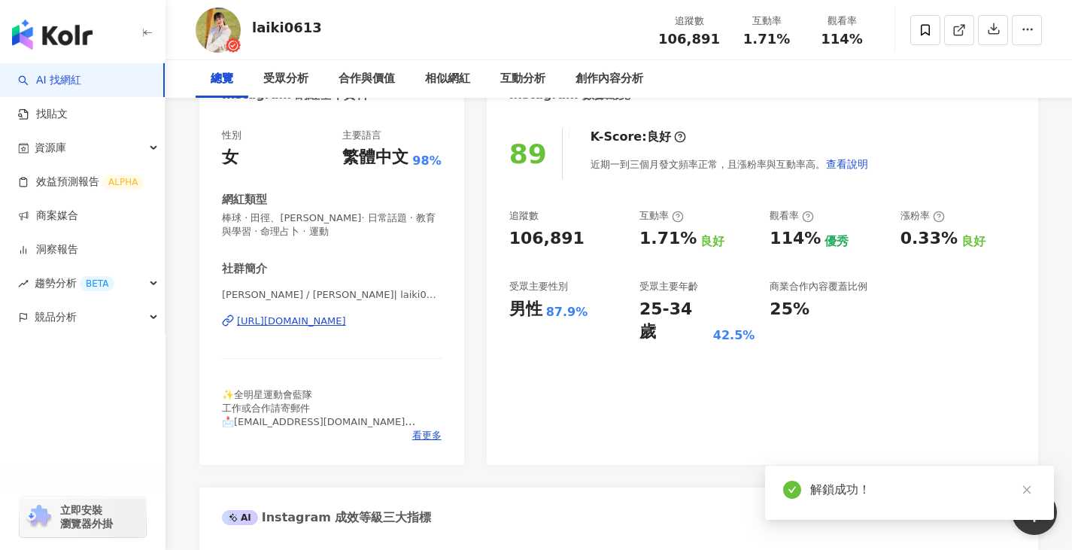
scroll to position [301, 0]
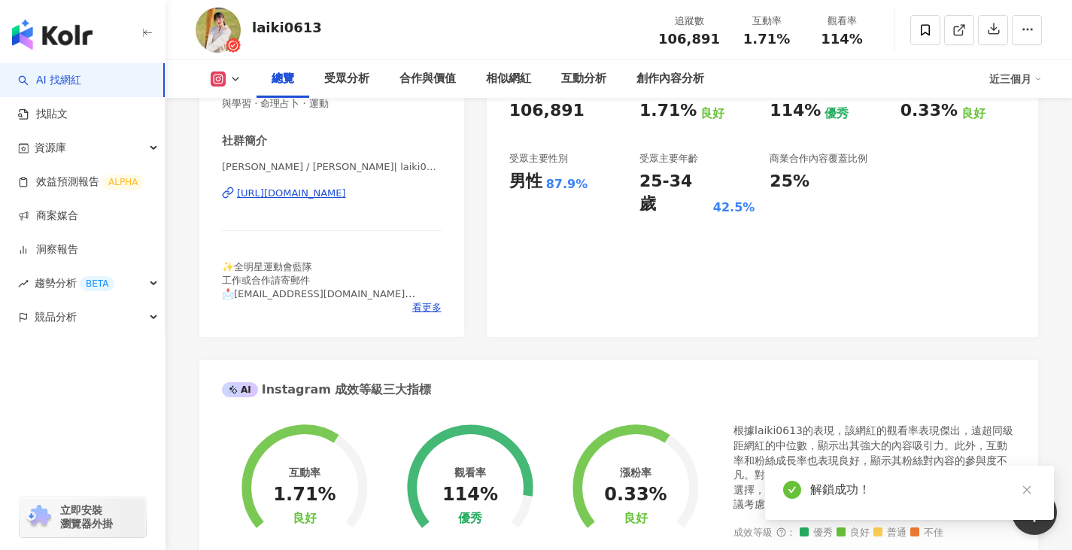
click at [346, 195] on div "https://www.instagram.com/laiki0613/" at bounding box center [291, 194] width 109 height 14
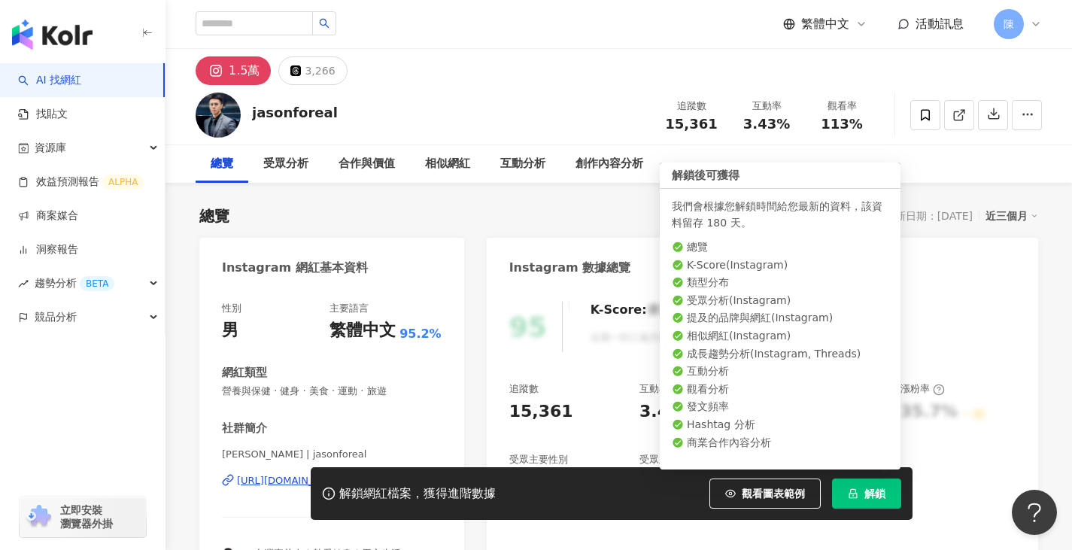
click at [867, 494] on span "解鎖" at bounding box center [874, 493] width 21 height 12
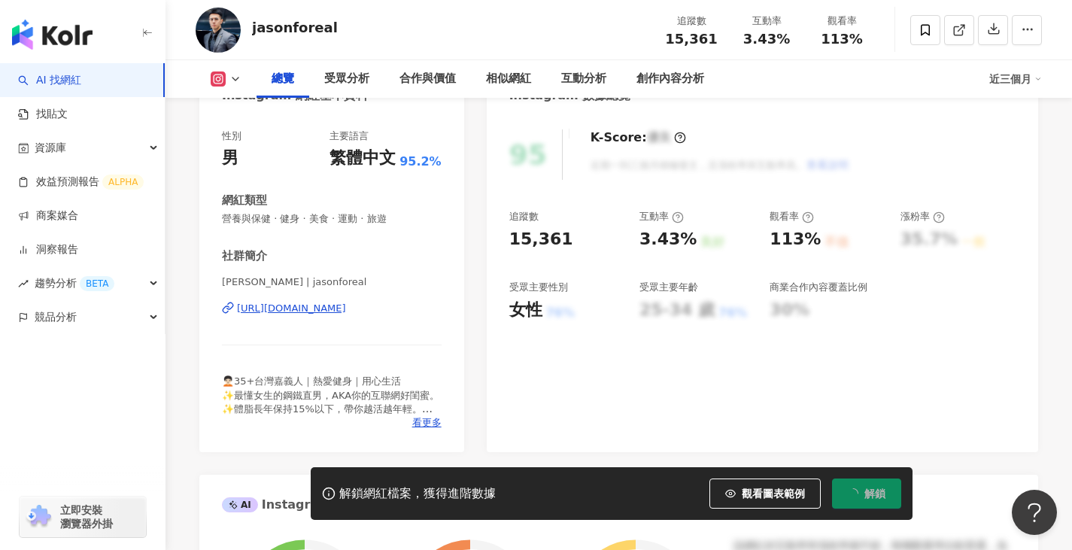
scroll to position [226, 0]
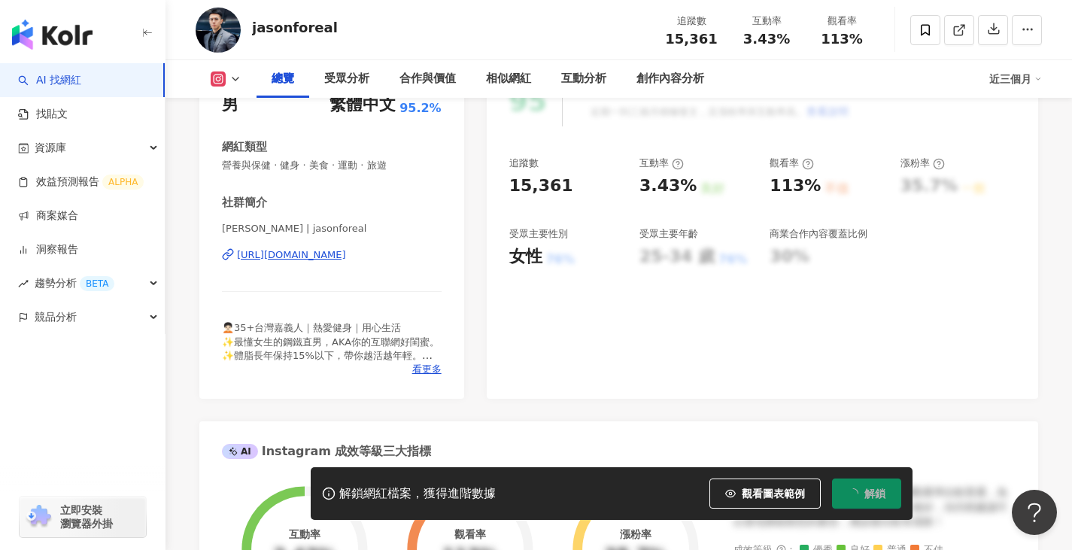
click at [346, 250] on div "https://www.instagram.com/jasonforeal/" at bounding box center [291, 255] width 109 height 14
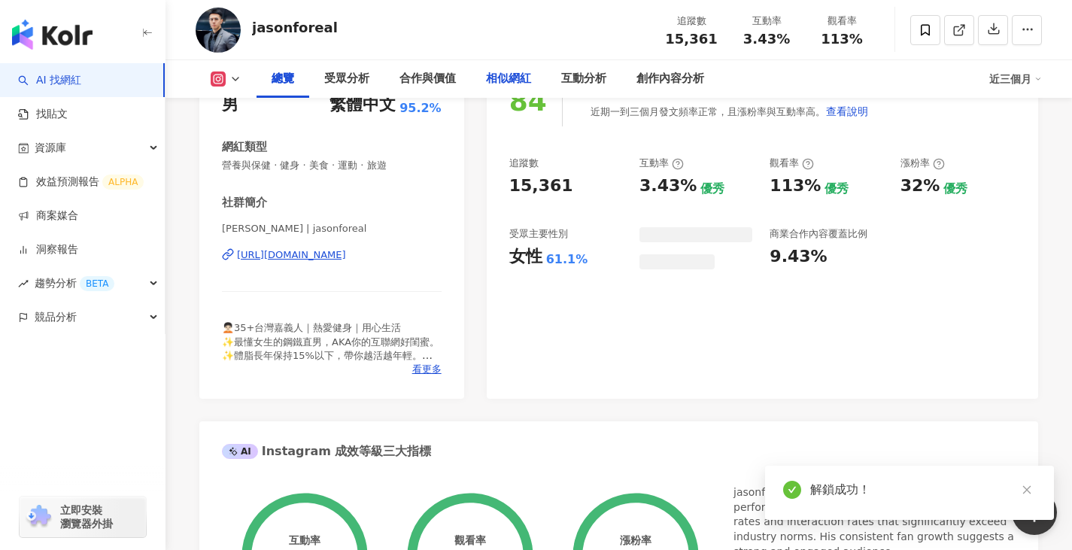
click at [502, 68] on div "相似網紅" at bounding box center [508, 79] width 75 height 38
click at [502, 77] on div "相似網紅" at bounding box center [508, 79] width 45 height 18
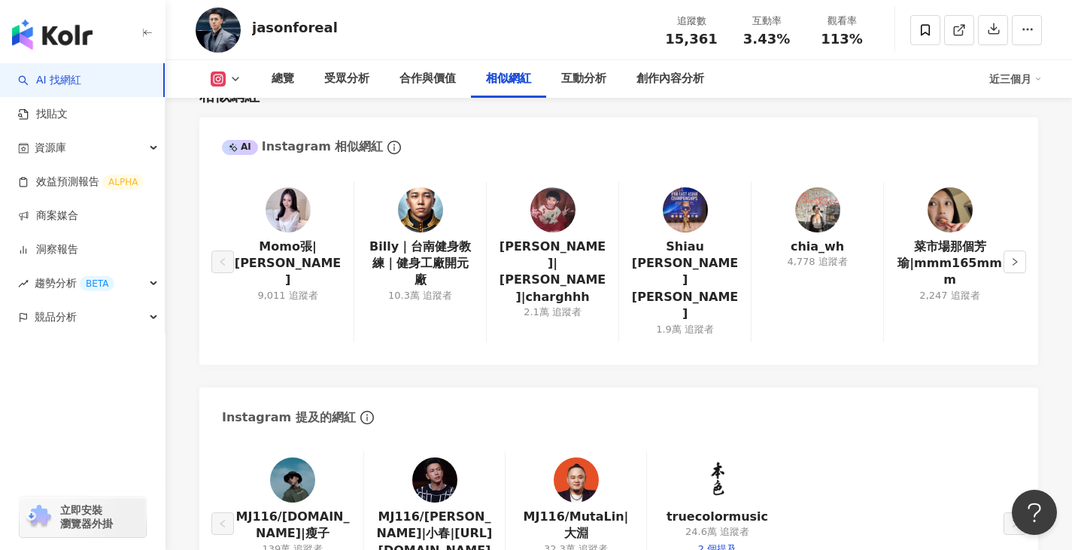
scroll to position [2460, 0]
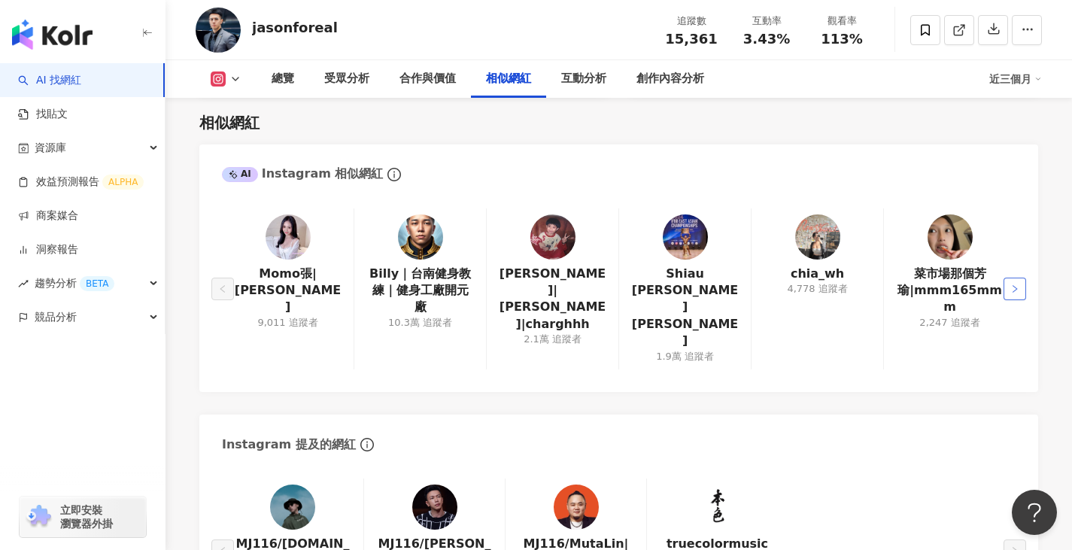
click at [1024, 278] on button "button" at bounding box center [1014, 289] width 23 height 23
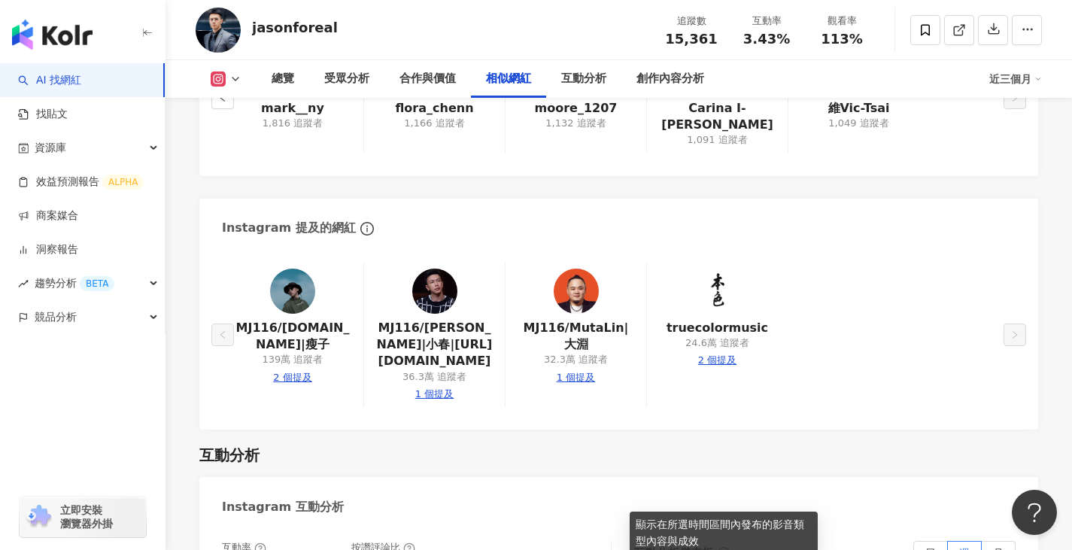
scroll to position [2535, 0]
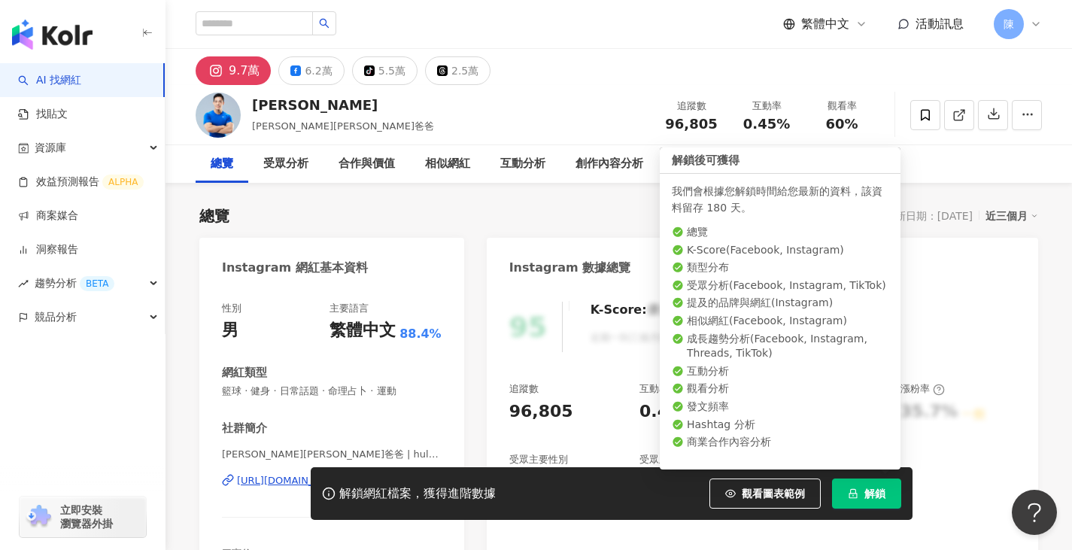
click at [866, 492] on span "解鎖" at bounding box center [874, 493] width 21 height 12
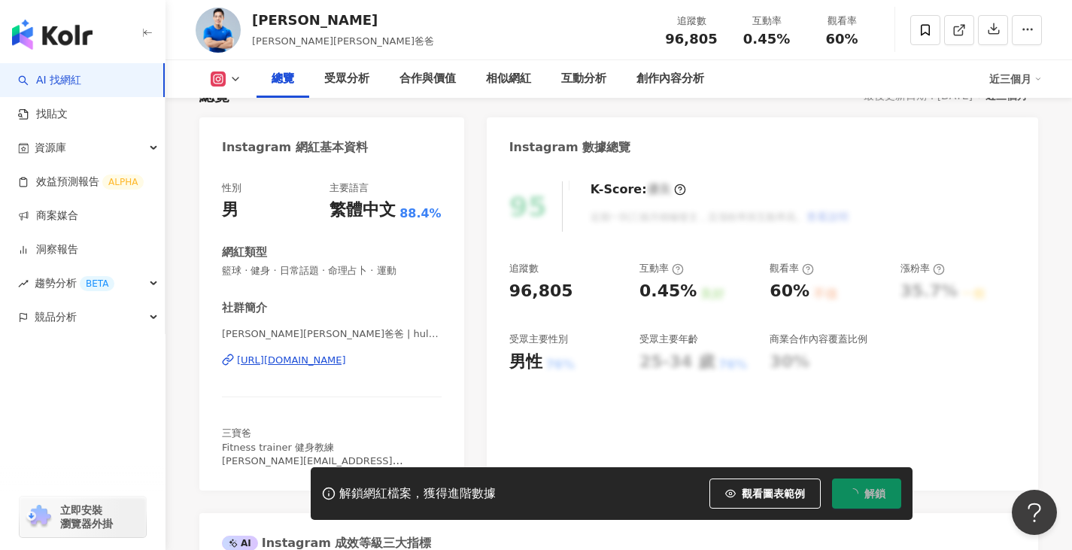
scroll to position [150, 0]
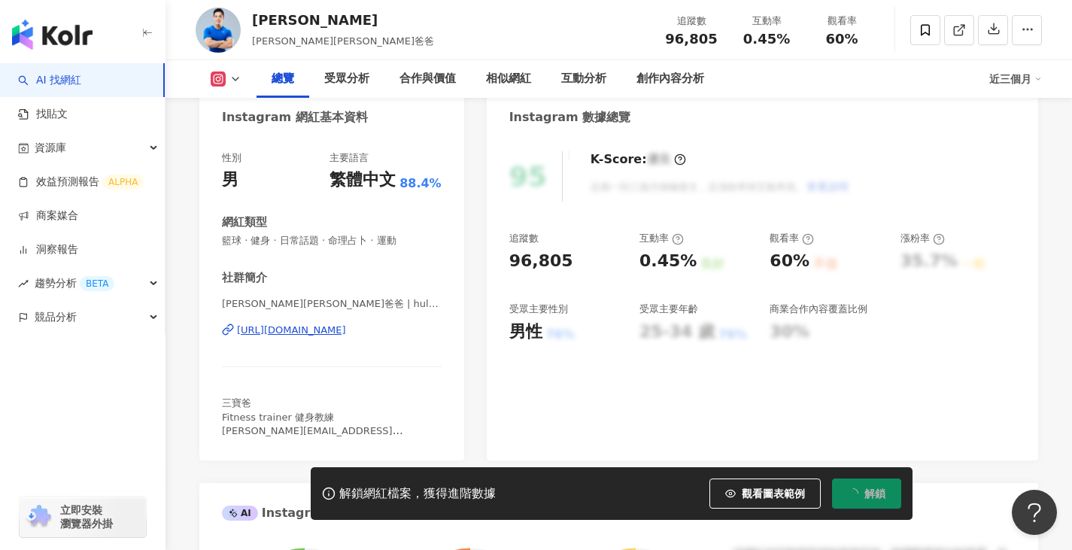
click at [372, 322] on div "浩克爸爸 | hulk770408 https://www.instagram.com/hulk770408/" at bounding box center [332, 341] width 220 height 88
click at [346, 329] on div "https://www.instagram.com/hulk770408/" at bounding box center [291, 330] width 109 height 14
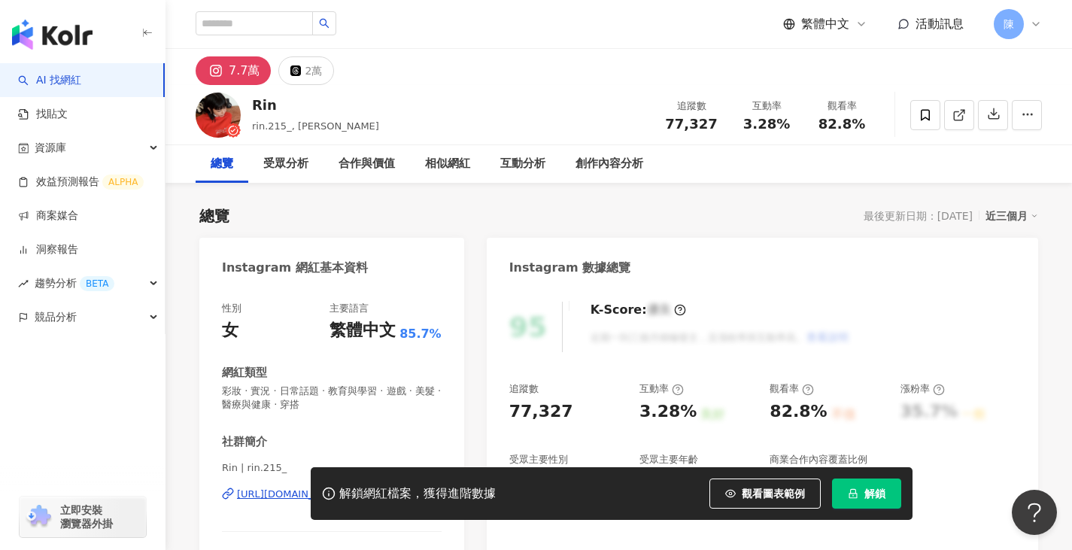
click at [255, 494] on div "解鎖網紅檔案，獲得進階數據 觀看圖表範例 解鎖" at bounding box center [536, 493] width 1072 height 53
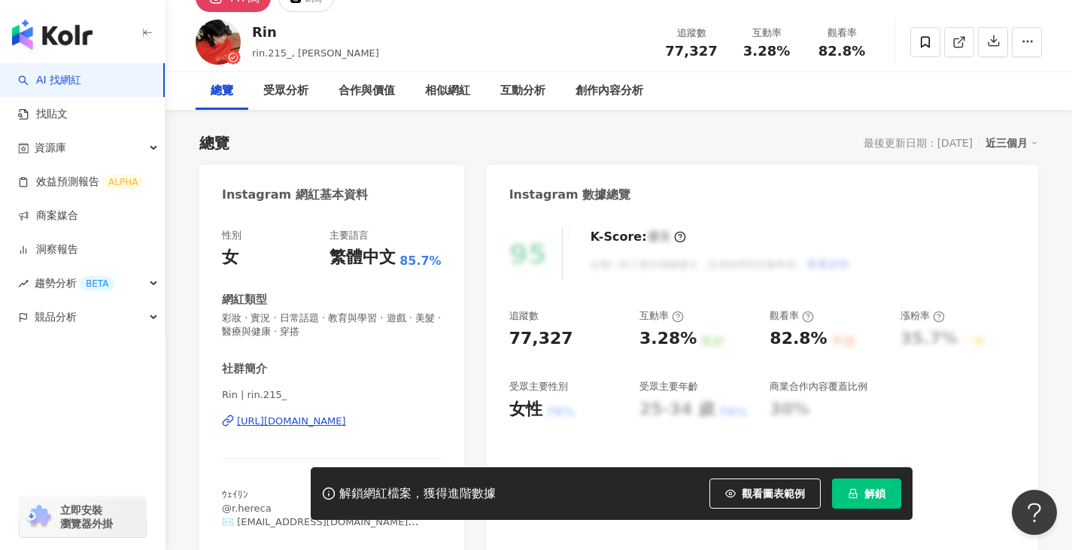
scroll to position [150, 0]
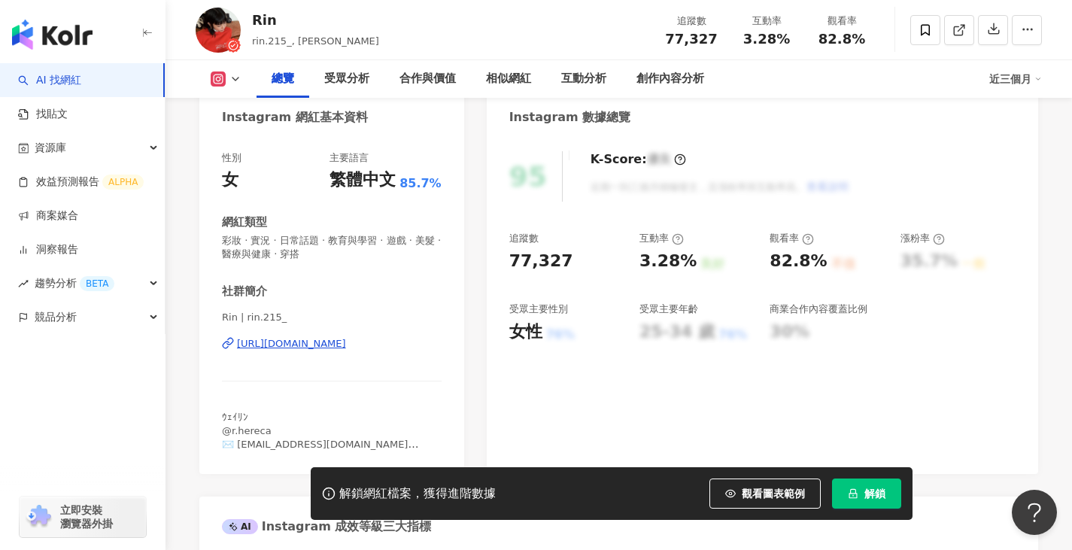
click at [281, 342] on div "[URL][DOMAIN_NAME]" at bounding box center [291, 344] width 109 height 14
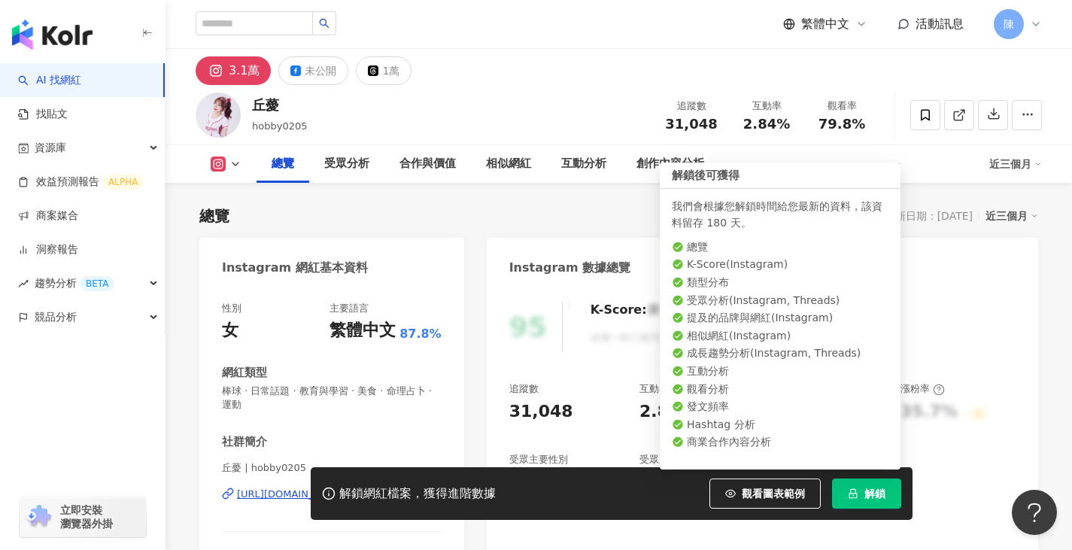
click at [862, 484] on button "解鎖" at bounding box center [866, 493] width 69 height 30
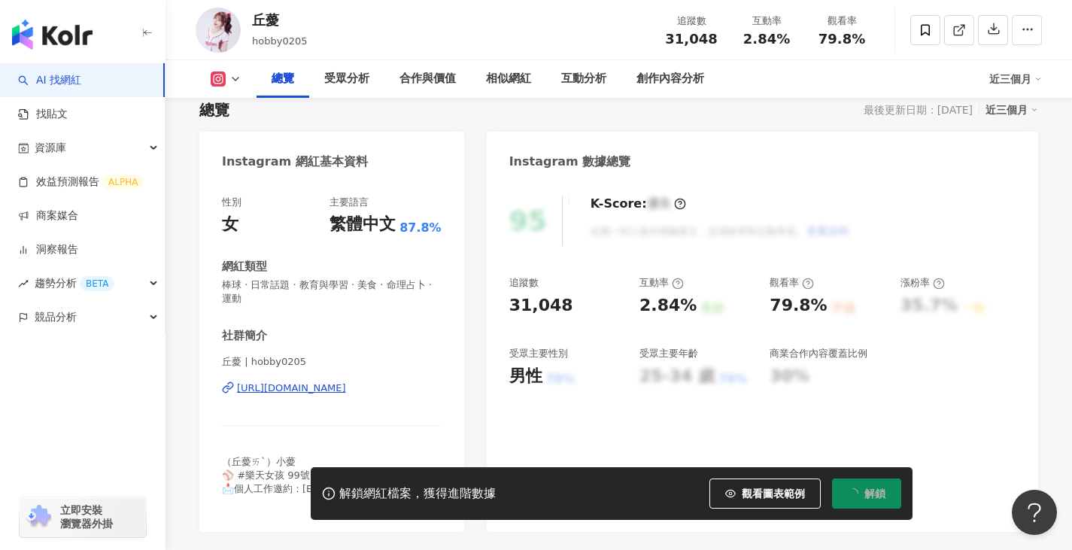
scroll to position [150, 0]
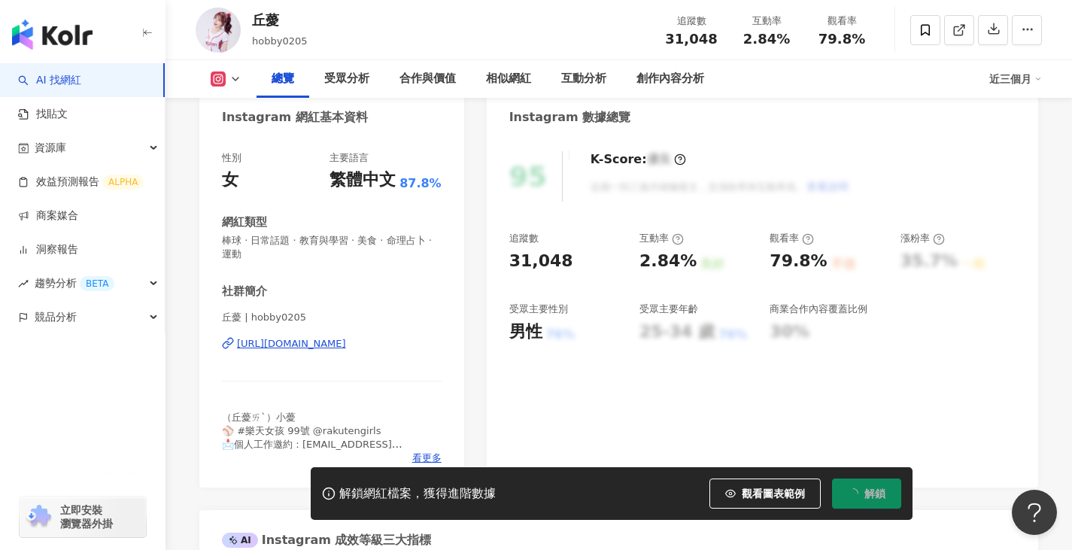
click at [346, 345] on div "[URL][DOMAIN_NAME]" at bounding box center [291, 344] width 109 height 14
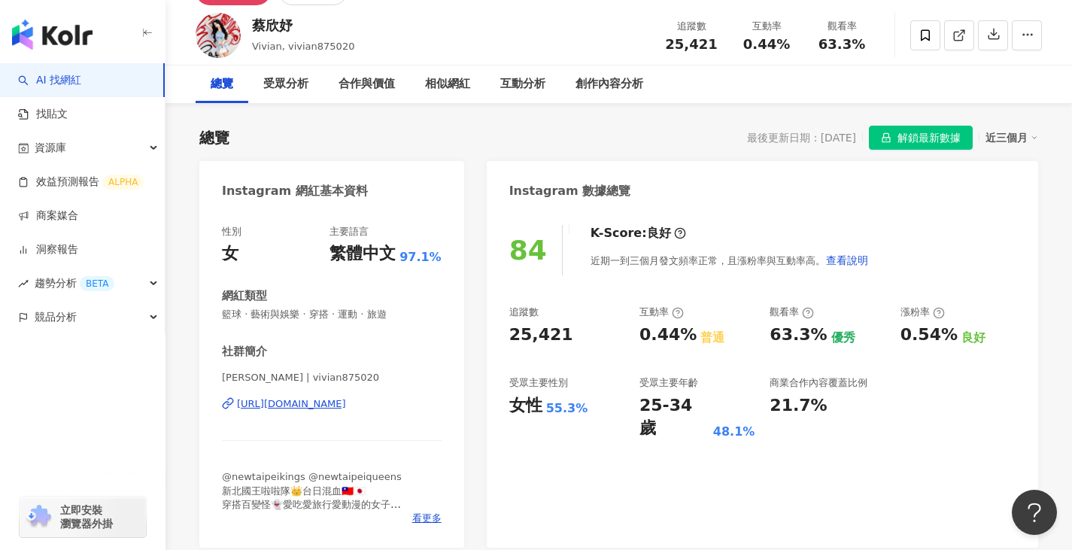
scroll to position [150, 0]
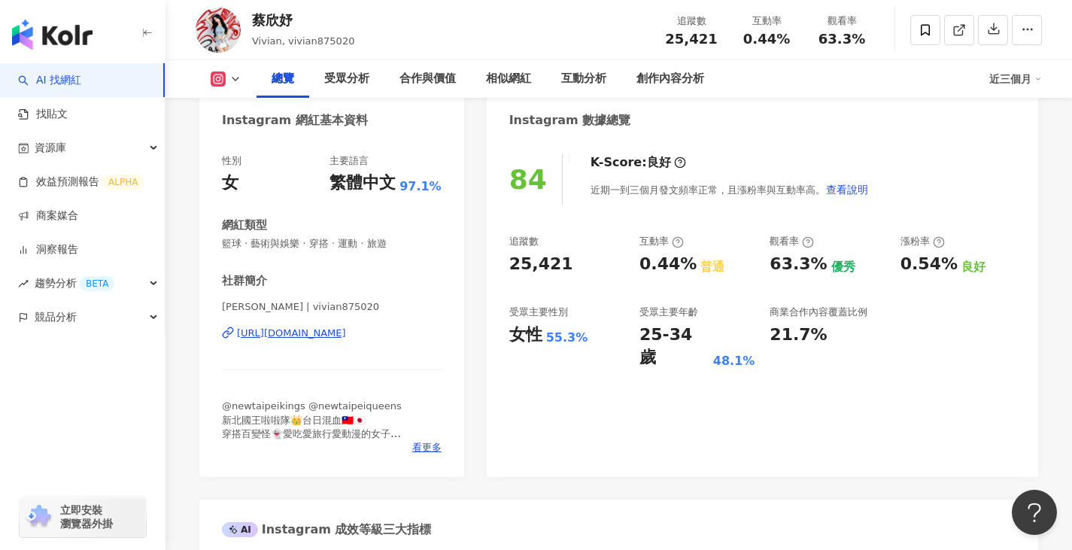
click at [346, 333] on div "[URL][DOMAIN_NAME]" at bounding box center [291, 333] width 109 height 14
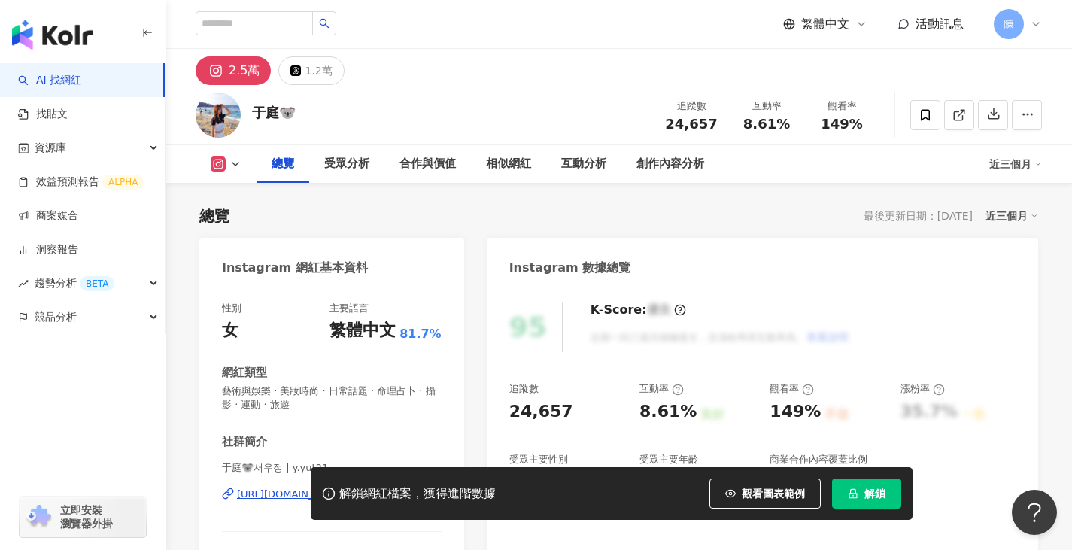
scroll to position [226, 0]
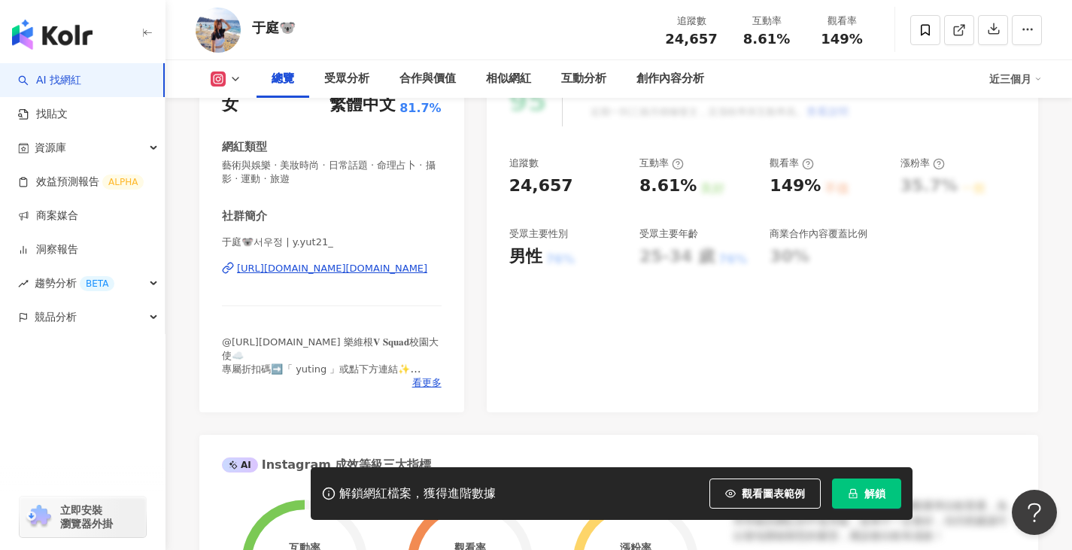
click at [344, 264] on div "[URL][DOMAIN_NAME][DOMAIN_NAME]" at bounding box center [332, 269] width 190 height 14
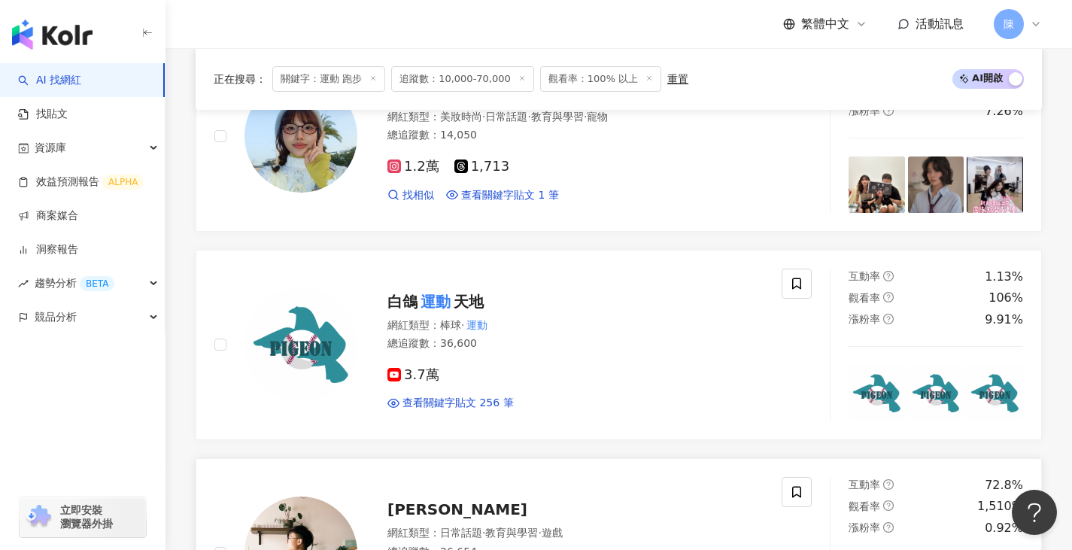
scroll to position [1730, 0]
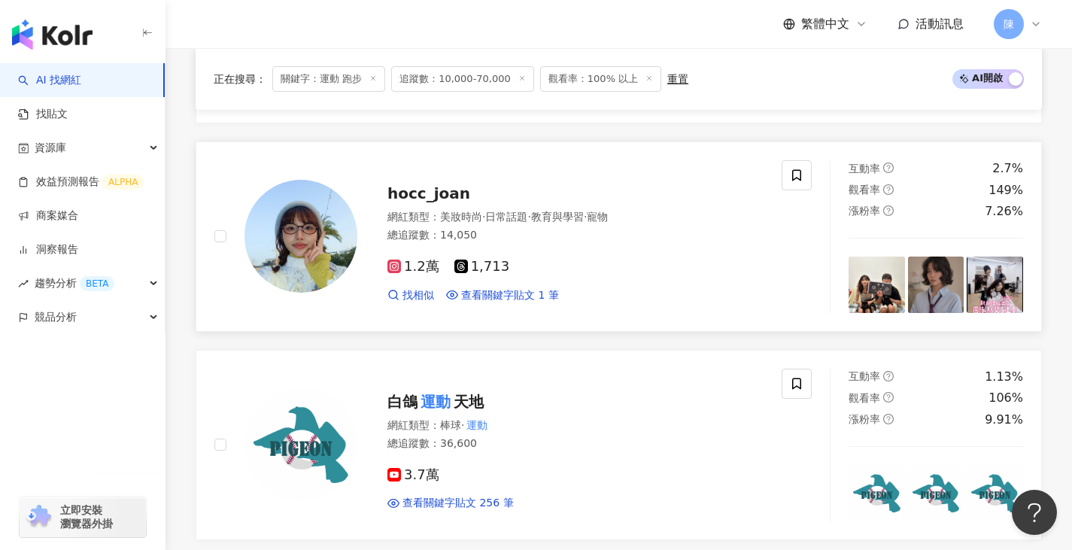
click at [287, 232] on img at bounding box center [300, 236] width 113 height 113
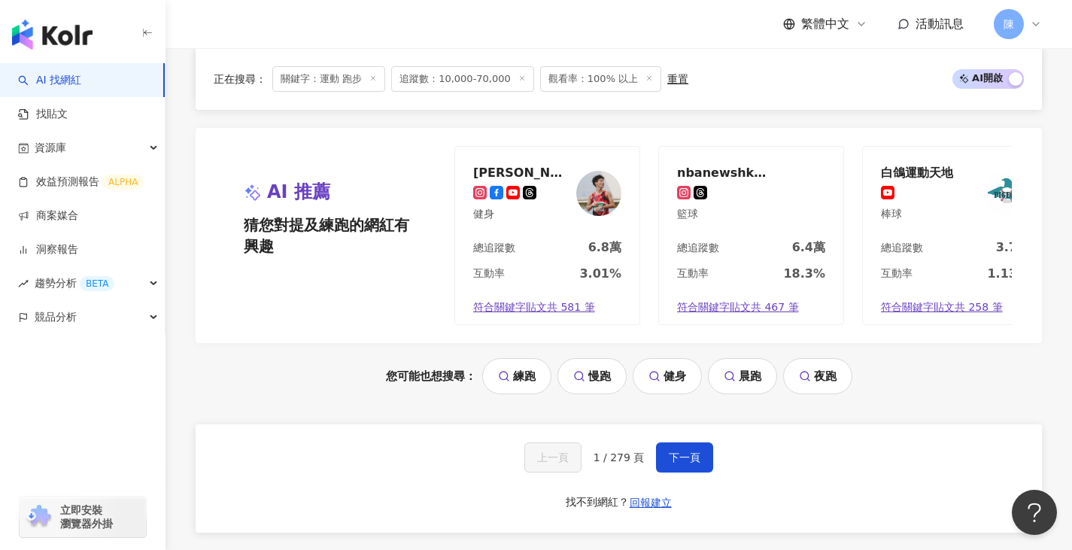
scroll to position [3008, 0]
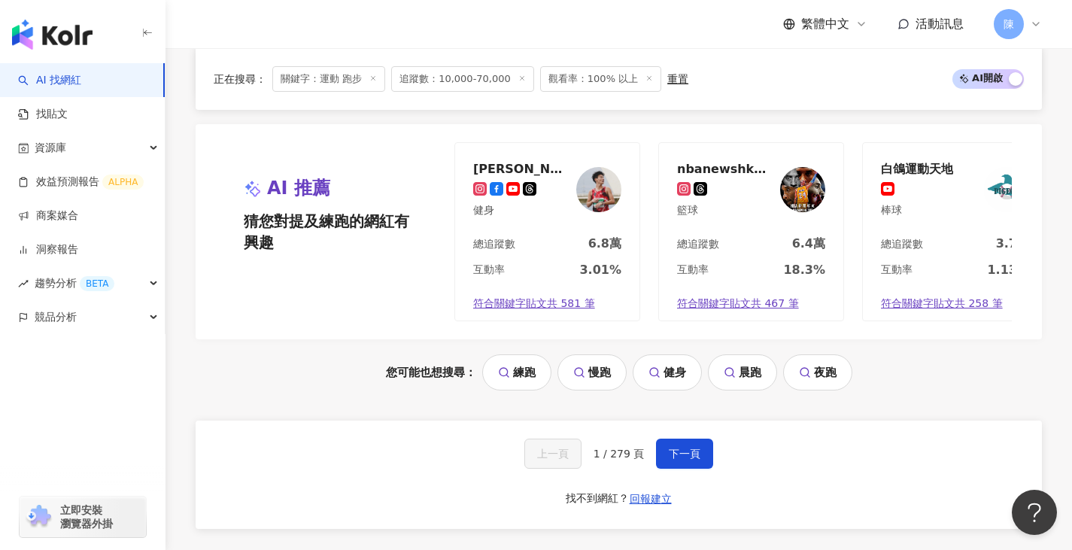
click at [568, 375] on link "慢跑" at bounding box center [591, 372] width 69 height 36
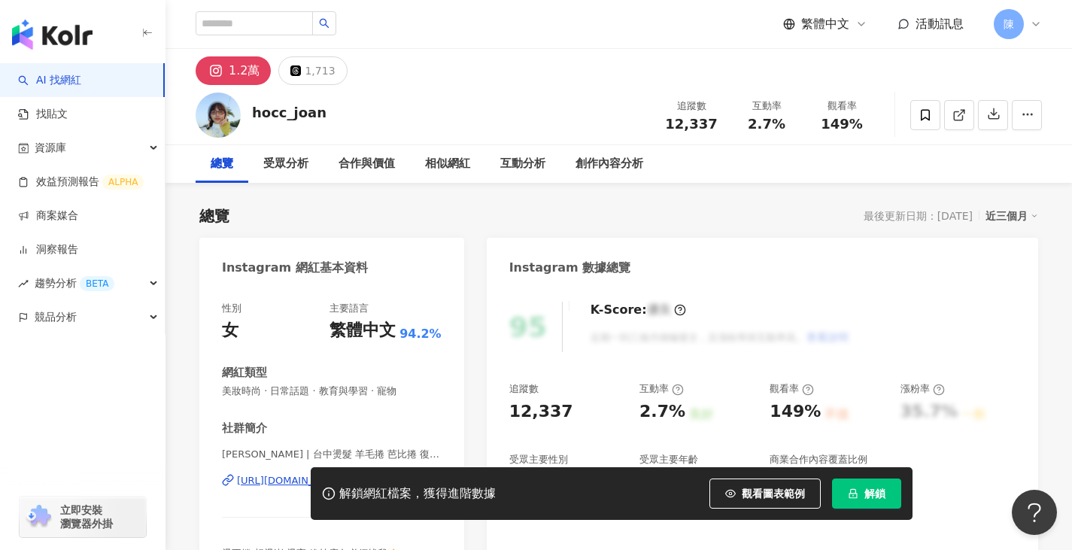
click at [869, 496] on span "解鎖" at bounding box center [874, 493] width 21 height 12
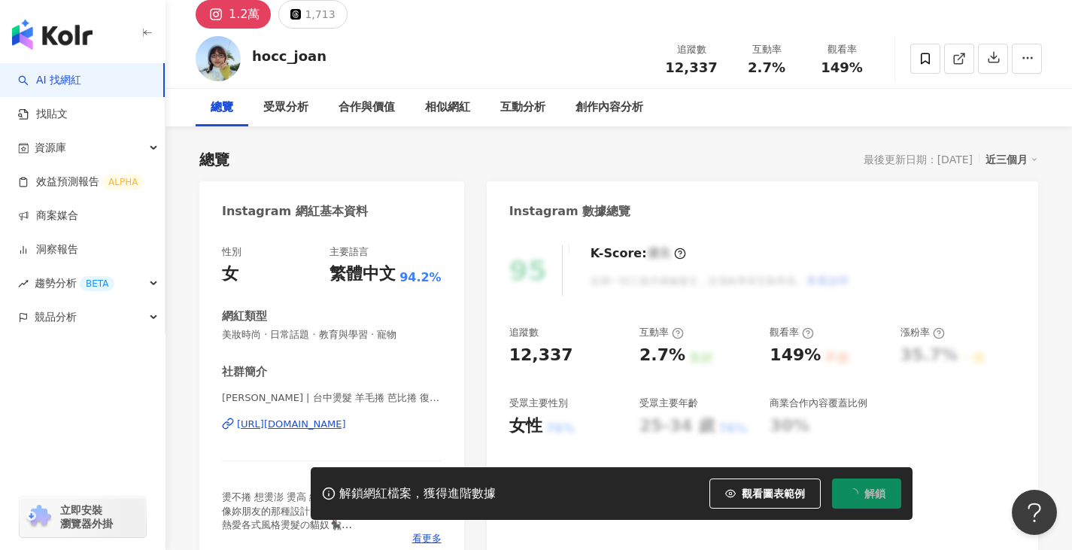
scroll to position [75, 0]
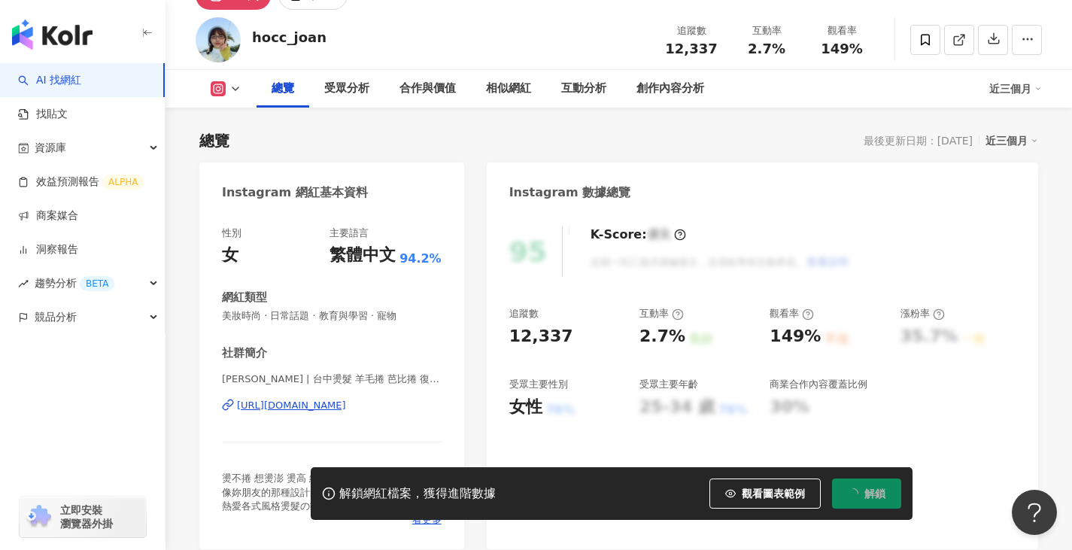
click at [341, 409] on div "https://www.instagram.com/hocc_joan/" at bounding box center [291, 406] width 109 height 14
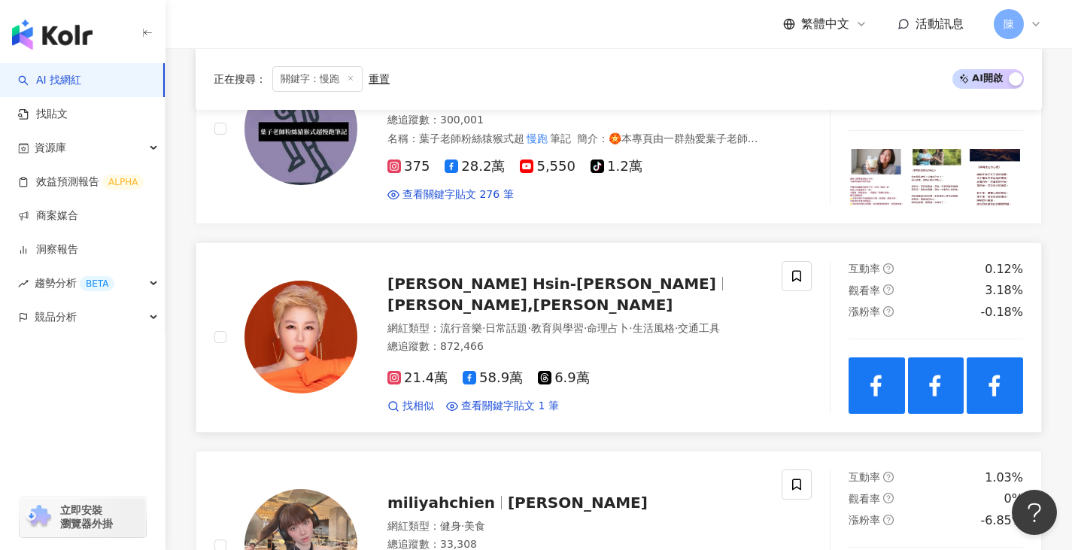
scroll to position [1504, 0]
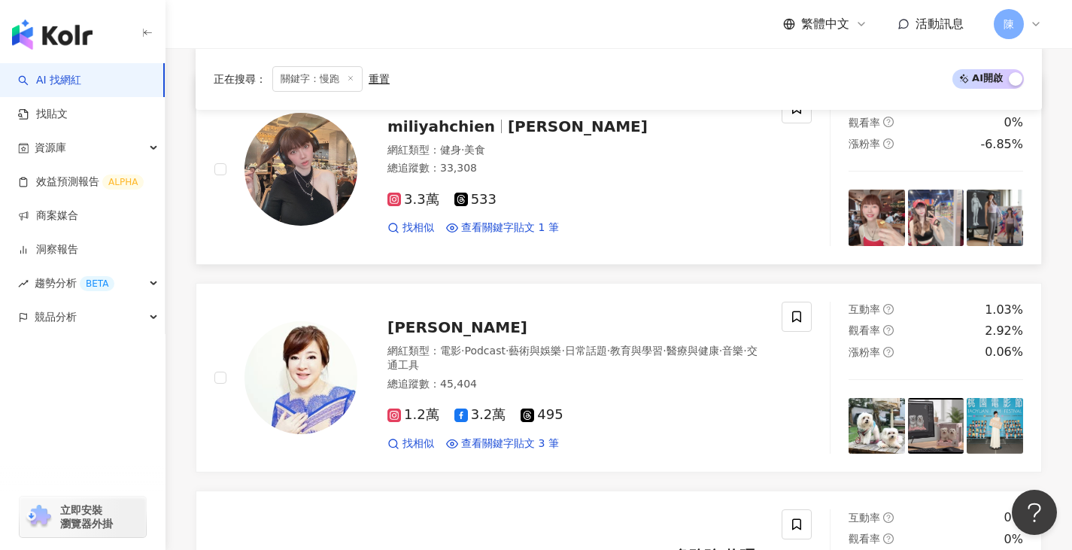
click at [306, 170] on img at bounding box center [300, 169] width 113 height 113
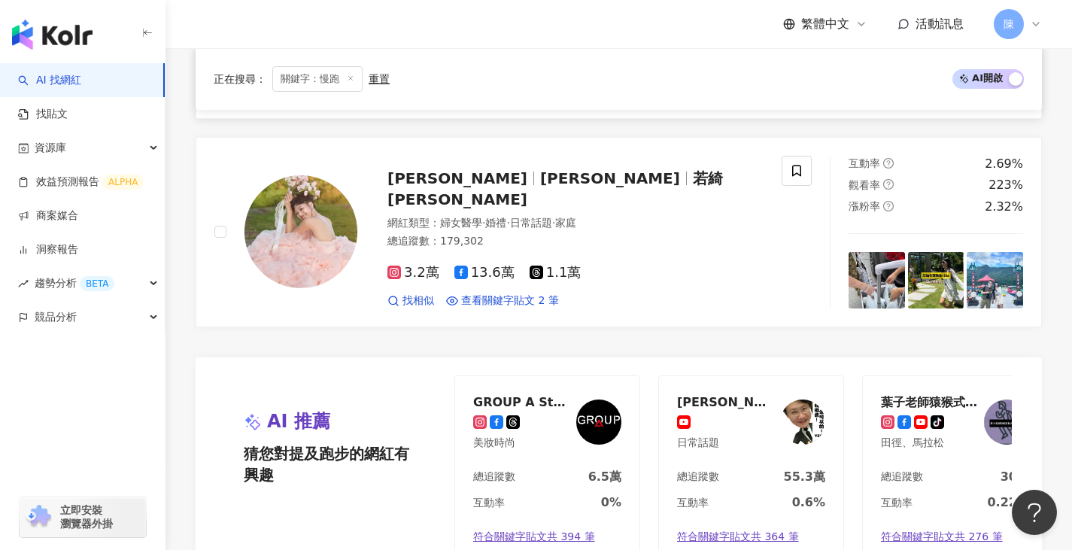
scroll to position [2557, 0]
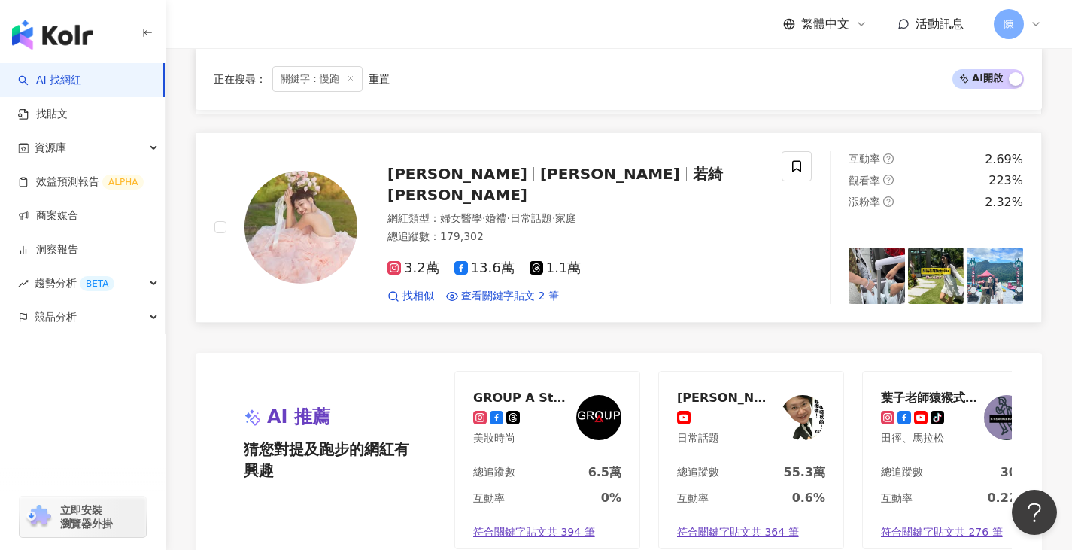
click at [297, 221] on img at bounding box center [300, 227] width 113 height 113
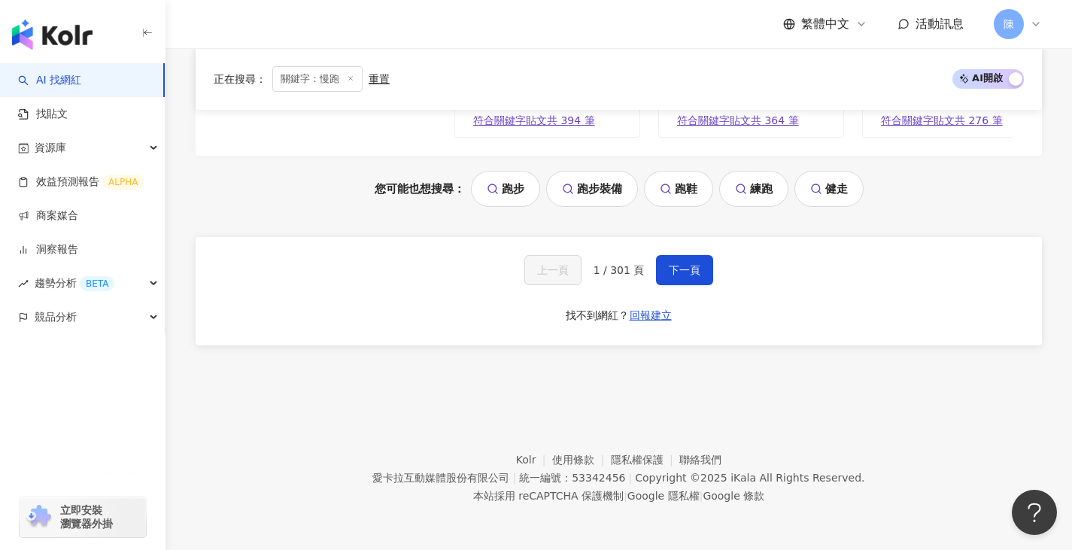
drag, startPoint x: 686, startPoint y: 260, endPoint x: 549, endPoint y: 120, distance: 196.3
click at [687, 260] on button "下一頁" at bounding box center [684, 270] width 57 height 30
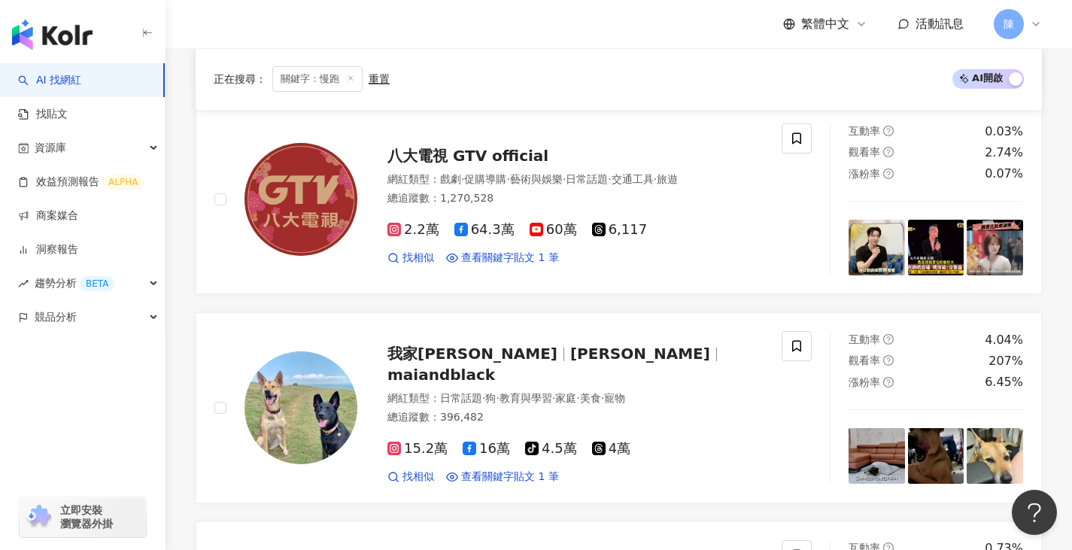
scroll to position [2909, 0]
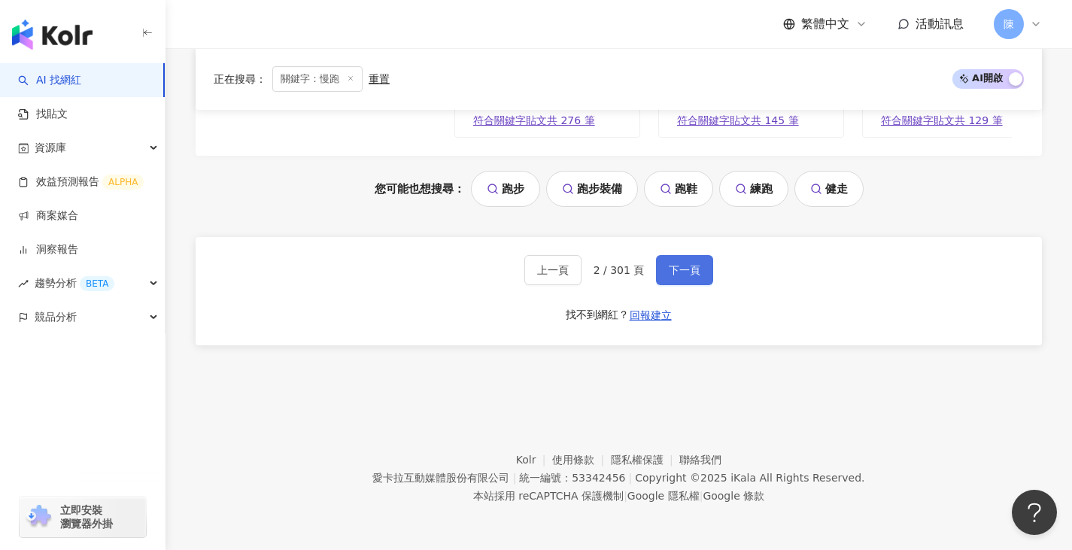
click at [692, 266] on span "下一頁" at bounding box center [685, 270] width 32 height 12
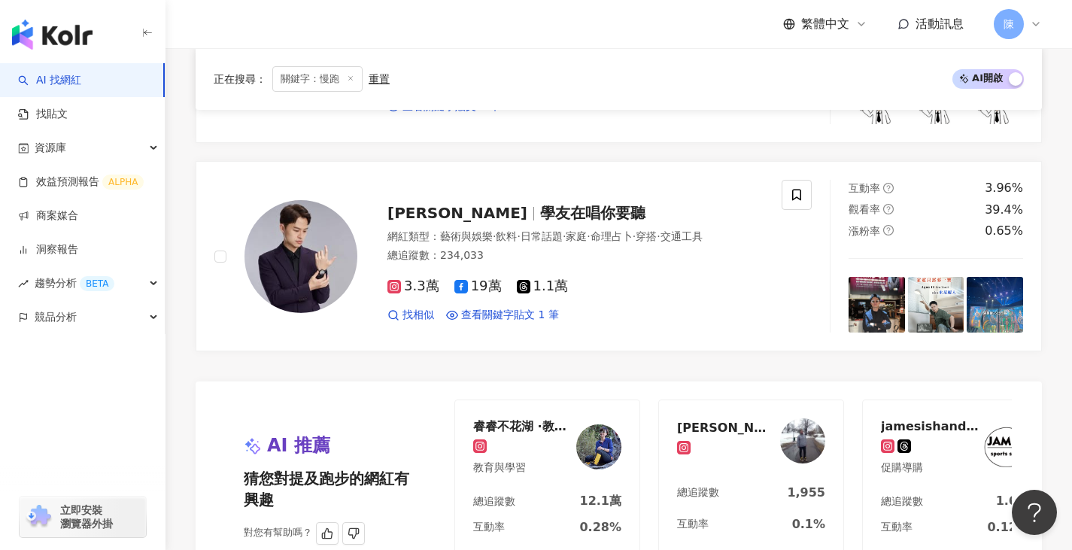
scroll to position [2307, 0]
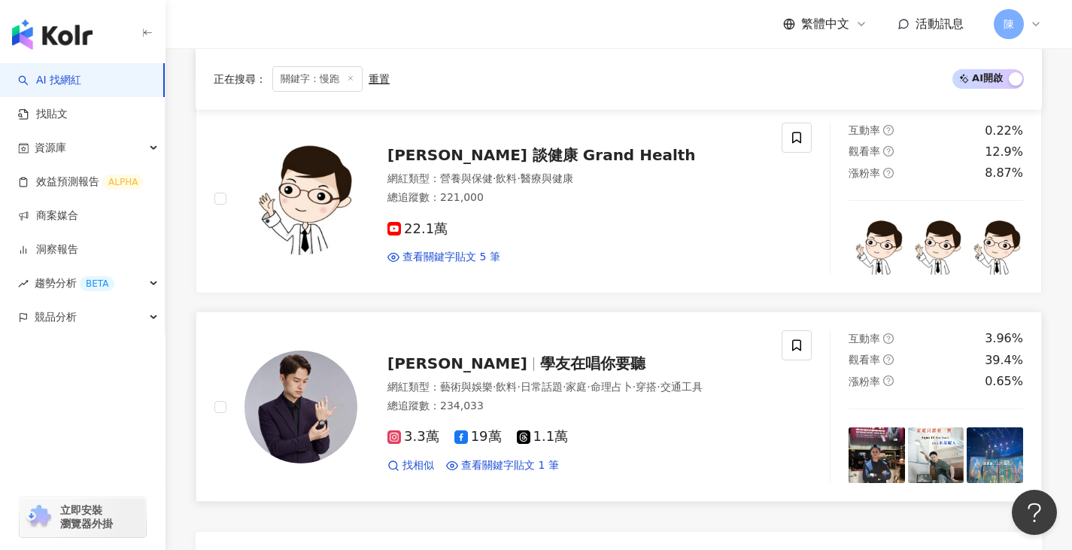
click at [296, 402] on img at bounding box center [300, 406] width 113 height 113
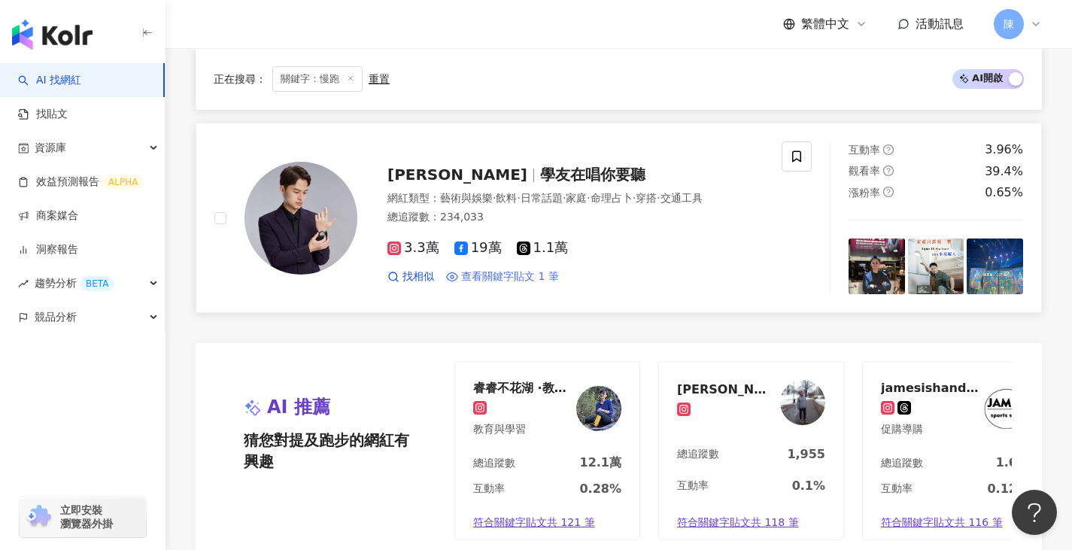
scroll to position [2608, 0]
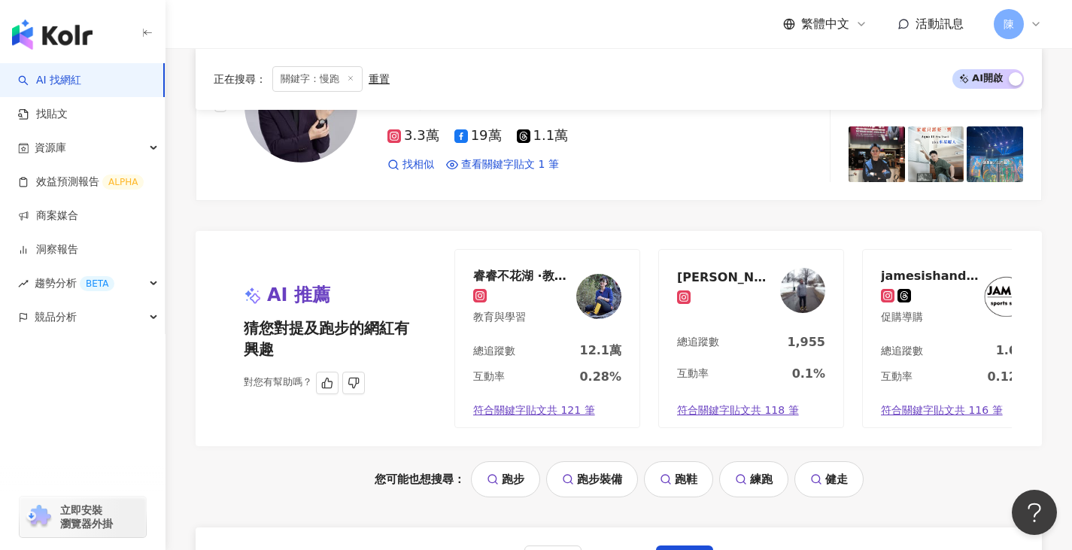
drag, startPoint x: 339, startPoint y: 13, endPoint x: 329, endPoint y: 287, distance: 274.7
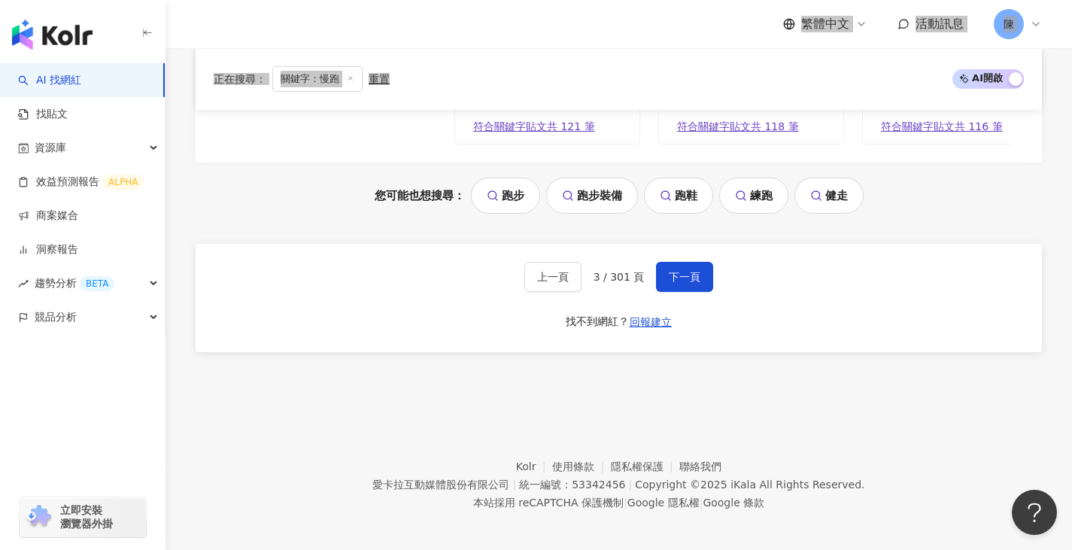
scroll to position [2909, 0]
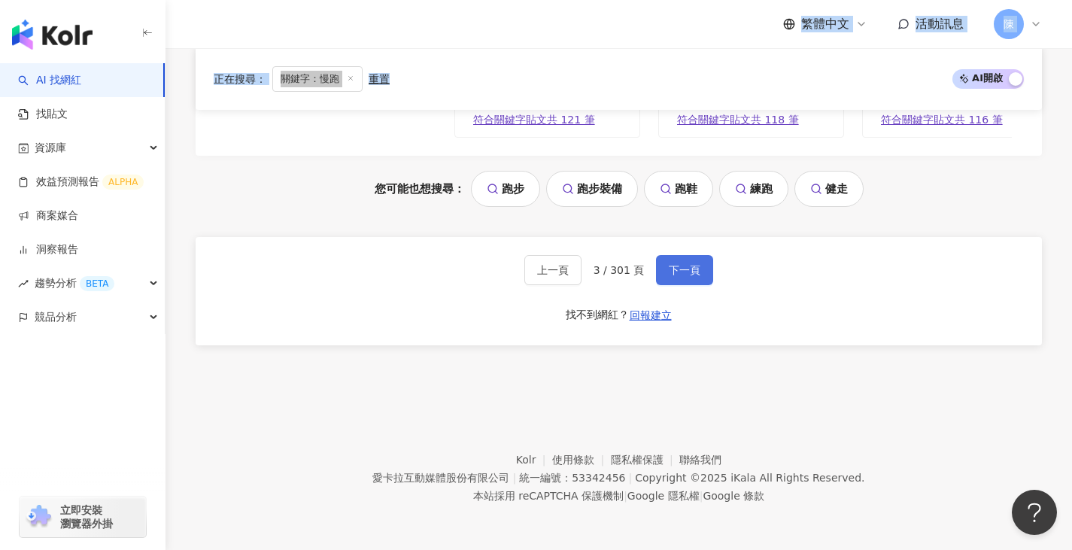
click at [675, 272] on span "下一頁" at bounding box center [685, 270] width 32 height 12
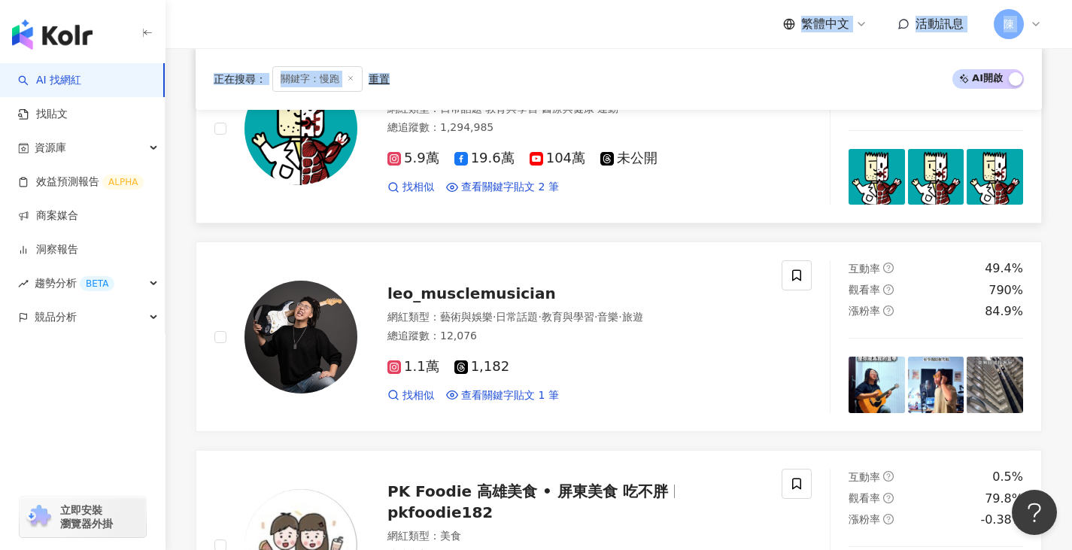
scroll to position [728, 0]
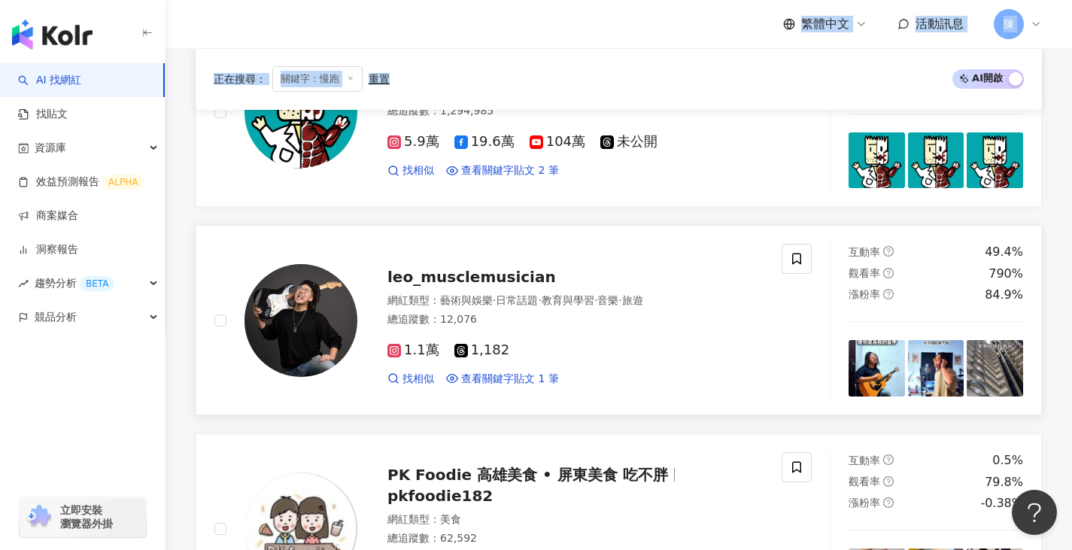
click at [277, 308] on img at bounding box center [300, 320] width 113 height 113
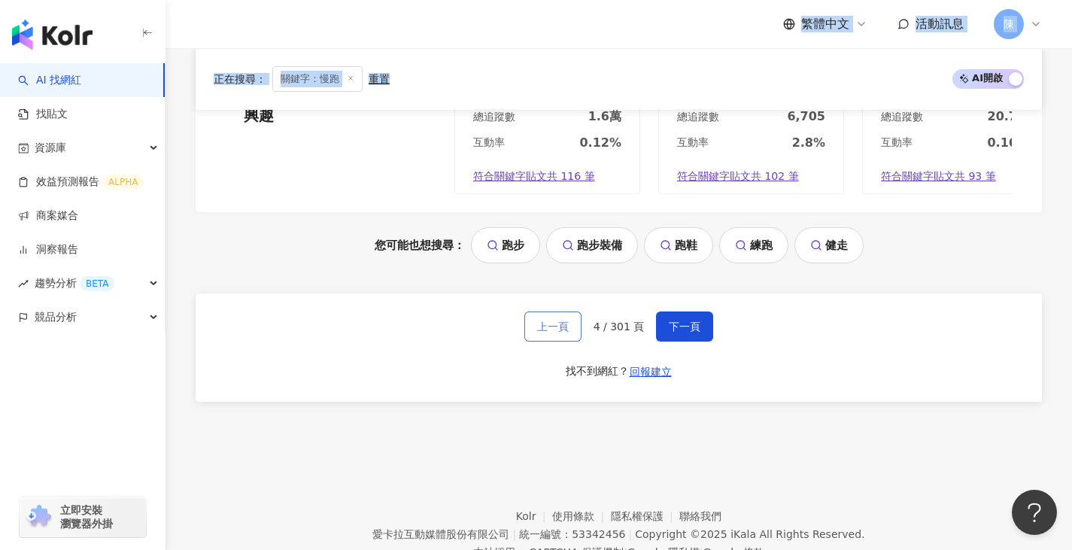
scroll to position [2909, 0]
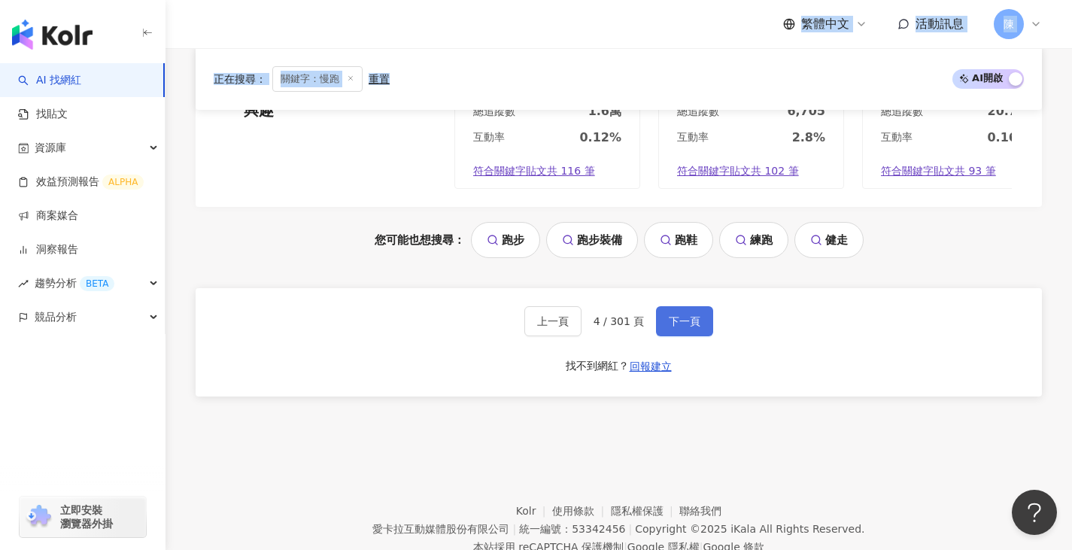
click at [677, 315] on span "下一頁" at bounding box center [685, 321] width 32 height 12
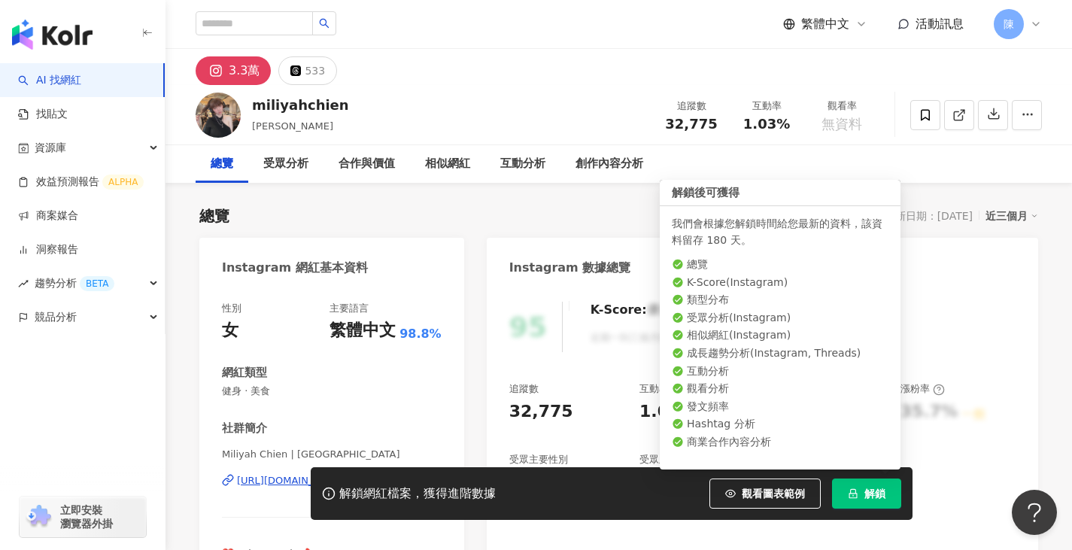
click at [862, 501] on button "解鎖" at bounding box center [866, 493] width 69 height 30
click at [874, 505] on button "解鎖" at bounding box center [866, 493] width 69 height 30
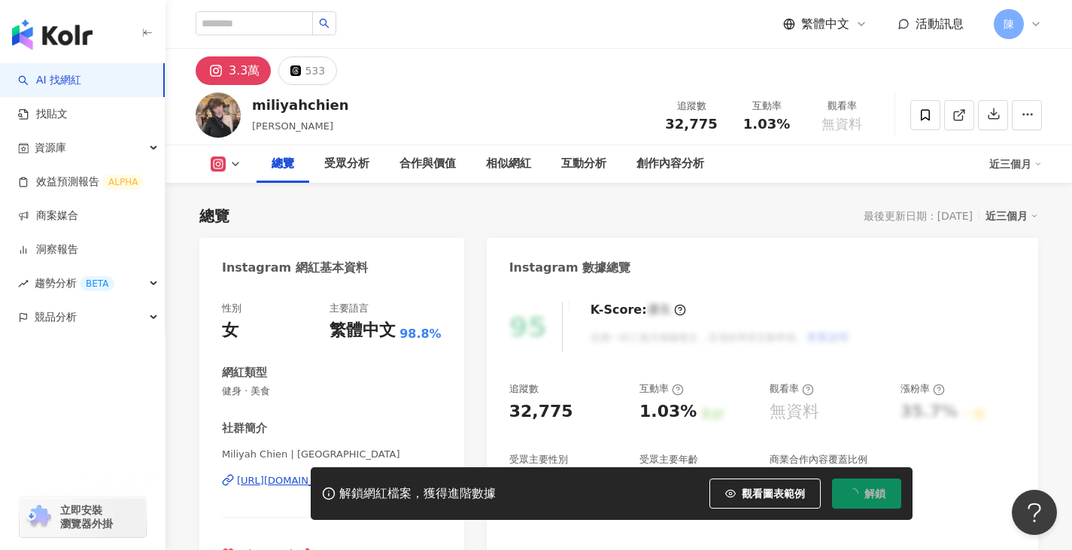
scroll to position [301, 0]
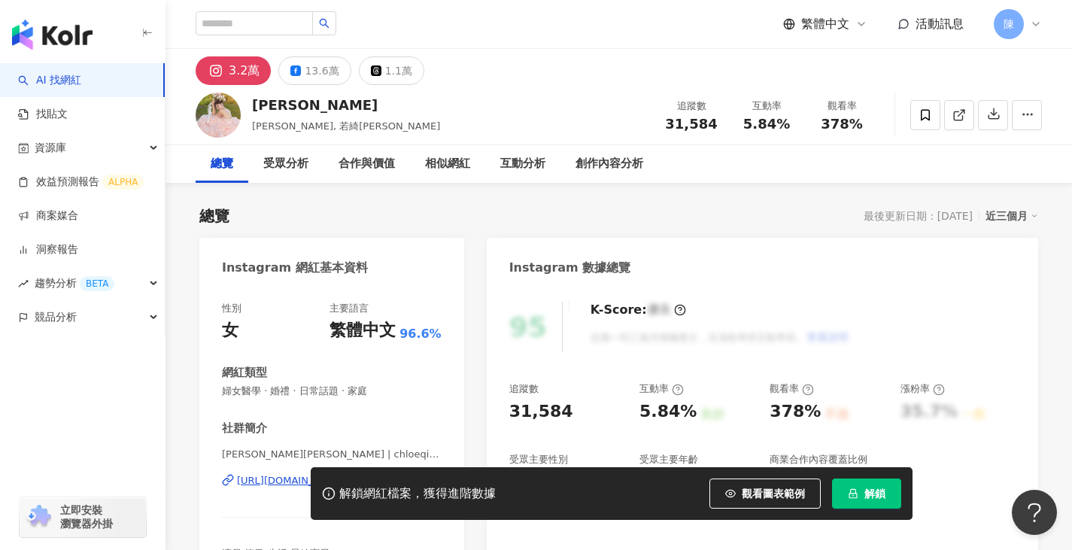
click at [874, 496] on span "解鎖" at bounding box center [874, 493] width 21 height 12
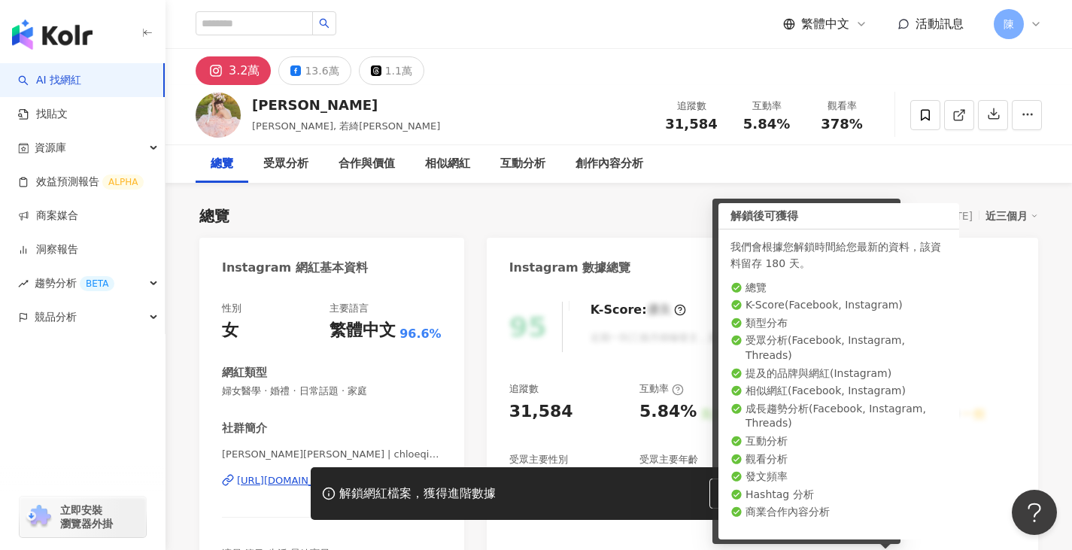
scroll to position [226, 0]
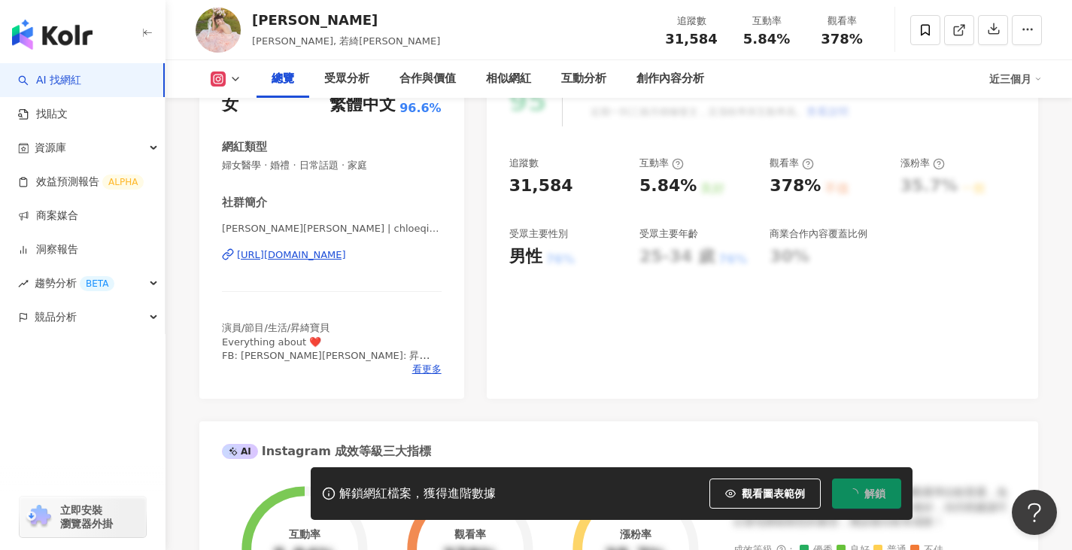
click at [346, 253] on div "[URL][DOMAIN_NAME]" at bounding box center [291, 255] width 109 height 14
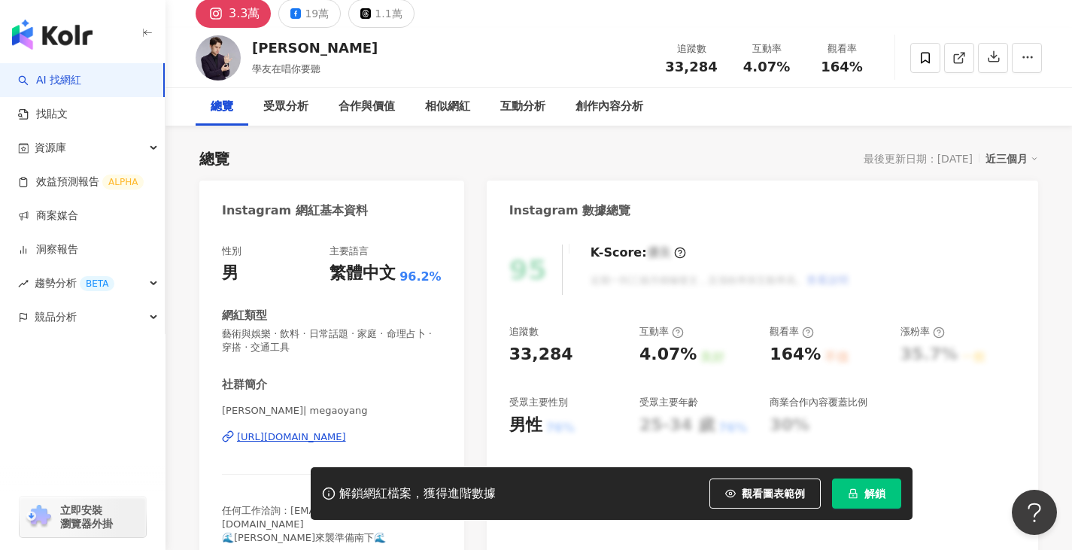
scroll to position [75, 0]
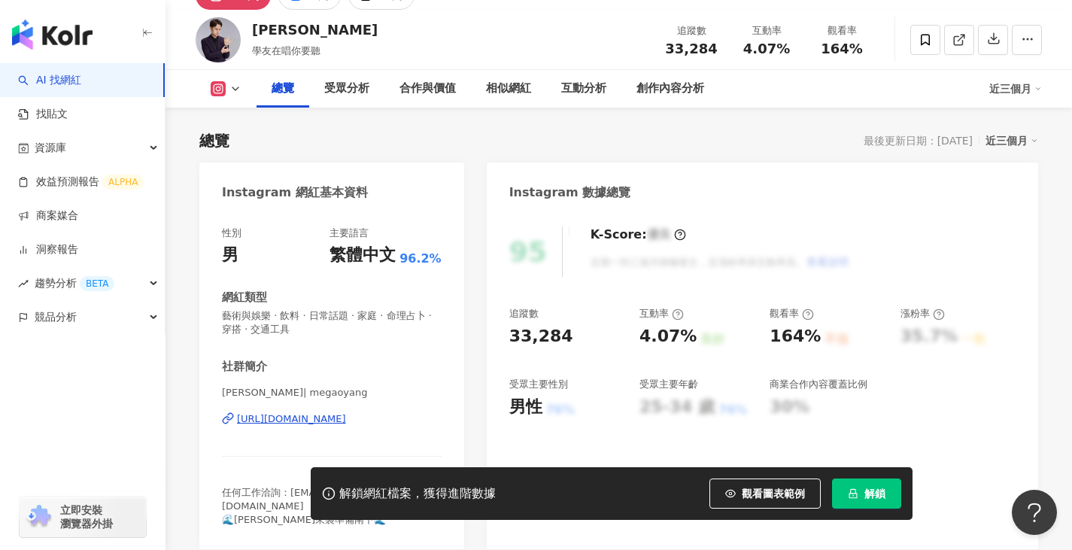
click at [346, 421] on div "[URL][DOMAIN_NAME]" at bounding box center [291, 419] width 109 height 14
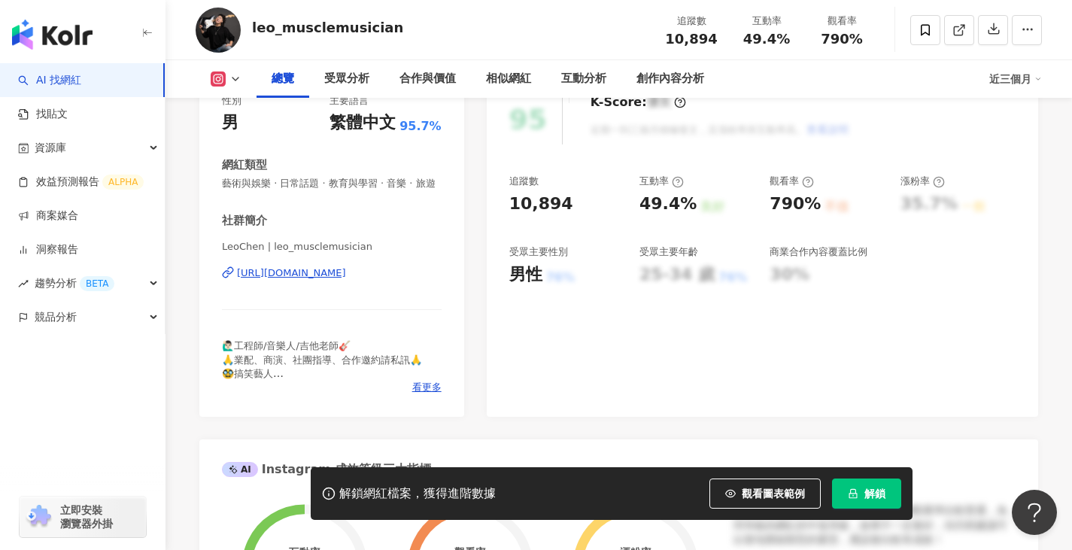
scroll to position [226, 0]
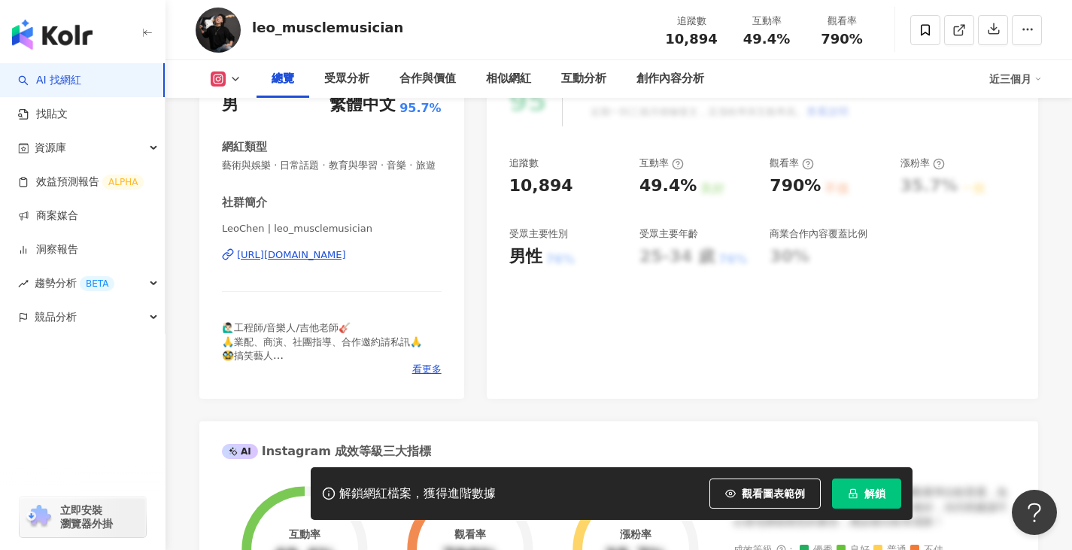
click at [346, 262] on div "[URL][DOMAIN_NAME]" at bounding box center [291, 255] width 109 height 14
